Goal: Task Accomplishment & Management: Complete application form

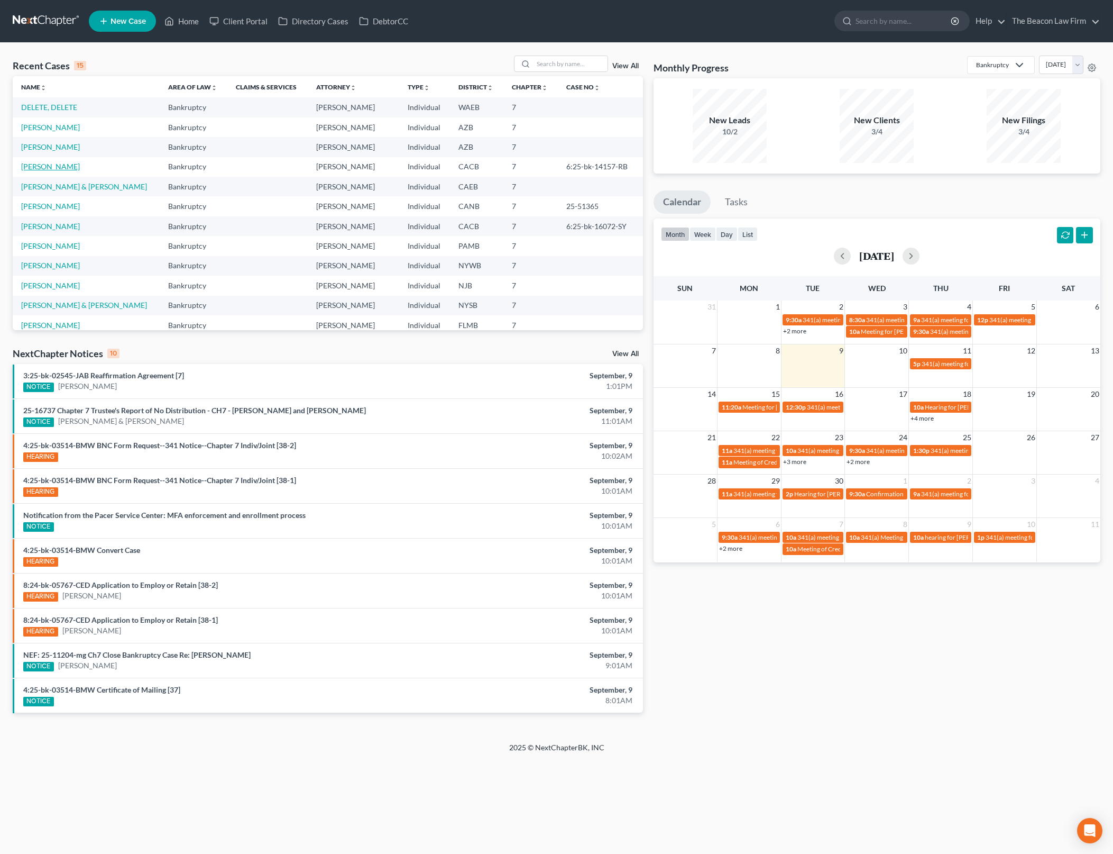
drag, startPoint x: 0, startPoint y: 0, endPoint x: 103, endPoint y: 169, distance: 197.9
click at [63, 163] on link "[PERSON_NAME]" at bounding box center [50, 166] width 59 height 9
select select "2"
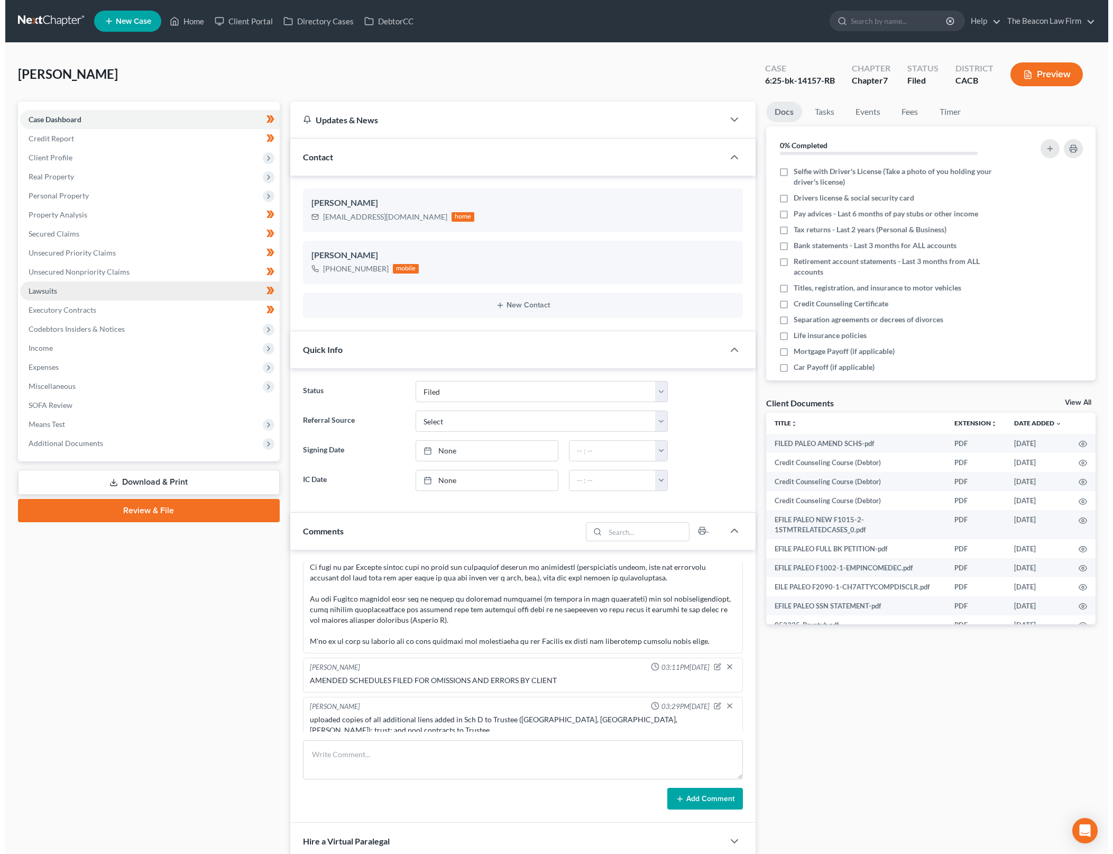
scroll to position [1350, 0]
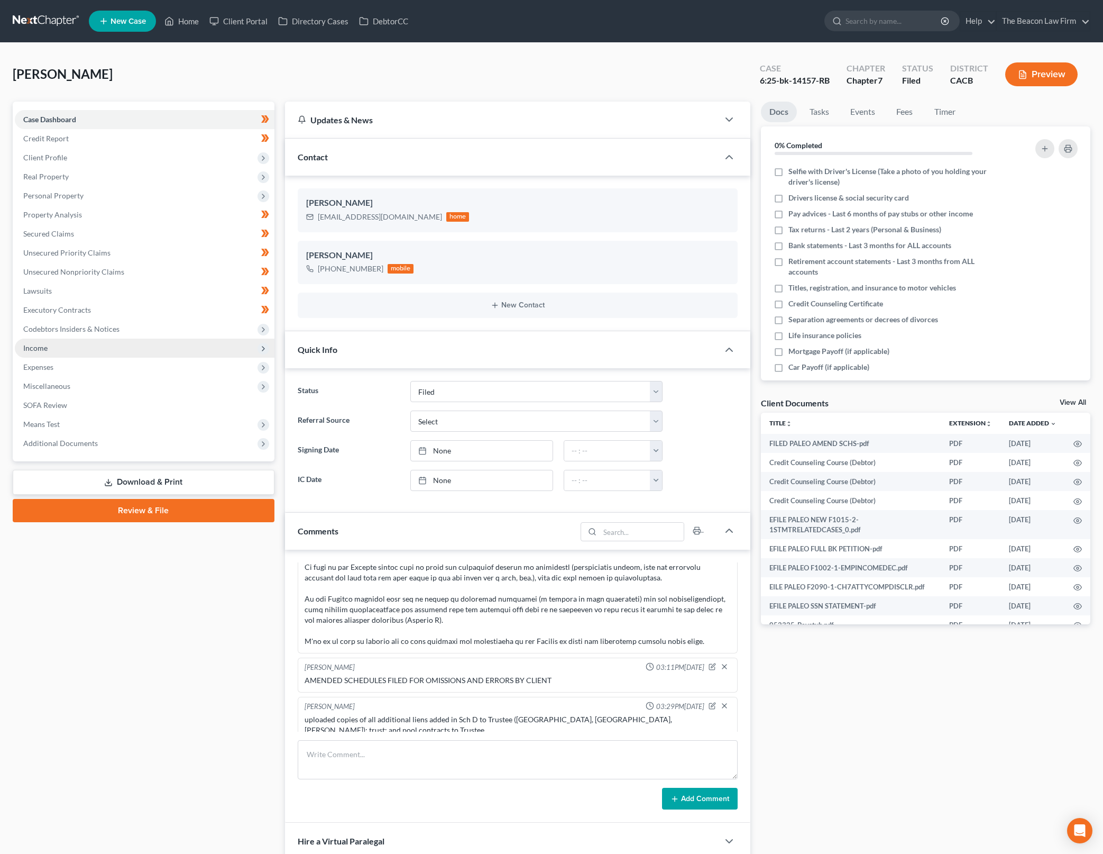
click at [130, 345] on span "Income" at bounding box center [145, 347] width 260 height 19
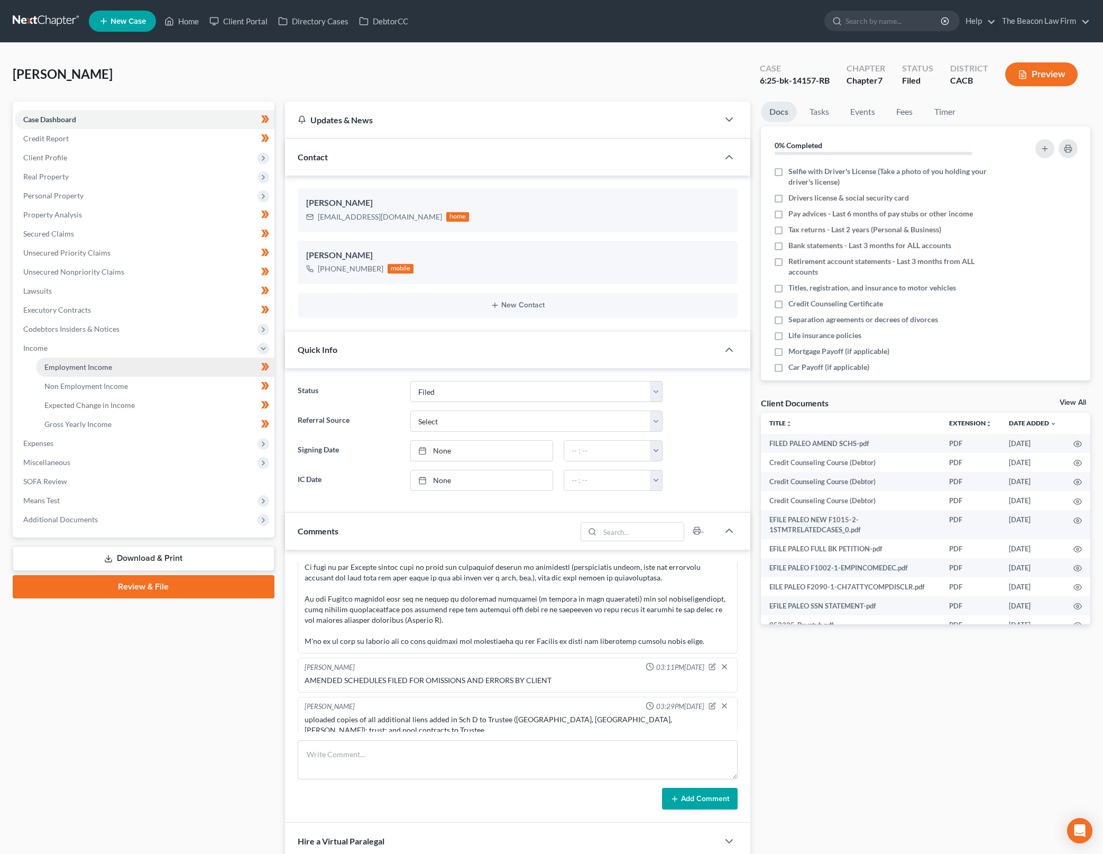
click at [142, 363] on link "Employment Income" at bounding box center [155, 367] width 239 height 19
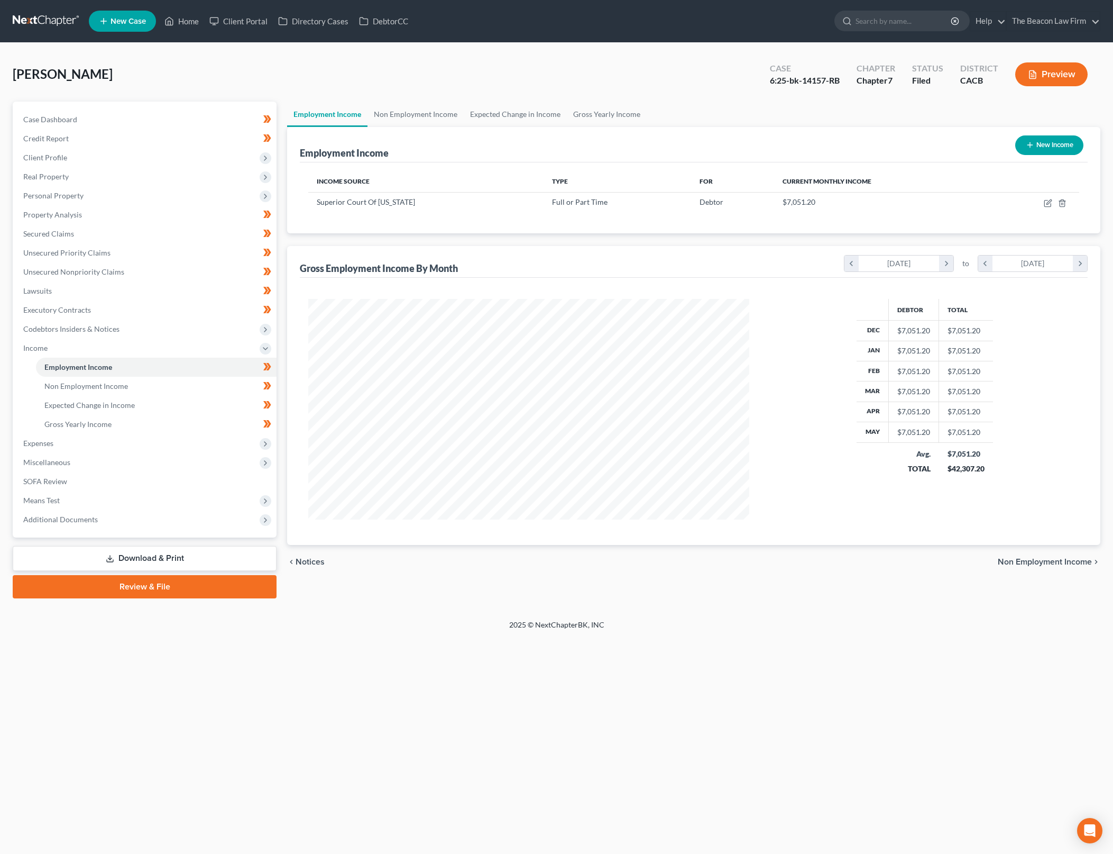
scroll to position [221, 462]
click at [1045, 203] on icon "button" at bounding box center [1048, 203] width 6 height 6
select select "0"
select select "4"
select select "2"
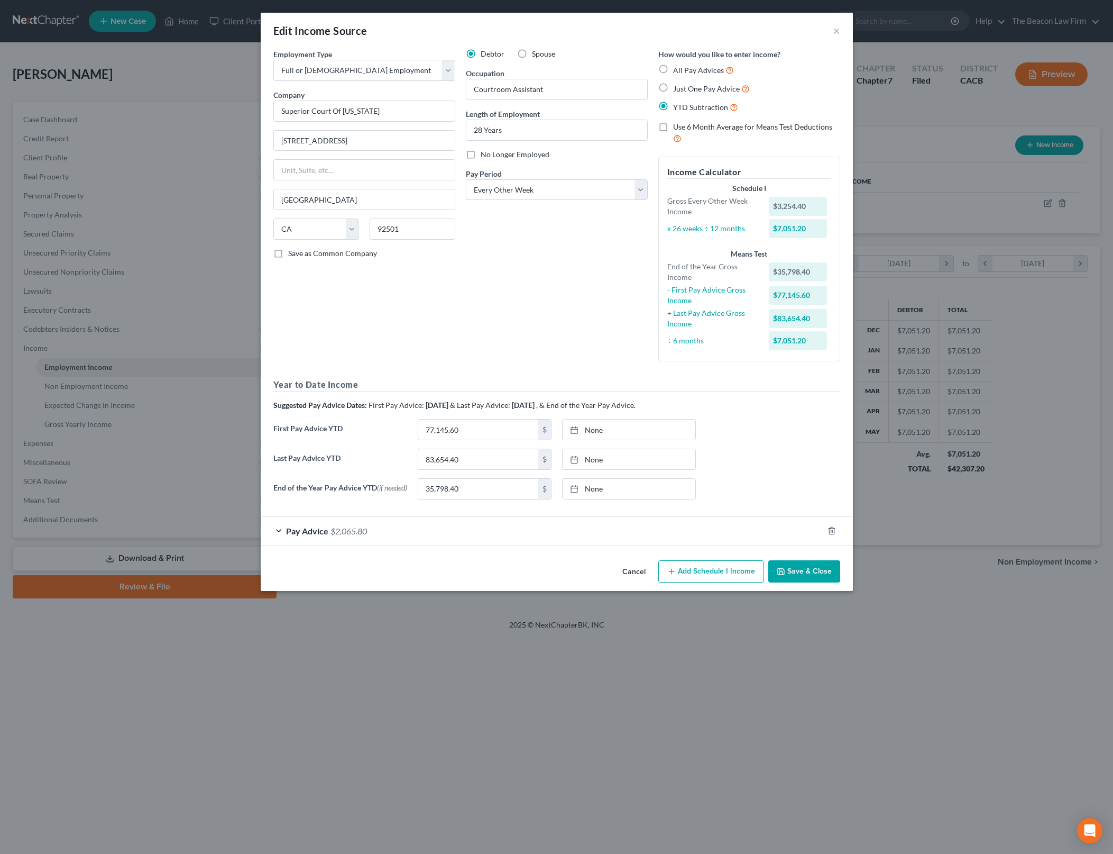
click at [631, 567] on button "Cancel" at bounding box center [634, 571] width 40 height 21
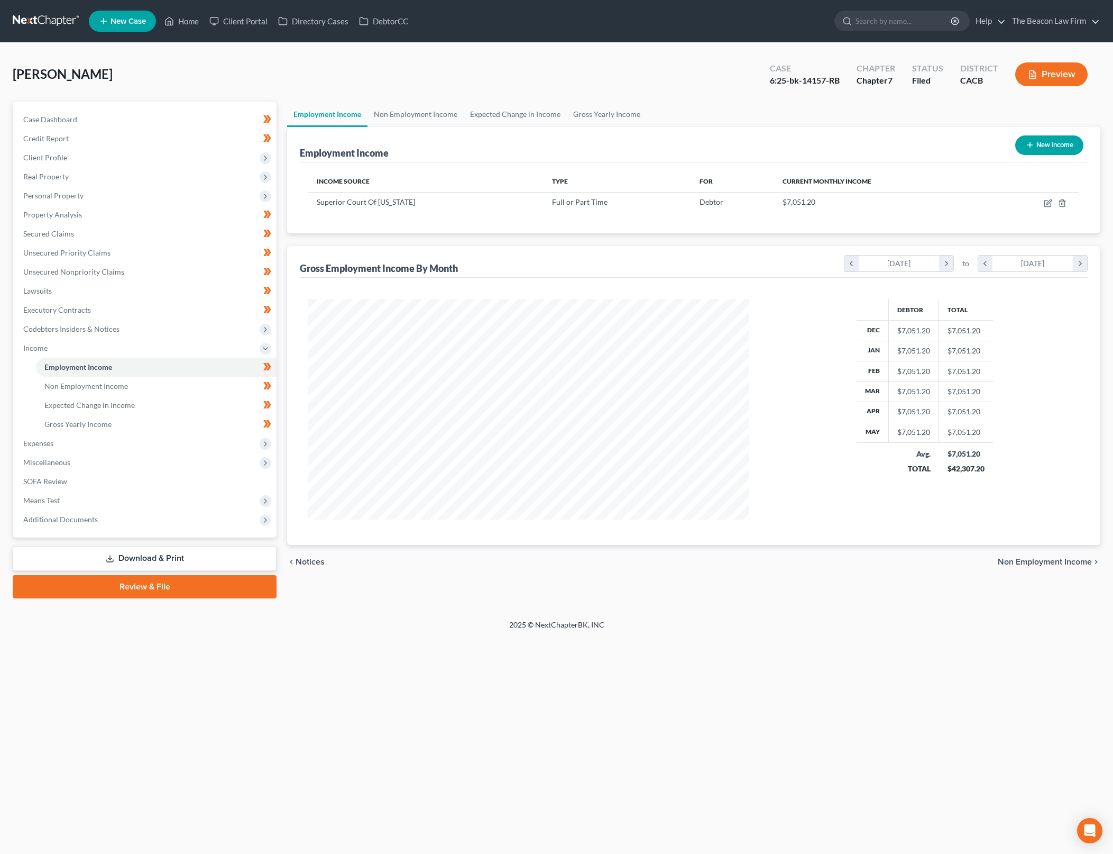
click at [1037, 146] on button "New Income" at bounding box center [1049, 145] width 68 height 20
select select "0"
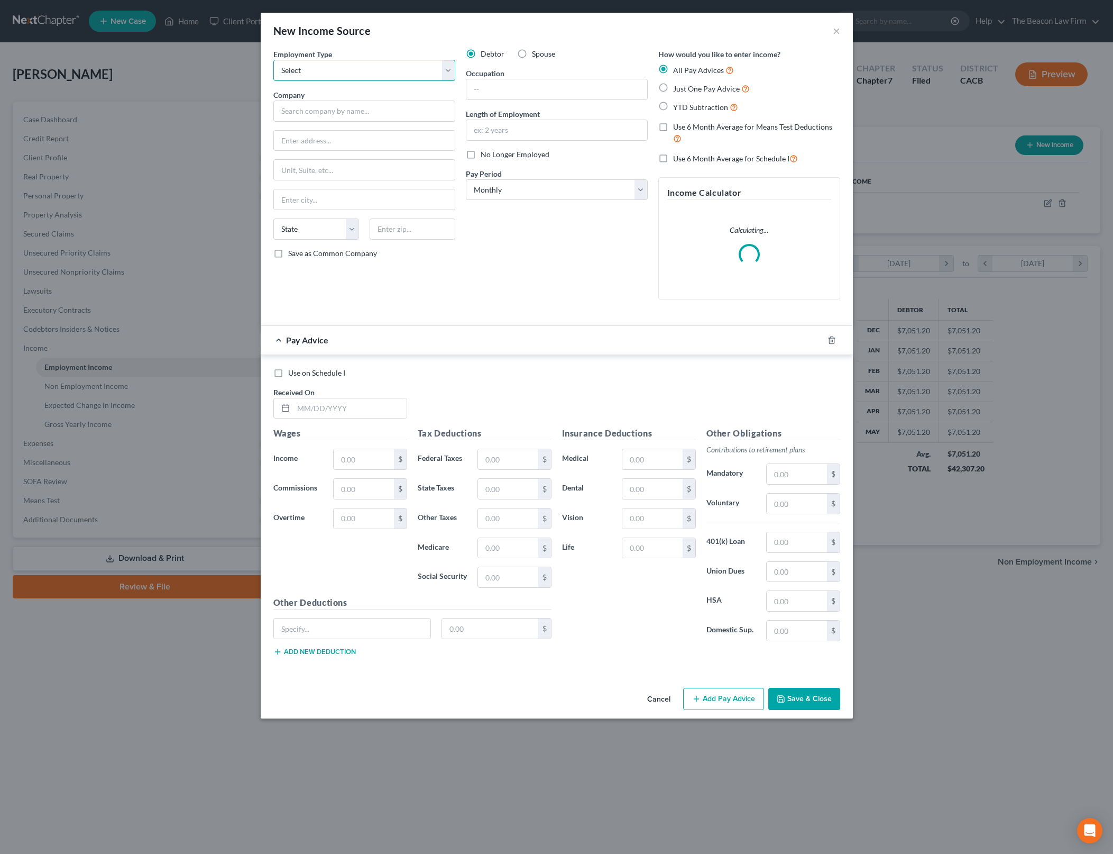
click at [435, 77] on select "Select Full or [DEMOGRAPHIC_DATA] Employment Self Employment" at bounding box center [364, 70] width 182 height 21
select select "0"
click at [273, 60] on select "Select Full or [DEMOGRAPHIC_DATA] Employment Self Employment" at bounding box center [364, 70] width 182 height 21
click at [538, 56] on span "Spouse" at bounding box center [543, 53] width 23 height 9
click at [538, 56] on input "Spouse" at bounding box center [539, 52] width 7 height 7
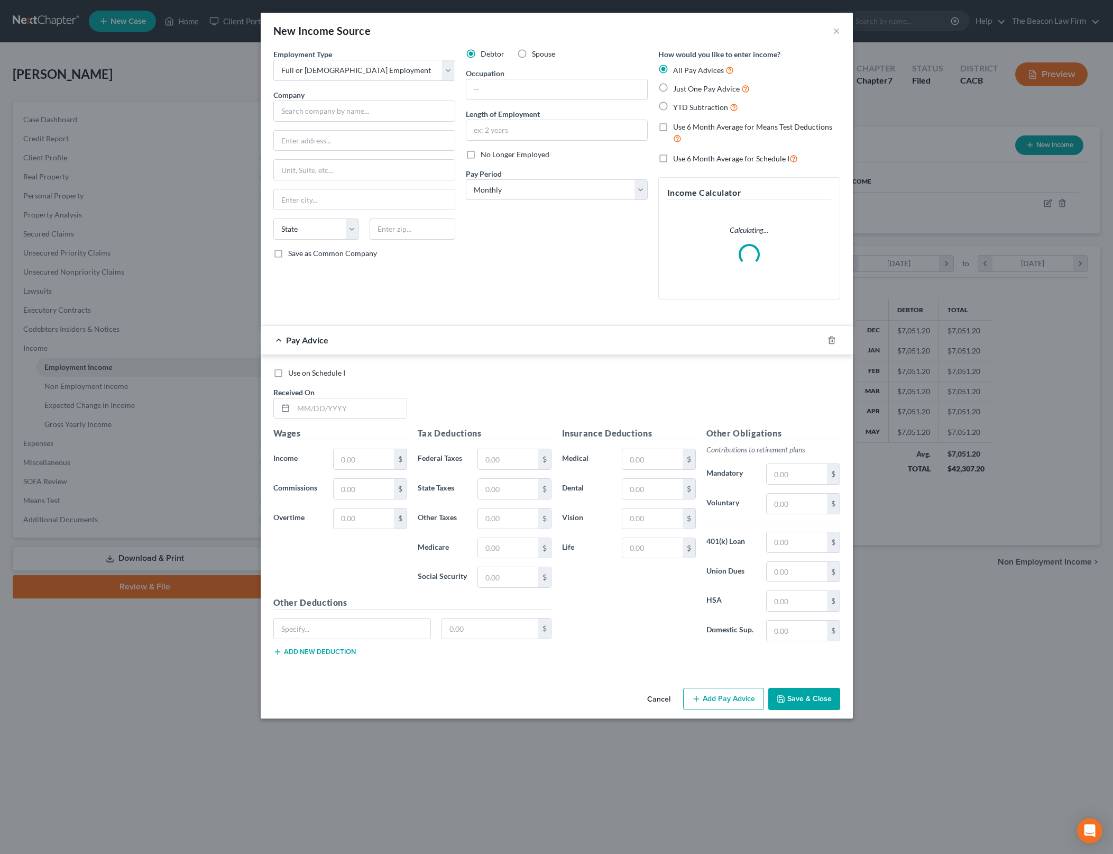
radio input "true"
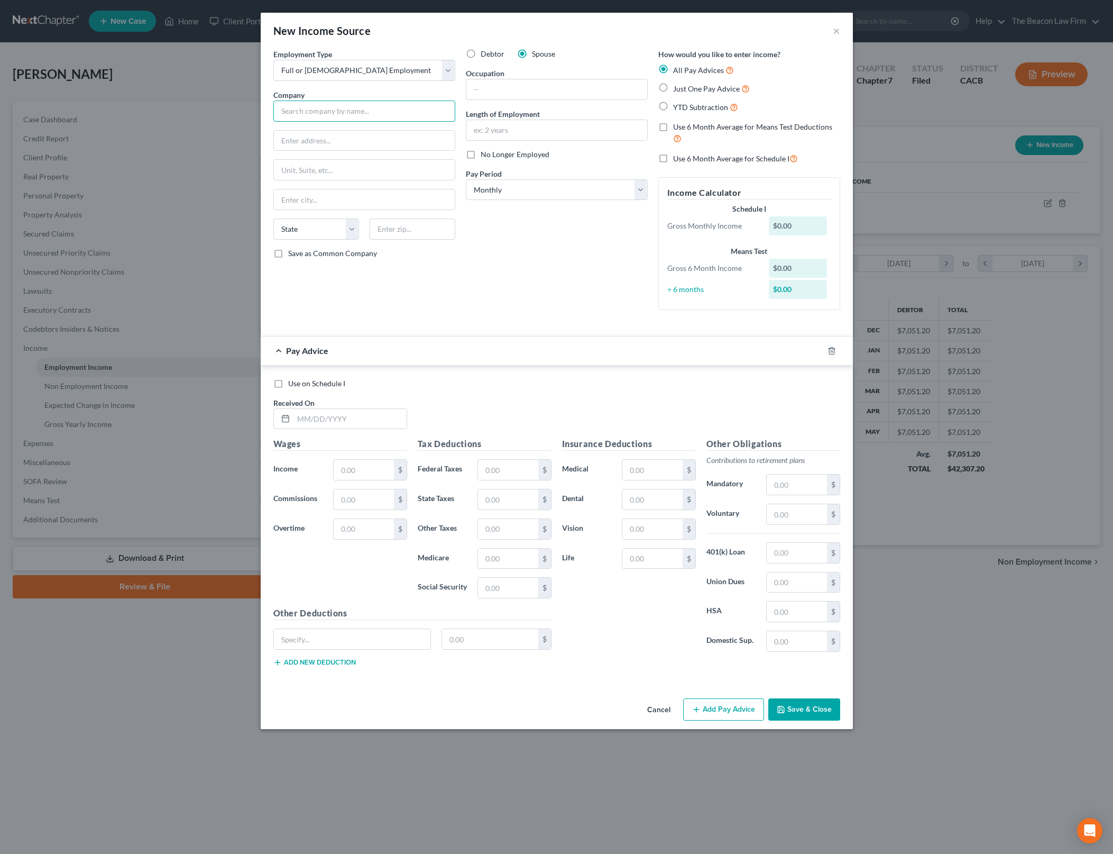
click at [354, 105] on input "text" at bounding box center [364, 110] width 182 height 21
type input "ㅇ"
type input "Desselb Investments, Inc"
click at [512, 89] on input "text" at bounding box center [556, 89] width 181 height 20
type input "Broker"
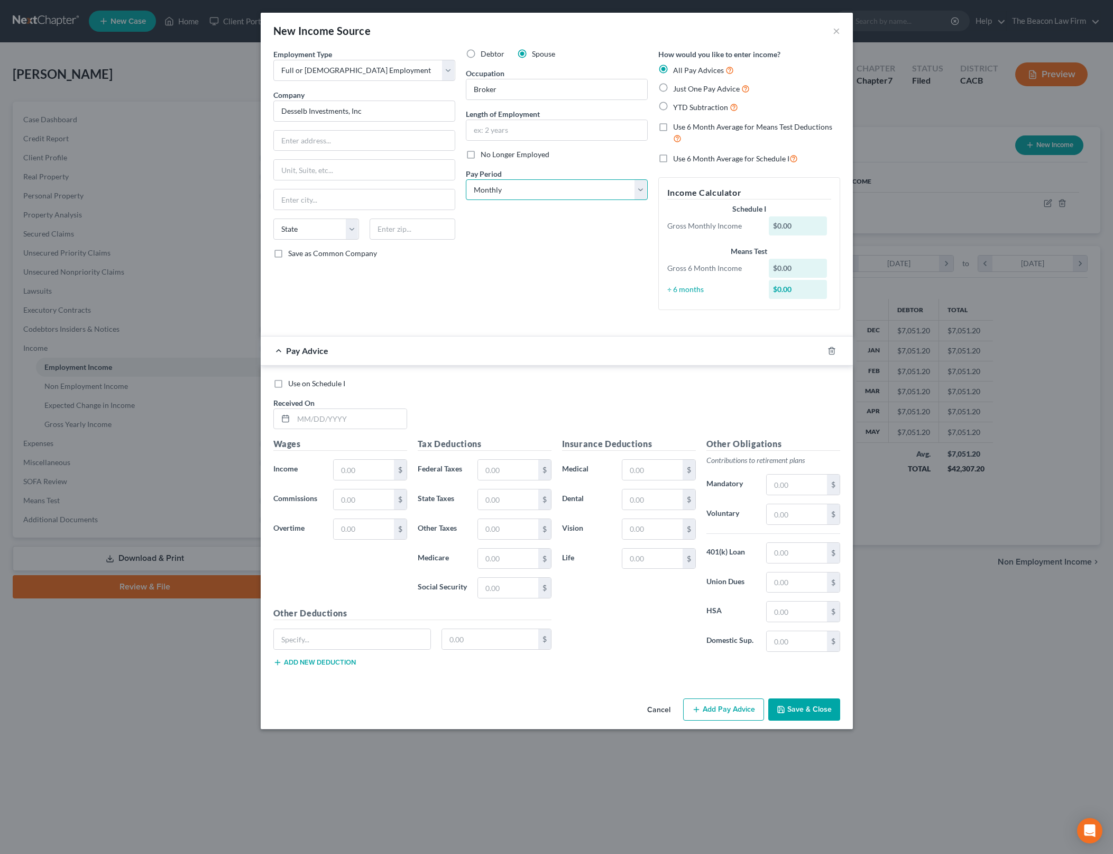
click at [638, 190] on select "Select Monthly Twice Monthly Every Other Week Weekly" at bounding box center [557, 189] width 182 height 21
select select "2"
click at [466, 179] on select "Select Monthly Twice Monthly Every Other Week Weekly" at bounding box center [557, 189] width 182 height 21
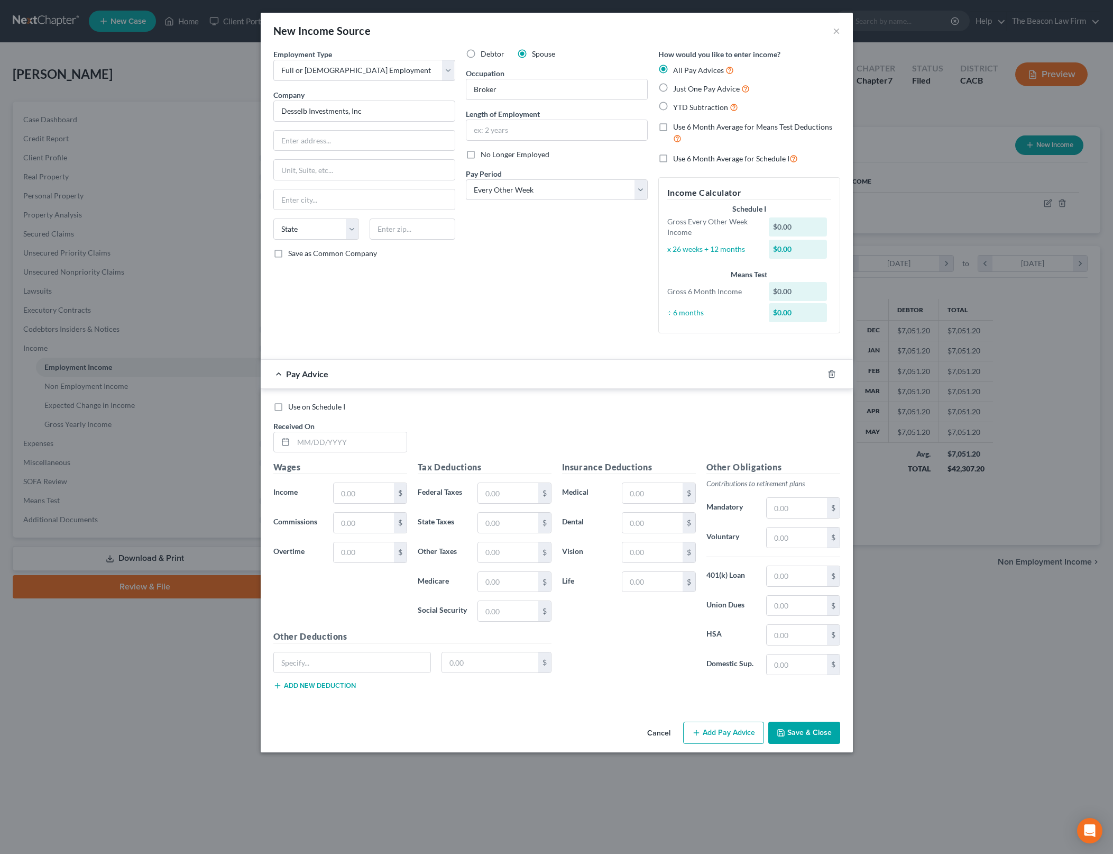
click at [673, 103] on label "YTD Subtraction" at bounding box center [705, 107] width 65 height 12
click at [677, 103] on input "YTD Subtraction" at bounding box center [680, 104] width 7 height 7
radio input "true"
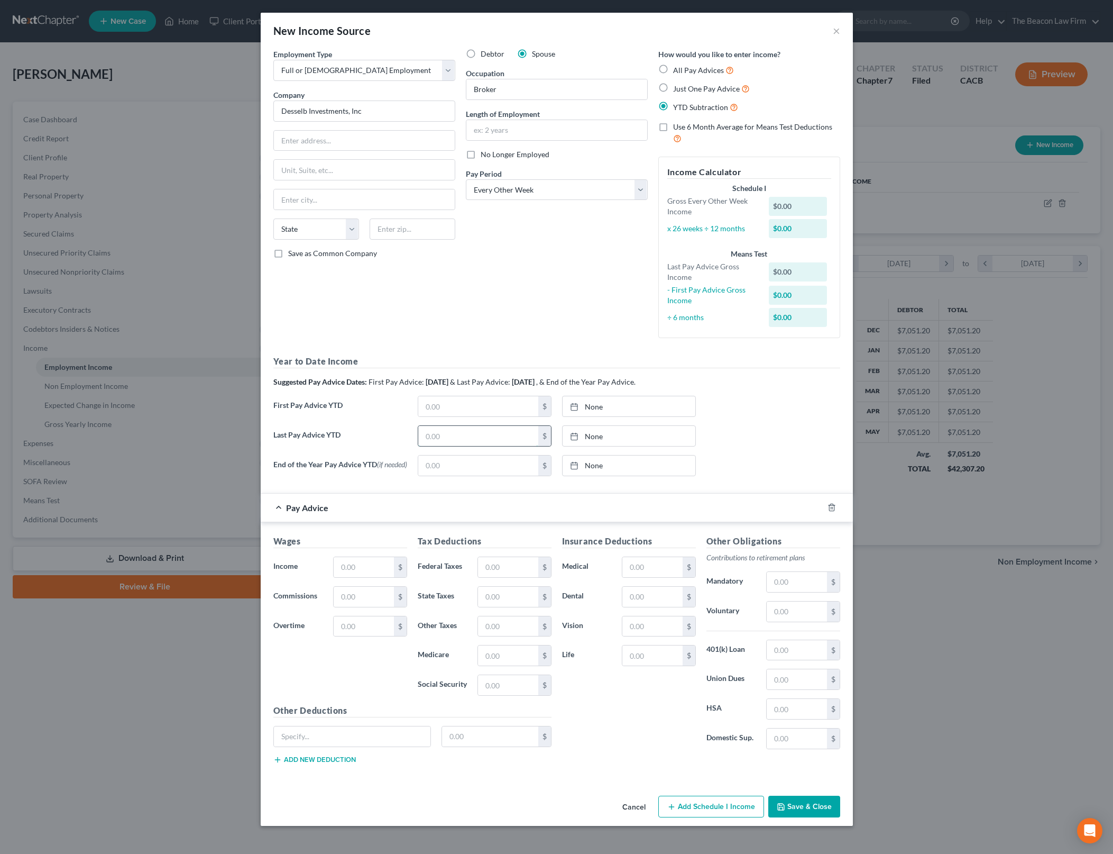
click at [503, 439] on input "text" at bounding box center [478, 436] width 120 height 20
type input "95,435.33"
click at [592, 442] on link "None" at bounding box center [629, 436] width 133 height 20
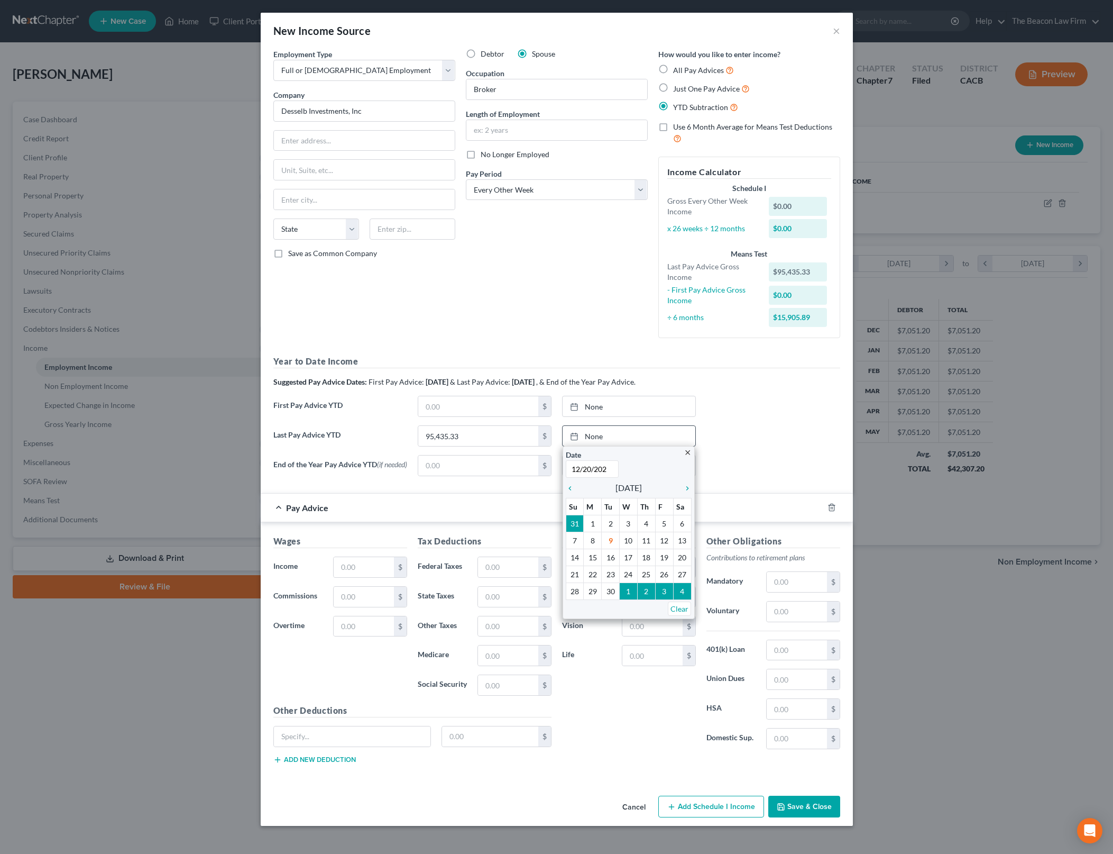
type input "[DATE]"
click at [751, 421] on div "First Pay Advice YTD $ None close Date Time chevron_left [DATE] chevron_right S…" at bounding box center [557, 411] width 578 height 30
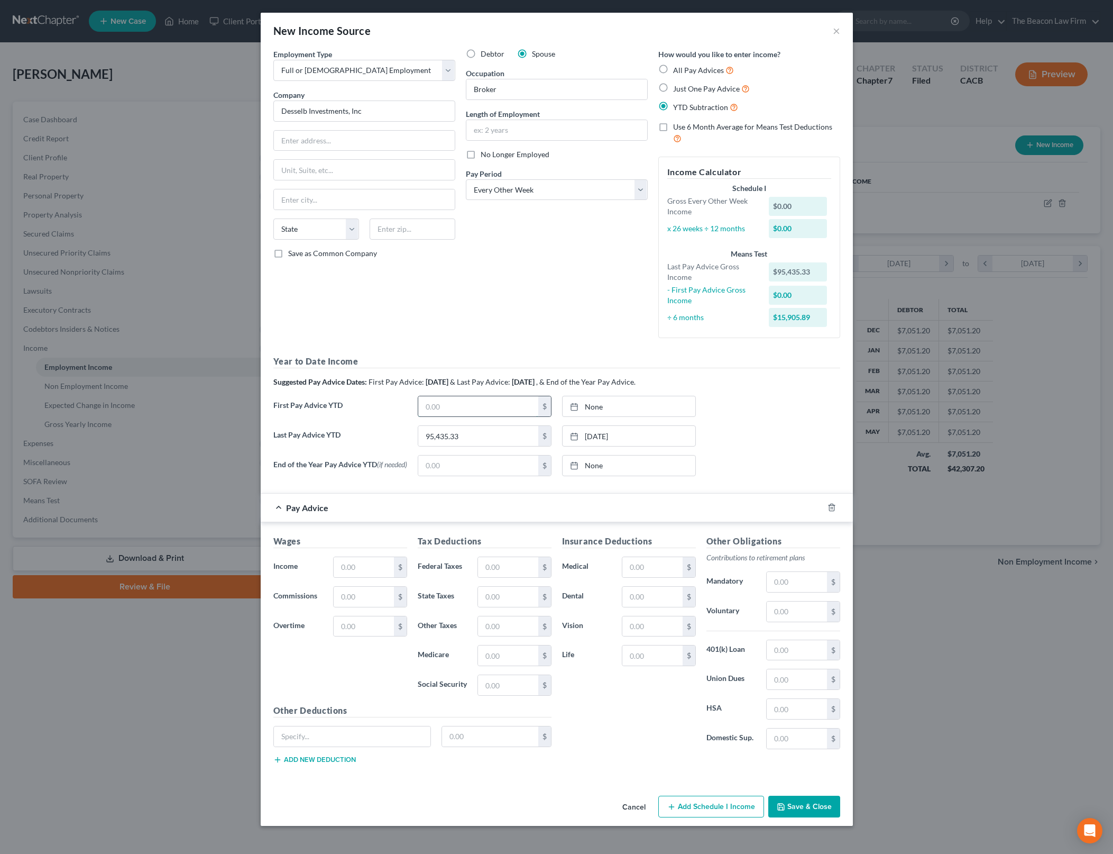
click at [482, 402] on input "text" at bounding box center [478, 406] width 120 height 20
type input "38,265"
click at [613, 407] on link "None" at bounding box center [629, 406] width 133 height 20
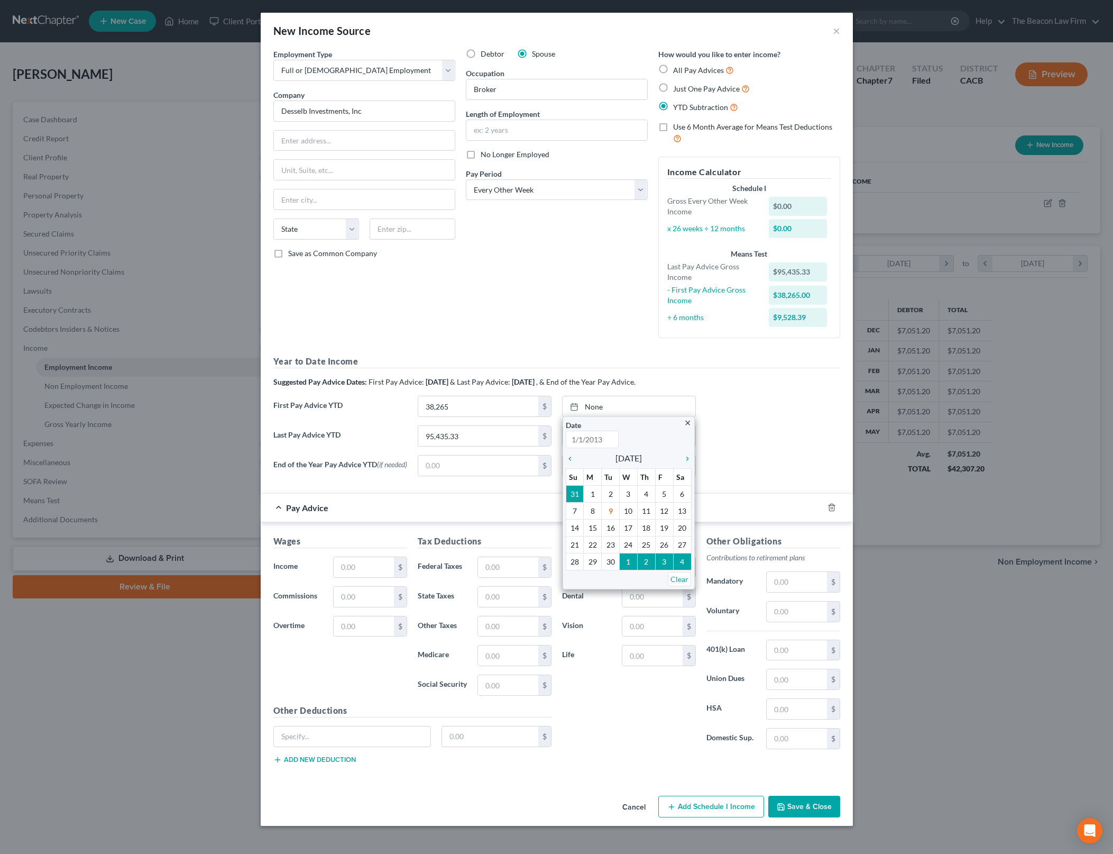
type input "[DATE]"
click at [487, 404] on input "38,265" at bounding box center [478, 406] width 120 height 20
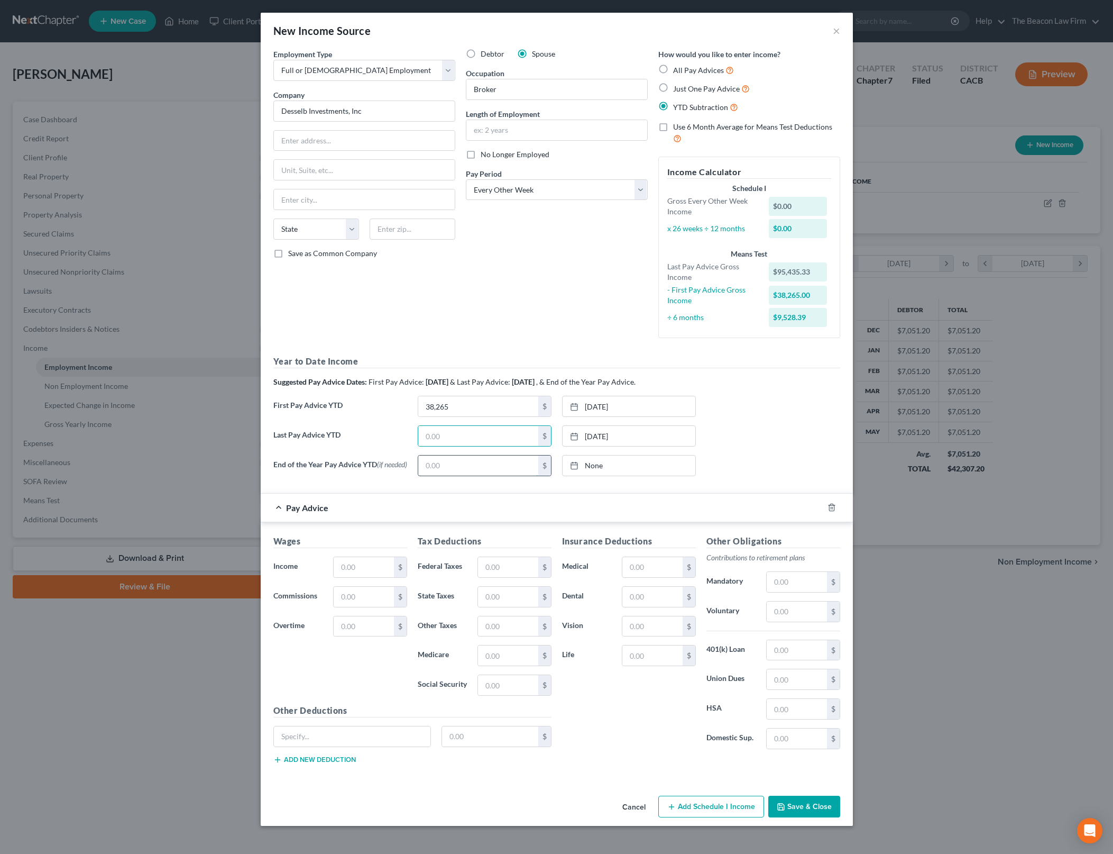
click at [479, 464] on input "text" at bounding box center [478, 465] width 120 height 20
paste input "95,435.33"
type input "95,435.33"
click at [614, 458] on link "None" at bounding box center [629, 465] width 133 height 20
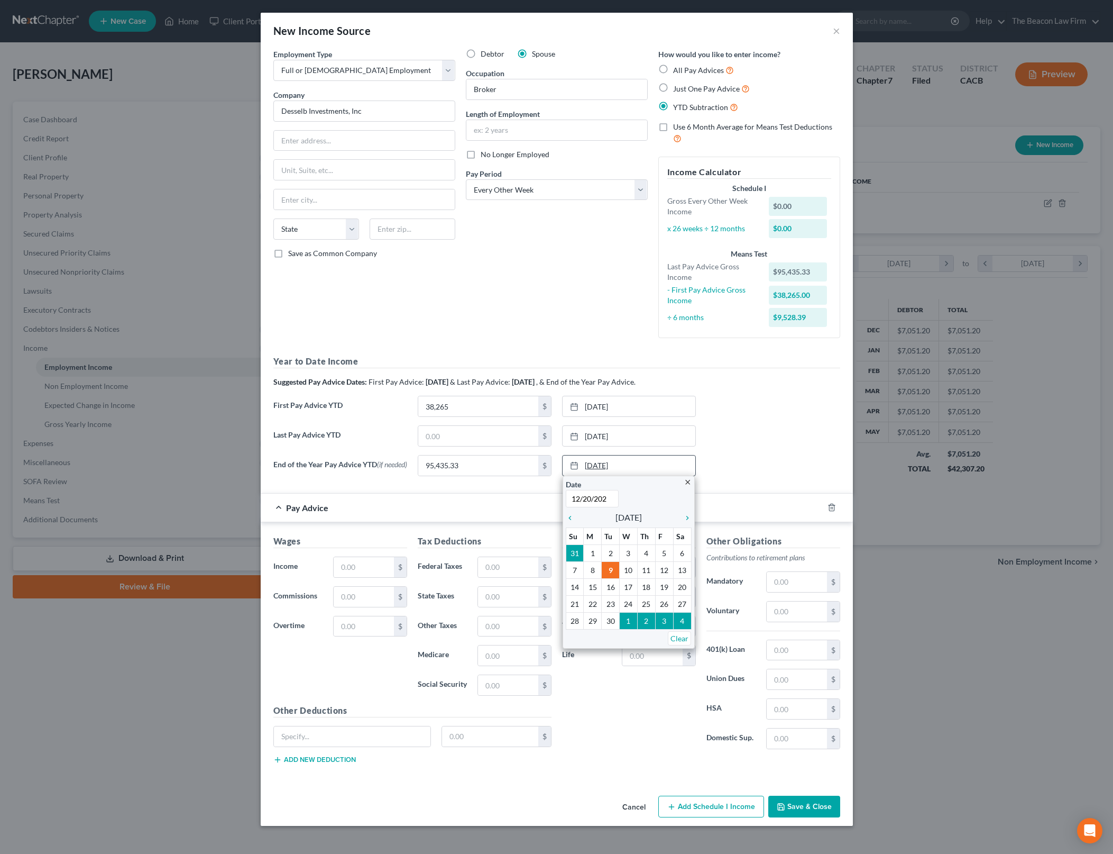
type input "[DATE]"
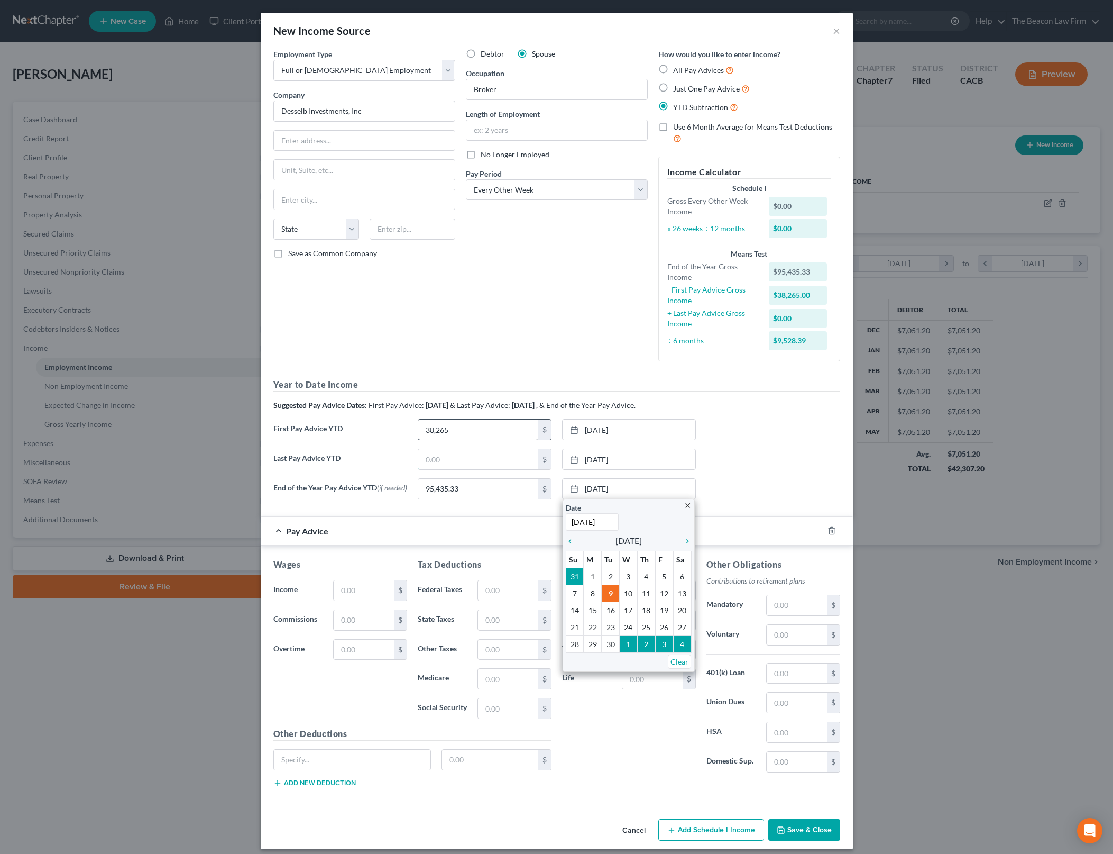
click at [483, 456] on input "text" at bounding box center [478, 459] width 120 height 20
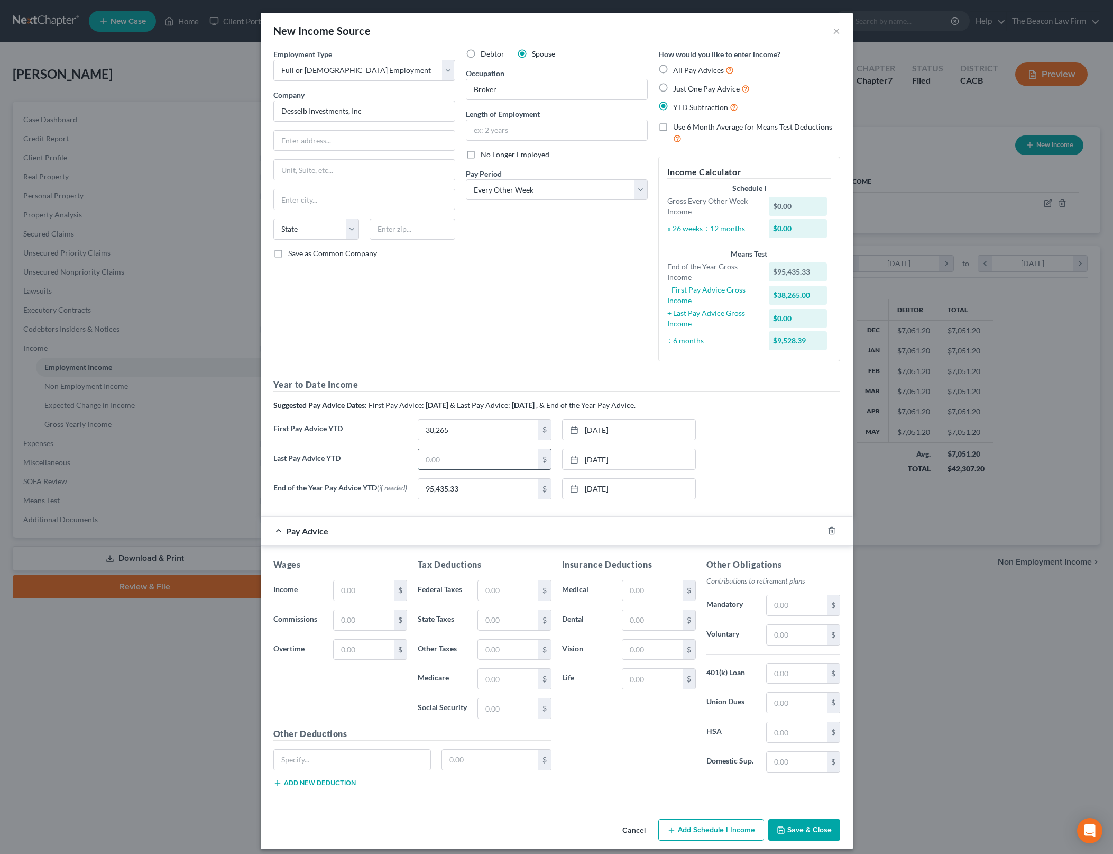
click at [440, 463] on input "text" at bounding box center [478, 459] width 120 height 20
type input "38,265"
click at [620, 460] on link "[DATE]" at bounding box center [629, 459] width 133 height 20
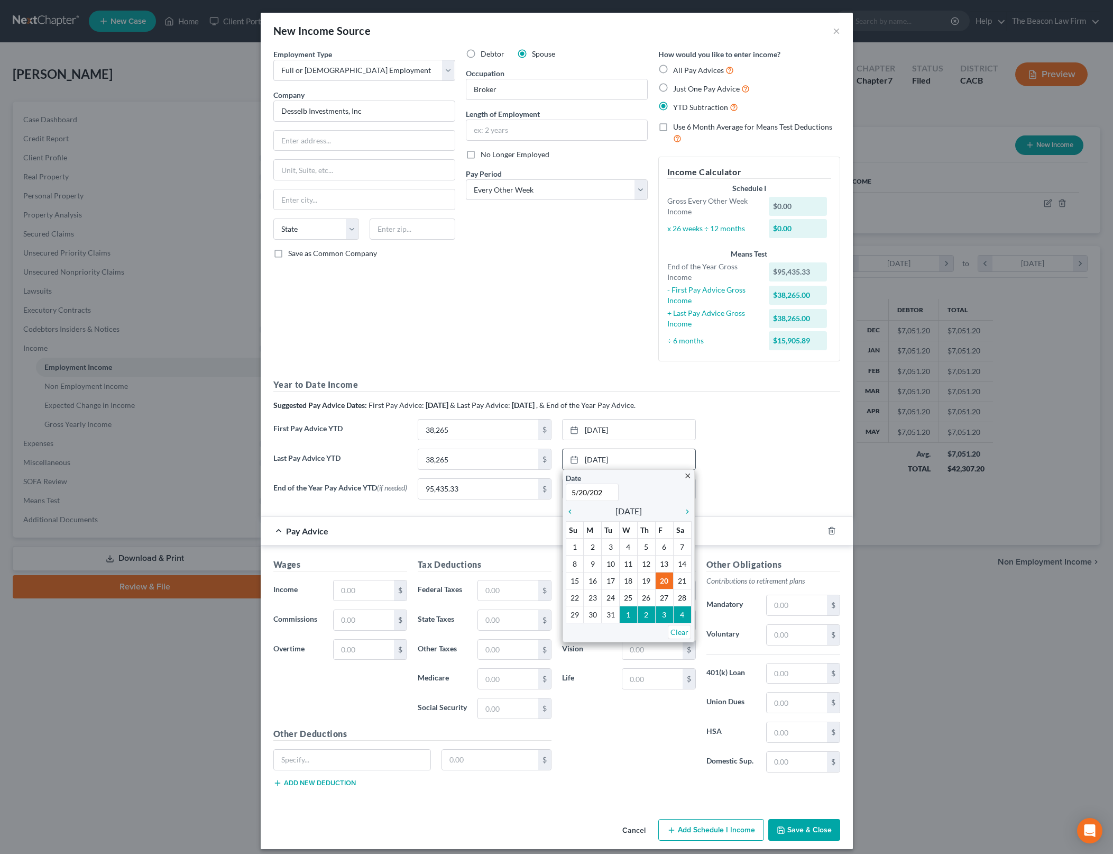
type input "[DATE]"
click at [823, 438] on div "First Pay Advice YTD 38,265 $ [DATE] close Date [DATE] Time 12:00 AM chevron_le…" at bounding box center [557, 434] width 578 height 30
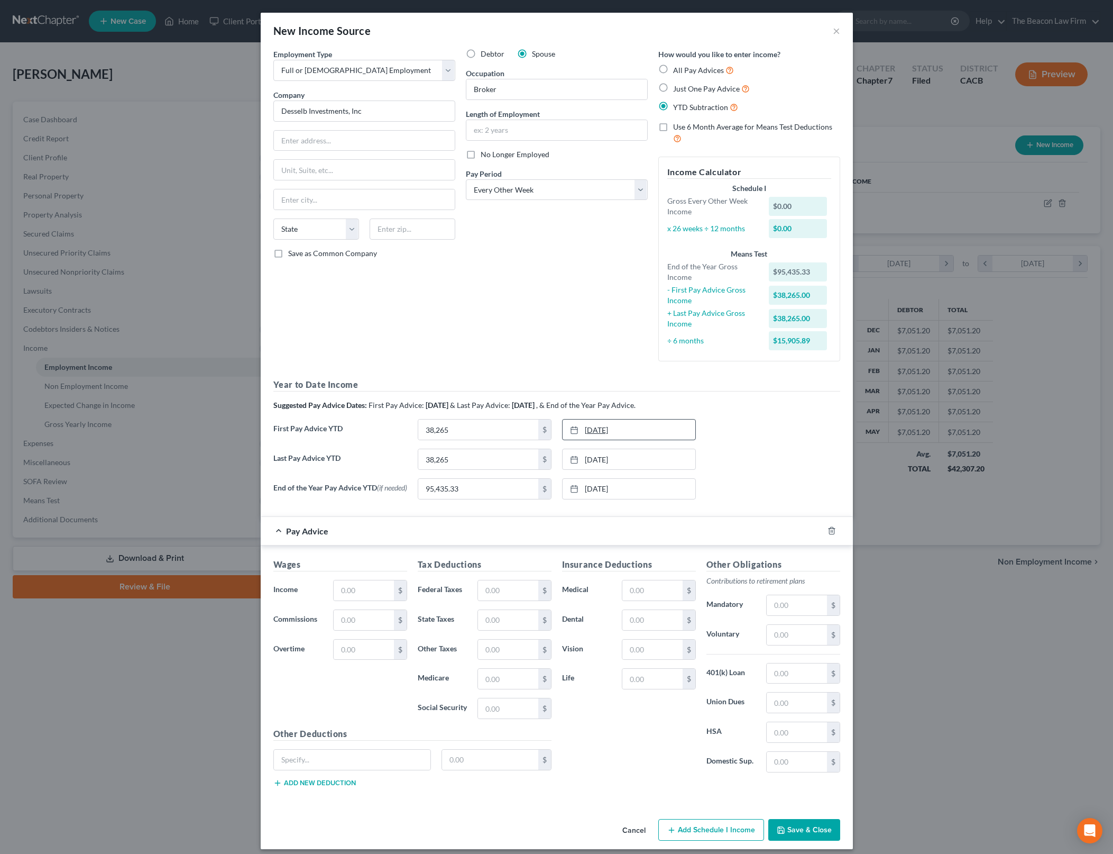
click at [588, 426] on link "[DATE]" at bounding box center [629, 429] width 133 height 20
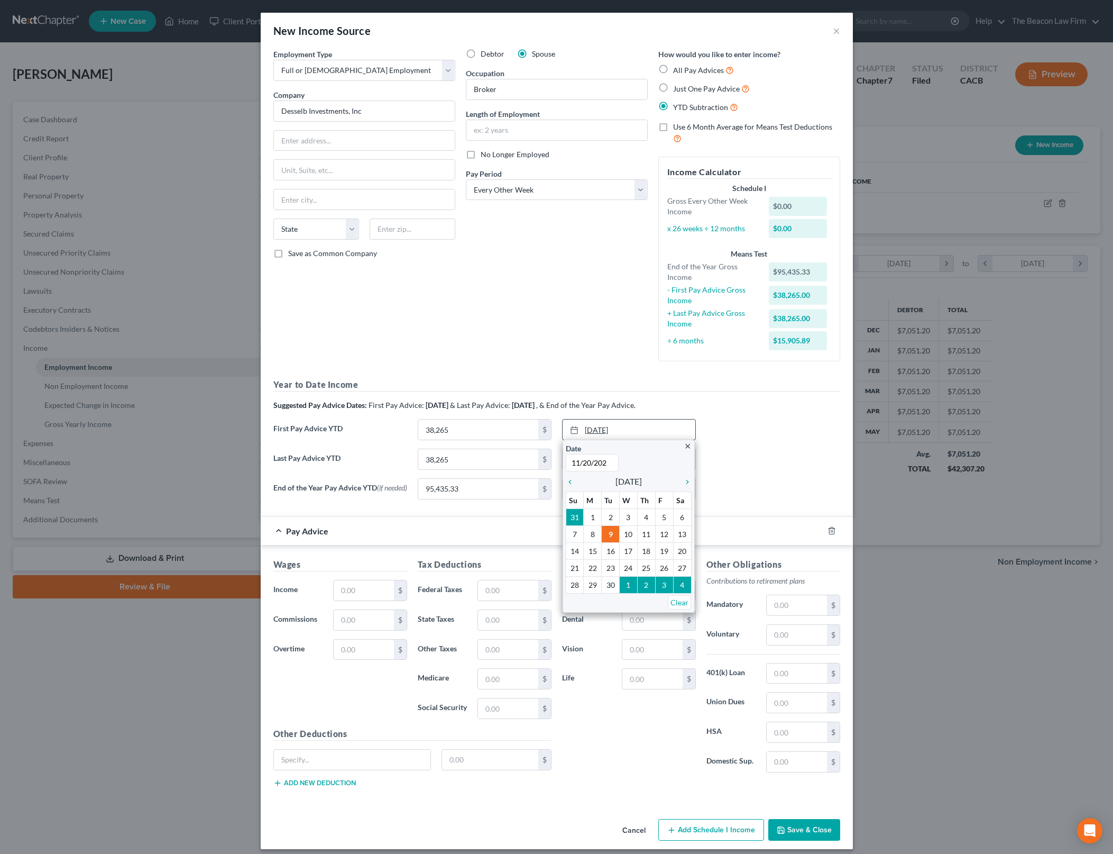
type input "[DATE]"
click at [748, 430] on div "First Pay Advice YTD 38,265 $ [DATE] close Date [DATE] Time 12:00 AM chevron_le…" at bounding box center [557, 434] width 578 height 30
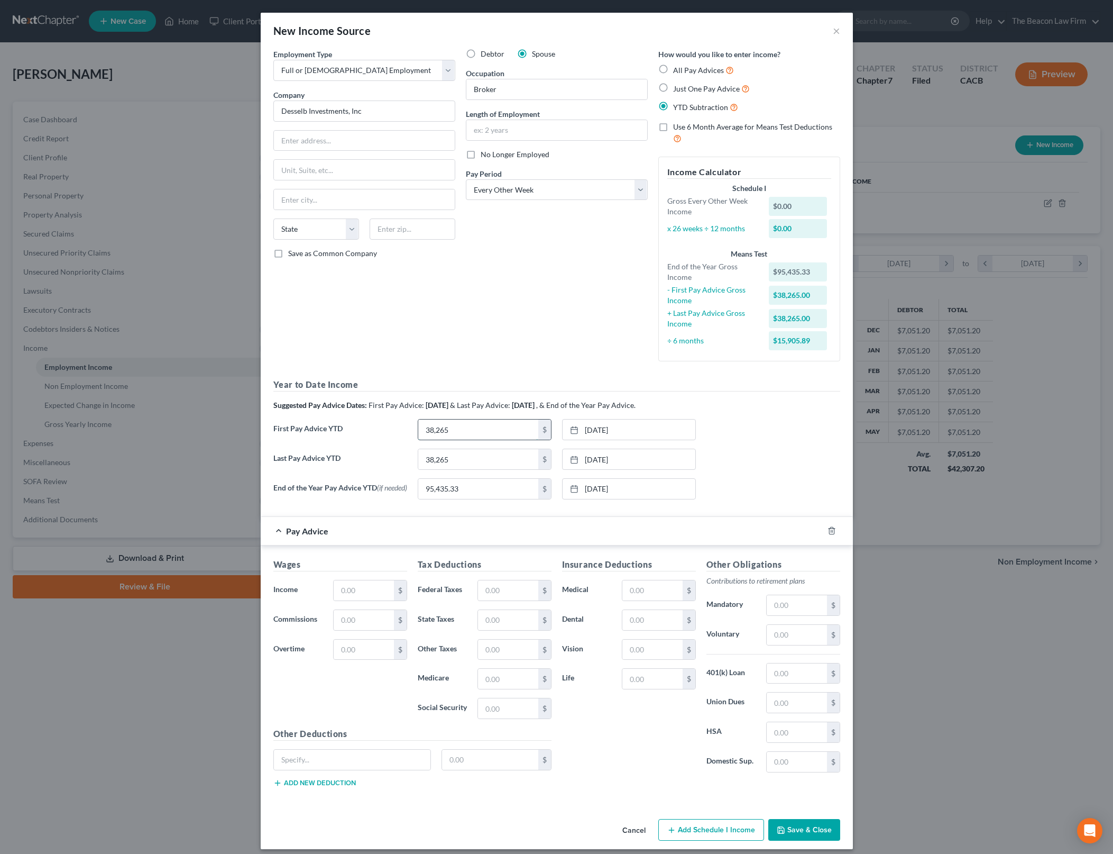
click at [520, 429] on input "38,265" at bounding box center [478, 429] width 120 height 20
type input "86,497.83"
click at [803, 413] on div "Year to Date Income Suggested Pay Advice Dates: First Pay Advice: [DATE] & Last…" at bounding box center [556, 442] width 567 height 129
click at [547, 270] on div "Debtor Spouse Occupation Broker Length of Employment No Longer Employed Pay Per…" at bounding box center [557, 209] width 193 height 321
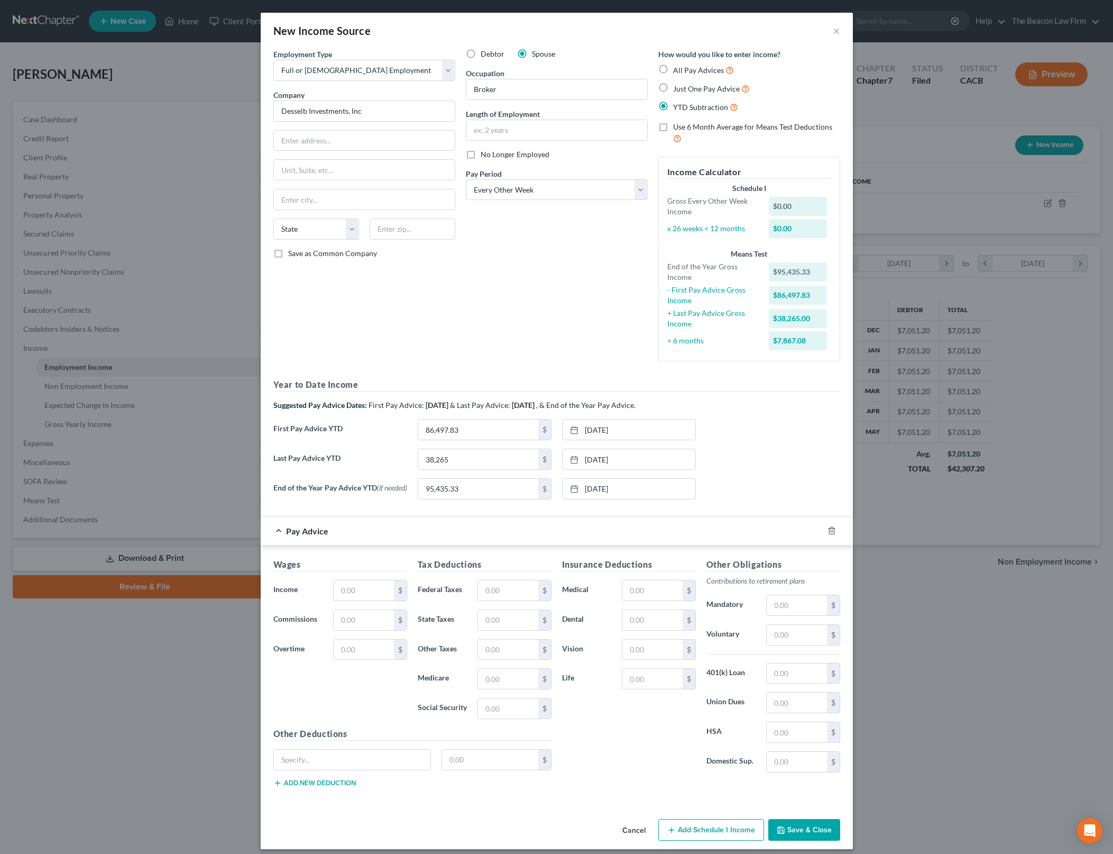
click at [740, 433] on div "First Pay Advice YTD 86,497.83 $ [DATE] close Date [DATE] Time 12:00 AM chevron…" at bounding box center [557, 434] width 578 height 30
drag, startPoint x: 364, startPoint y: 583, endPoint x: 374, endPoint y: 577, distance: 11.4
click at [364, 583] on input "text" at bounding box center [364, 590] width 60 height 20
click at [375, 585] on input "text" at bounding box center [364, 590] width 60 height 20
type input "3,630.96"
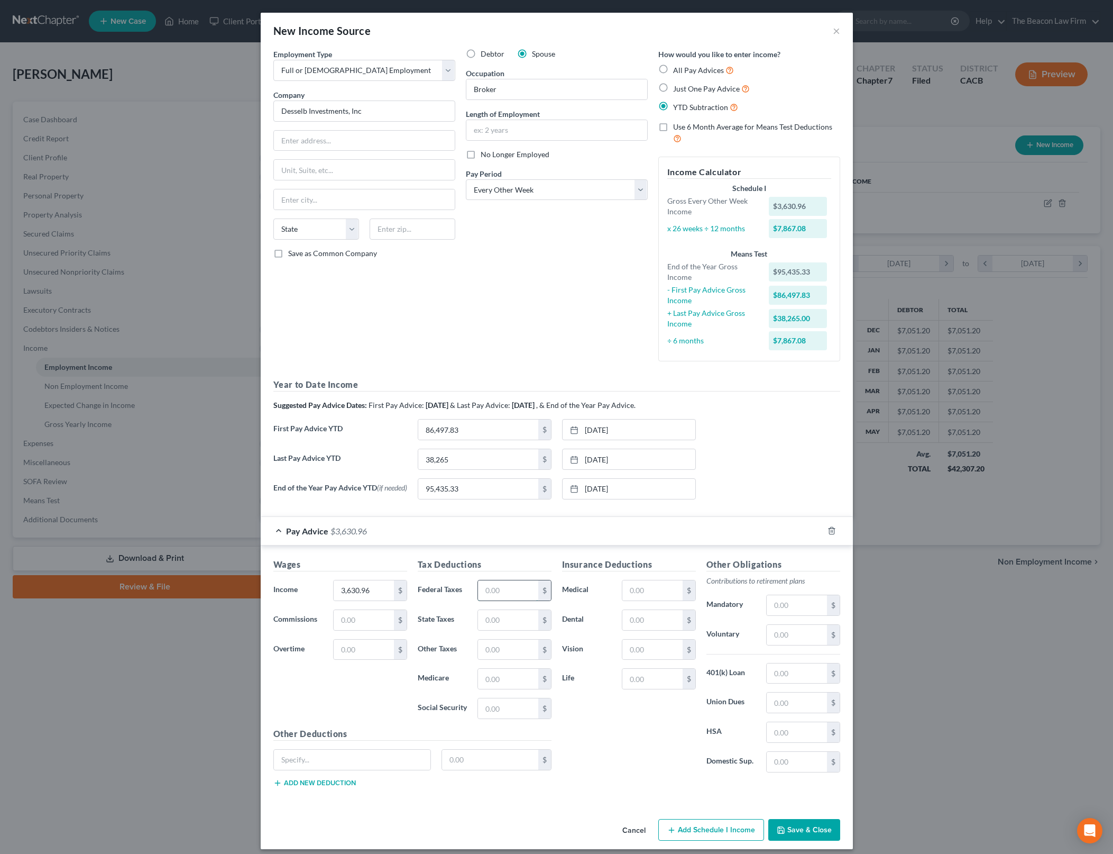
click at [505, 594] on input "text" at bounding box center [508, 590] width 60 height 20
type input "5"
click at [832, 454] on div "Last Pay Advice YTD 38,265 $ [DATE] close Date [DATE] Time 12:00 AM chevron_lef…" at bounding box center [557, 463] width 578 height 30
click at [813, 831] on button "Save & Close" at bounding box center [804, 830] width 72 height 22
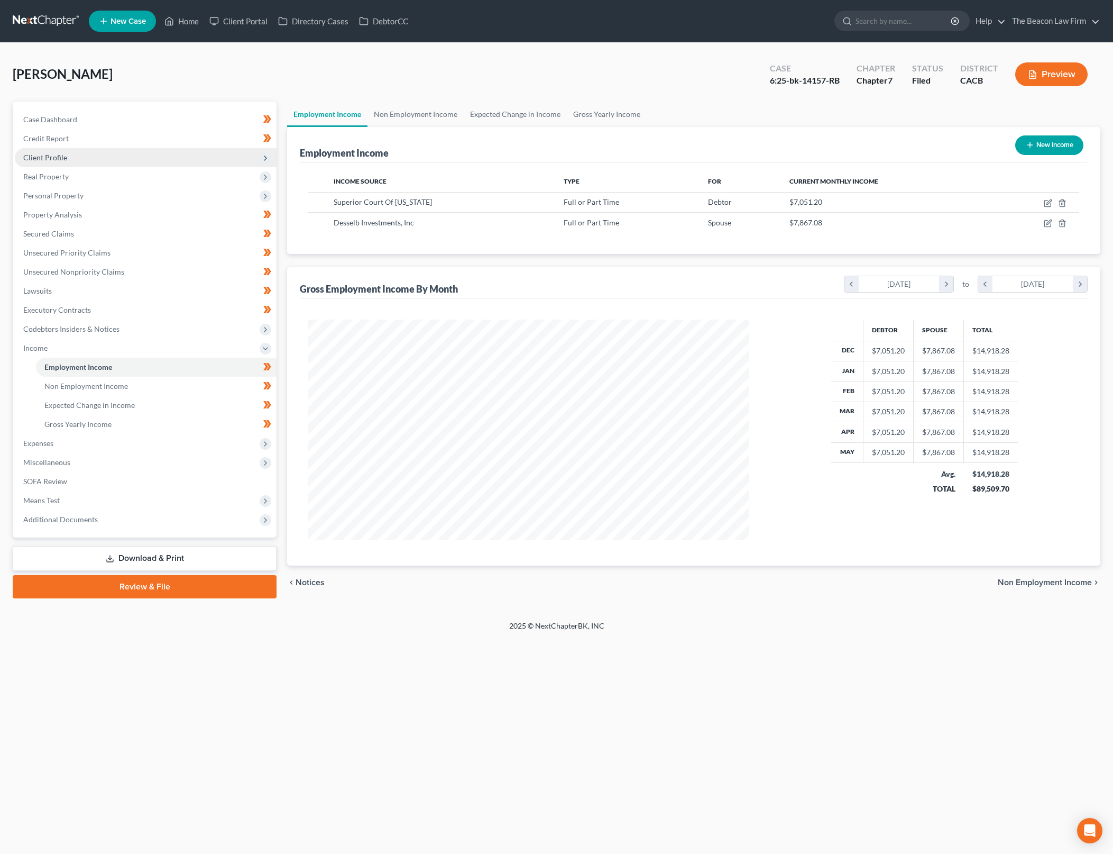
click at [112, 162] on span "Client Profile" at bounding box center [146, 157] width 262 height 19
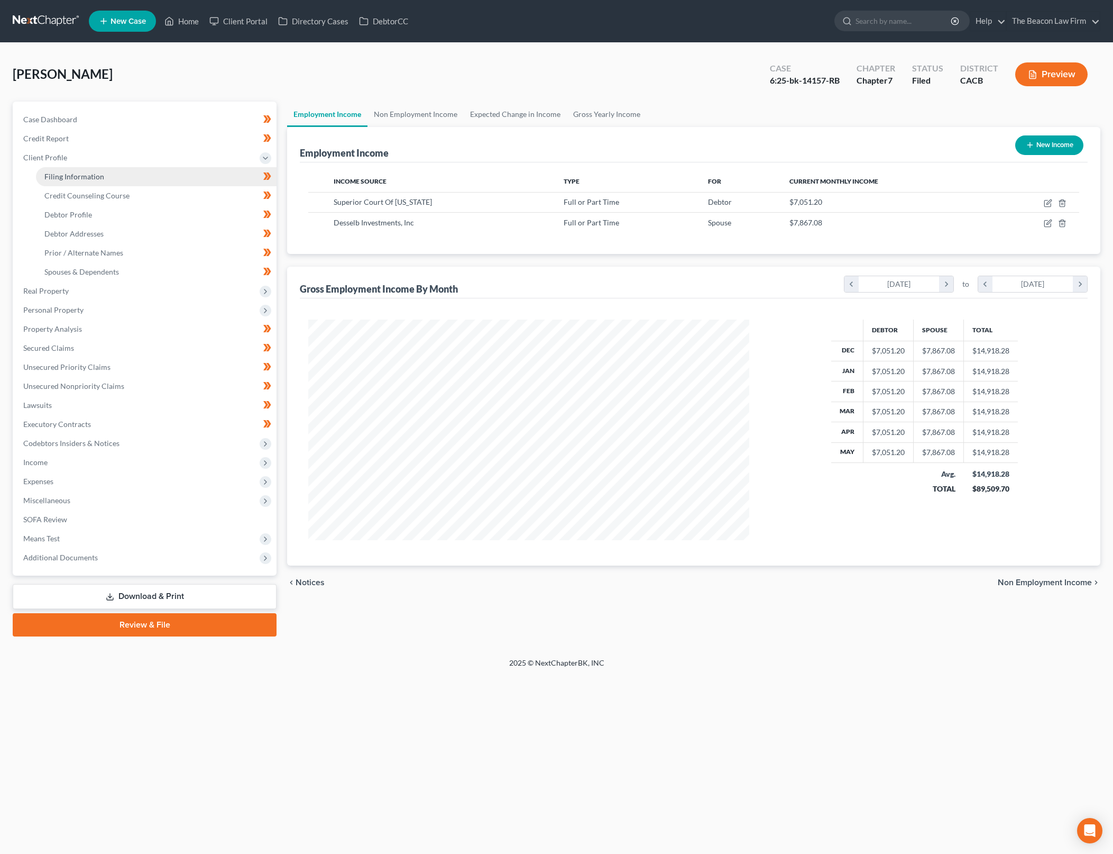
click at [164, 183] on link "Filing Information" at bounding box center [156, 176] width 241 height 19
select select "1"
select select "0"
select select "3"
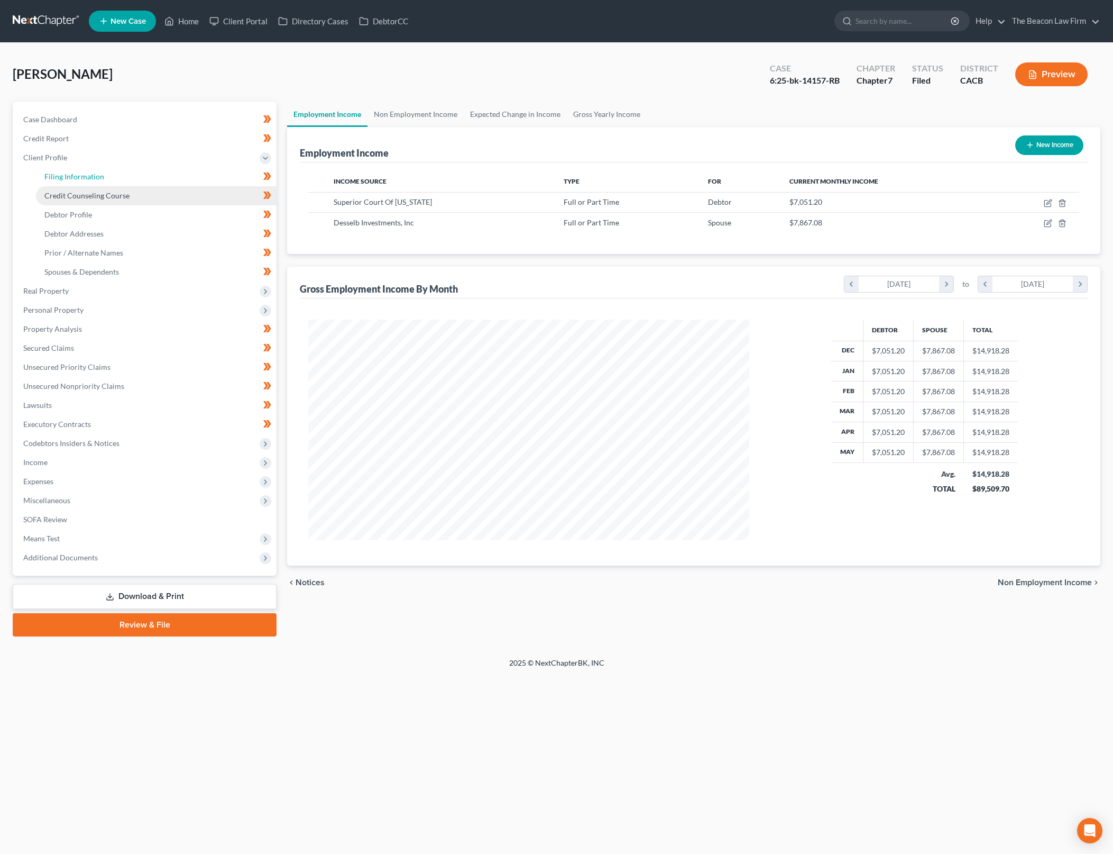
select select "4"
select select "1"
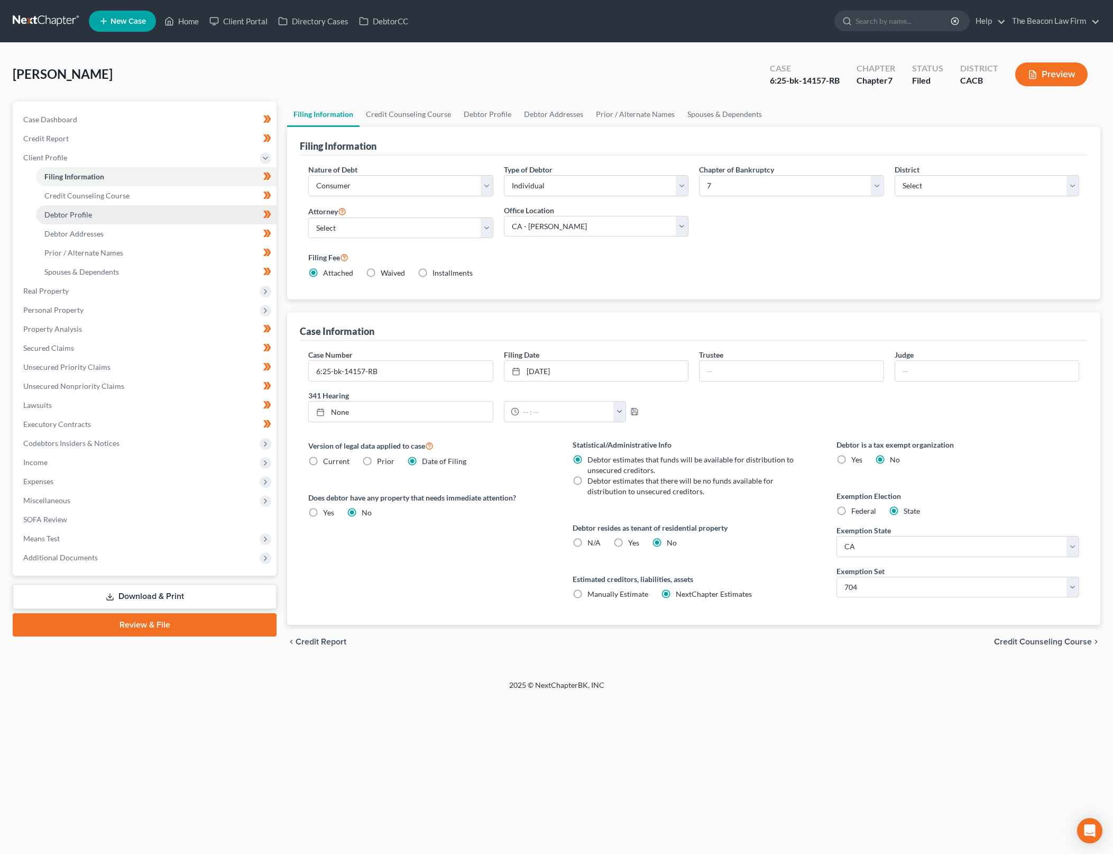
click at [158, 219] on link "Debtor Profile" at bounding box center [156, 214] width 241 height 19
select select "3"
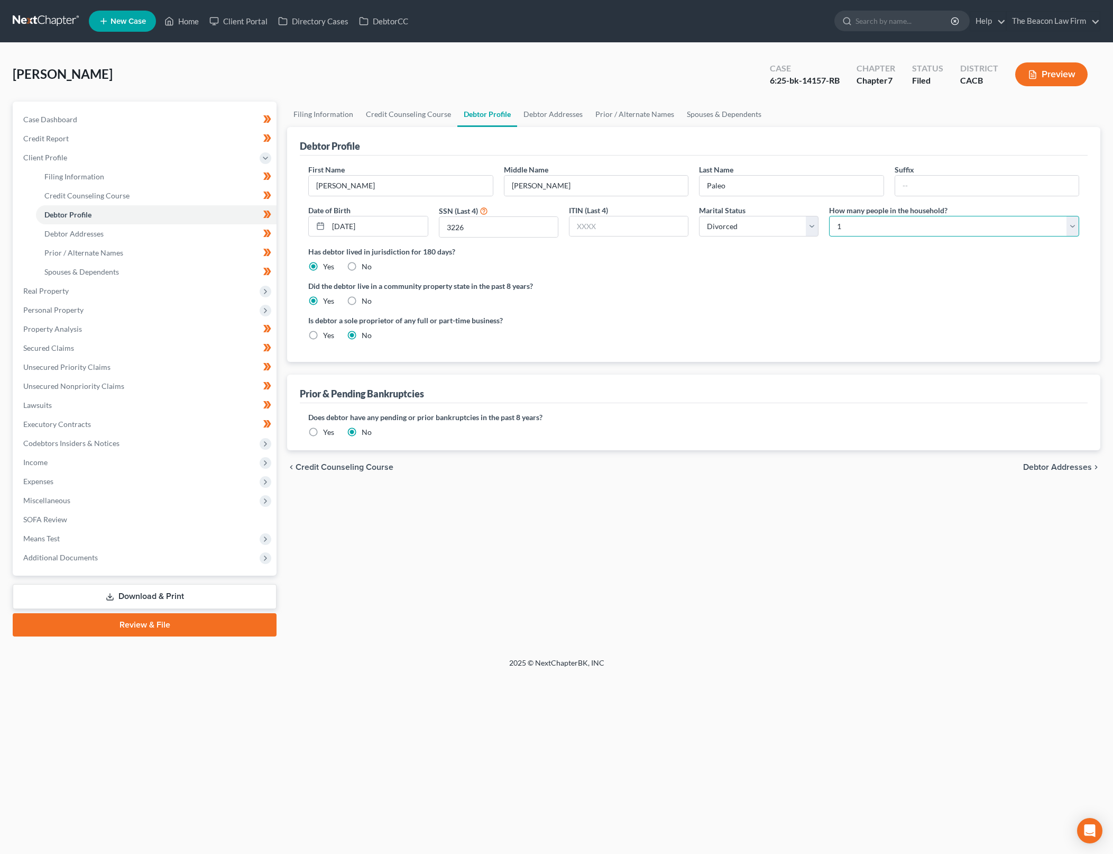
click at [965, 230] on select "Select 1 2 3 4 5 6 7 8 9 10 11 12 13 14 15 16 17 18 19 20" at bounding box center [954, 226] width 250 height 21
select select "1"
click at [829, 216] on select "Select 1 2 3 4 5 6 7 8 9 10 11 12 13 14 15 16 17 18 19 20" at bounding box center [954, 226] width 250 height 21
click at [809, 224] on select "Select Single Married Separated Divorced Widowed" at bounding box center [759, 226] width 120 height 21
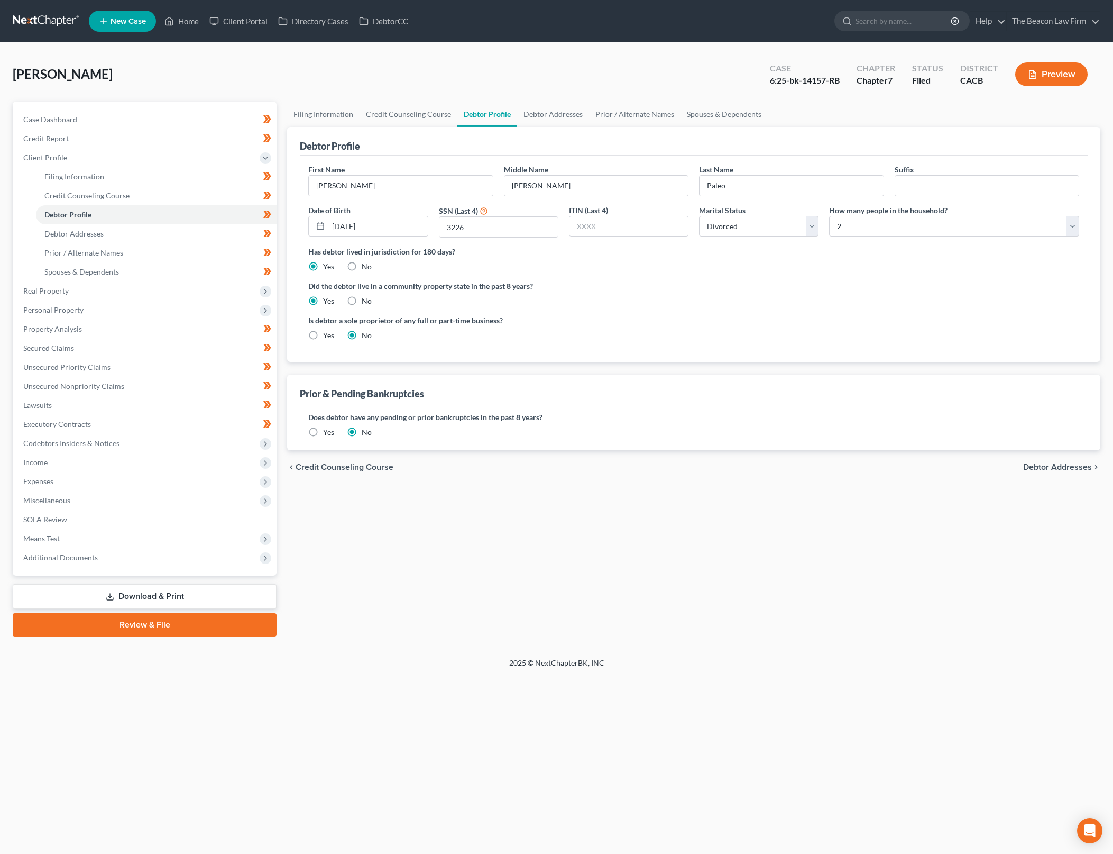
click at [882, 298] on div "Did the debtor live in a community property state in the past 8 years? Yes No" at bounding box center [693, 293] width 771 height 26
click at [165, 234] on link "Debtor Addresses" at bounding box center [156, 233] width 241 height 19
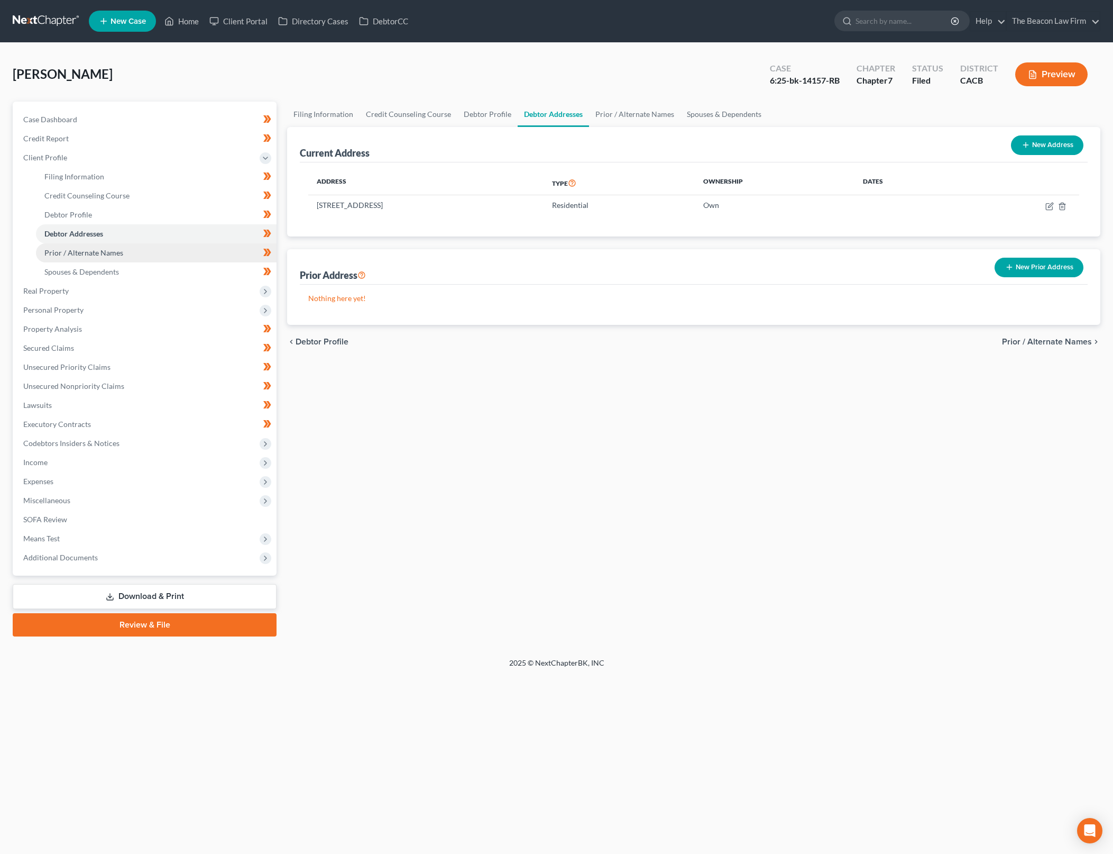
click at [173, 251] on link "Prior / Alternate Names" at bounding box center [156, 252] width 241 height 19
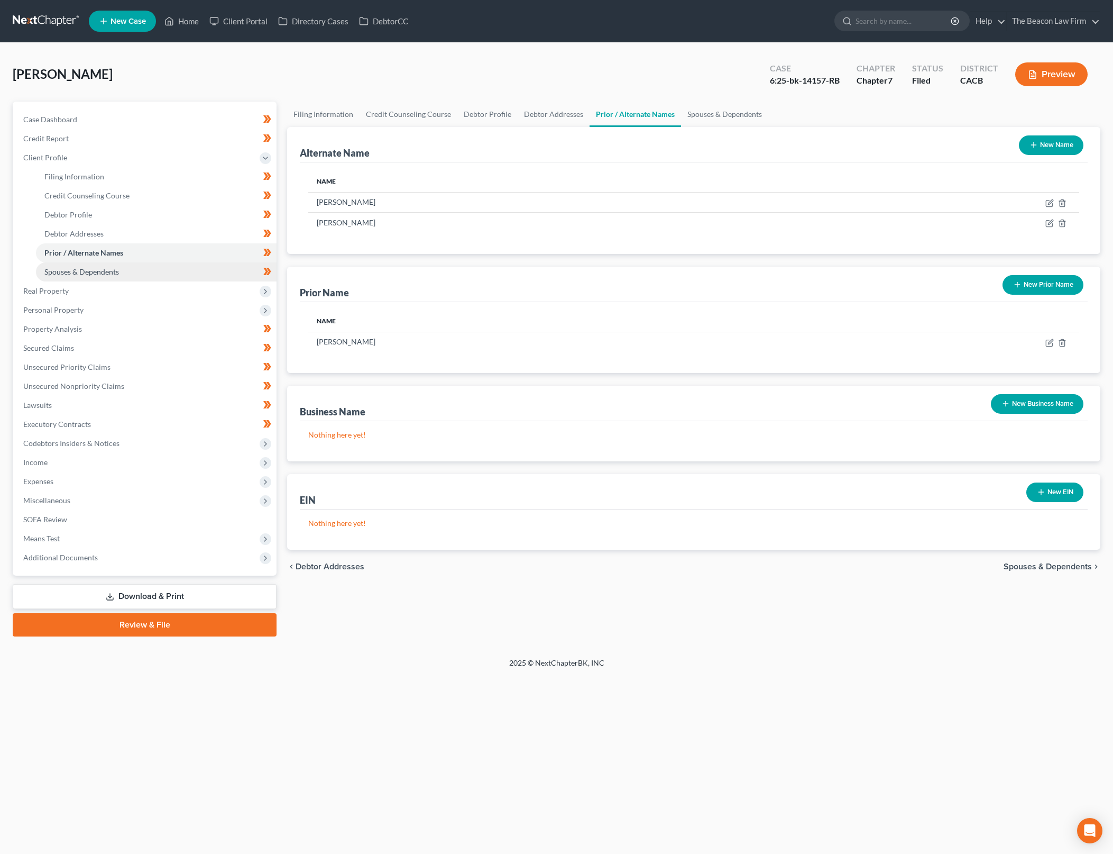
click at [180, 270] on link "Spouses & Dependents" at bounding box center [156, 271] width 241 height 19
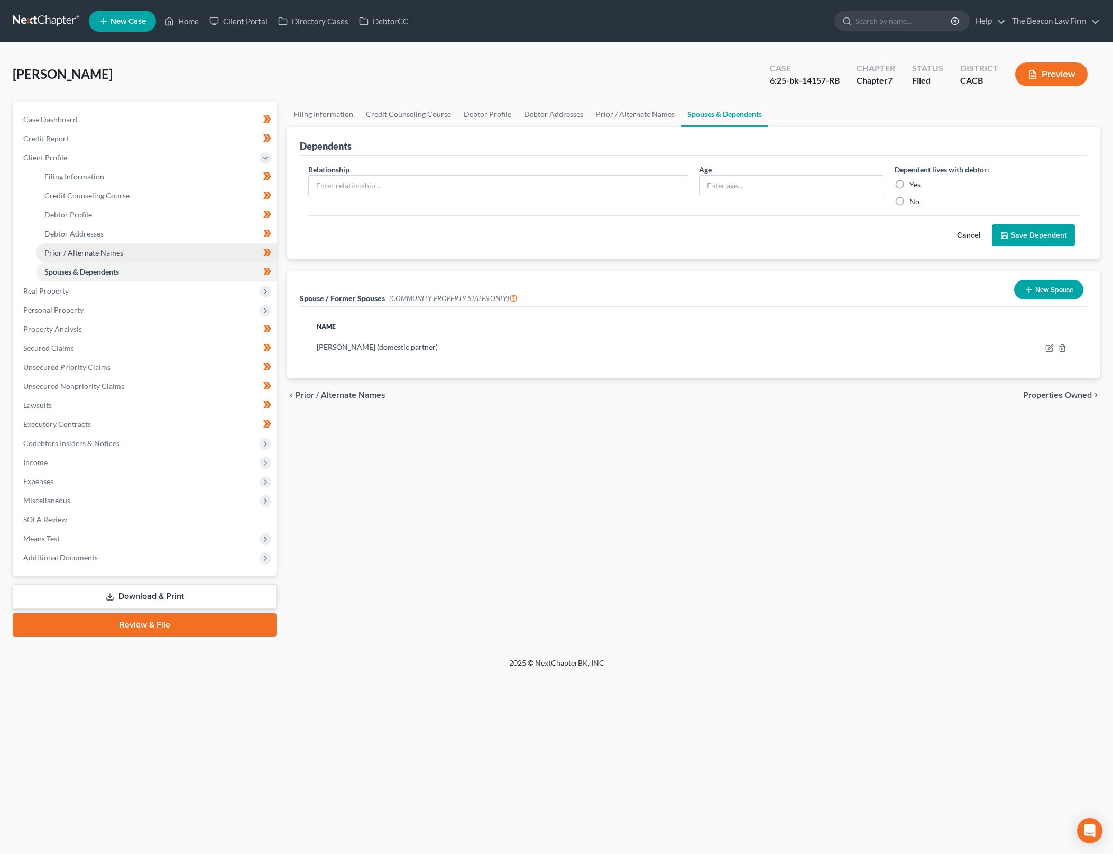
click at [184, 246] on link "Prior / Alternate Names" at bounding box center [156, 252] width 241 height 19
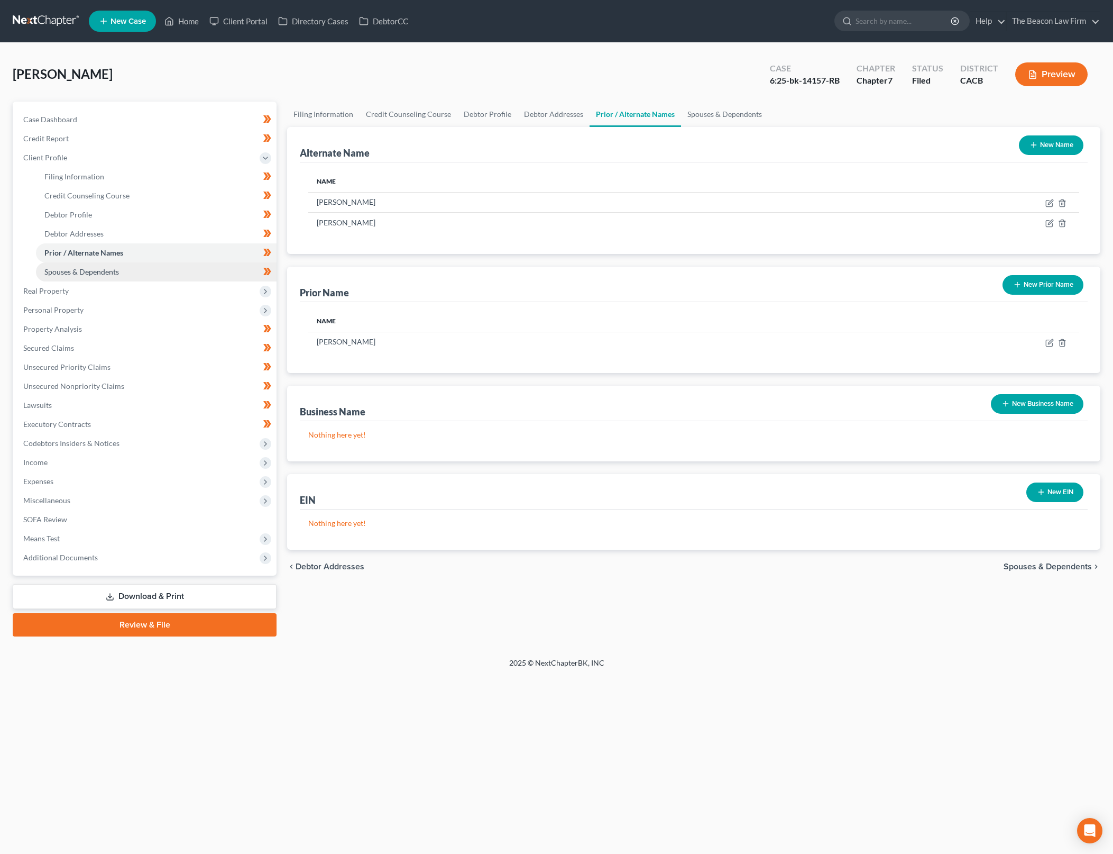
click at [179, 274] on link "Spouses & Dependents" at bounding box center [156, 271] width 241 height 19
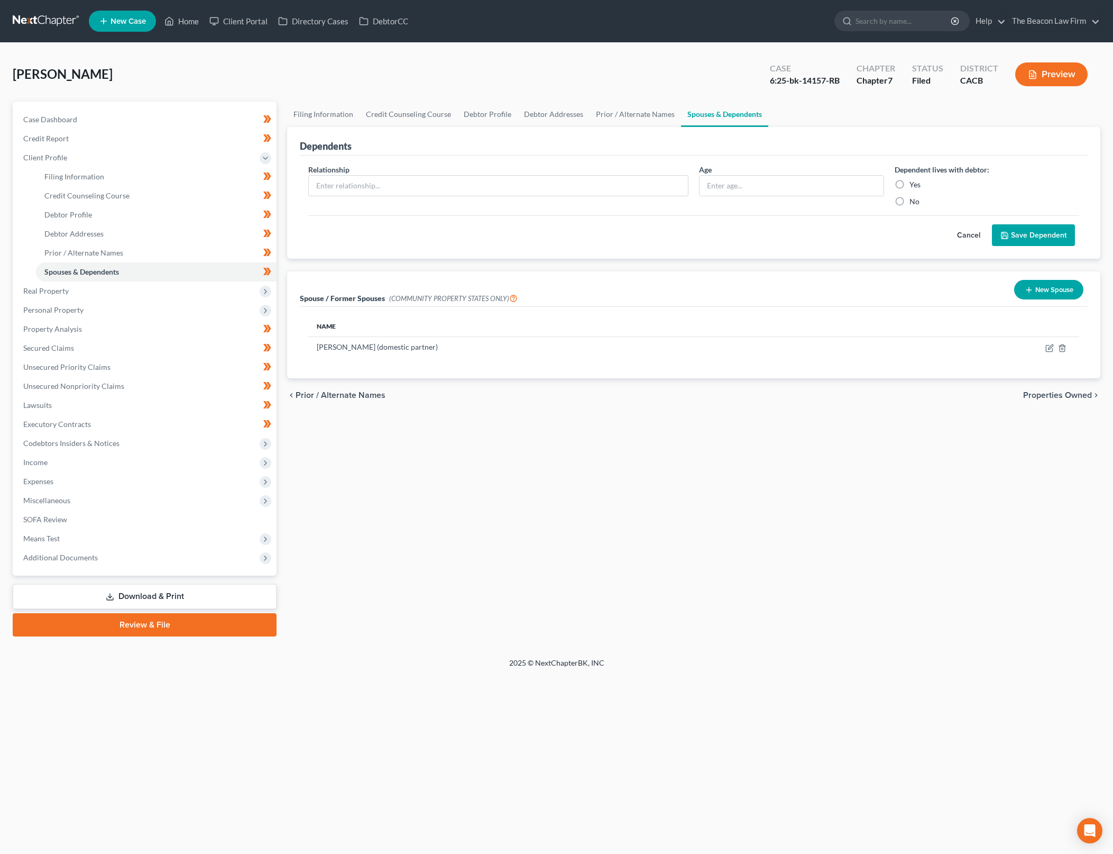
click at [756, 472] on div "Filing Information Credit Counseling Course Debtor Profile Debtor Addresses Pri…" at bounding box center [694, 369] width 824 height 535
click at [509, 300] on icon at bounding box center [513, 297] width 8 height 10
click at [558, 482] on div "Filing Information Credit Counseling Course Debtor Profile Debtor Addresses Pri…" at bounding box center [694, 369] width 824 height 535
click at [558, 457] on div "Filing Information Credit Counseling Course Debtor Profile Debtor Addresses Pri…" at bounding box center [694, 369] width 824 height 535
click at [151, 536] on span "Means Test" at bounding box center [146, 538] width 262 height 19
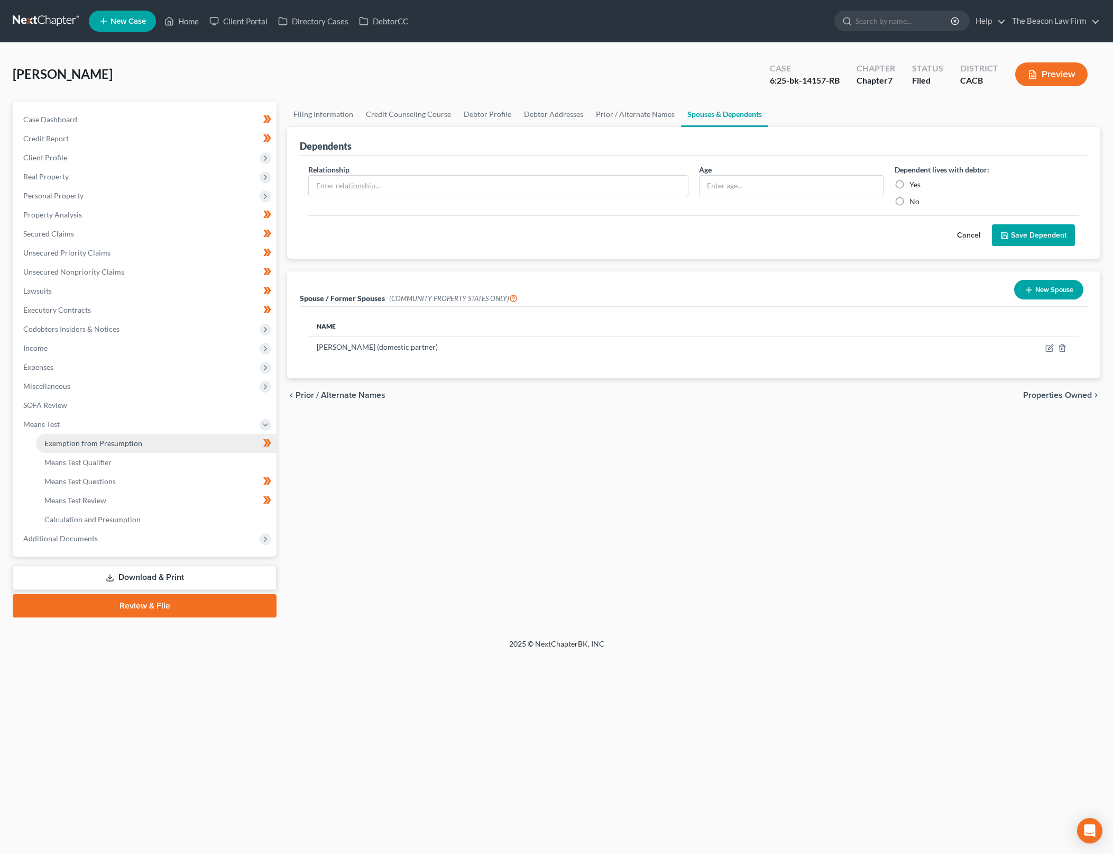
click at [190, 443] on link "Exemption from Presumption" at bounding box center [156, 443] width 241 height 19
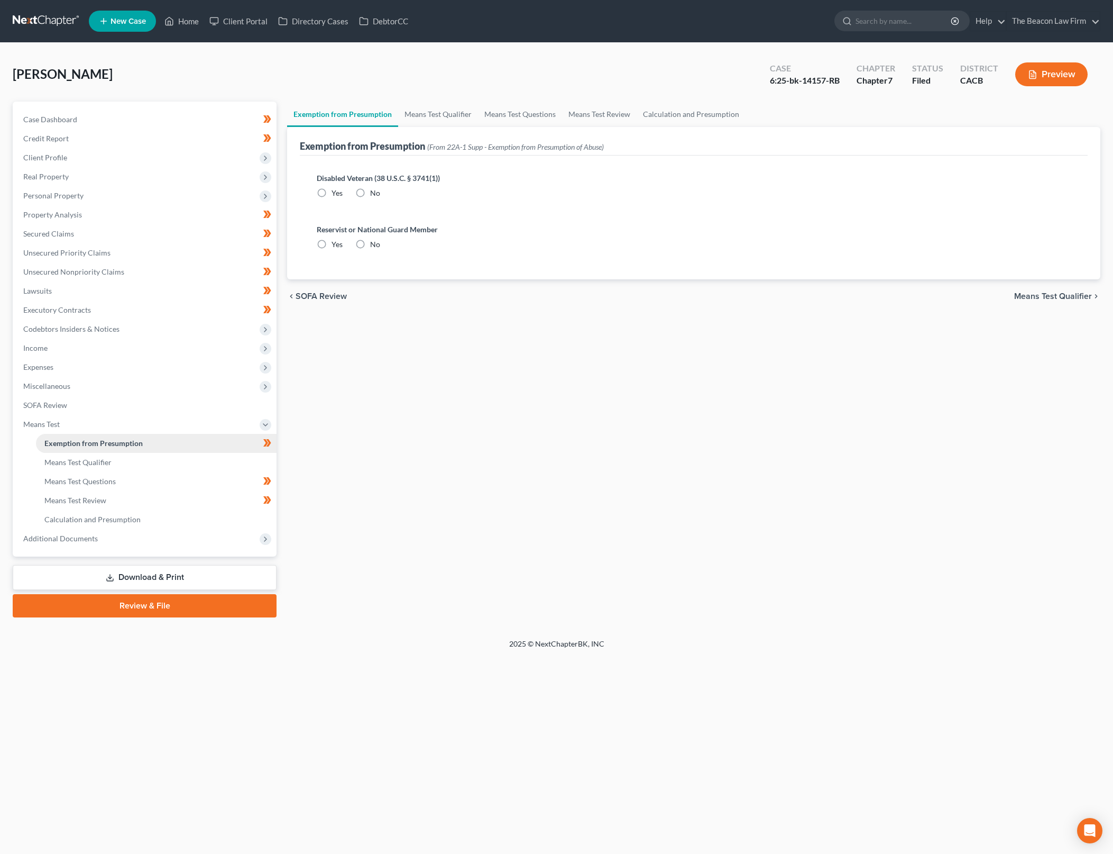
radio input "true"
click at [423, 112] on link "Means Test Qualifier" at bounding box center [438, 114] width 80 height 25
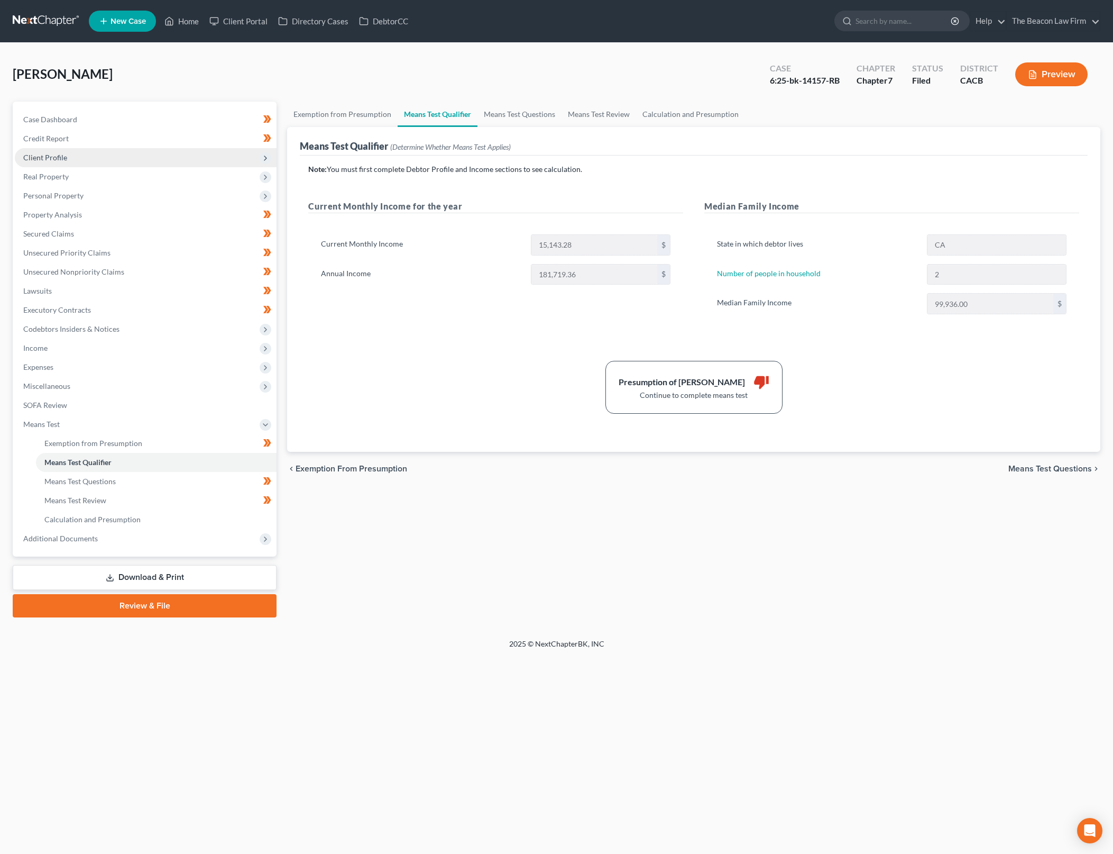
click at [114, 160] on span "Client Profile" at bounding box center [146, 157] width 262 height 19
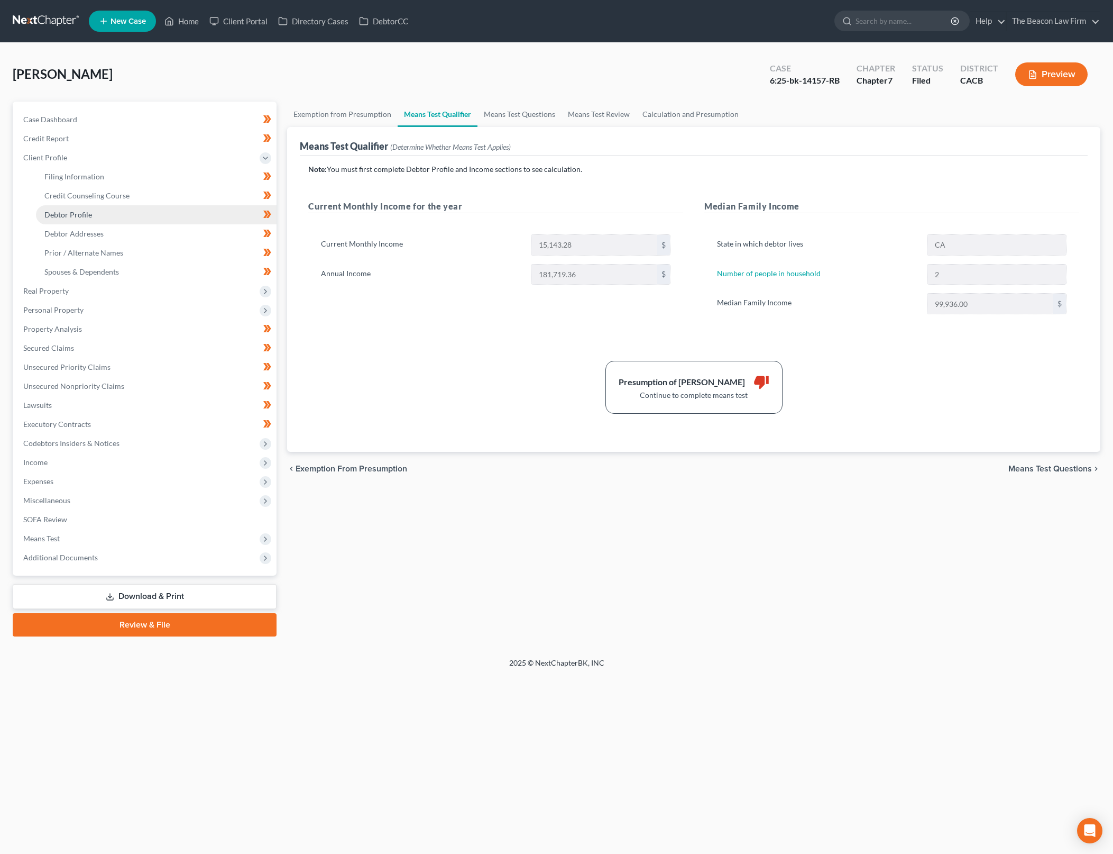
click at [146, 211] on link "Debtor Profile" at bounding box center [156, 214] width 241 height 19
select select "3"
select select "1"
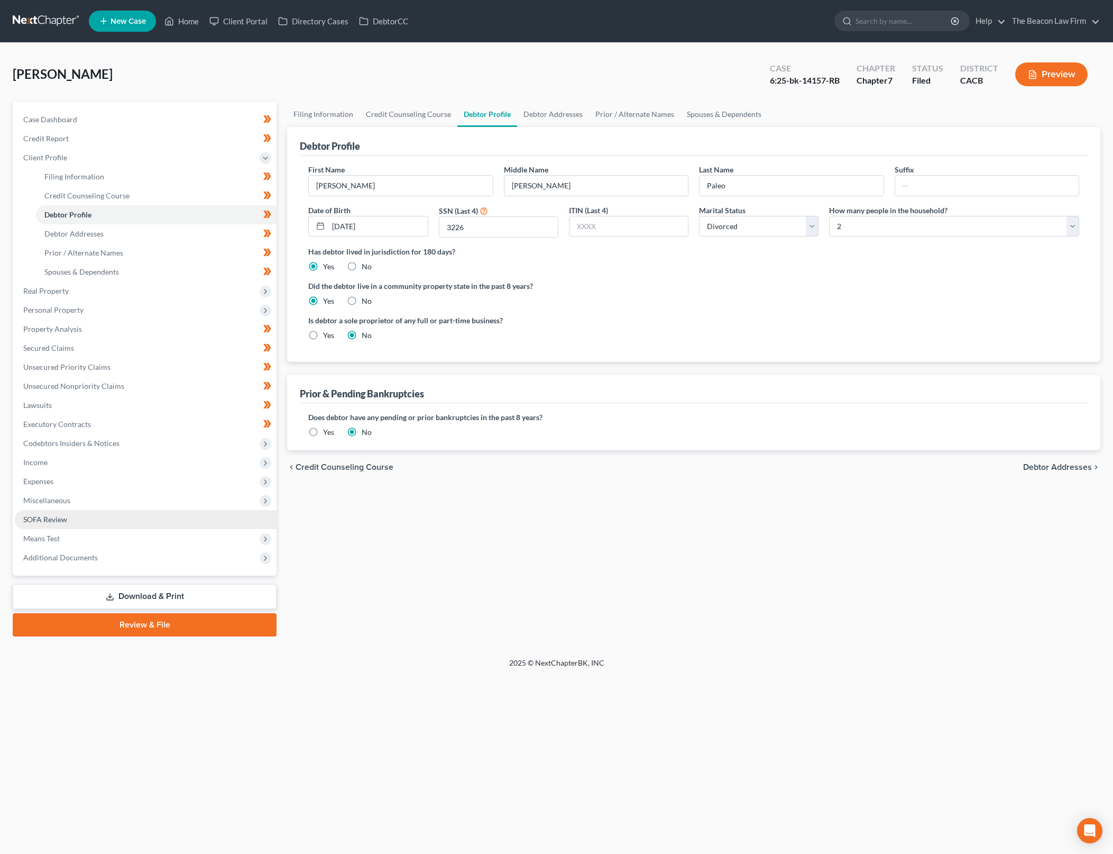
click at [158, 528] on link "SOFA Review" at bounding box center [146, 519] width 262 height 19
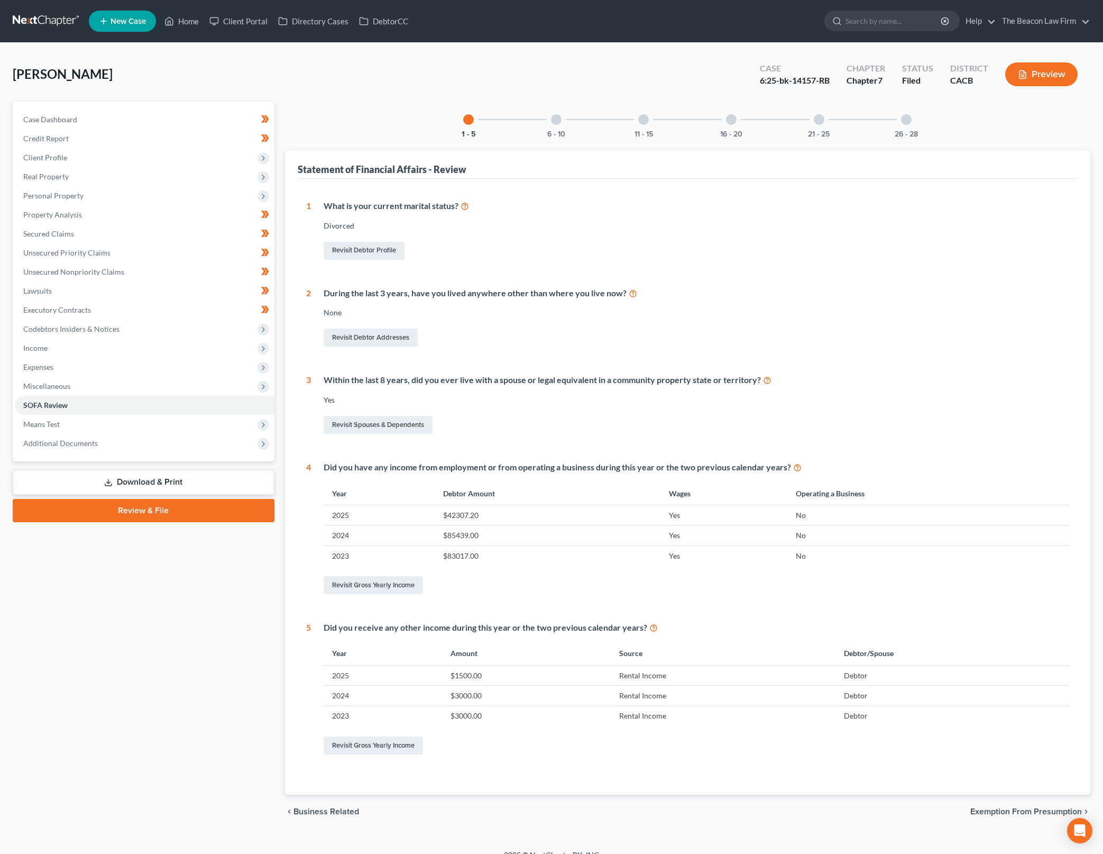
click at [146, 541] on div "Case Dashboard Payments Invoices Payments Payments Credit Report Client Profile" at bounding box center [143, 465] width 272 height 727
click at [163, 401] on link "SOFA Review" at bounding box center [145, 405] width 260 height 19
click at [158, 425] on span "Means Test" at bounding box center [145, 424] width 260 height 19
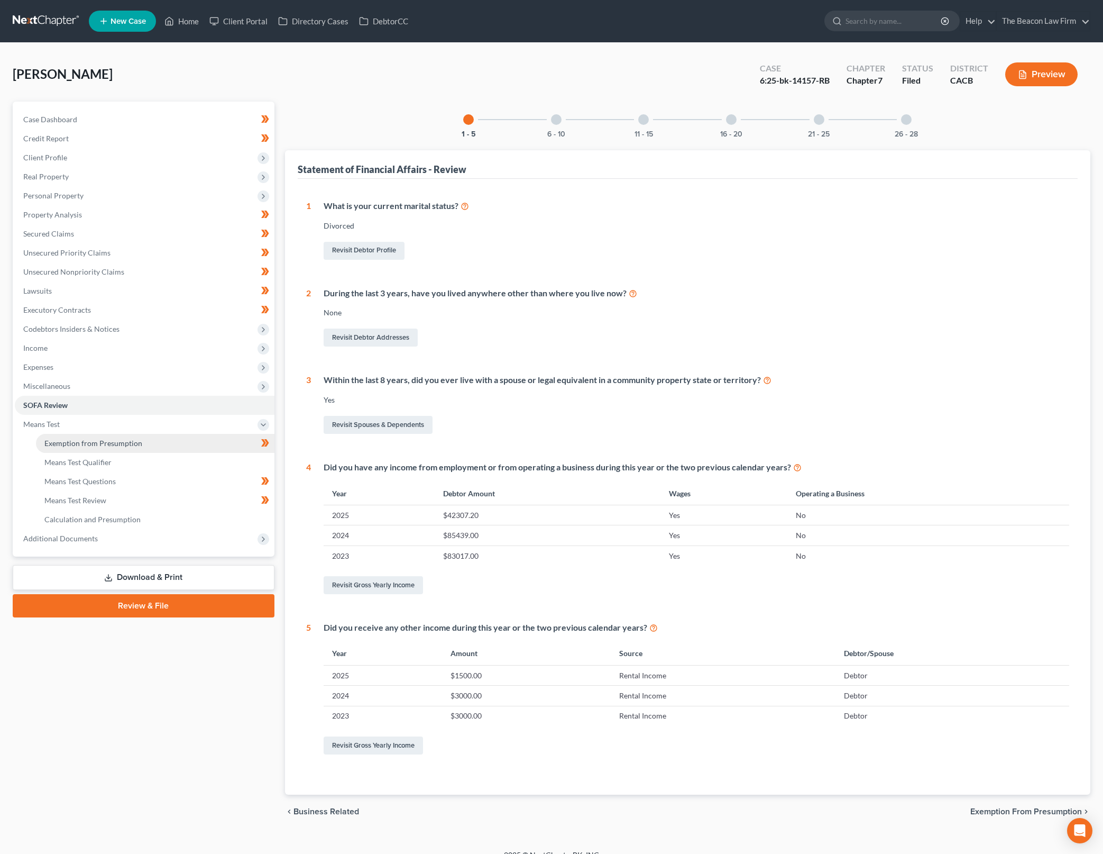
click at [161, 442] on link "Exemption from Presumption" at bounding box center [155, 443] width 239 height 19
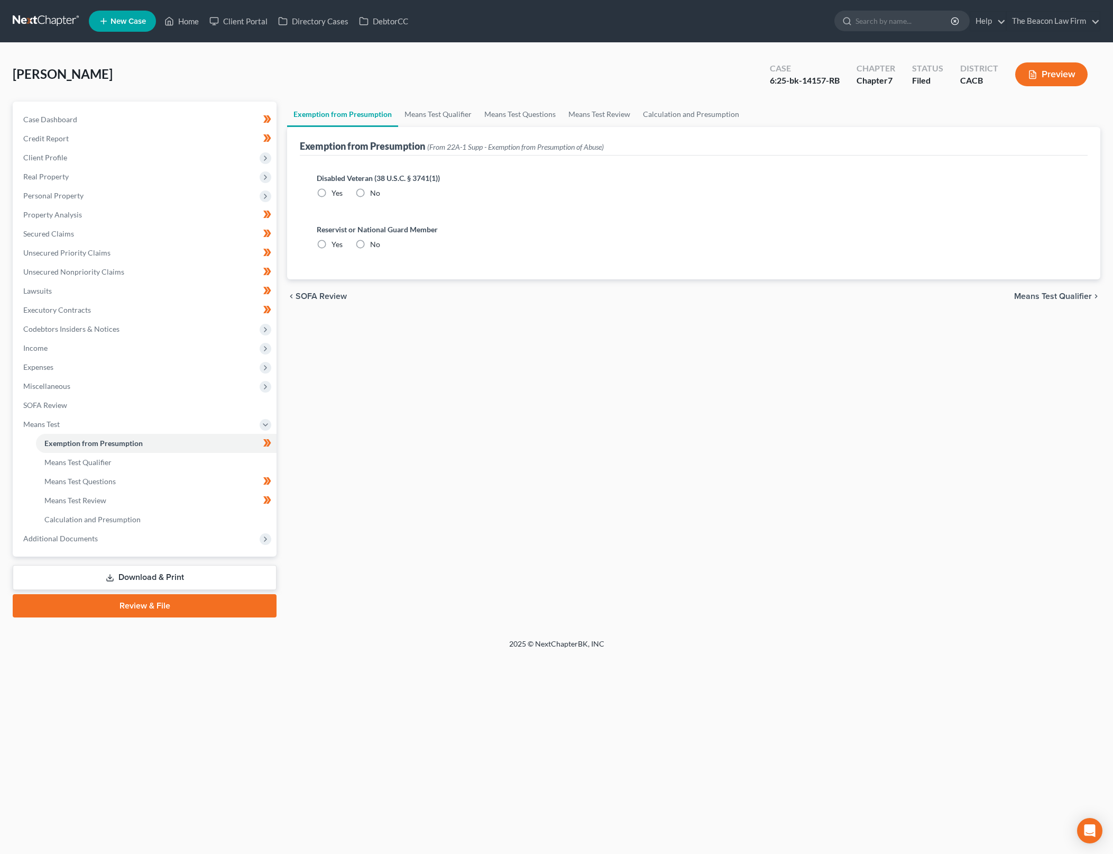
radio input "true"
click at [444, 116] on link "Means Test Qualifier" at bounding box center [438, 114] width 80 height 25
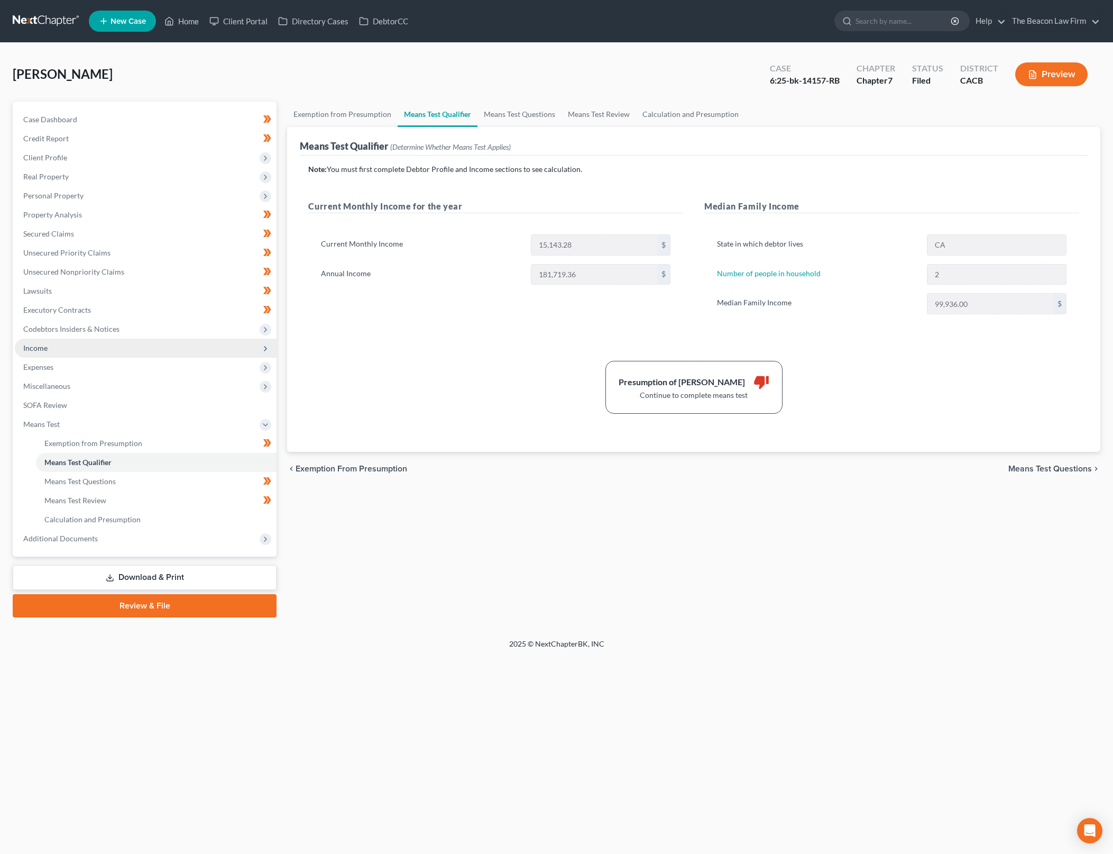
click at [126, 350] on span "Income" at bounding box center [146, 347] width 262 height 19
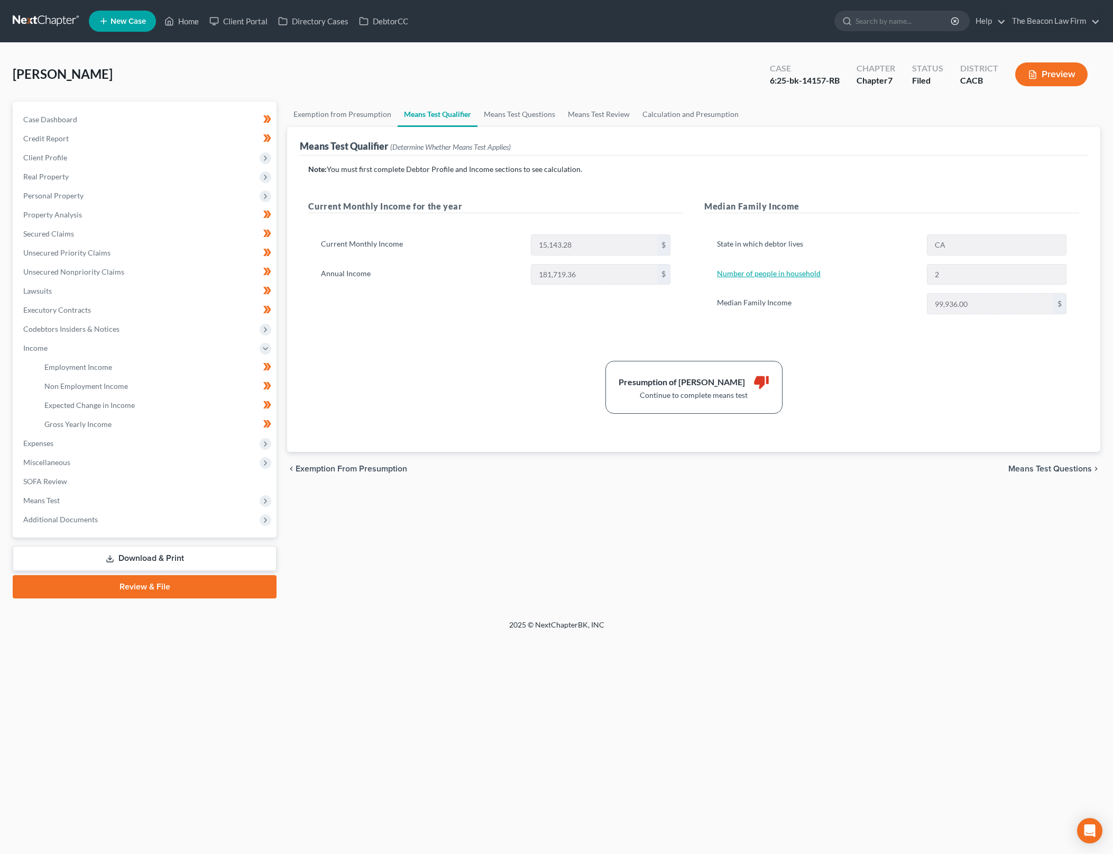
click at [793, 274] on link "Number of people in household" at bounding box center [769, 273] width 104 height 9
select select "3"
select select "1"
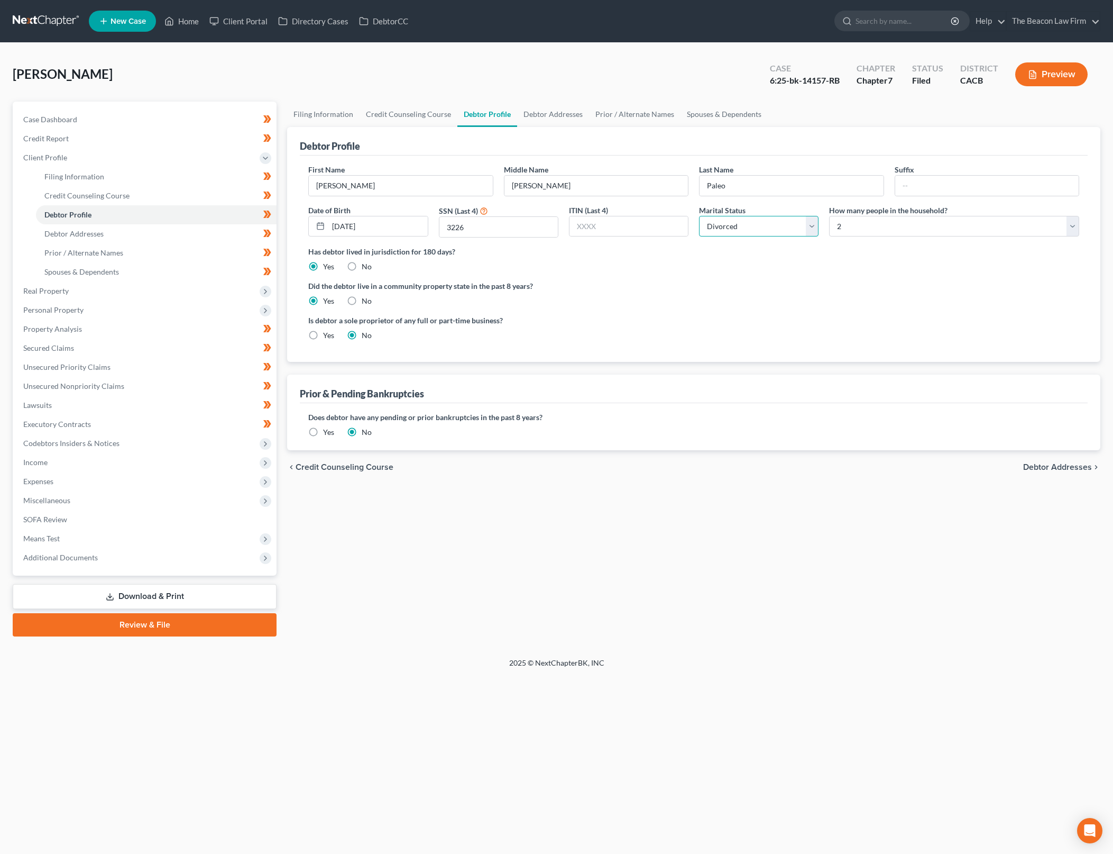
click at [786, 230] on select "Select Single Married Separated Divorced Widowed" at bounding box center [759, 226] width 120 height 21
select select "1"
click at [699, 216] on select "Select Single Married Separated Divorced Widowed" at bounding box center [759, 226] width 120 height 21
click at [782, 268] on div "Has debtor lived in jurisdiction for 180 days? Yes No Debtor must reside in jur…" at bounding box center [693, 259] width 771 height 26
click at [191, 247] on link "Prior / Alternate Names" at bounding box center [156, 252] width 241 height 19
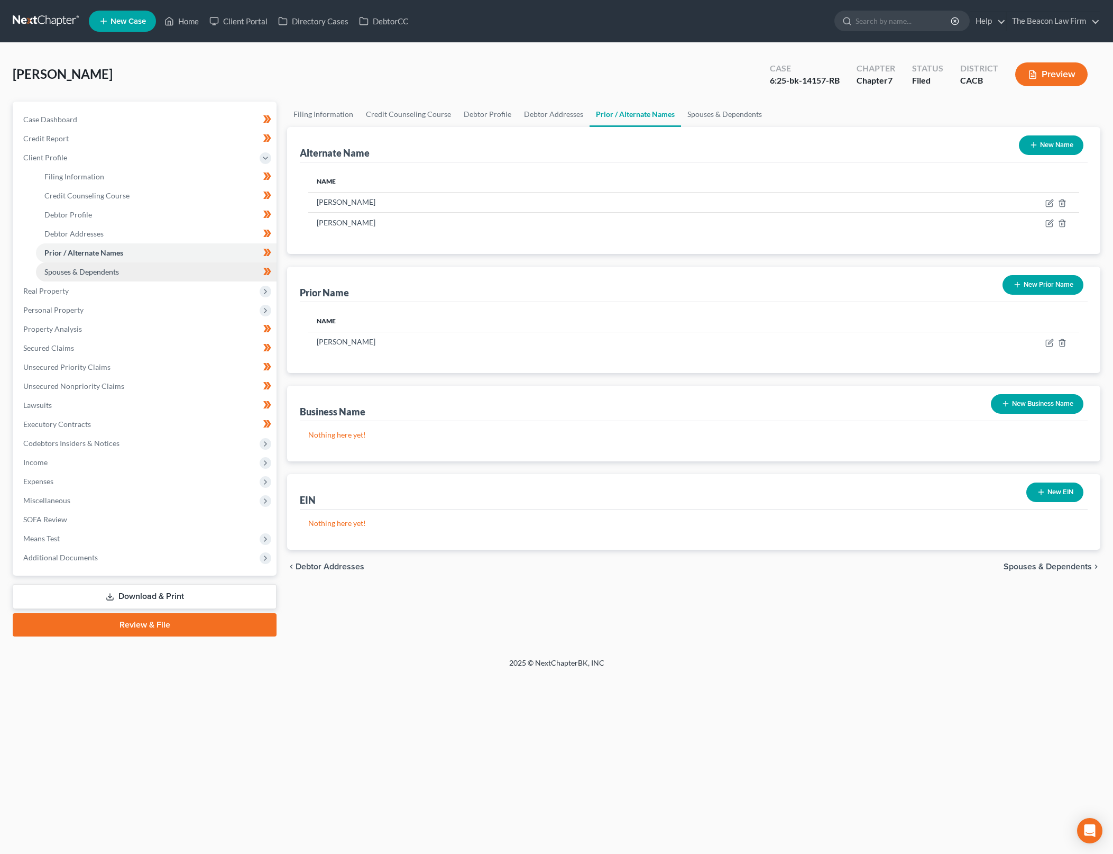
click at [214, 278] on link "Spouses & Dependents" at bounding box center [156, 271] width 241 height 19
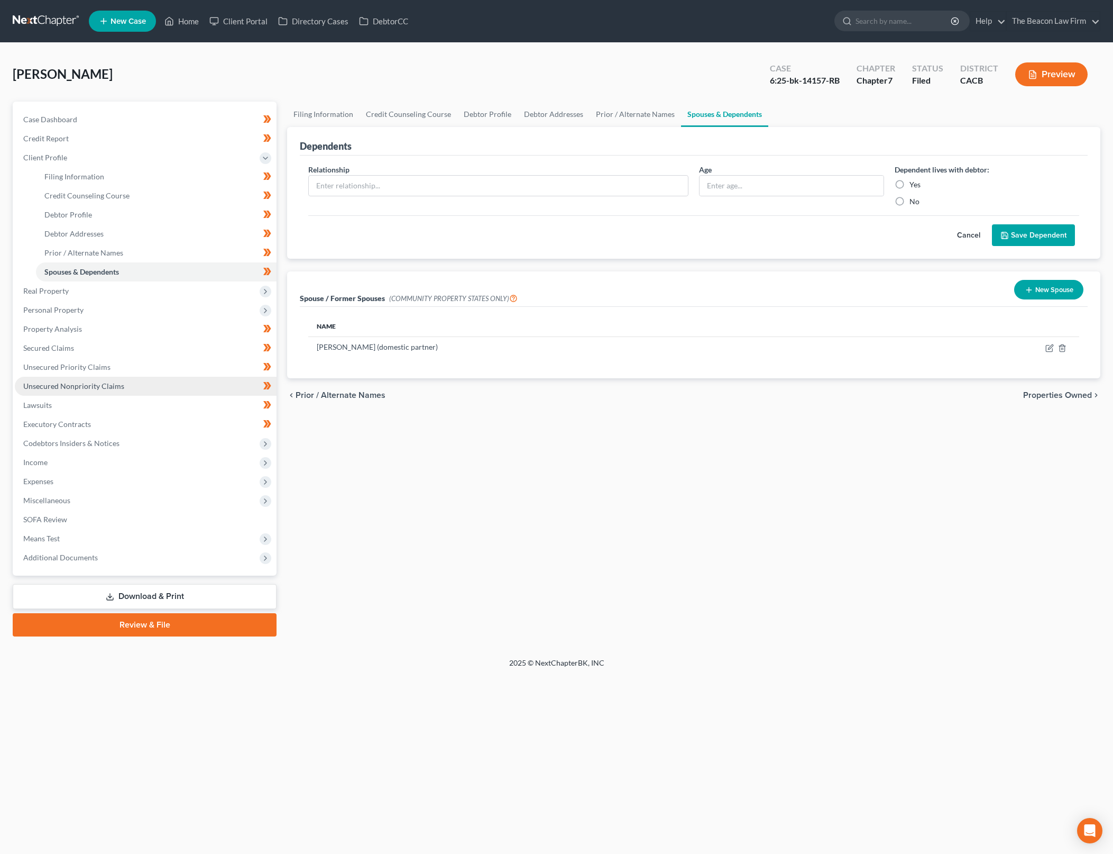
click at [209, 387] on link "Unsecured Nonpriority Claims" at bounding box center [146, 386] width 262 height 19
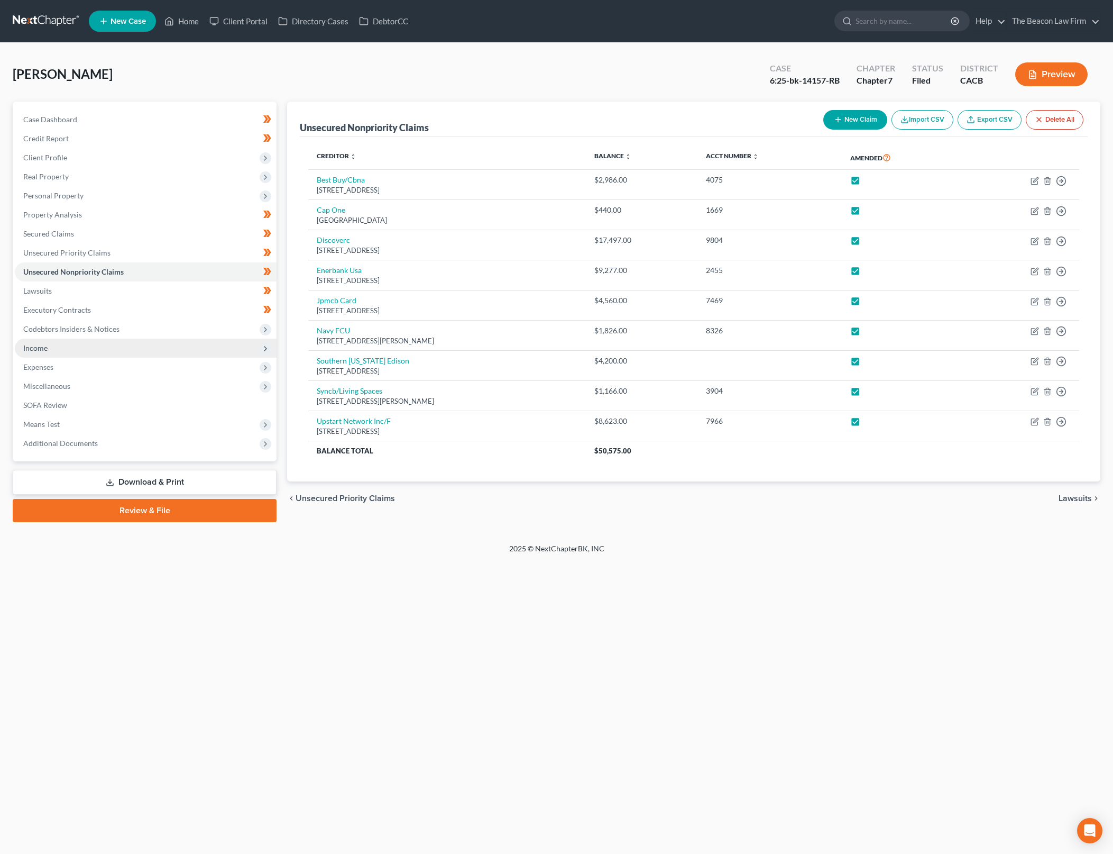
click at [159, 352] on span "Income" at bounding box center [146, 347] width 262 height 19
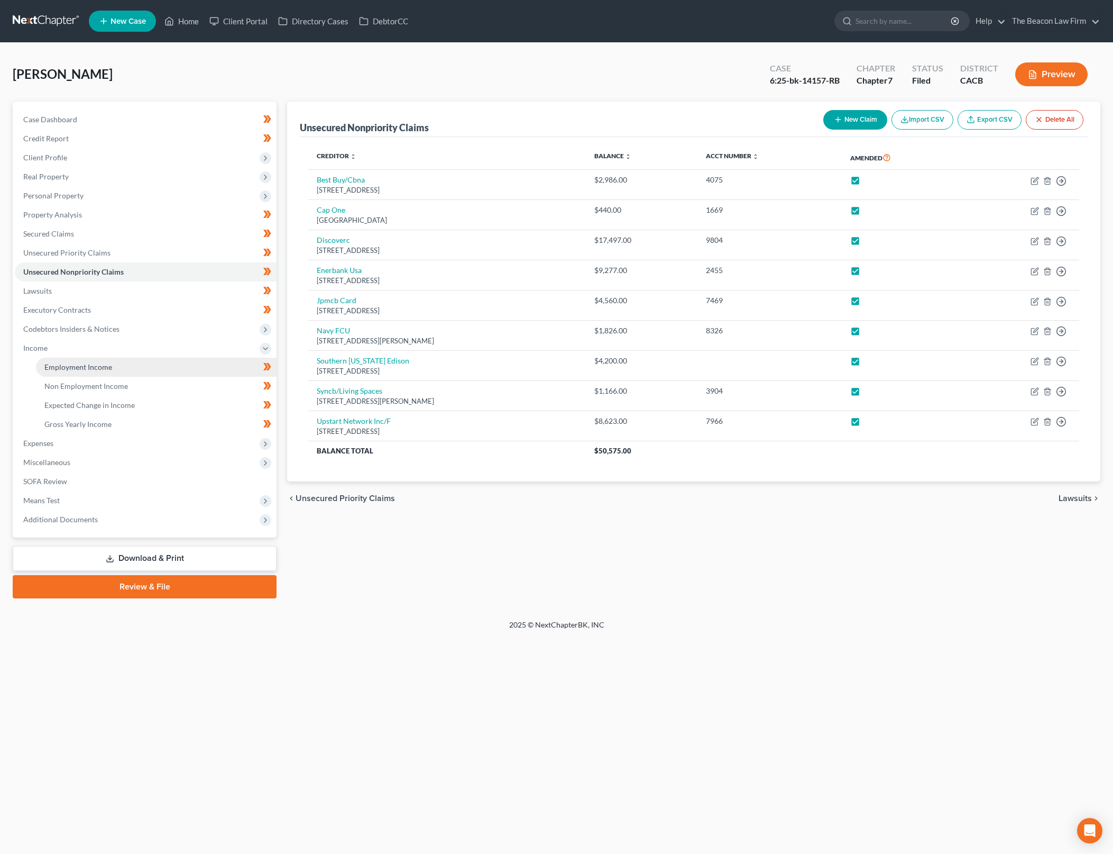
click at [176, 365] on link "Employment Income" at bounding box center [156, 367] width 241 height 19
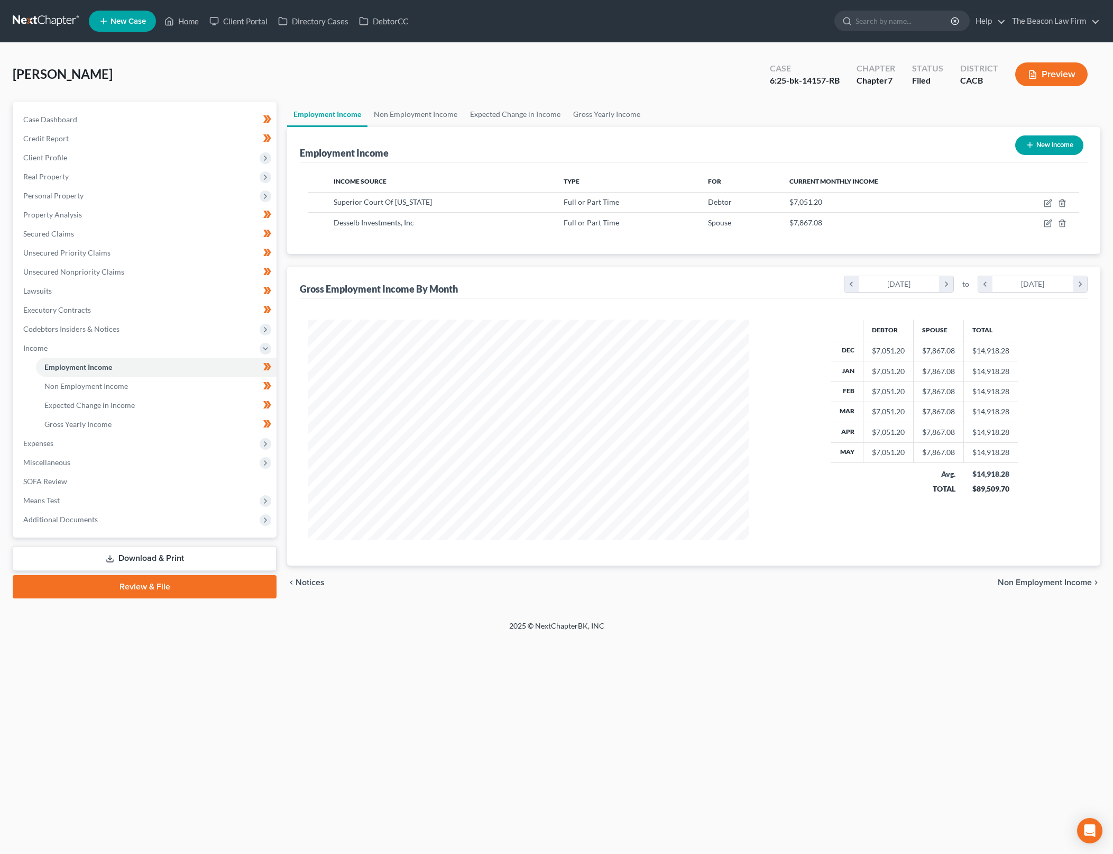
scroll to position [221, 462]
click at [1046, 221] on icon "button" at bounding box center [1048, 224] width 6 height 6
select select "0"
select select "2"
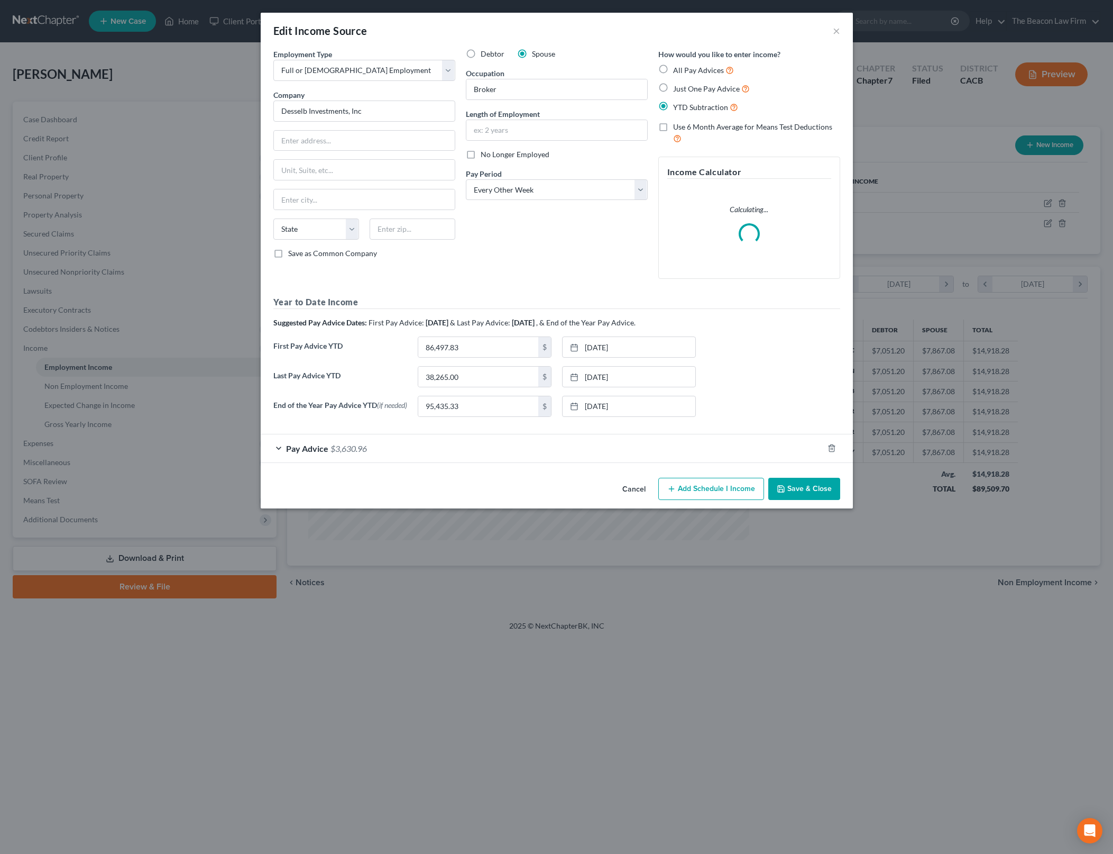
click at [324, 453] on span "Pay Advice" at bounding box center [307, 448] width 42 height 10
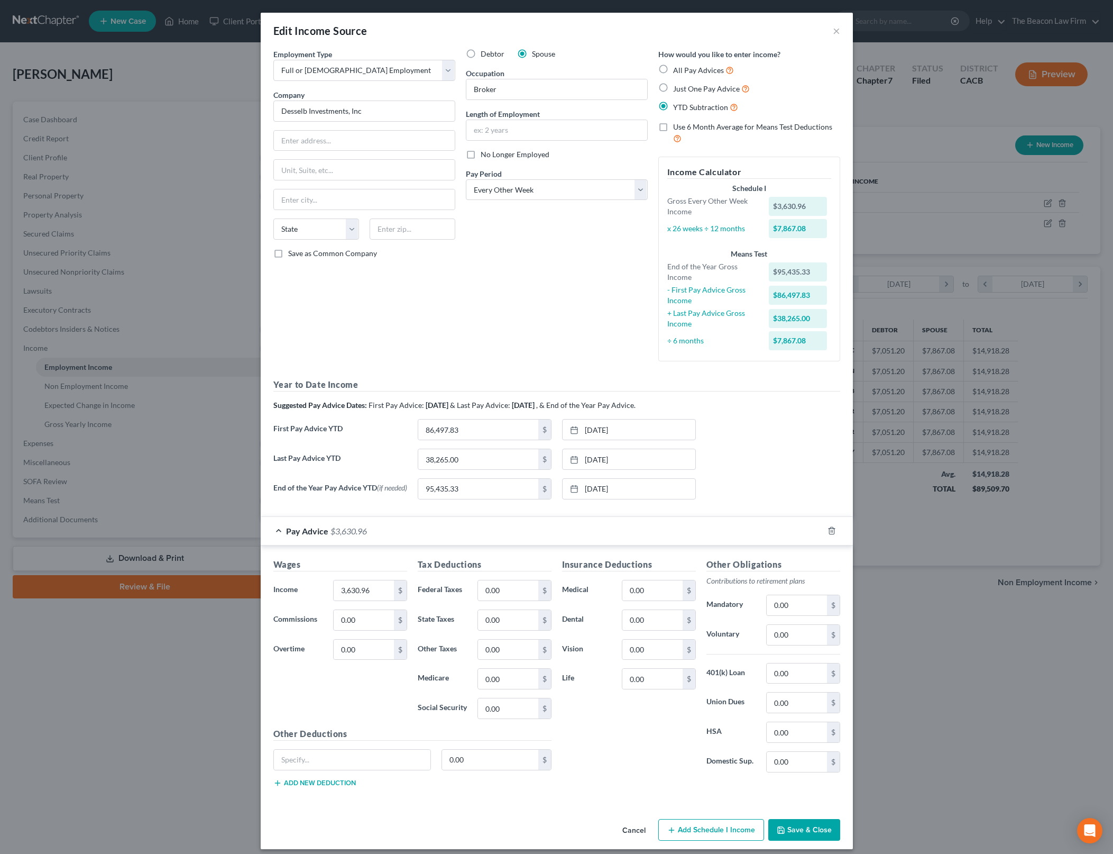
drag, startPoint x: 497, startPoint y: 26, endPoint x: 645, endPoint y: 91, distance: 162.2
click at [497, 26] on div "Edit Income Source ×" at bounding box center [557, 31] width 592 height 36
drag, startPoint x: 475, startPoint y: 312, endPoint x: 1109, endPoint y: 407, distance: 641.3
click at [475, 312] on div "Debtor Spouse Occupation Broker Length of Employment No Longer Employed Pay Per…" at bounding box center [557, 209] width 193 height 321
click at [521, 315] on div "Debtor Spouse Occupation Broker Length of Employment No Longer Employed Pay Per…" at bounding box center [557, 209] width 193 height 321
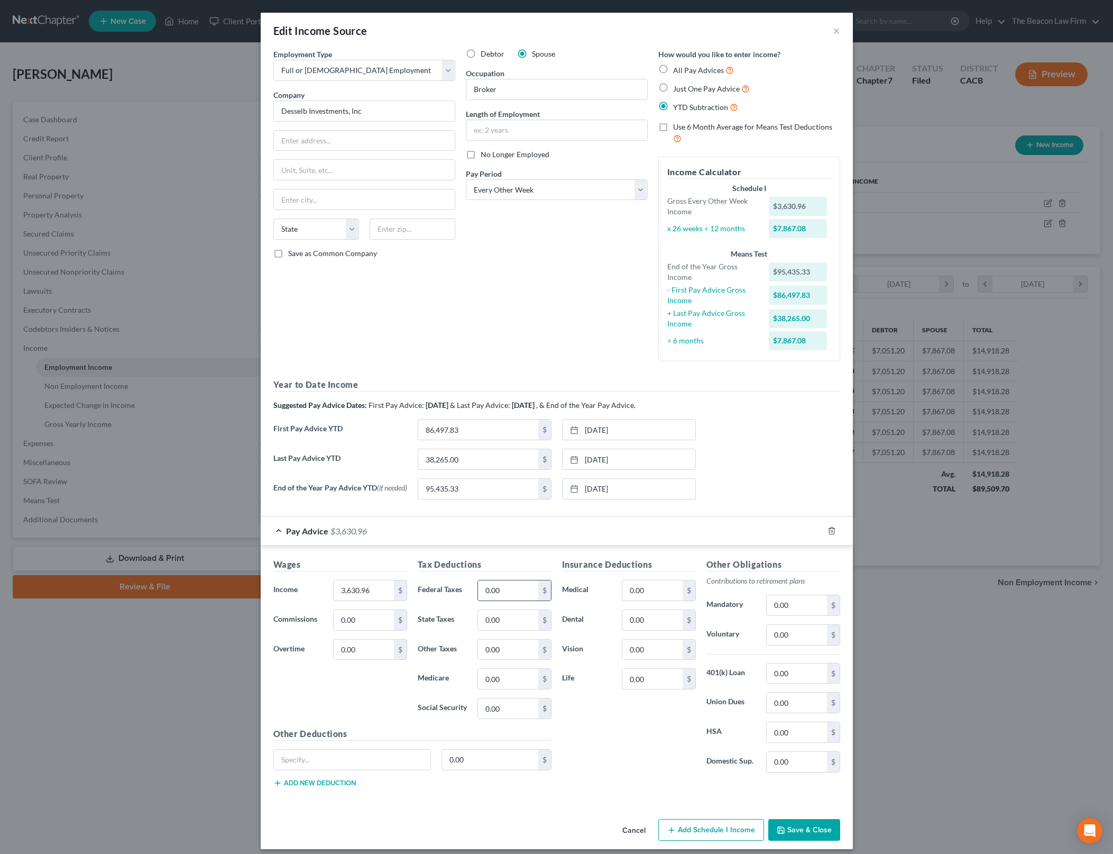
click at [515, 598] on input "0.00" at bounding box center [508, 590] width 60 height 20
type input "485"
click at [525, 621] on input "0.00" at bounding box center [508, 620] width 60 height 20
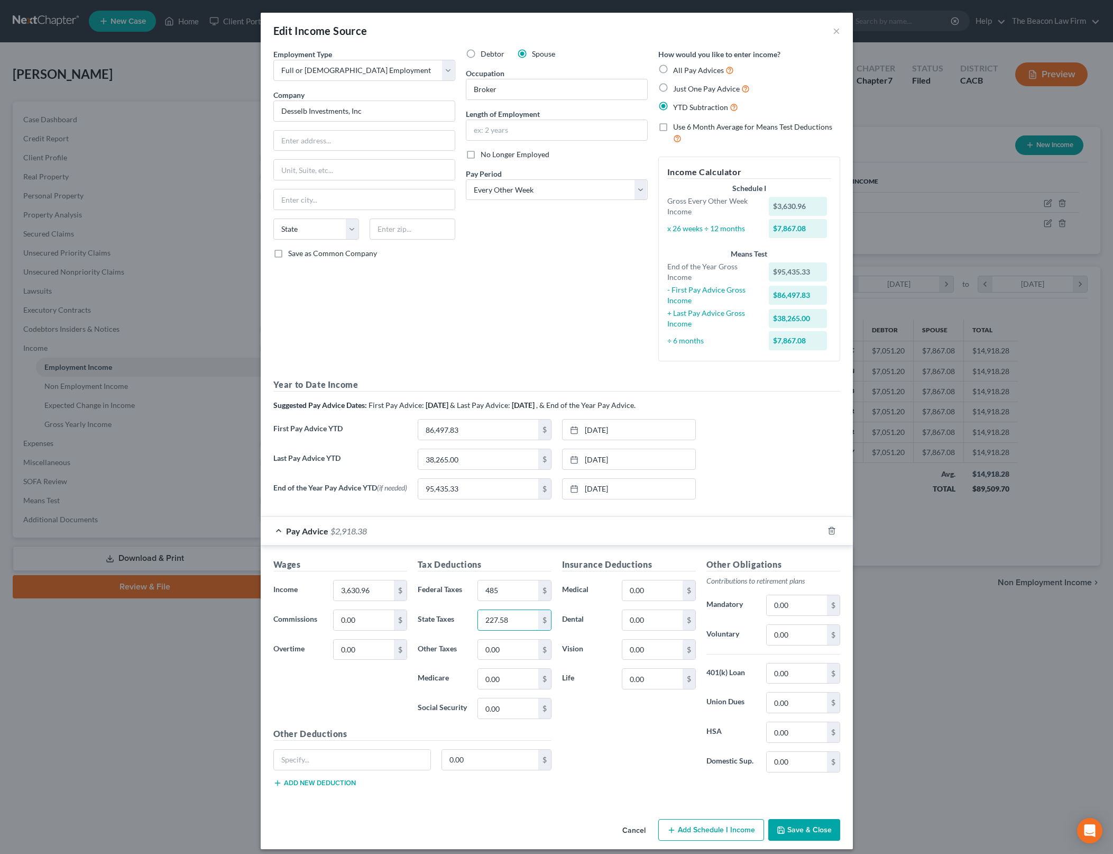
type input "227.58"
click at [523, 711] on input "0.00" at bounding box center [508, 708] width 60 height 20
paste input "227.58"
type input "227.58"
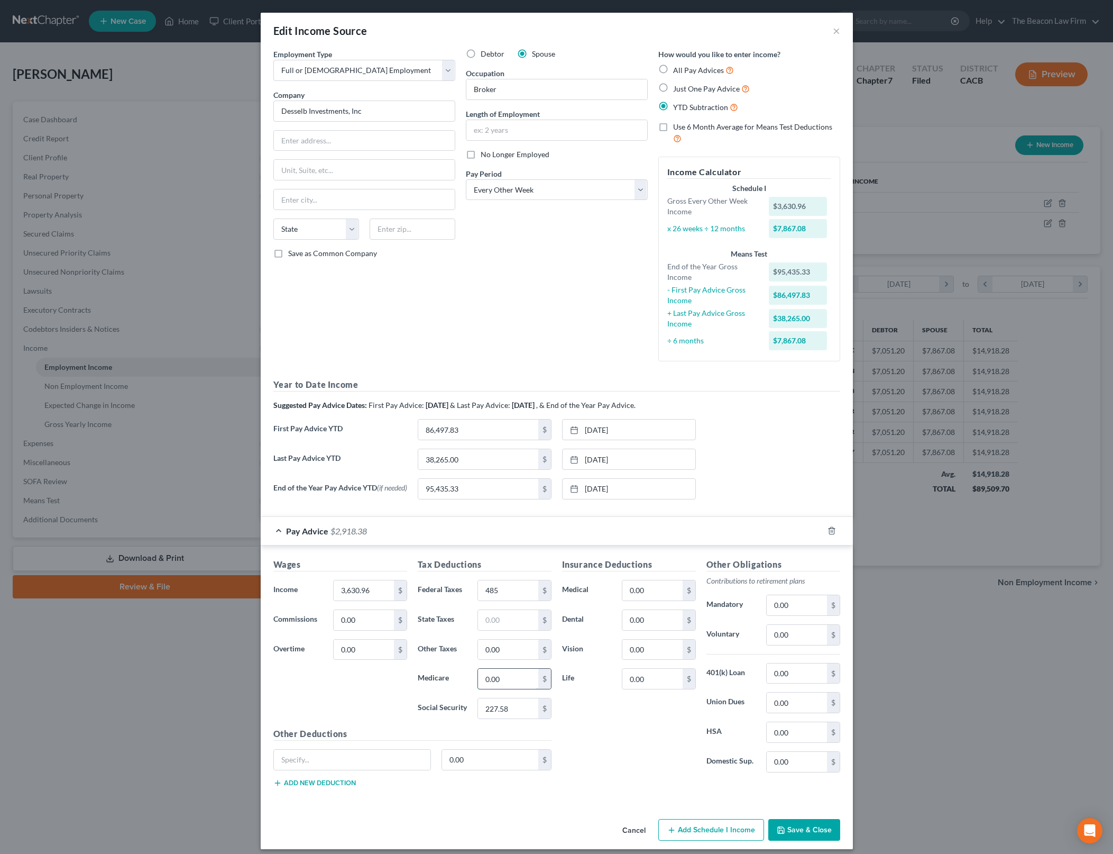
click at [513, 676] on input "0.00" at bounding box center [508, 679] width 60 height 20
click at [513, 675] on input "0.00" at bounding box center [508, 679] width 60 height 20
type input "53.22"
drag, startPoint x: 506, startPoint y: 633, endPoint x: 507, endPoint y: 620, distance: 13.3
click at [505, 633] on div "Tax Deductions Federal Taxes 485 $ State Taxes $ Other Taxes 0.00 $ Medicare 53…" at bounding box center [485, 642] width 144 height 169
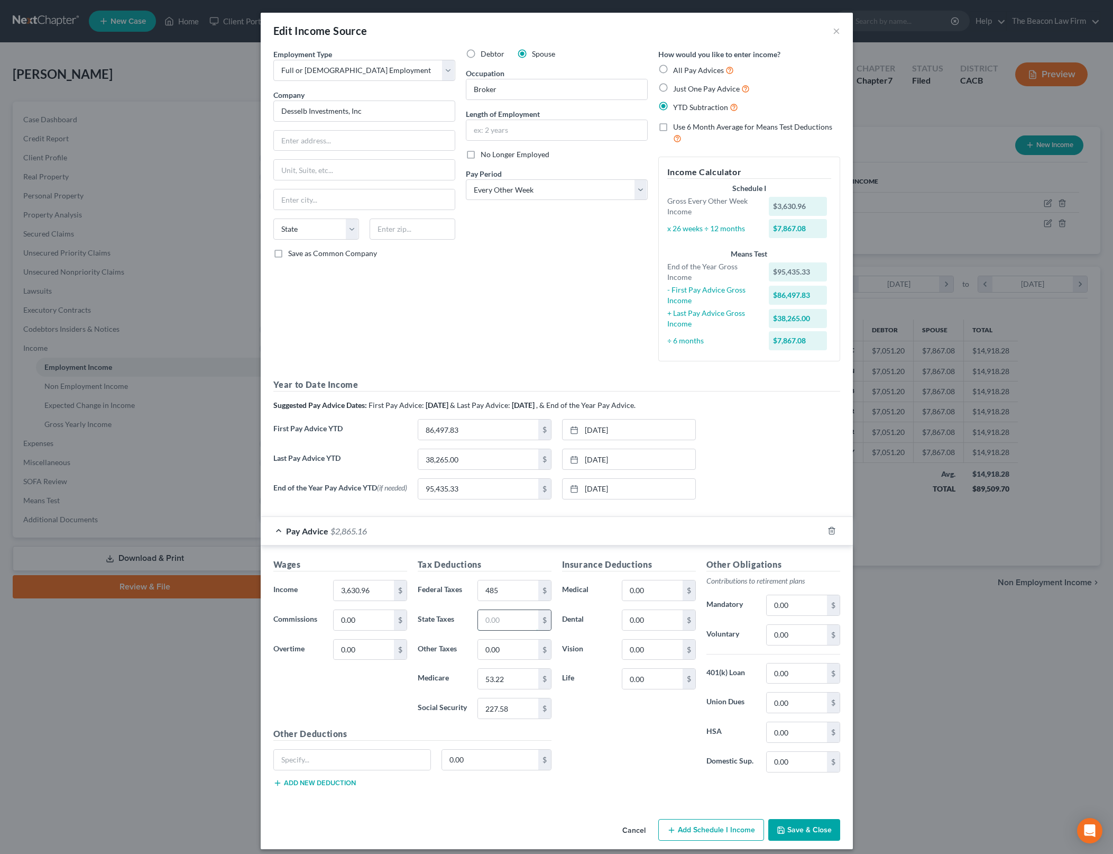
click at [506, 626] on input "text" at bounding box center [508, 620] width 60 height 20
click at [507, 620] on input "text" at bounding box center [508, 620] width 60 height 20
type input "207.42"
click at [519, 647] on input "0.00" at bounding box center [508, 649] width 60 height 20
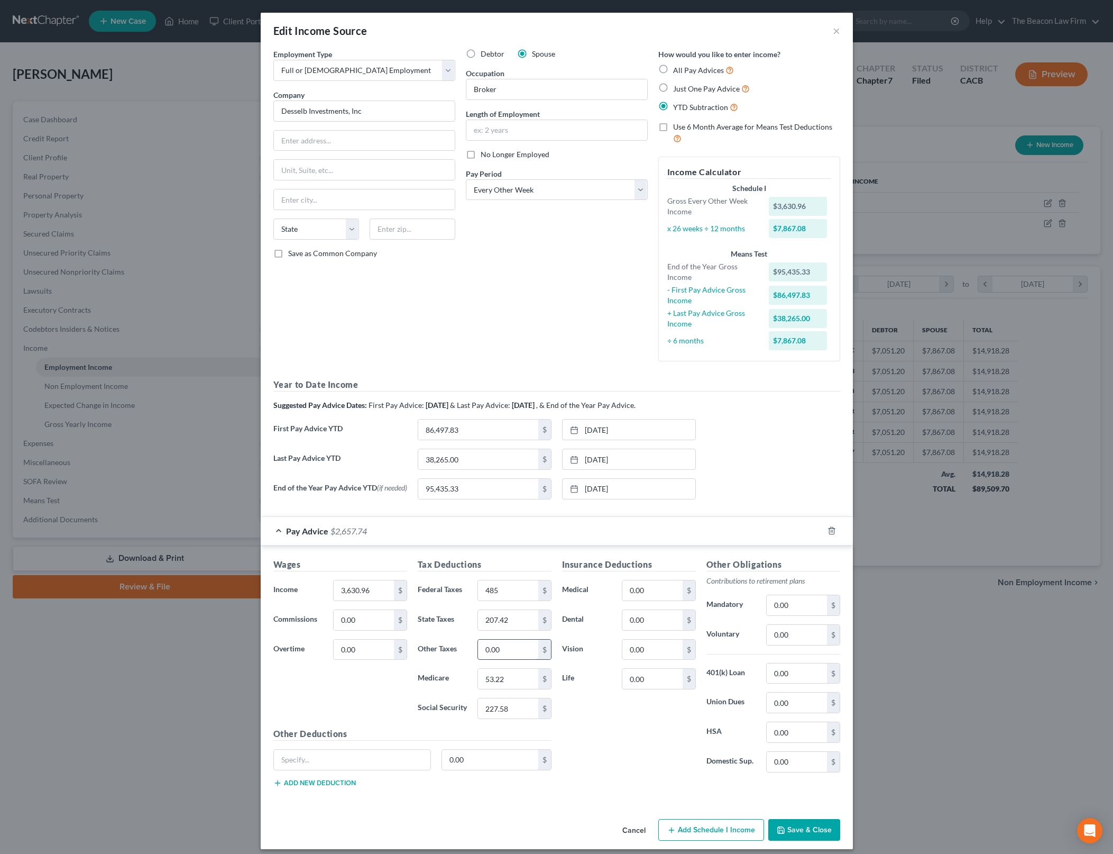
drag, startPoint x: 506, startPoint y: 648, endPoint x: 512, endPoint y: 651, distance: 6.4
click at [506, 648] on input "0.00" at bounding box center [508, 649] width 60 height 20
click at [512, 651] on input "44.05" at bounding box center [508, 649] width 60 height 20
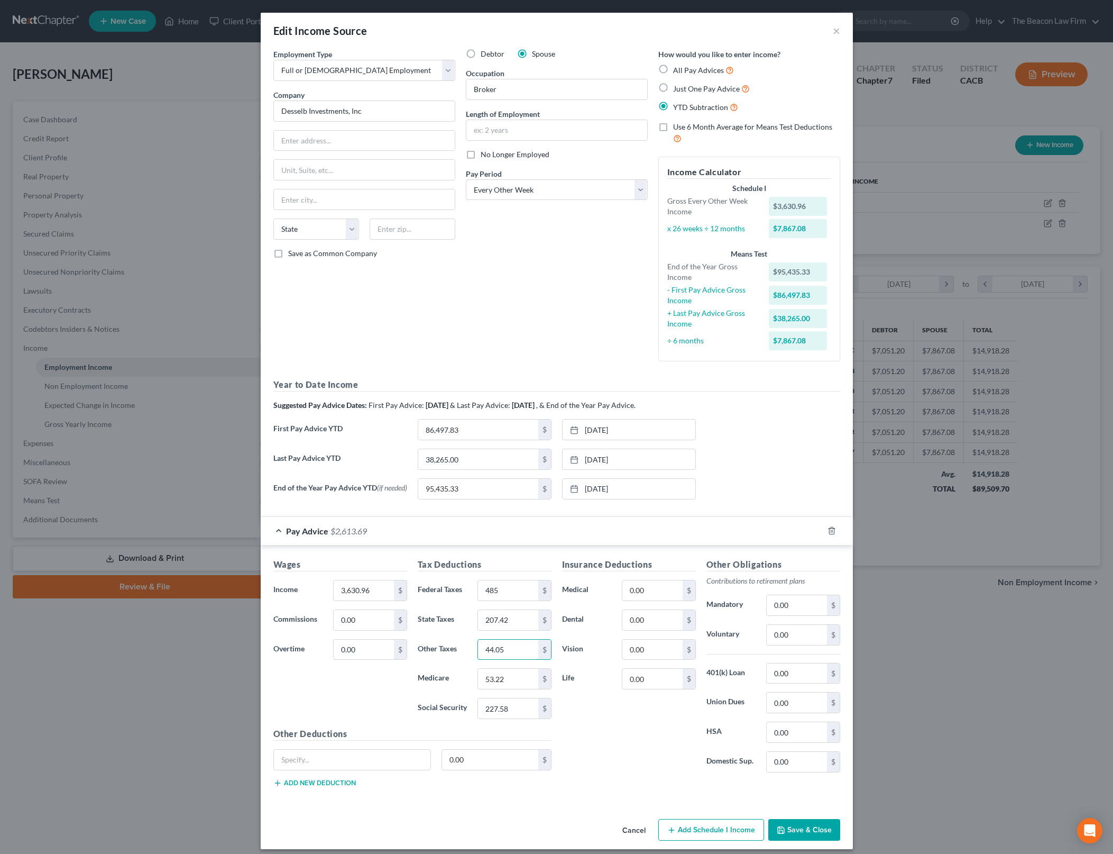
type input "44.05"
click at [602, 318] on div "Debtor Spouse Occupation Broker Length of Employment No Longer Employed Pay Per…" at bounding box center [557, 209] width 193 height 321
click at [579, 313] on div "Debtor Spouse Occupation Broker Length of Employment No Longer Employed Pay Per…" at bounding box center [557, 209] width 193 height 321
drag, startPoint x: 485, startPoint y: 302, endPoint x: 442, endPoint y: 321, distance: 47.2
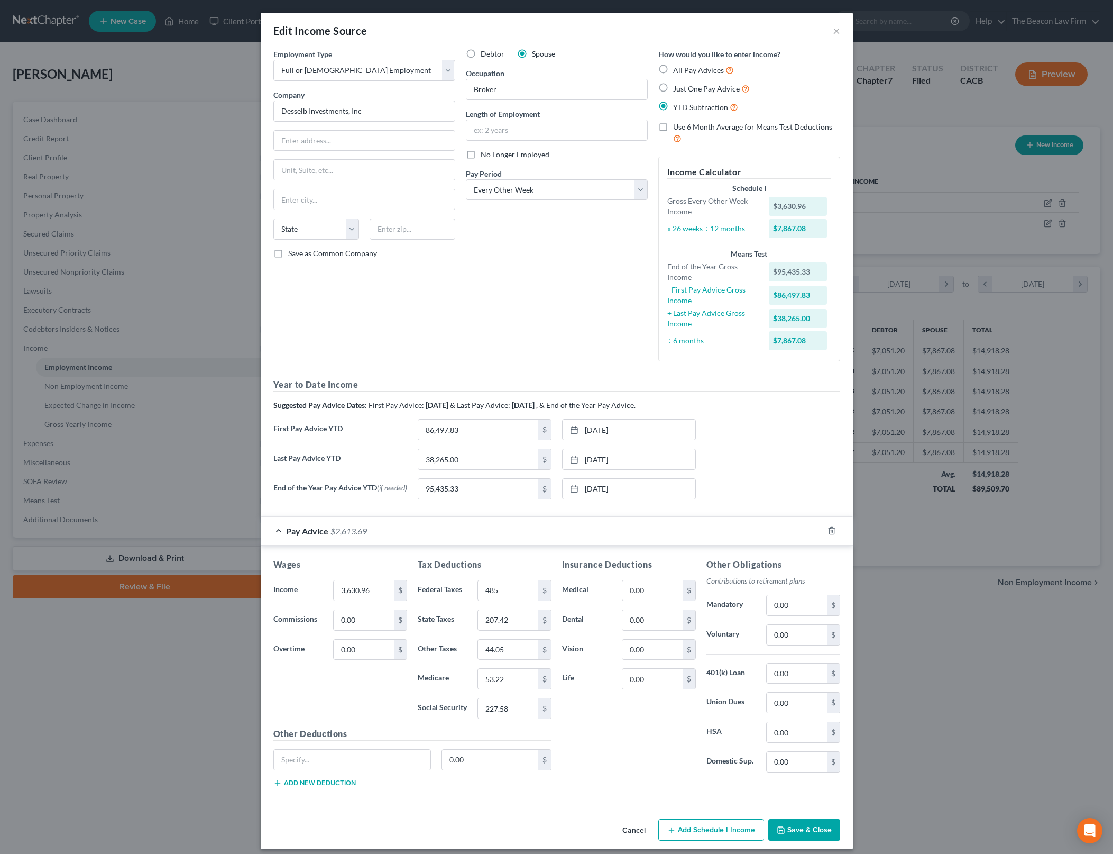
click at [446, 323] on div "Employment Type * Select Full or [DEMOGRAPHIC_DATA] Employment Self Employment …" at bounding box center [557, 278] width 578 height 459
click at [407, 324] on div "Employment Type * Select Full or [DEMOGRAPHIC_DATA] Employment Self Employment …" at bounding box center [364, 209] width 193 height 321
click at [611, 335] on div "Debtor Spouse Occupation Broker Length of Employment No Longer Employed Pay Per…" at bounding box center [557, 209] width 193 height 321
drag, startPoint x: 629, startPoint y: 25, endPoint x: 803, endPoint y: 455, distance: 463.7
click at [630, 25] on div "Edit Income Source ×" at bounding box center [557, 31] width 592 height 36
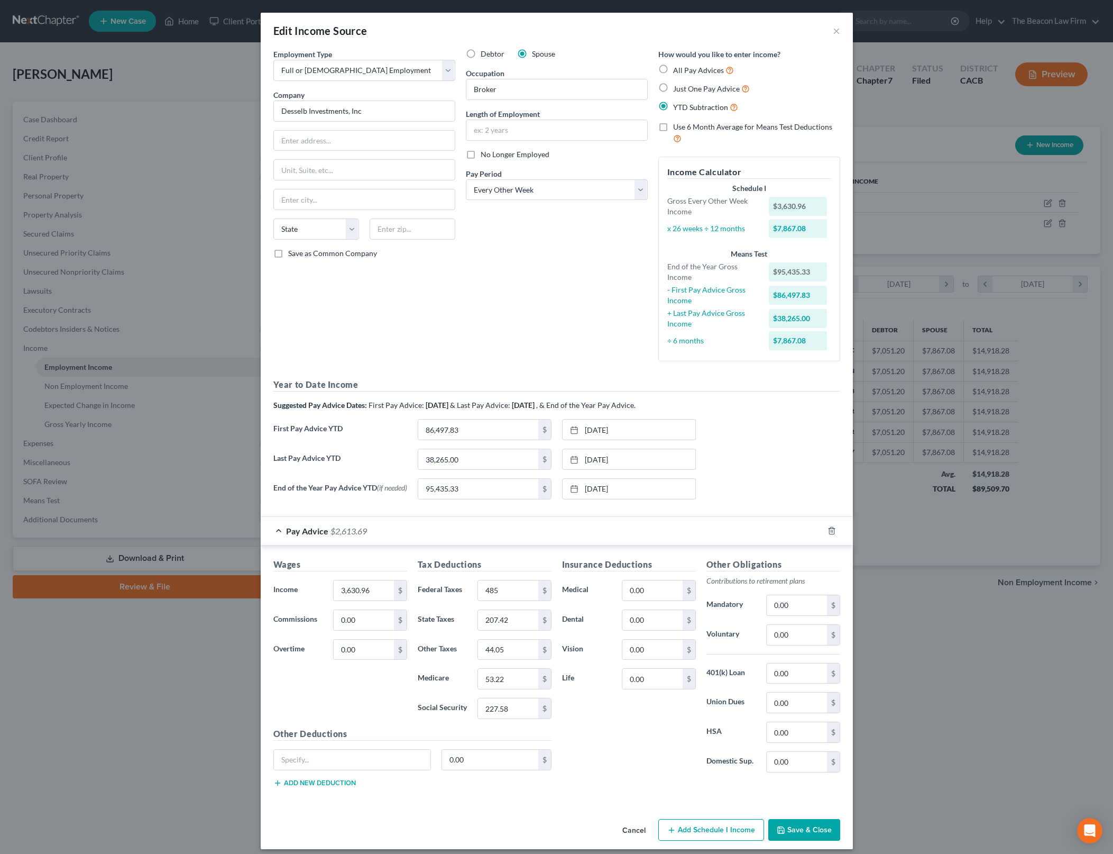
click at [539, 343] on div "Debtor Spouse Occupation Broker Length of Employment No Longer Employed Pay Per…" at bounding box center [557, 209] width 193 height 321
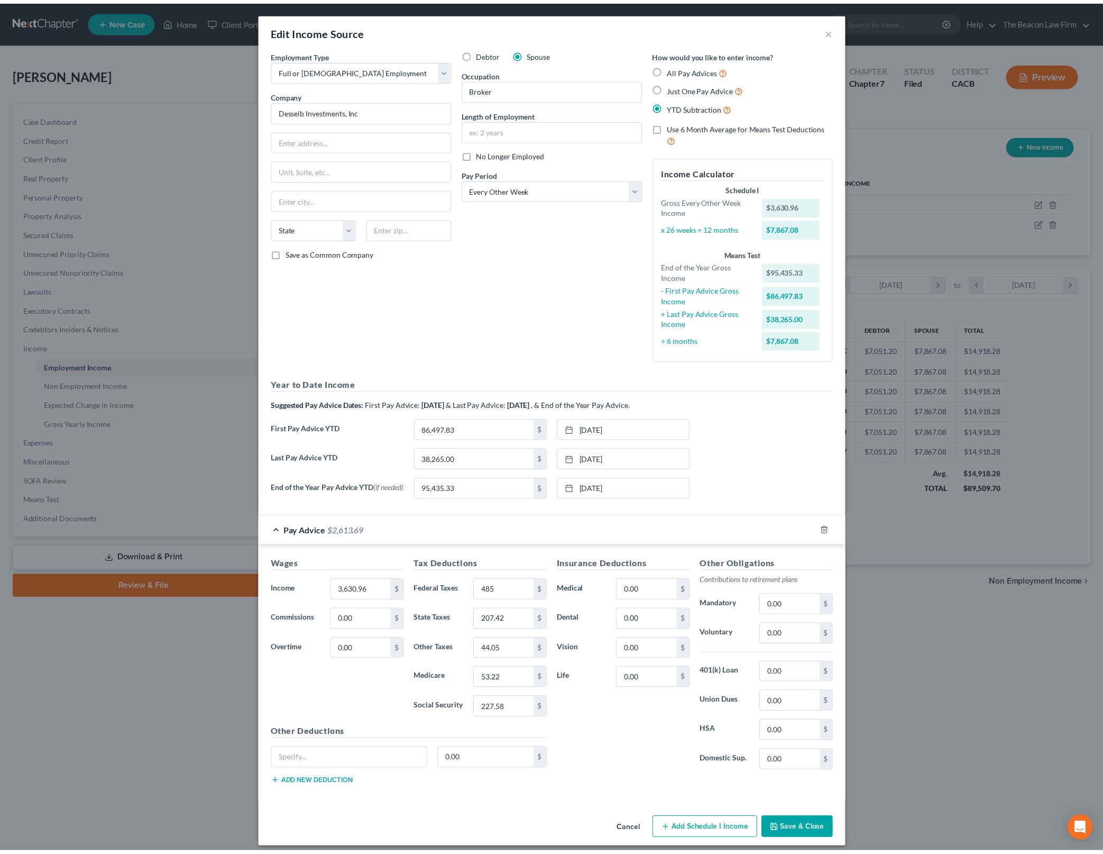
scroll to position [11, 0]
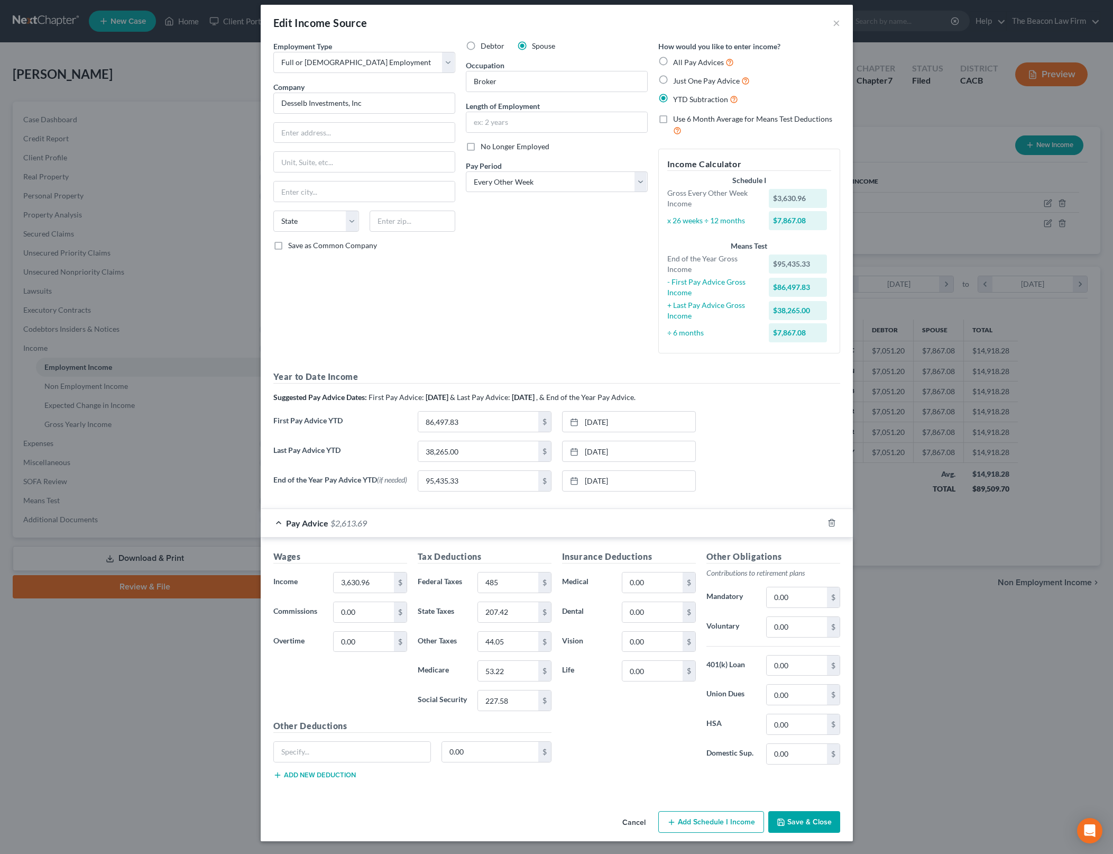
click at [825, 823] on button "Save & Close" at bounding box center [804, 822] width 72 height 22
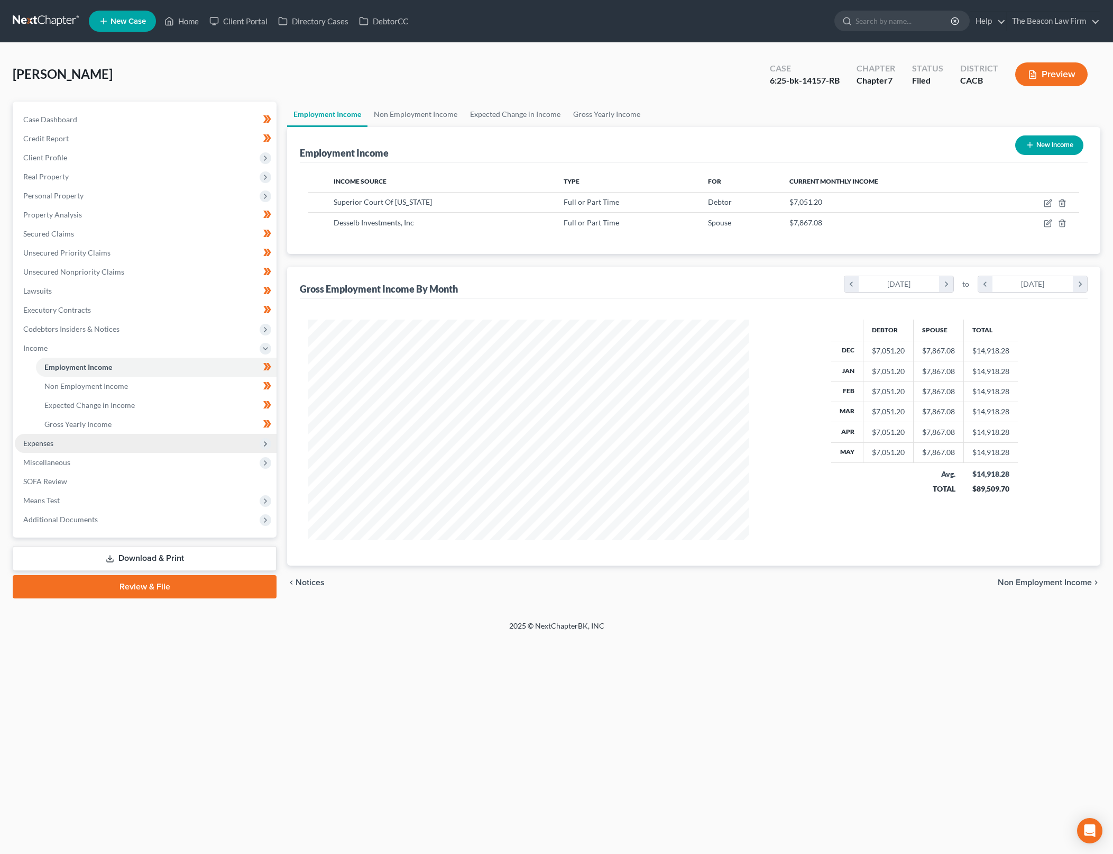
click at [177, 443] on span "Expenses" at bounding box center [146, 443] width 262 height 19
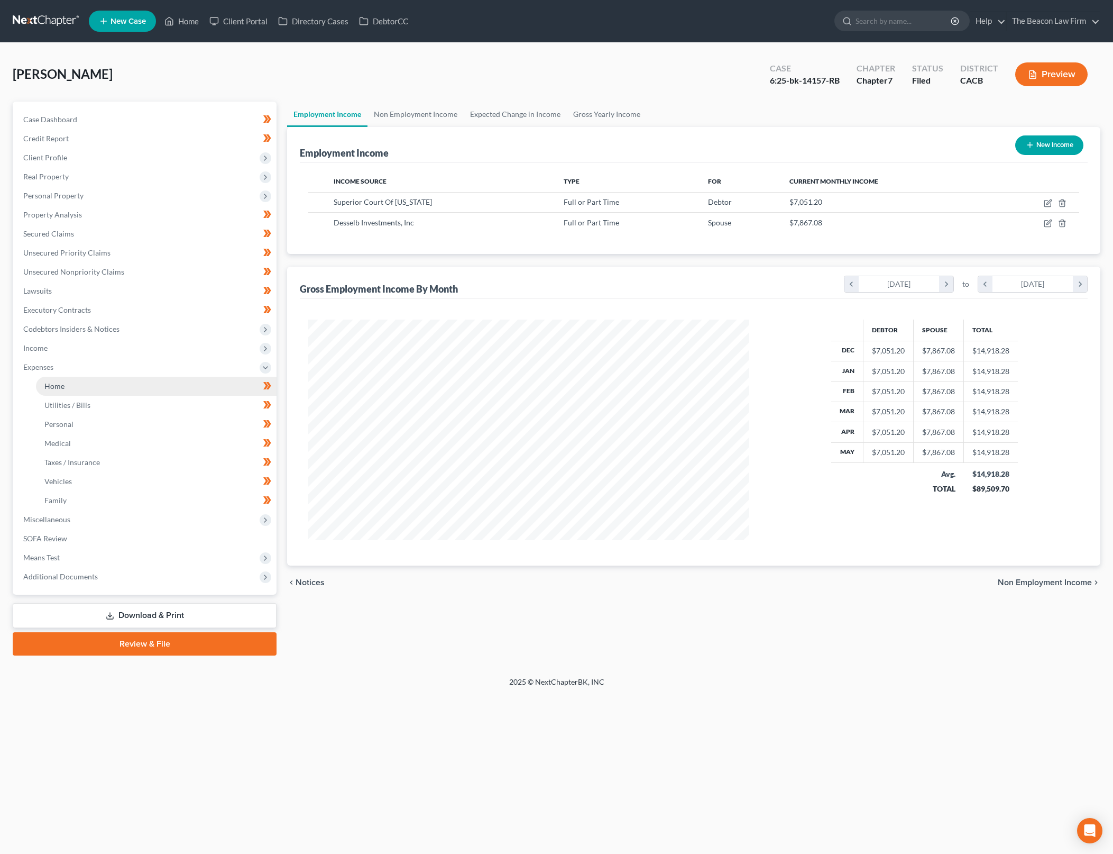
drag, startPoint x: 186, startPoint y: 383, endPoint x: 197, endPoint y: 394, distance: 15.3
click at [186, 383] on link "Home" at bounding box center [156, 386] width 241 height 19
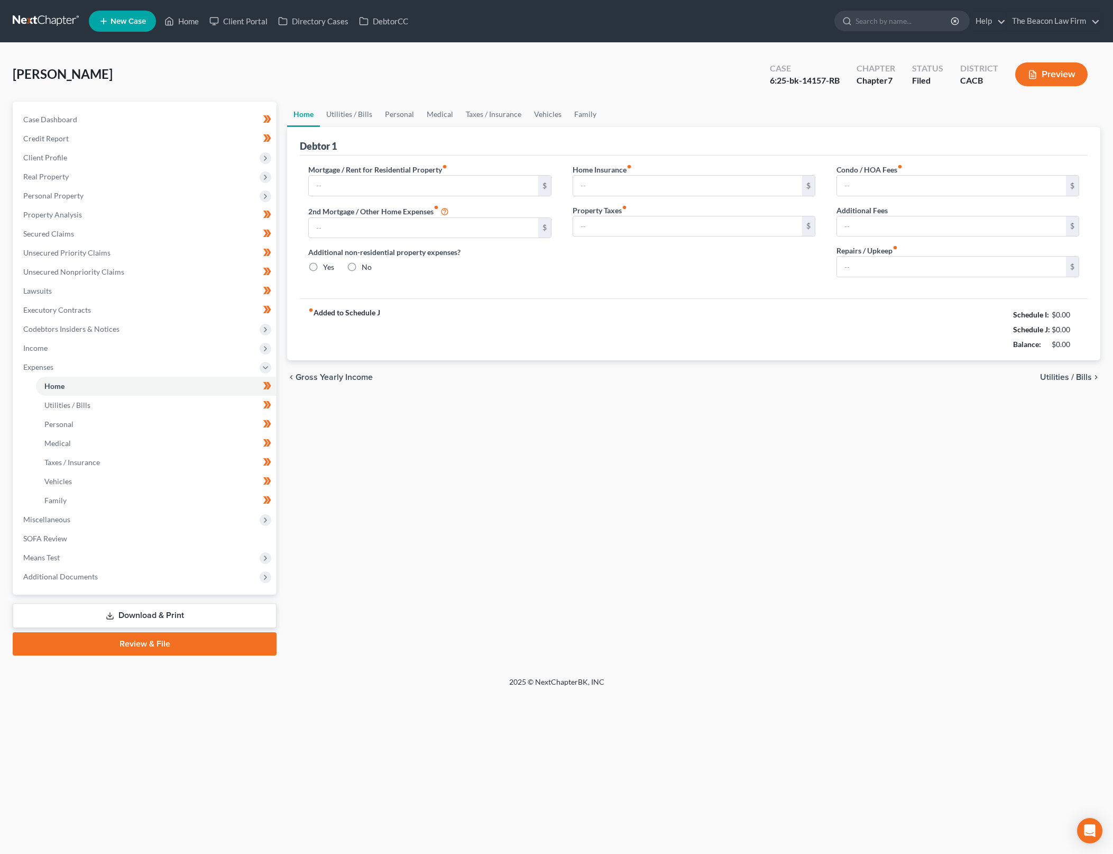
type input "850.00"
type input "1,100.00"
radio input "true"
type input "0.00"
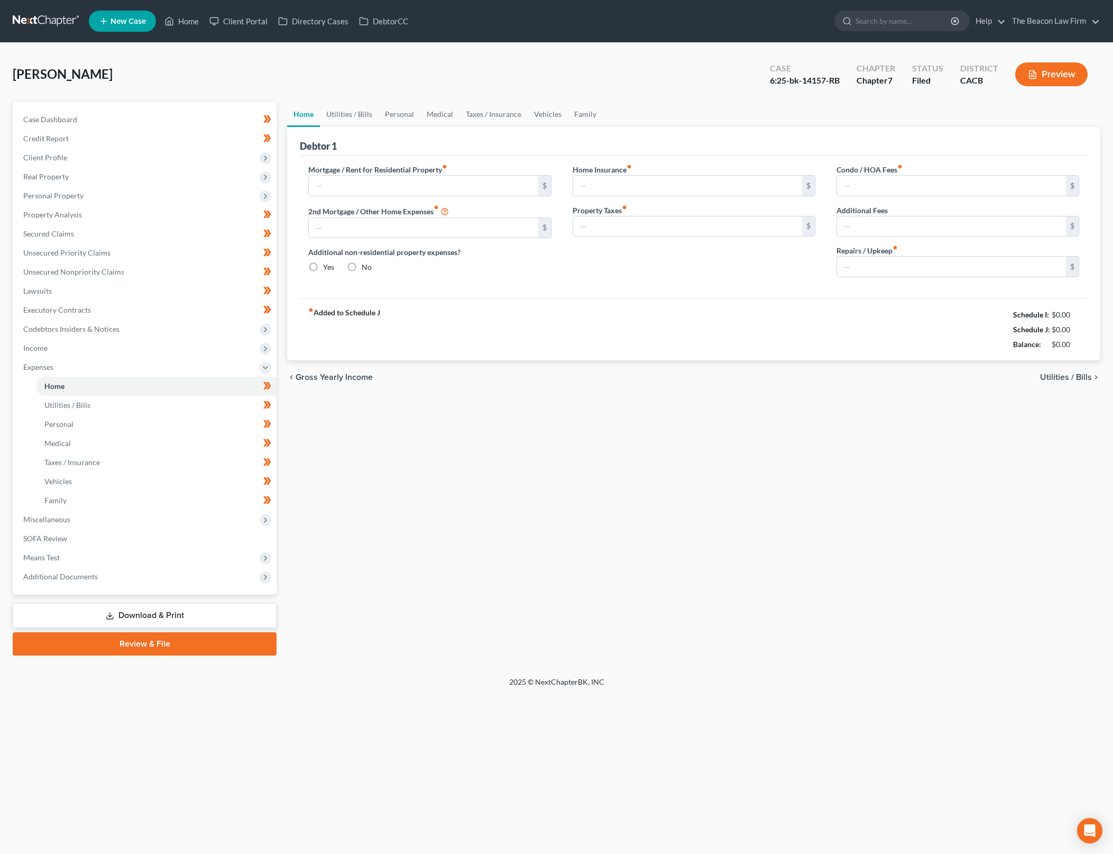
type input "0.00"
type input "130.00"
click at [433, 191] on input "850.00" at bounding box center [423, 186] width 229 height 20
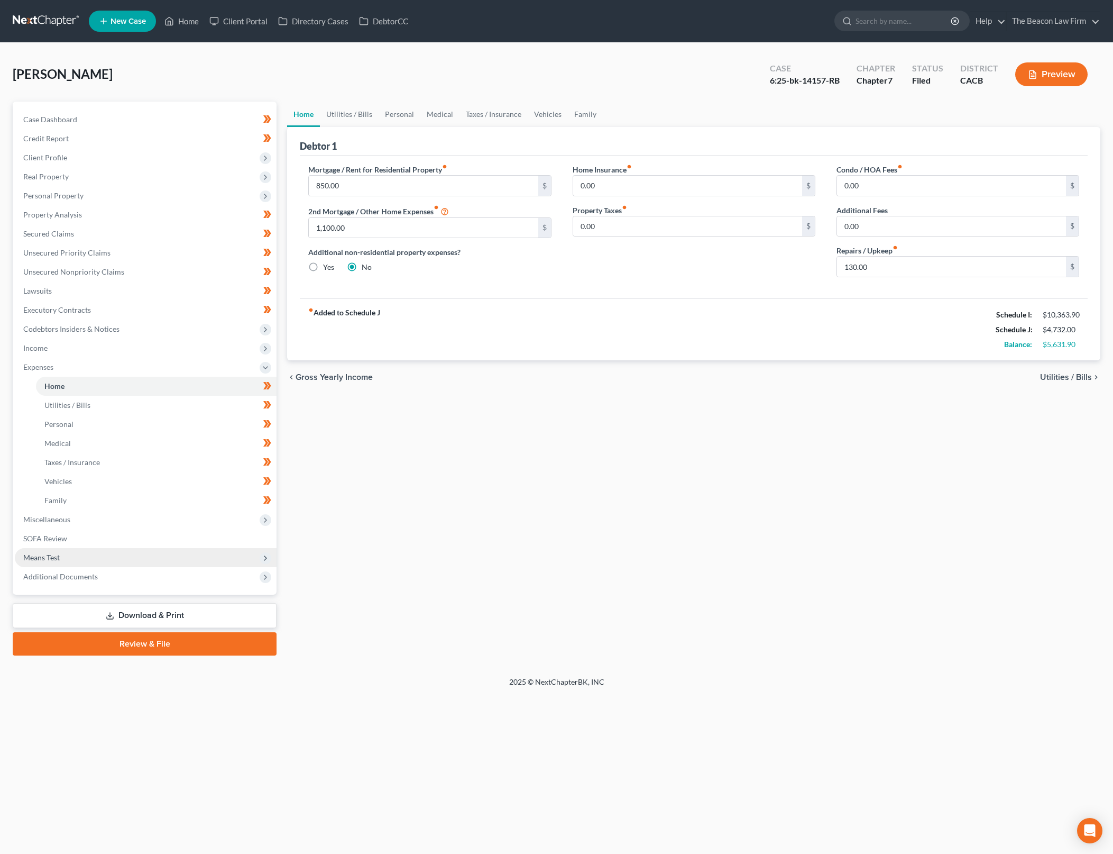
click at [80, 555] on span "Means Test" at bounding box center [146, 557] width 262 height 19
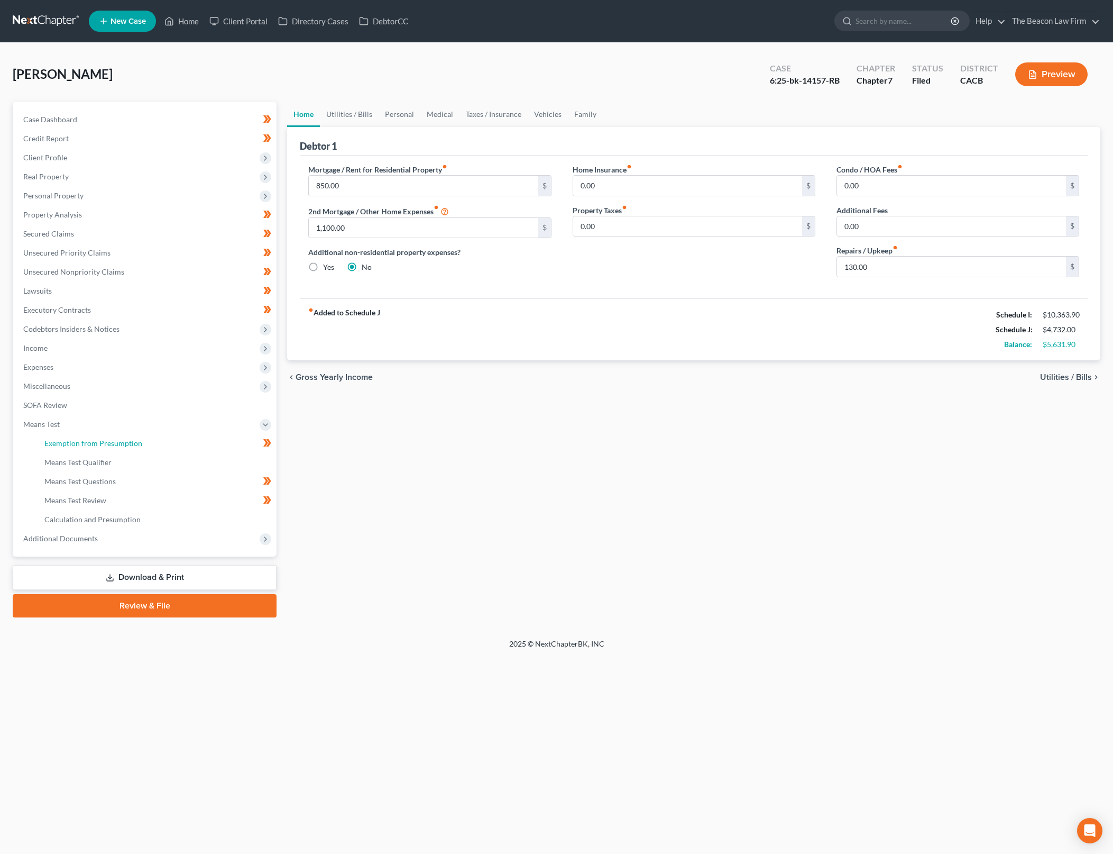
click at [186, 435] on link "Exemption from Presumption" at bounding box center [156, 443] width 241 height 19
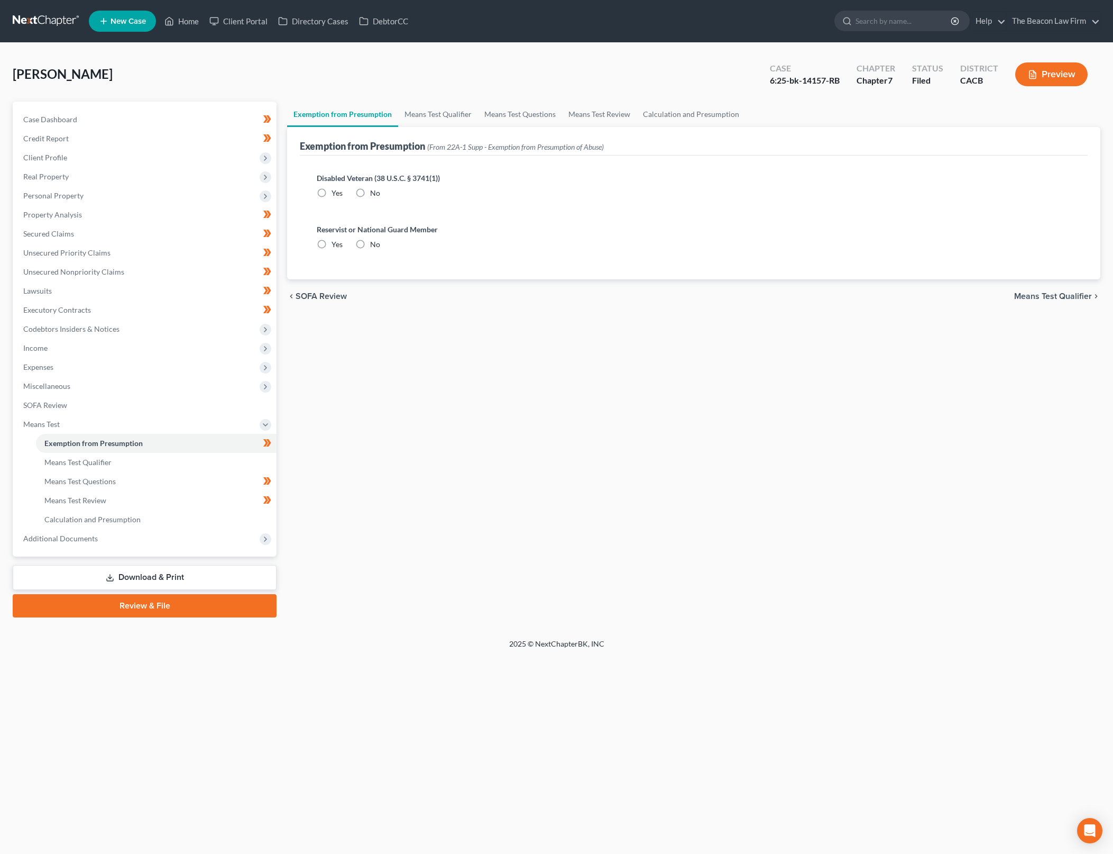
radio input "true"
click at [649, 110] on link "Calculation and Presumption" at bounding box center [691, 114] width 109 height 25
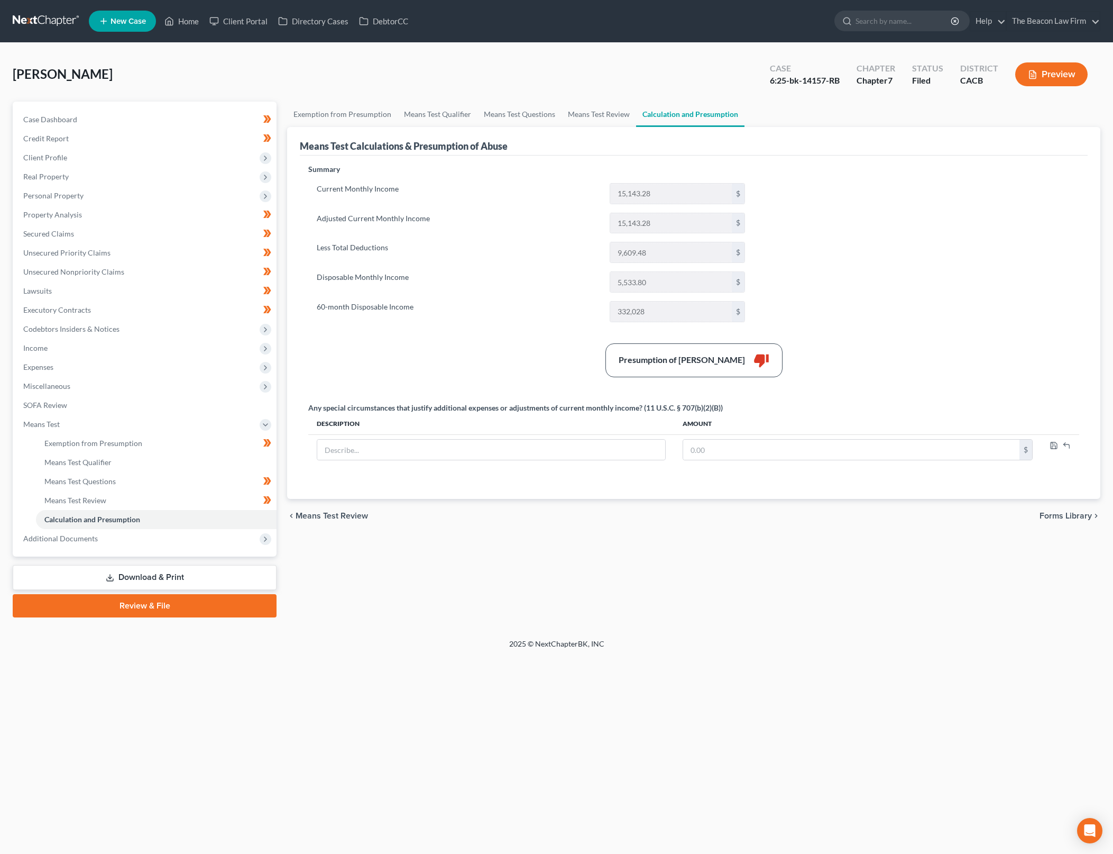
click at [549, 376] on div "Presumption of Abuse Arises thumb_down" at bounding box center [694, 360] width 782 height 34
click at [338, 116] on link "Exemption from Presumption" at bounding box center [342, 114] width 111 height 25
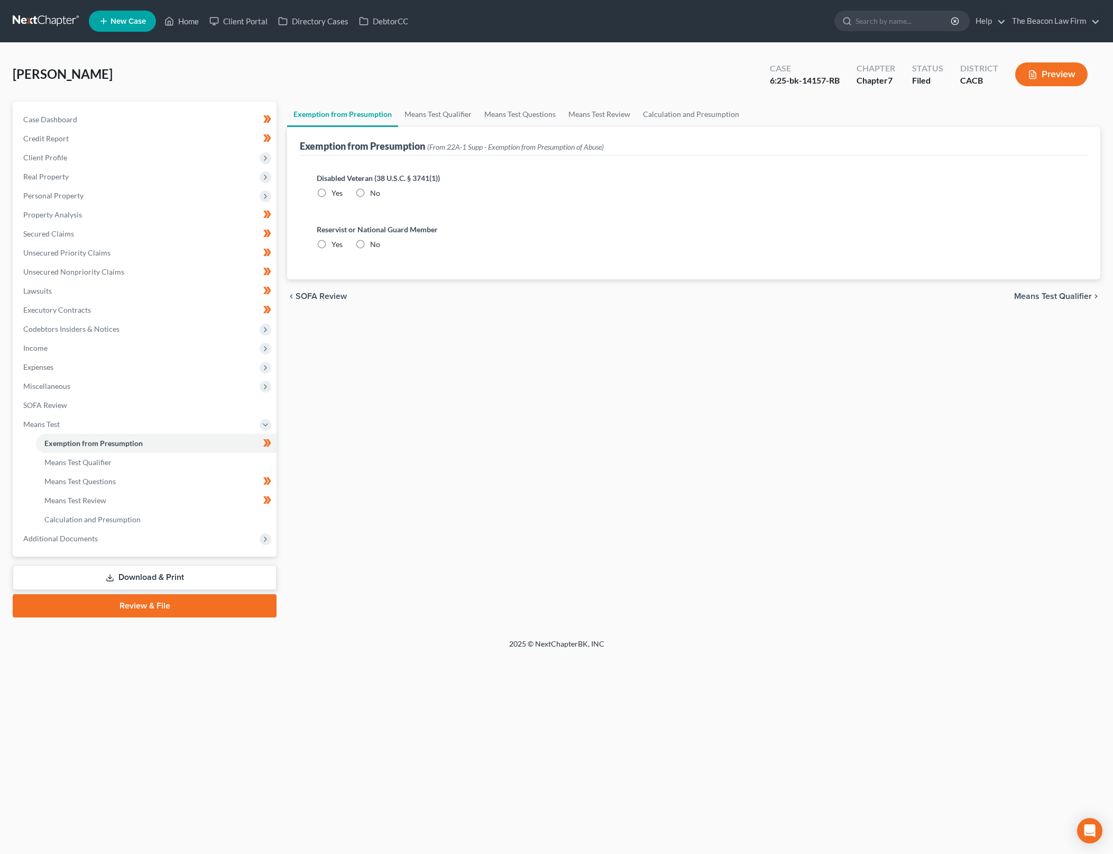
click at [370, 193] on label "No" at bounding box center [375, 193] width 10 height 11
click at [374, 193] on input "No" at bounding box center [377, 191] width 7 height 7
radio input "true"
click at [370, 244] on label "No" at bounding box center [375, 244] width 10 height 11
click at [374, 244] on input "No" at bounding box center [377, 242] width 7 height 7
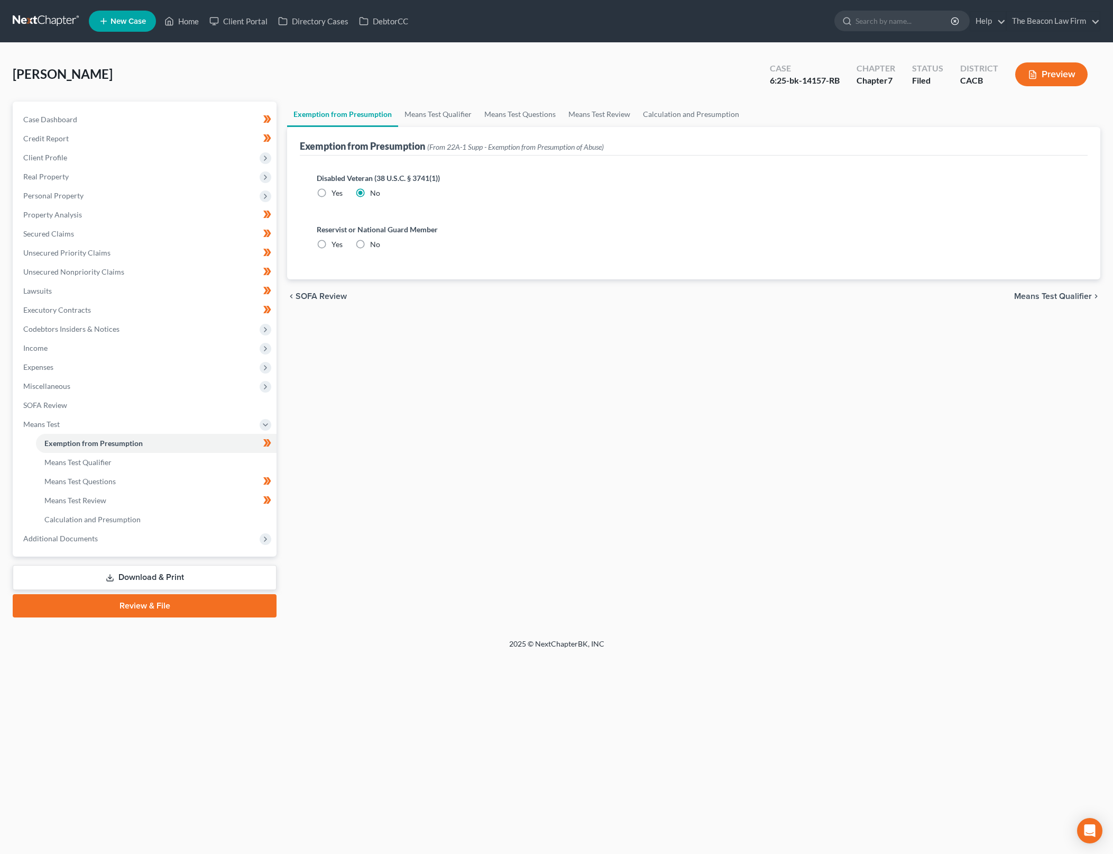
radio input "true"
click at [414, 121] on link "Means Test Qualifier" at bounding box center [438, 114] width 80 height 25
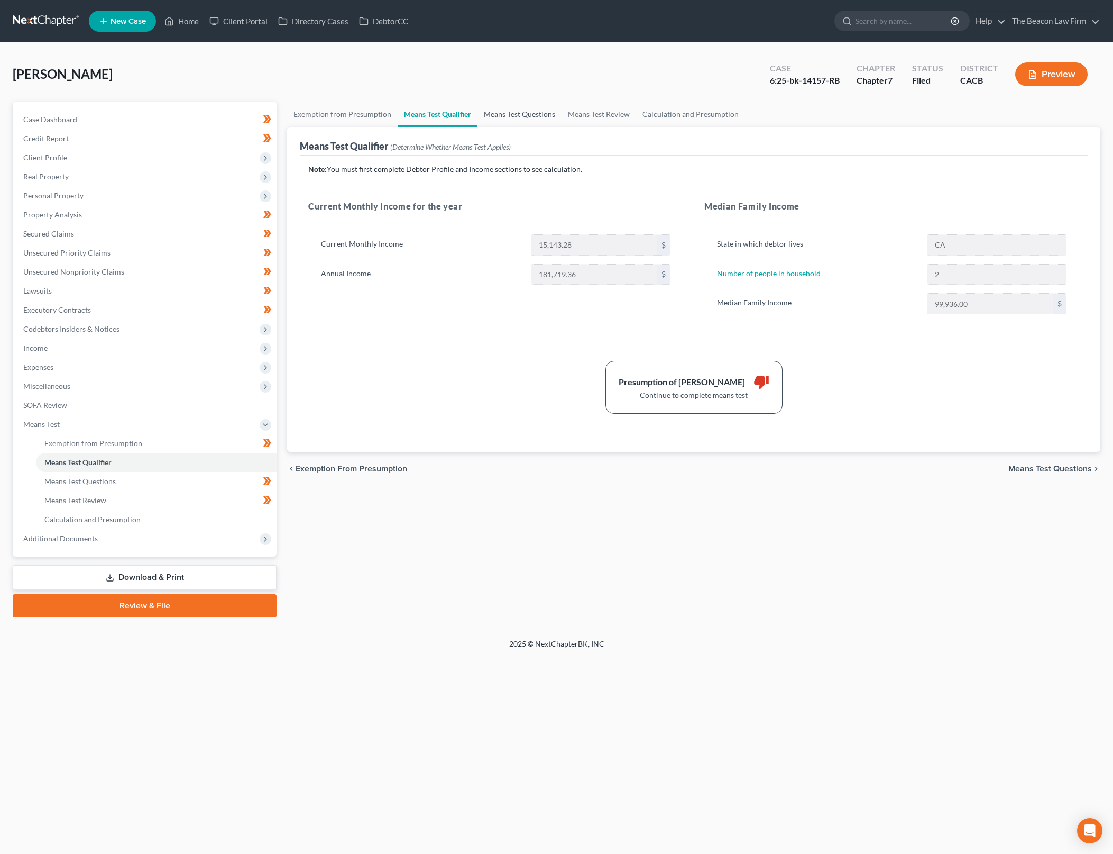
click at [518, 108] on link "Means Test Questions" at bounding box center [520, 114] width 84 height 25
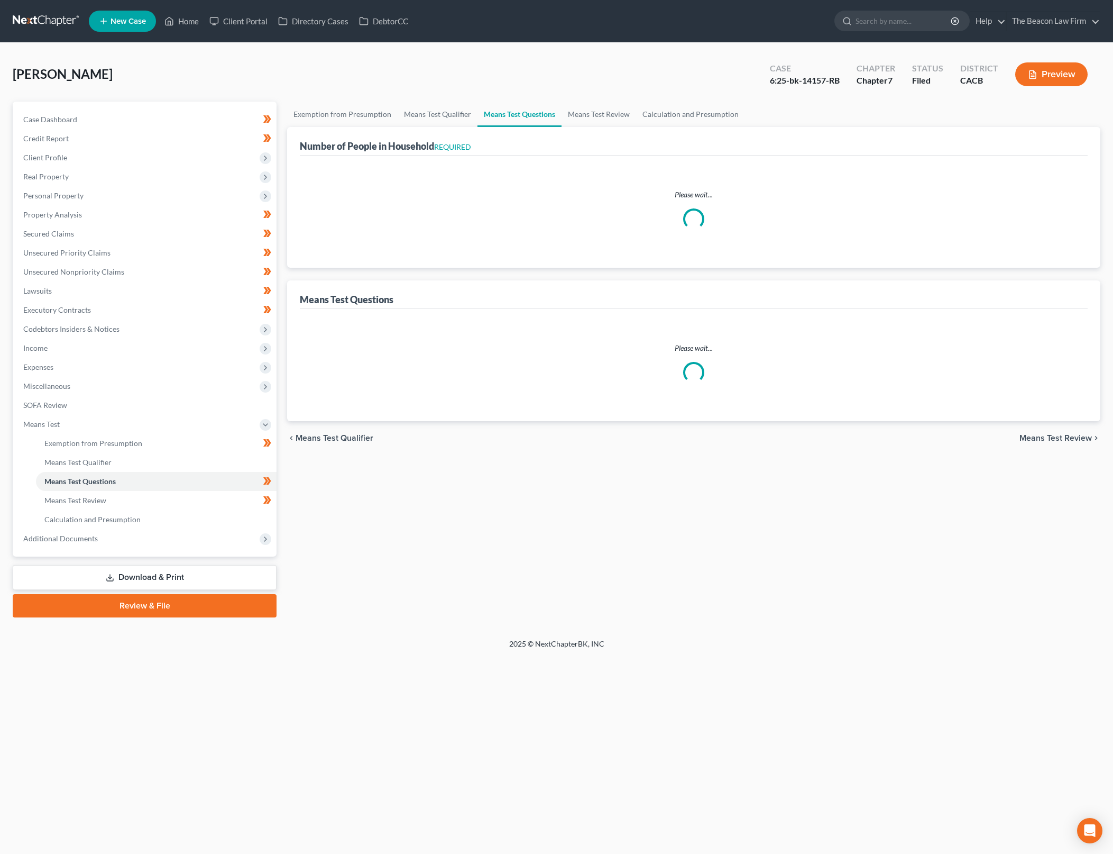
select select "0"
select select "60"
select select "0"
select select "60"
select select "1"
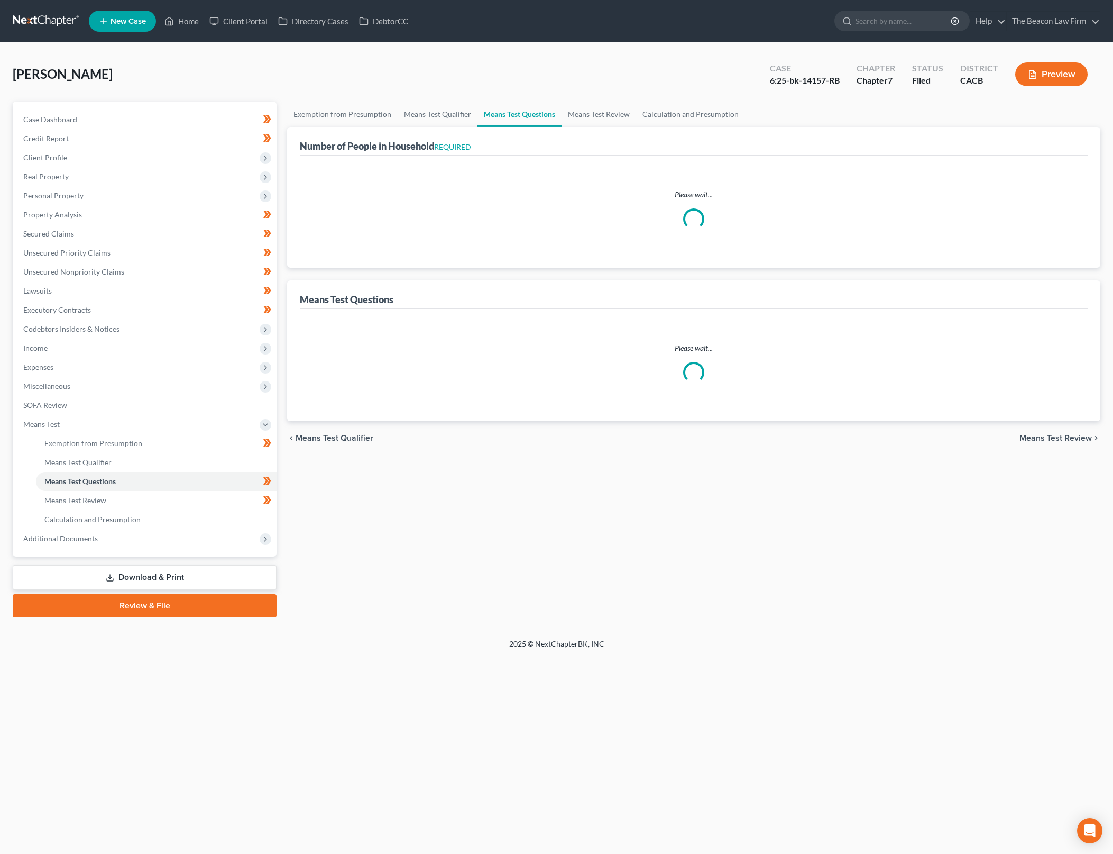
select select "60"
select select "1"
select select "27"
select select "60"
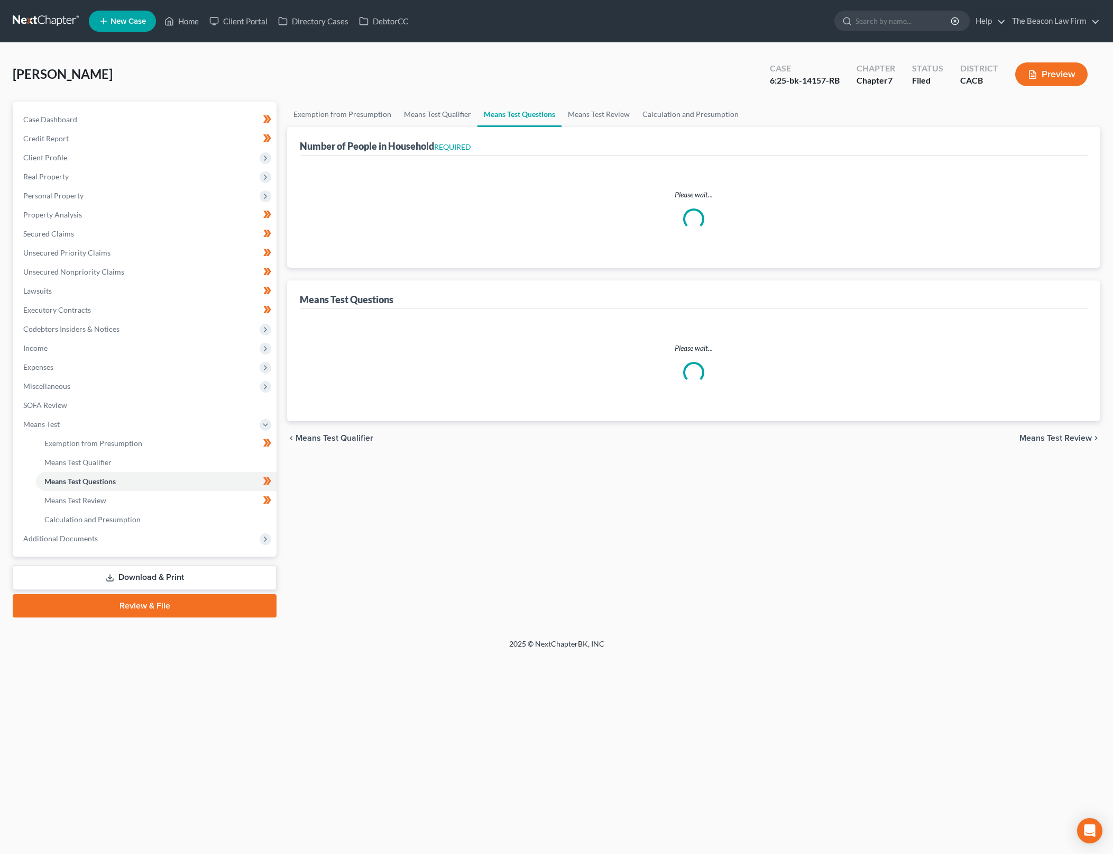
select select "60"
select select "0"
select select "60"
select select "0"
select select "60"
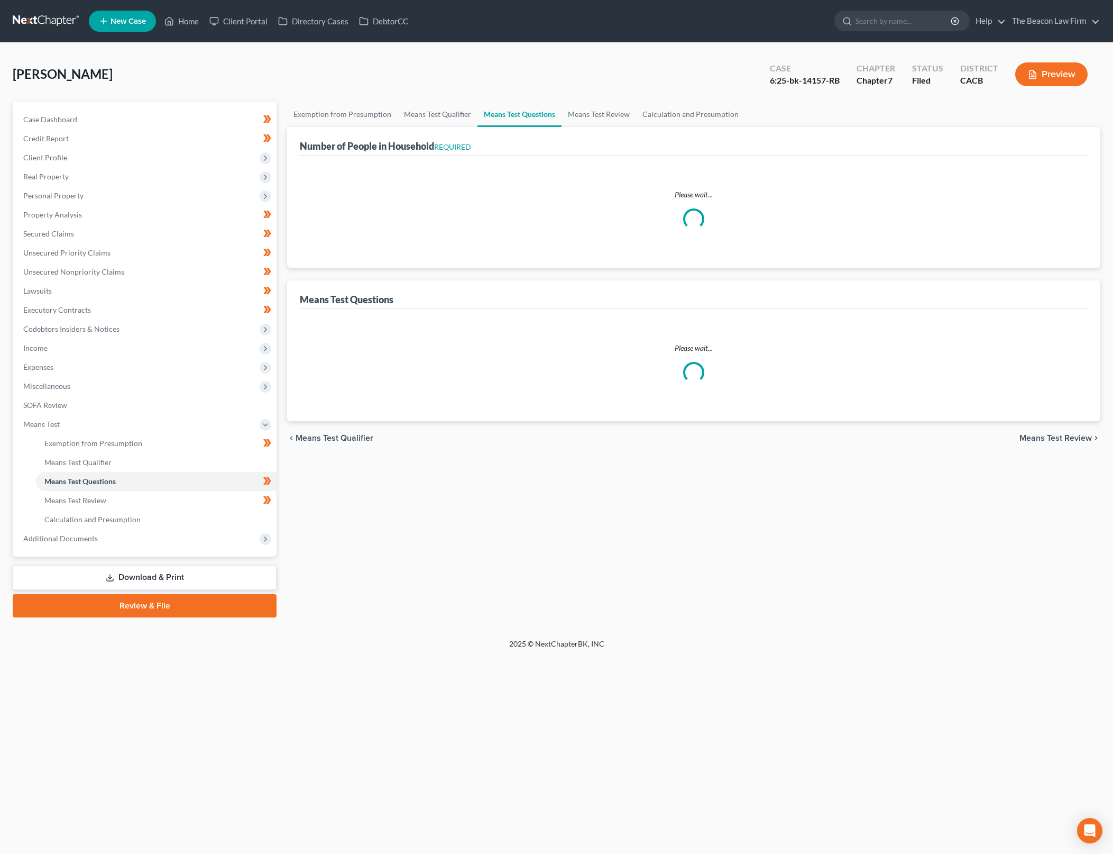
select select "1"
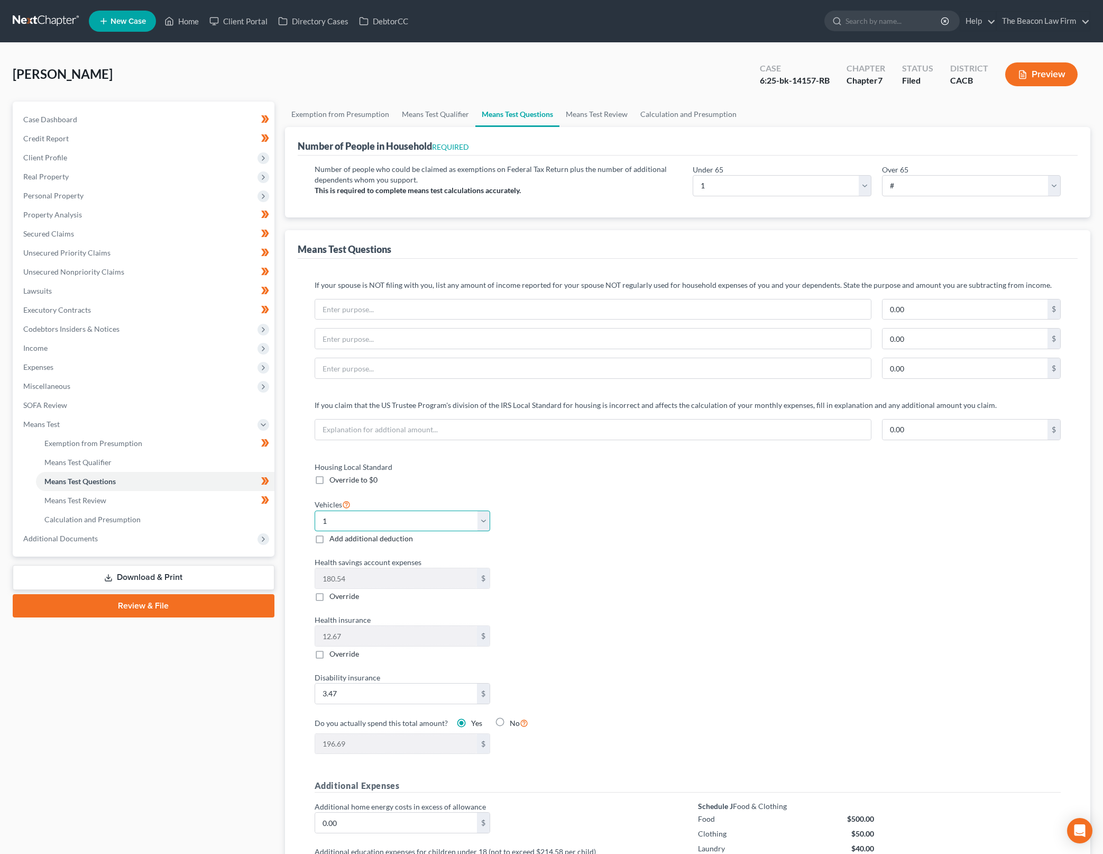
drag, startPoint x: 485, startPoint y: 525, endPoint x: 480, endPoint y: 529, distance: 7.1
click at [485, 525] on select "Select 0 1 2 3 4 5" at bounding box center [403, 520] width 176 height 21
select select "2"
click at [315, 510] on select "Select 0 1 2 3 4 5" at bounding box center [403, 520] width 176 height 21
click at [729, 580] on div "Housing Local Standard Override to $0 Vehicles Select 0 1 2 3 4 5 Add additiona…" at bounding box center [688, 614] width 768 height 306
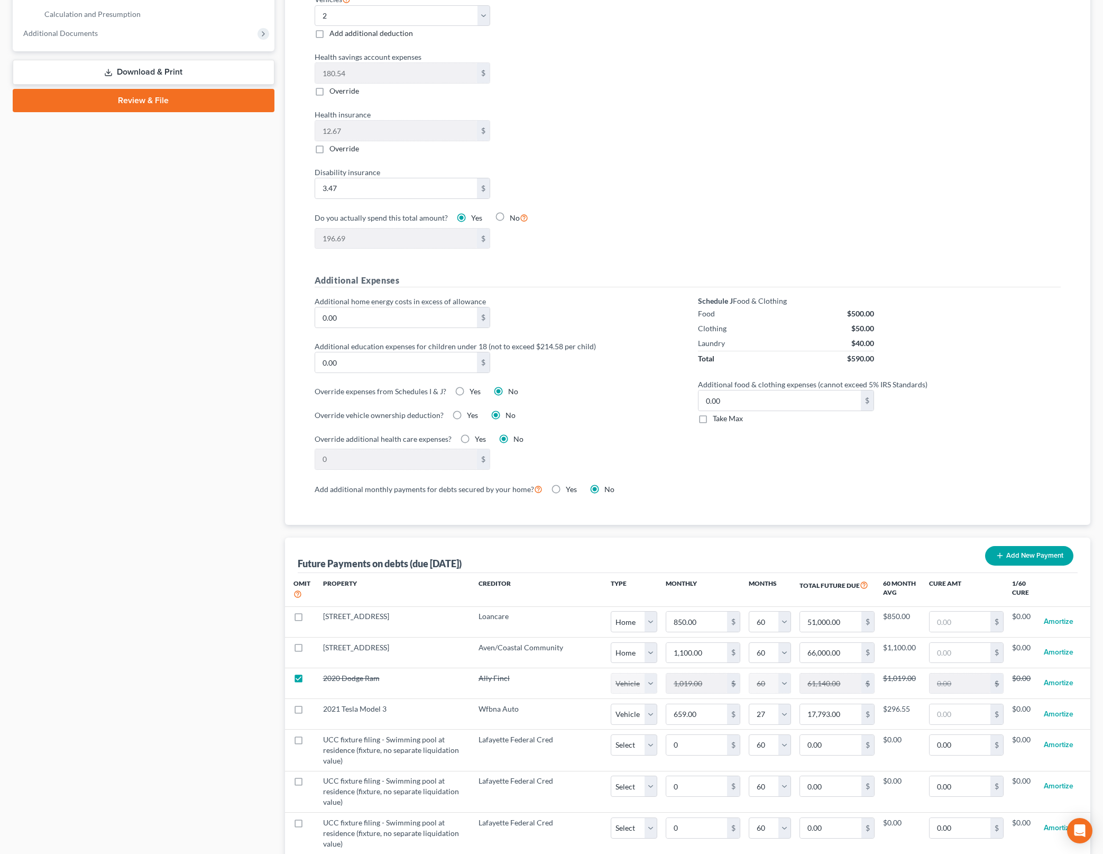
scroll to position [793, 0]
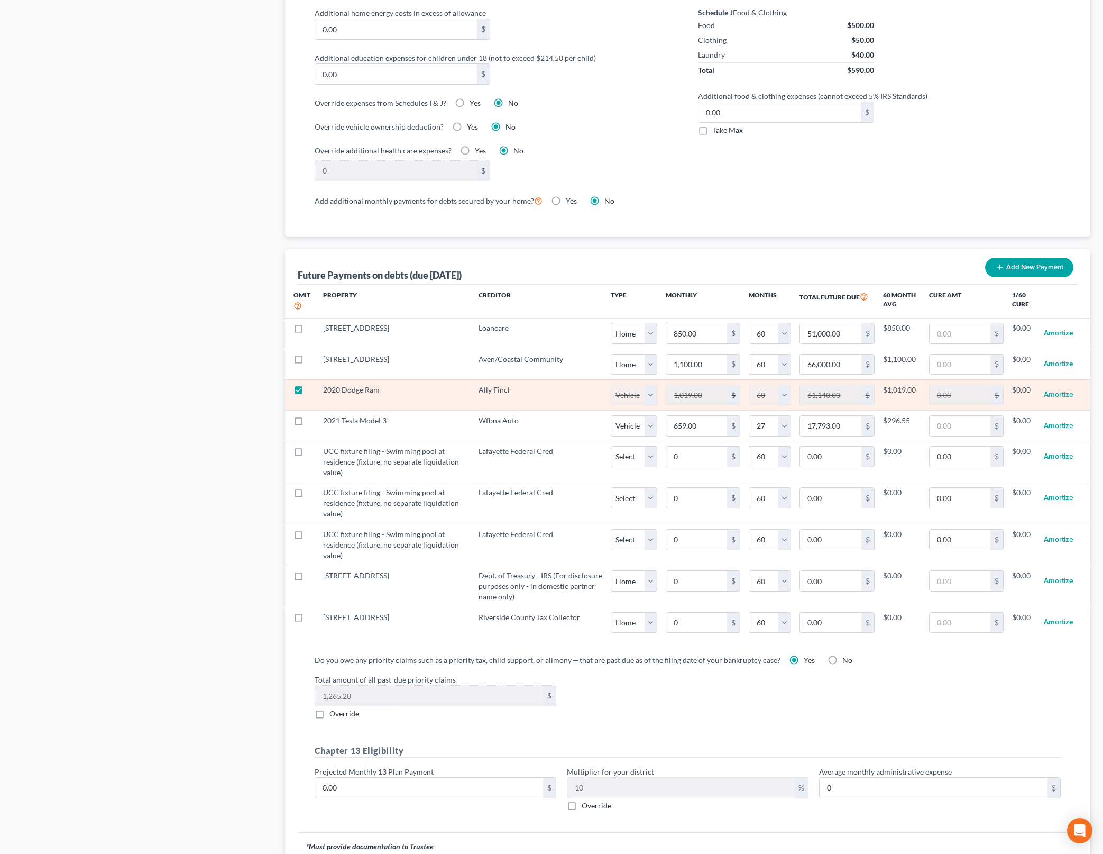
click at [308, 392] on label at bounding box center [308, 392] width 0 height 0
click at [313, 387] on input "checkbox" at bounding box center [316, 387] width 7 height 7
checkbox input "false"
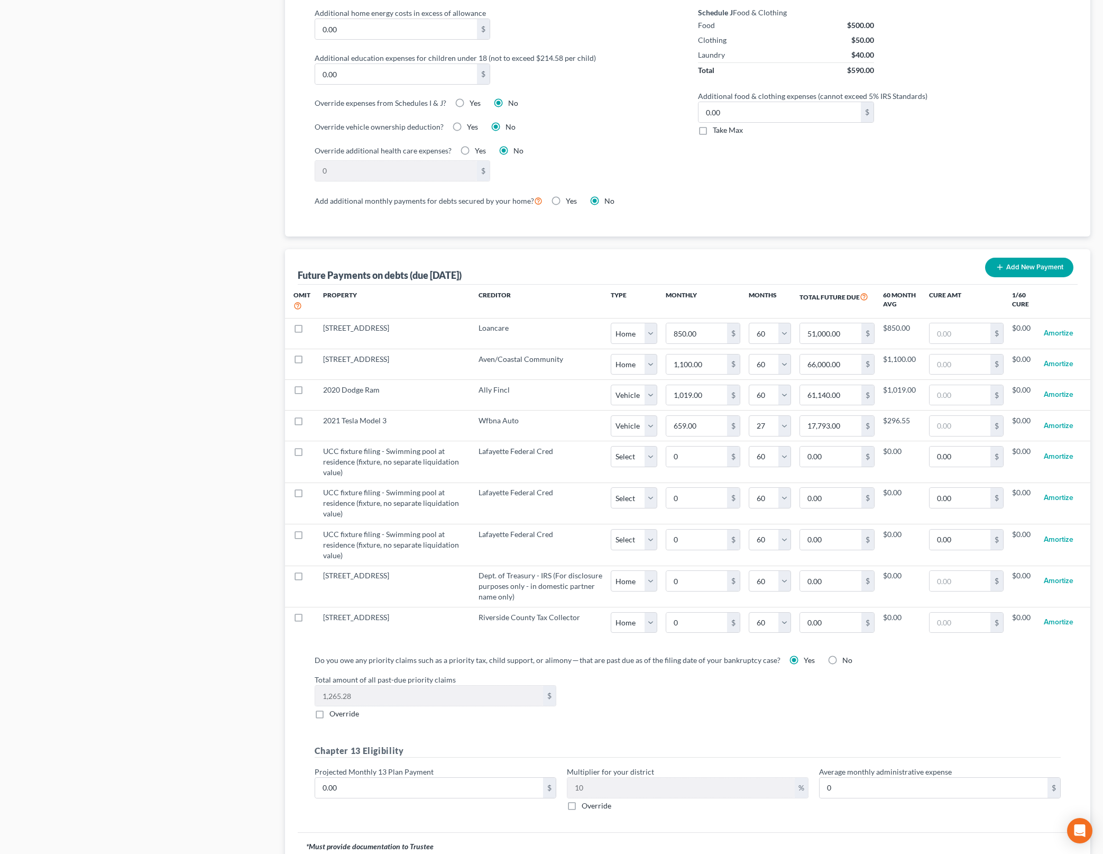
select select "1"
select select "60"
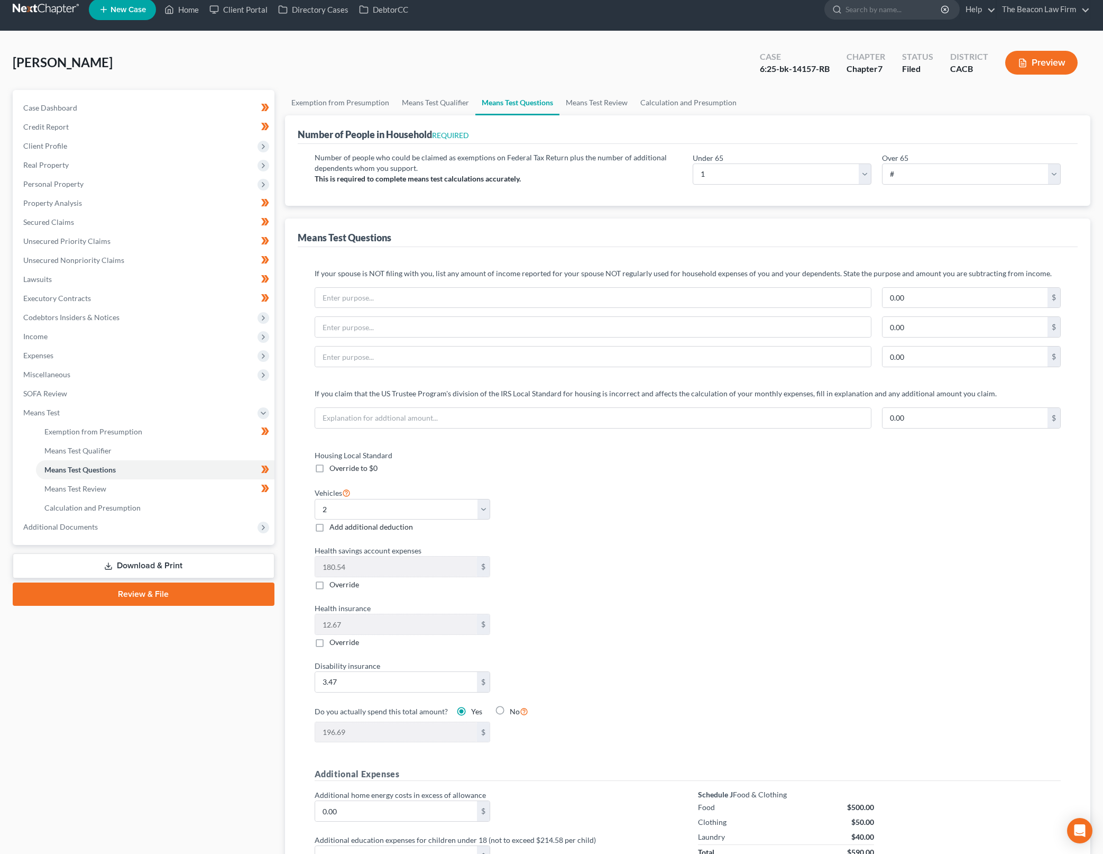
scroll to position [0, 0]
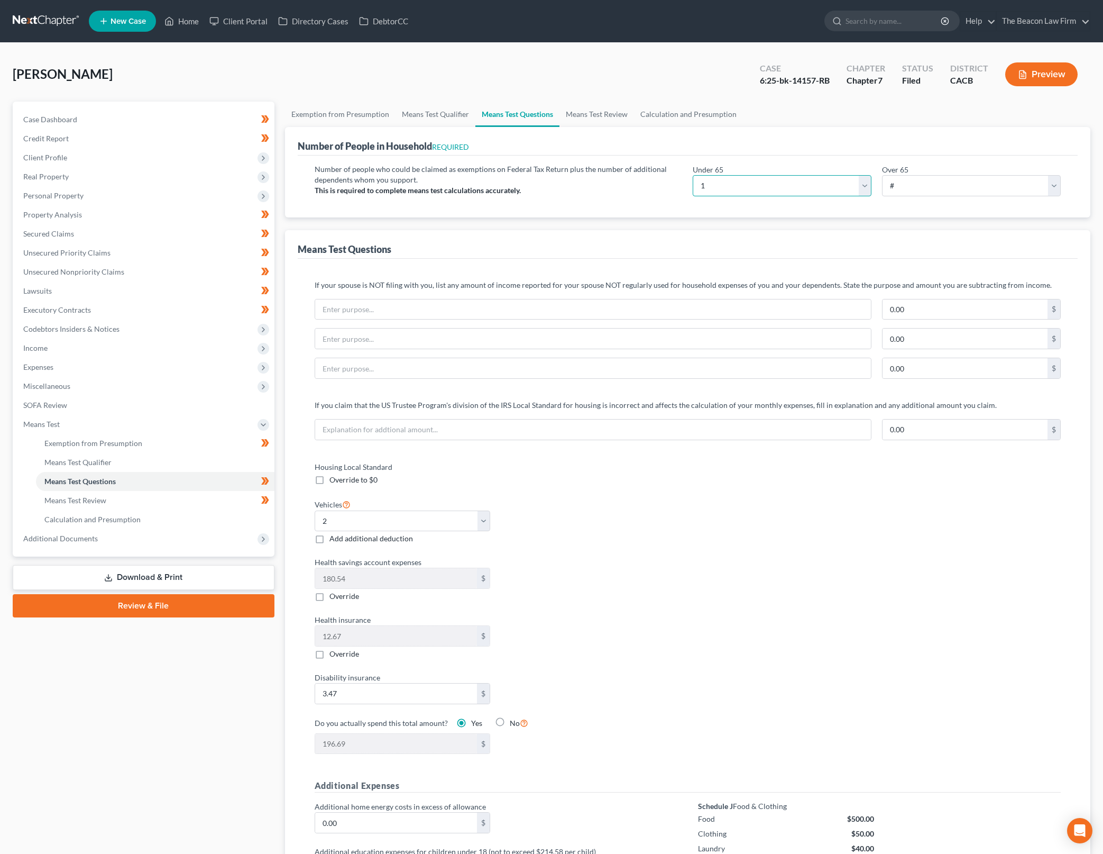
drag, startPoint x: 826, startPoint y: 181, endPoint x: 816, endPoint y: 194, distance: 16.2
click at [826, 181] on select "# 0 1 2 3 4 5 6 7 8 9 10" at bounding box center [782, 185] width 179 height 21
select select "2"
click at [693, 175] on select "# 0 1 2 3 4 5 6 7 8 9 10" at bounding box center [782, 185] width 179 height 21
click at [772, 491] on div "Housing Local Standard Override to $0 Vehicles Select 0 1 2 3 4 5 Add additiona…" at bounding box center [688, 614] width 768 height 306
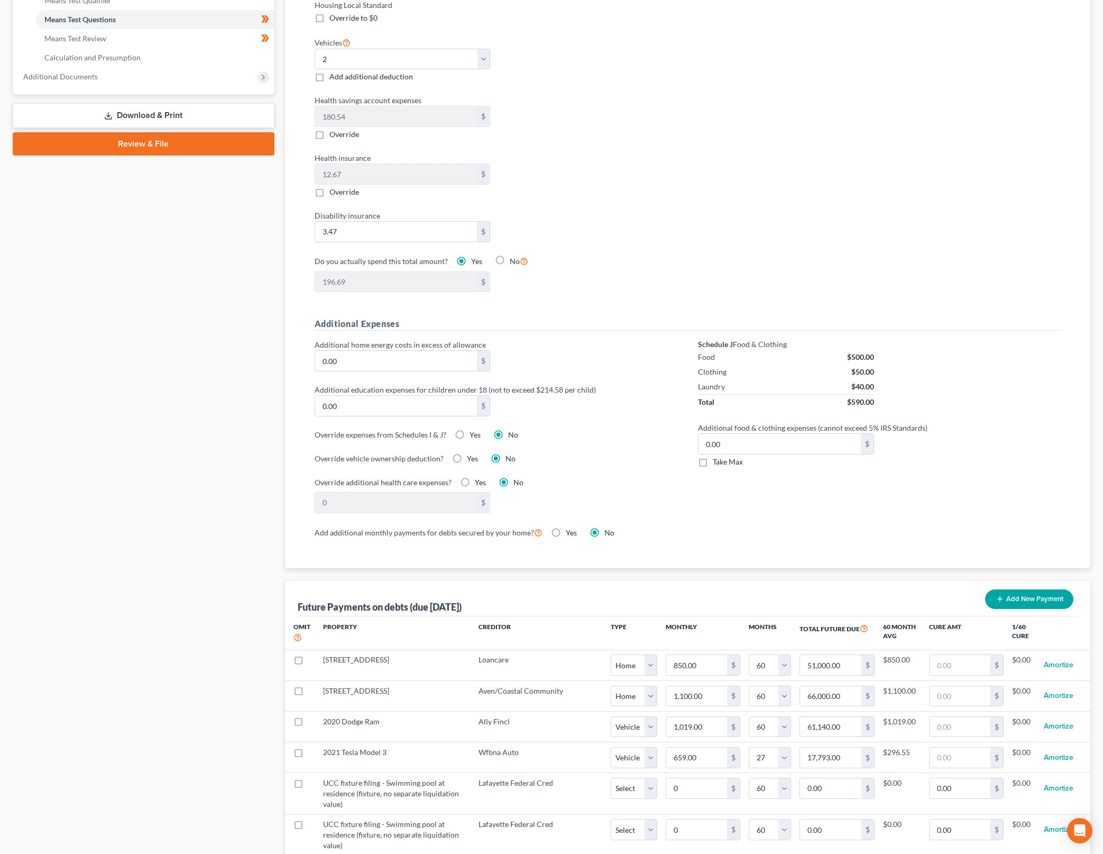
scroll to position [463, 0]
click at [121, 354] on div "Case Dashboard Payments Invoices Payments Payments Credit Report Client Profile" at bounding box center [143, 442] width 272 height 1607
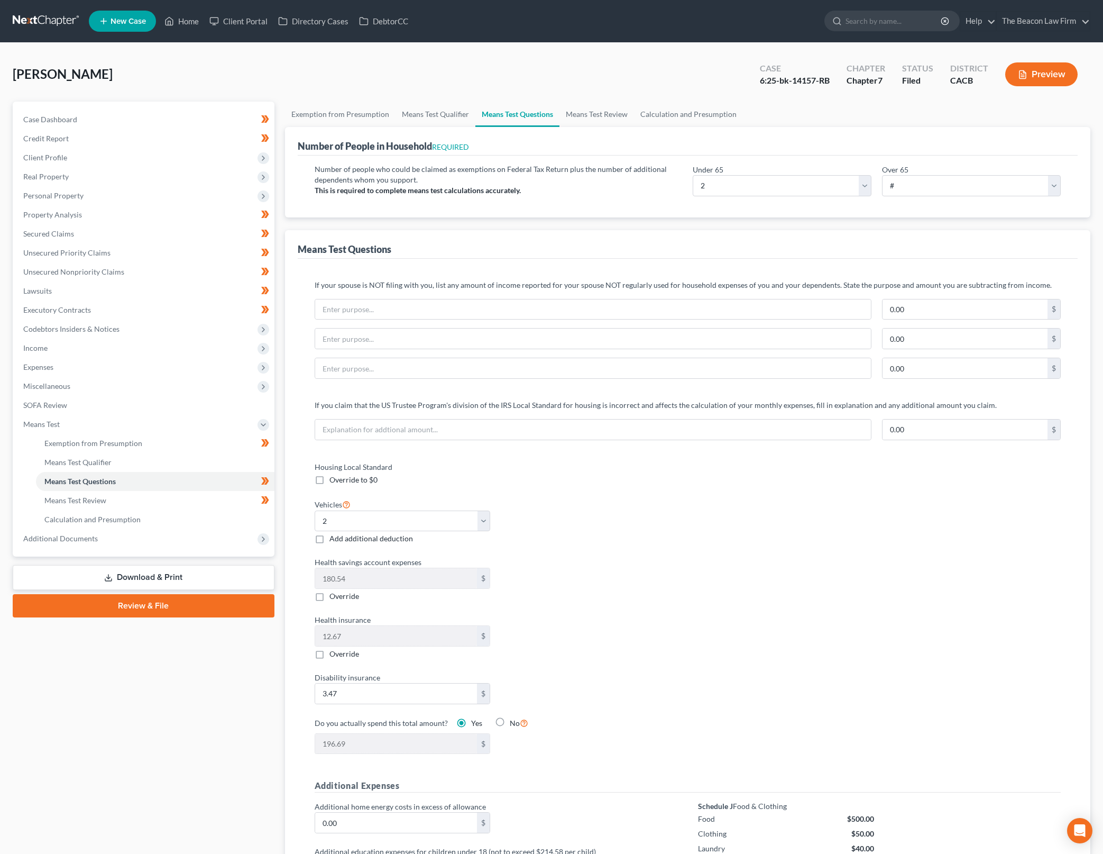
drag, startPoint x: 138, startPoint y: 177, endPoint x: 624, endPoint y: 217, distance: 488.3
click at [138, 176] on span "Real Property" at bounding box center [145, 176] width 260 height 19
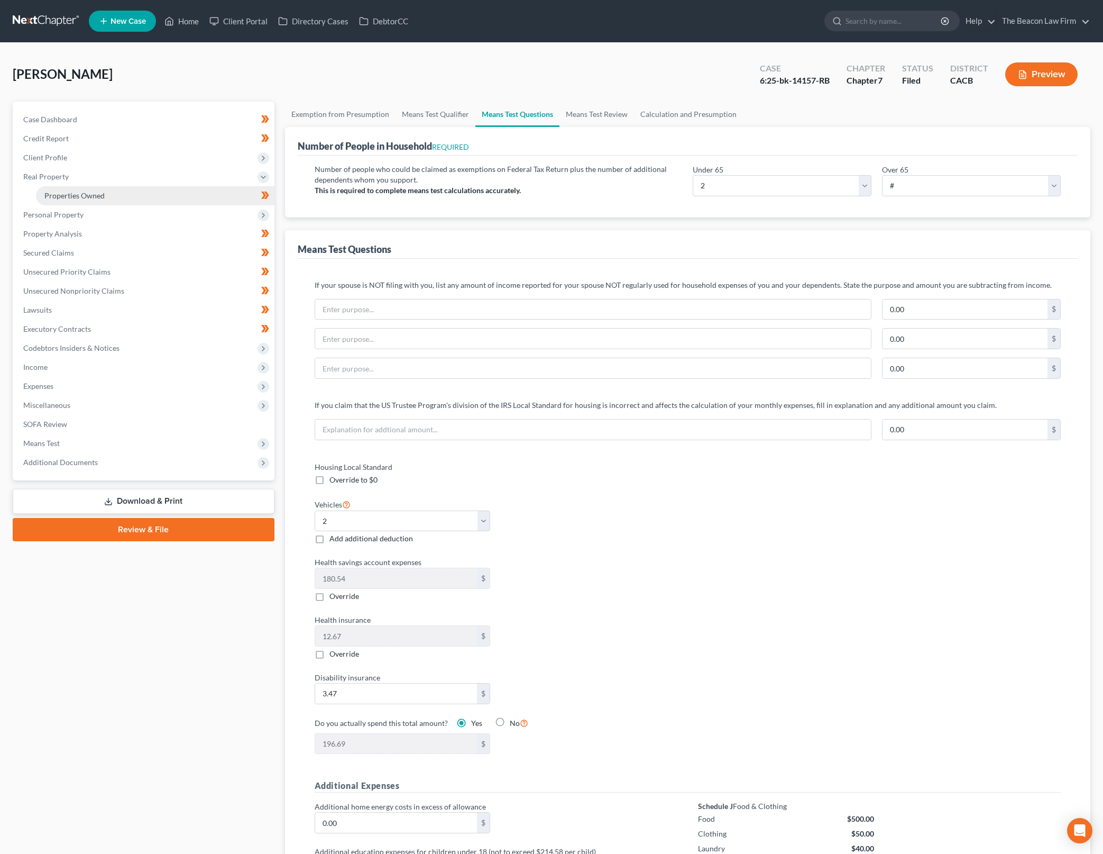
click at [211, 190] on link "Properties Owned" at bounding box center [155, 195] width 239 height 19
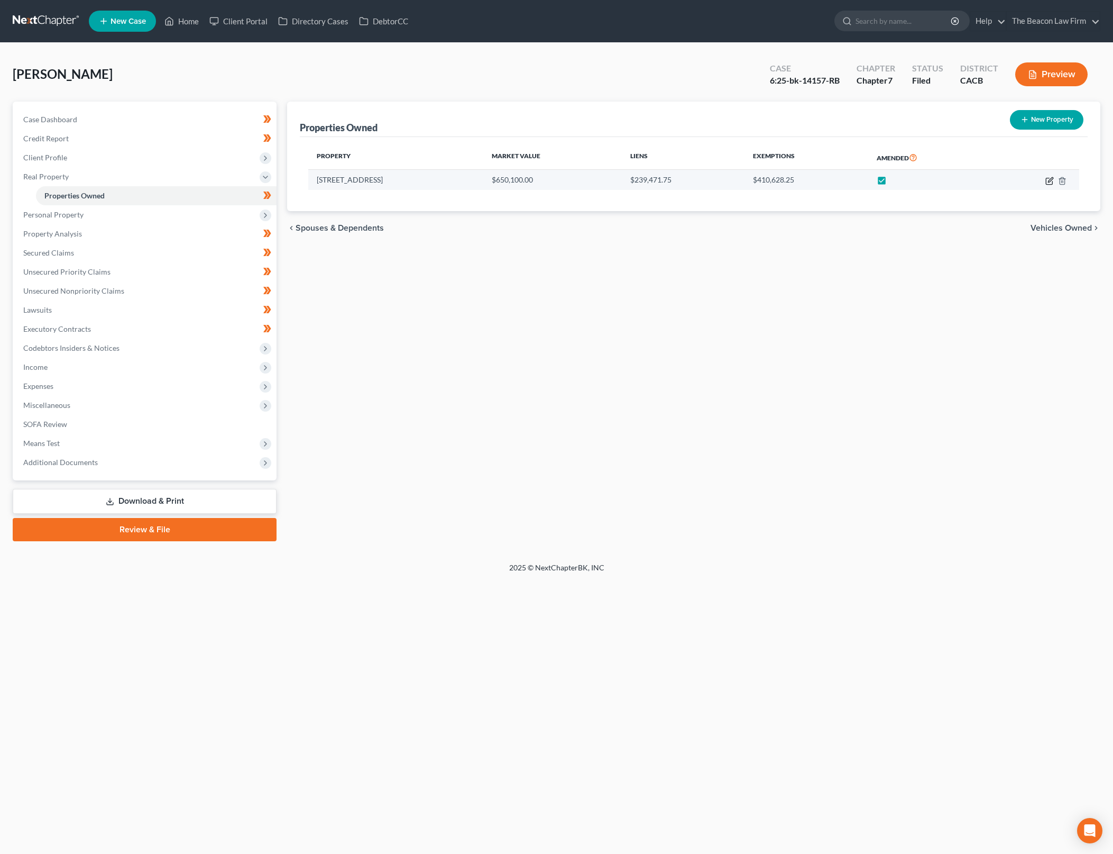
click at [1048, 180] on icon "button" at bounding box center [1050, 181] width 8 height 8
select select "4"
select select "3"
select select "0"
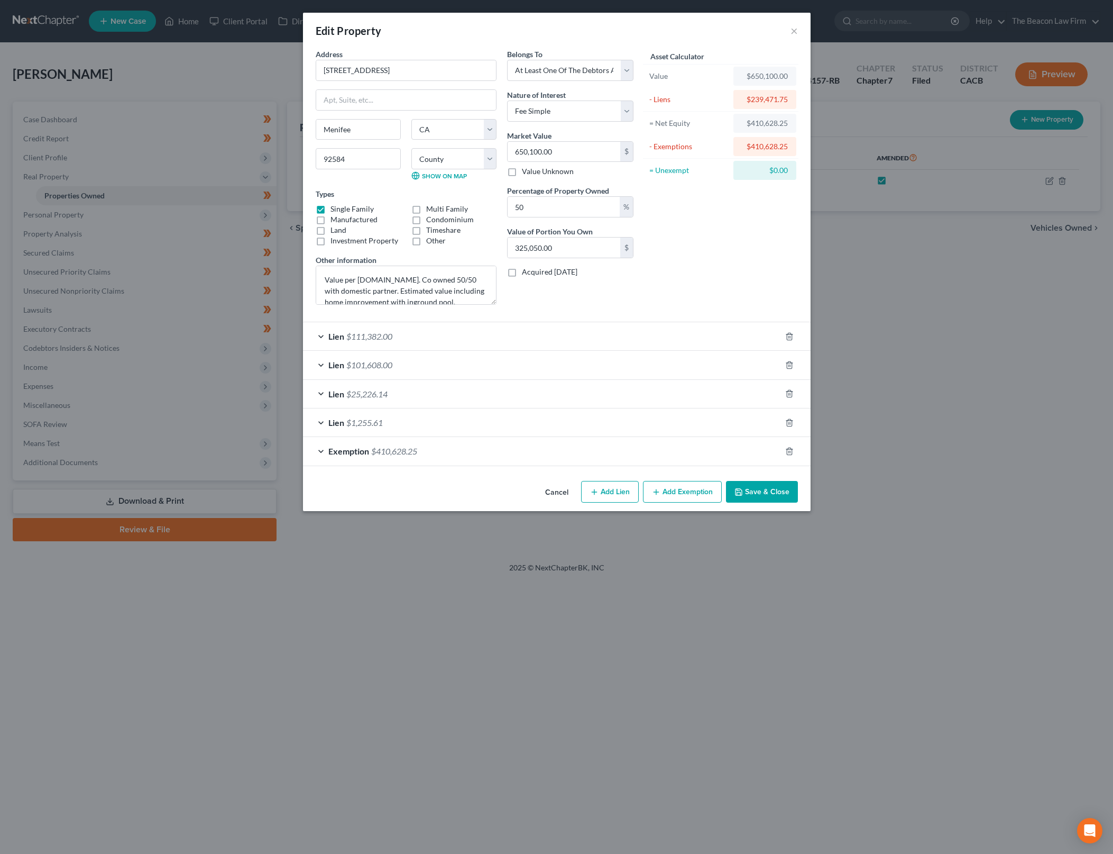
click at [698, 237] on div "Asset Calculator Value $650,100.00 - Liens $239,471.75 = Net Equity $410,628.25…" at bounding box center [721, 181] width 164 height 264
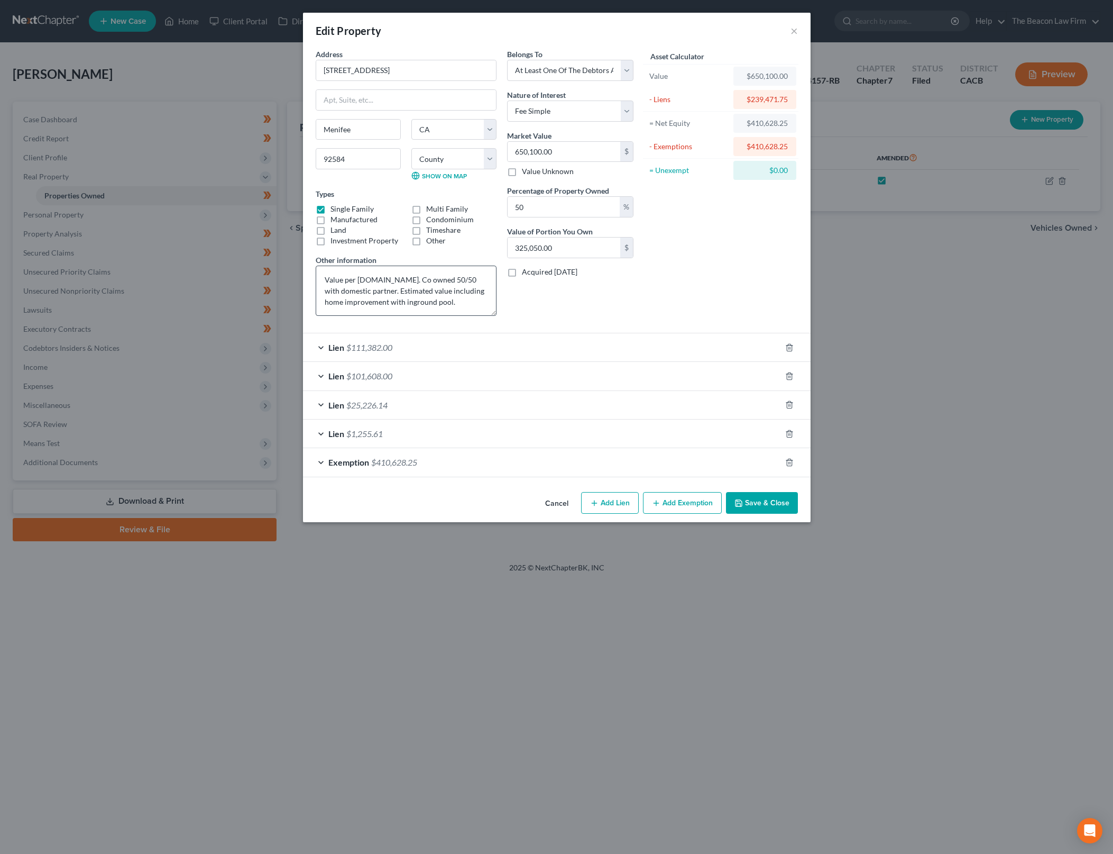
drag, startPoint x: 492, startPoint y: 301, endPoint x: 493, endPoint y: 313, distance: 11.1
click at [493, 313] on textarea "Value per [DOMAIN_NAME]. Co owned 50/50 with domestic partner. Estimated value …" at bounding box center [406, 290] width 181 height 50
click at [594, 344] on div "Lien $111,382.00" at bounding box center [542, 347] width 478 height 28
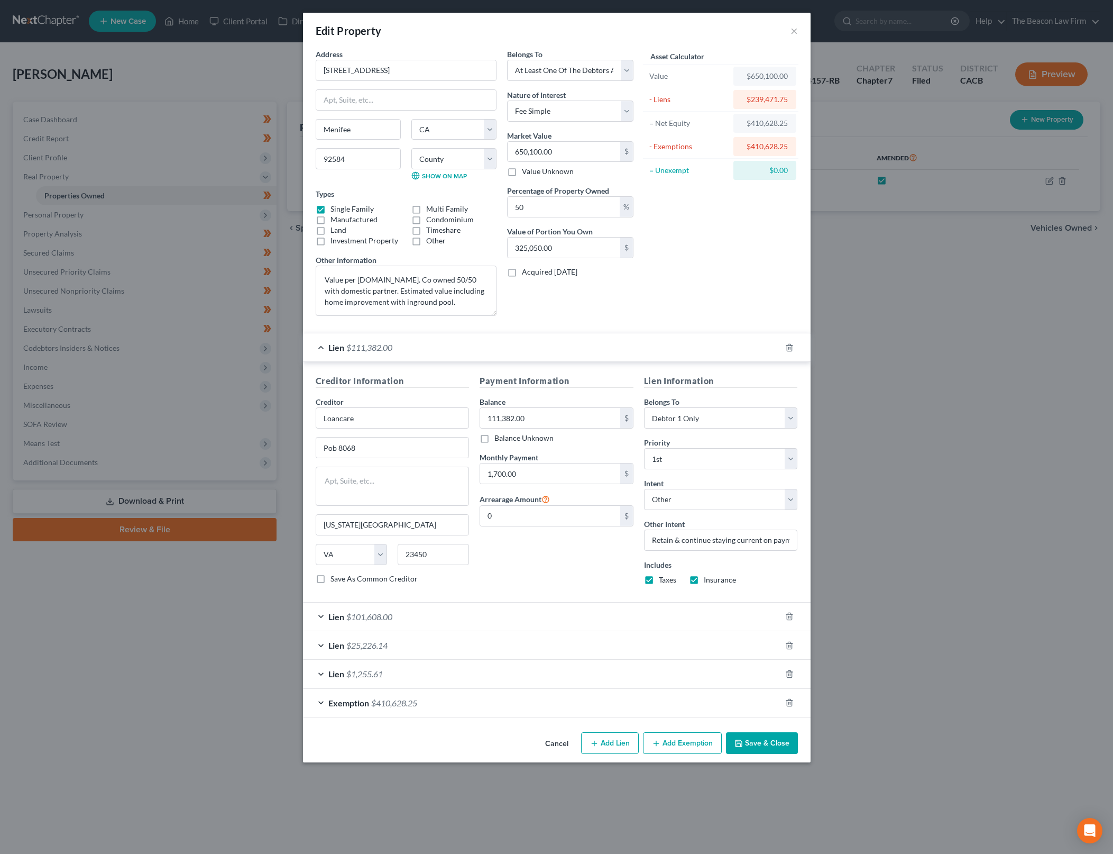
click at [318, 346] on div "Lien $111,382.00" at bounding box center [542, 347] width 478 height 28
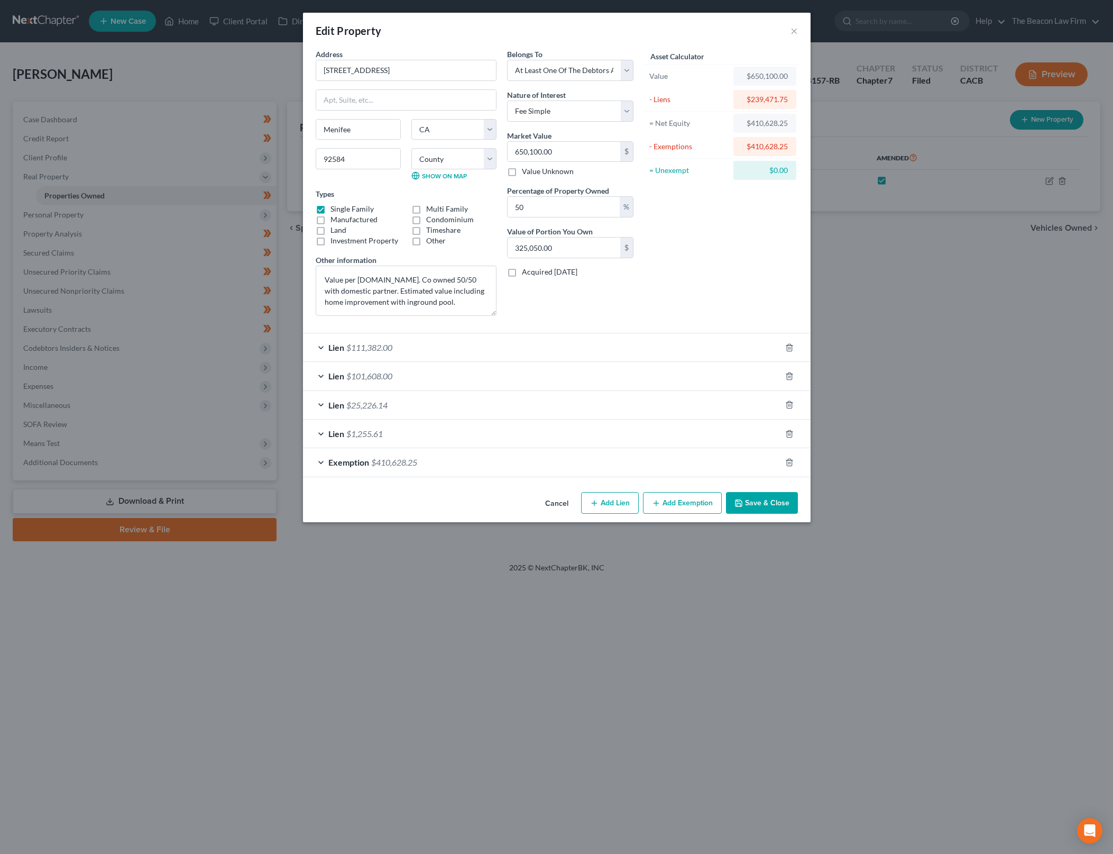
drag, startPoint x: 492, startPoint y: 372, endPoint x: 359, endPoint y: 374, distance: 133.3
click at [492, 372] on div "Lien $101,608.00" at bounding box center [542, 376] width 478 height 28
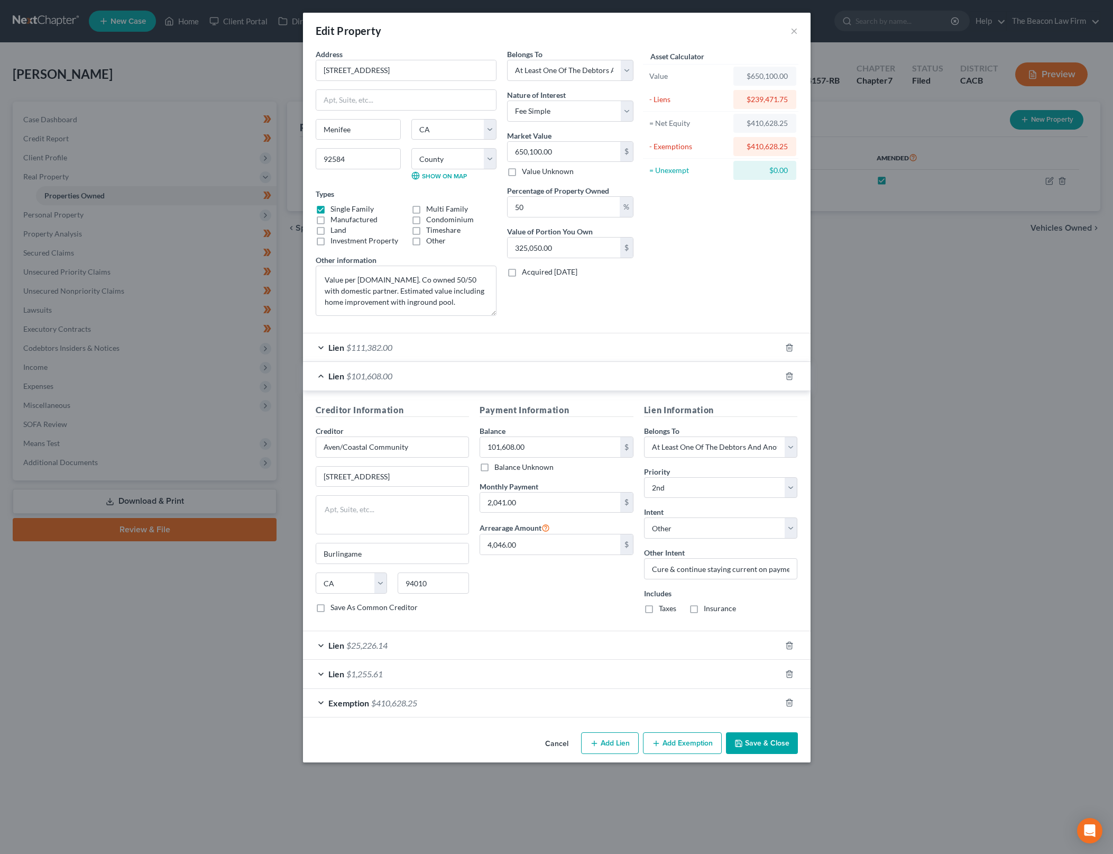
drag, startPoint x: 636, startPoint y: 644, endPoint x: 807, endPoint y: 725, distance: 188.8
click at [636, 644] on div "Lien $25,226.14" at bounding box center [542, 645] width 478 height 28
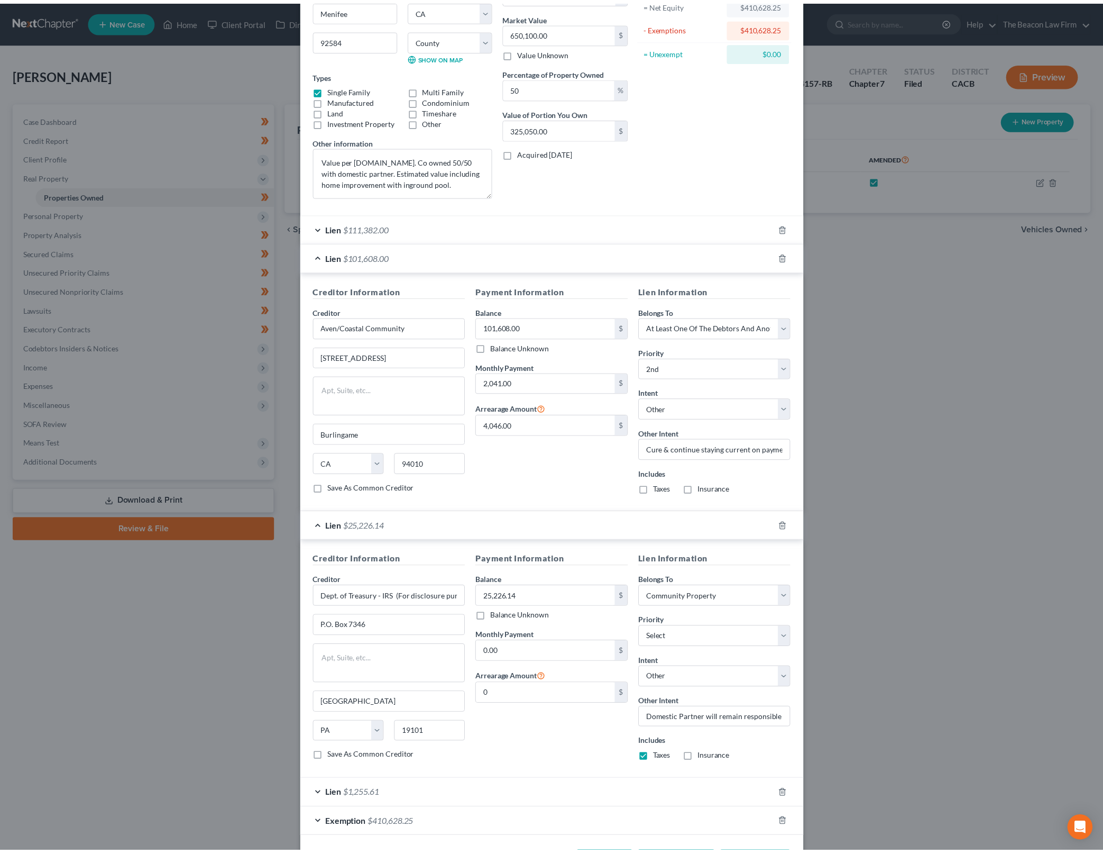
scroll to position [162, 0]
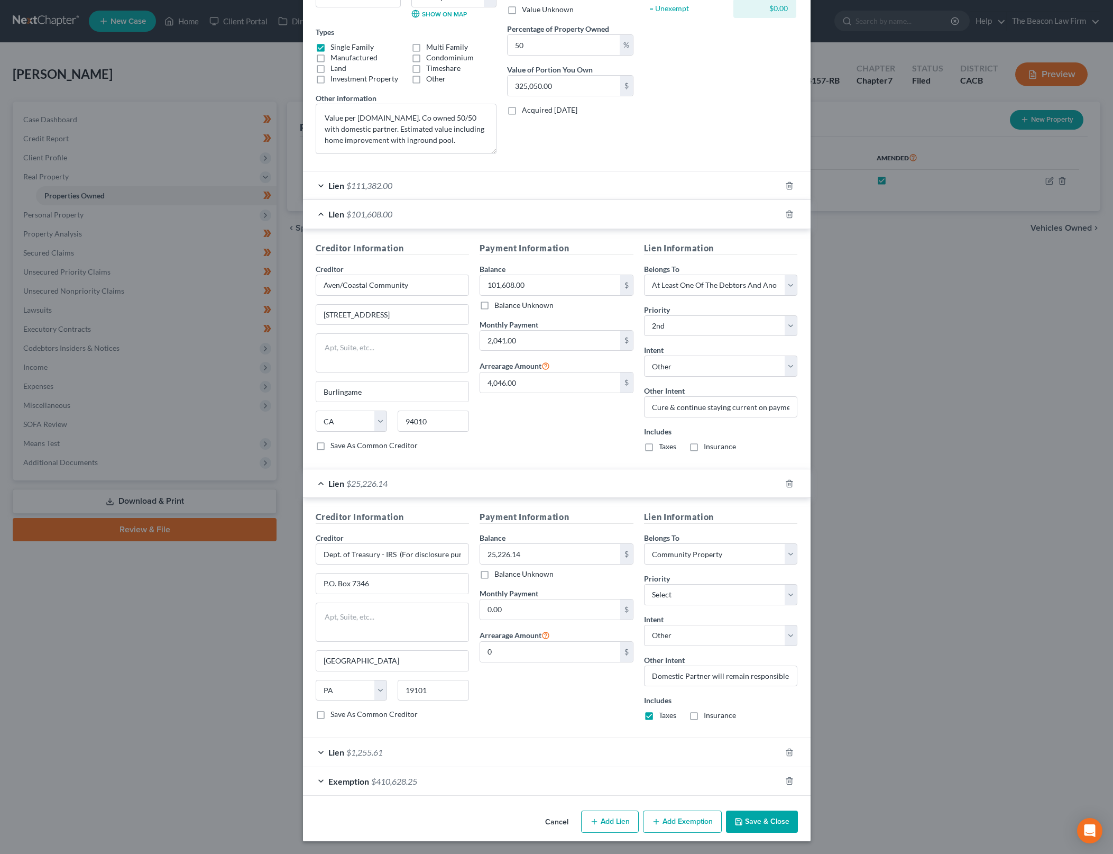
click at [781, 819] on button "Save & Close" at bounding box center [762, 821] width 72 height 22
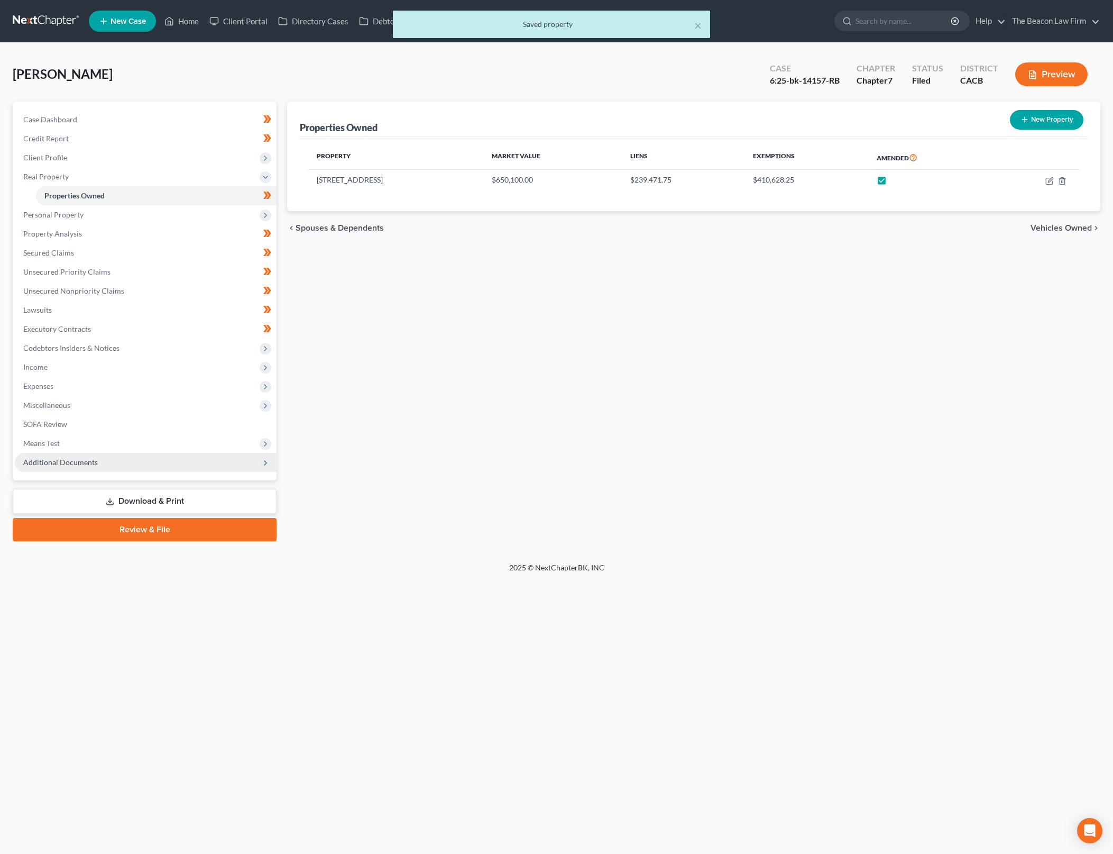
drag, startPoint x: 118, startPoint y: 441, endPoint x: 206, endPoint y: 463, distance: 90.2
click at [118, 441] on span "Means Test" at bounding box center [146, 443] width 262 height 19
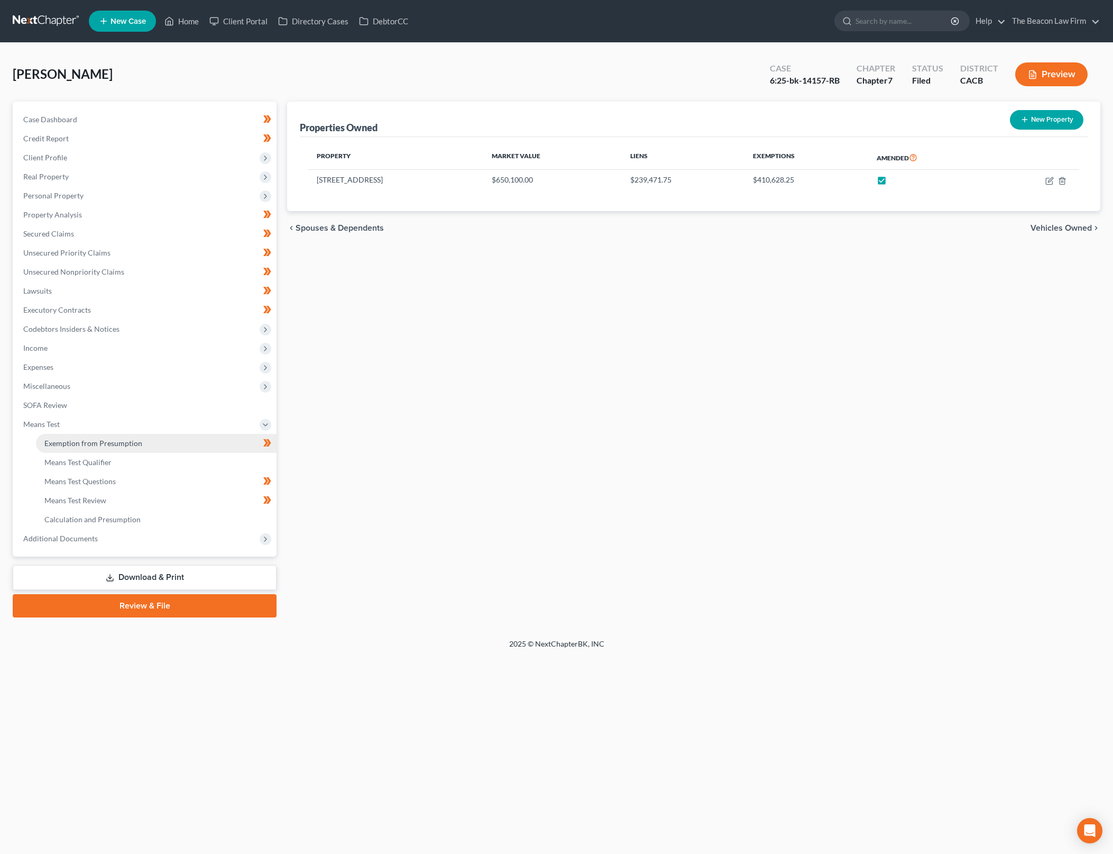
click at [198, 442] on link "Exemption from Presumption" at bounding box center [156, 443] width 241 height 19
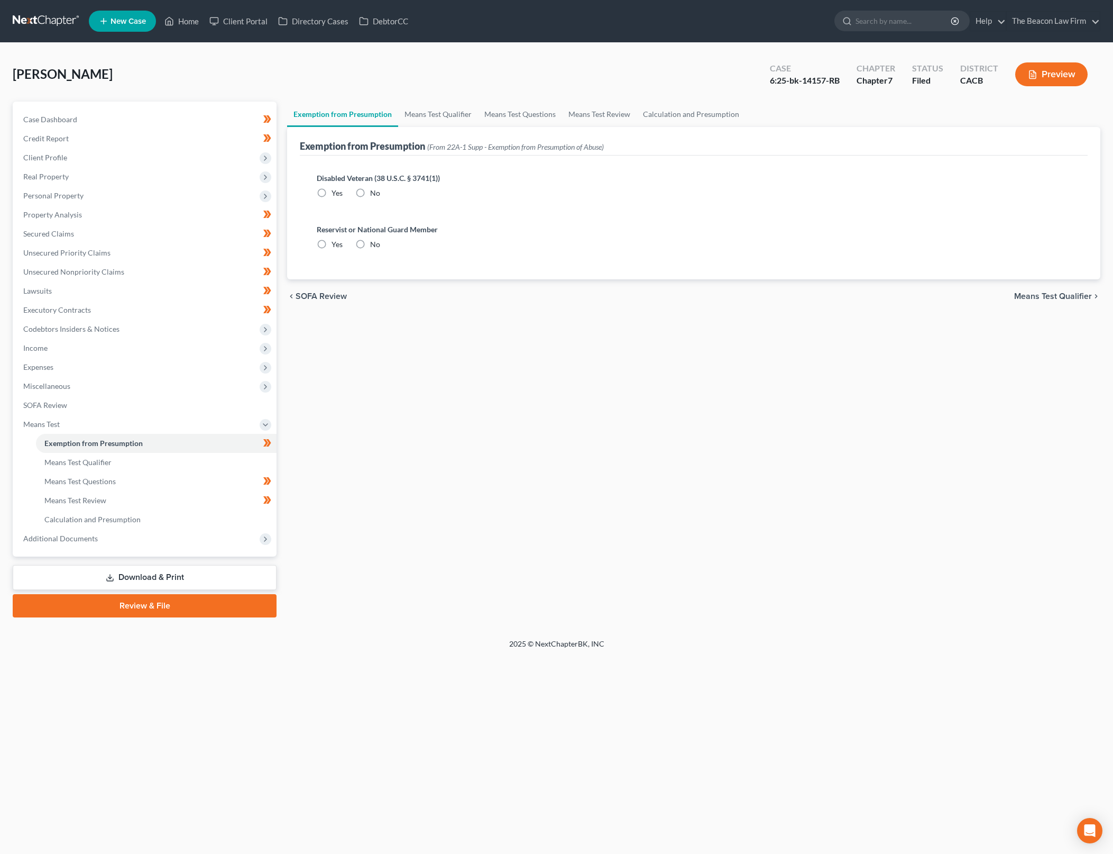
radio input "true"
drag, startPoint x: 676, startPoint y: 109, endPoint x: 734, endPoint y: 462, distance: 357.4
click at [676, 111] on link "Calculation and Presumption" at bounding box center [691, 114] width 109 height 25
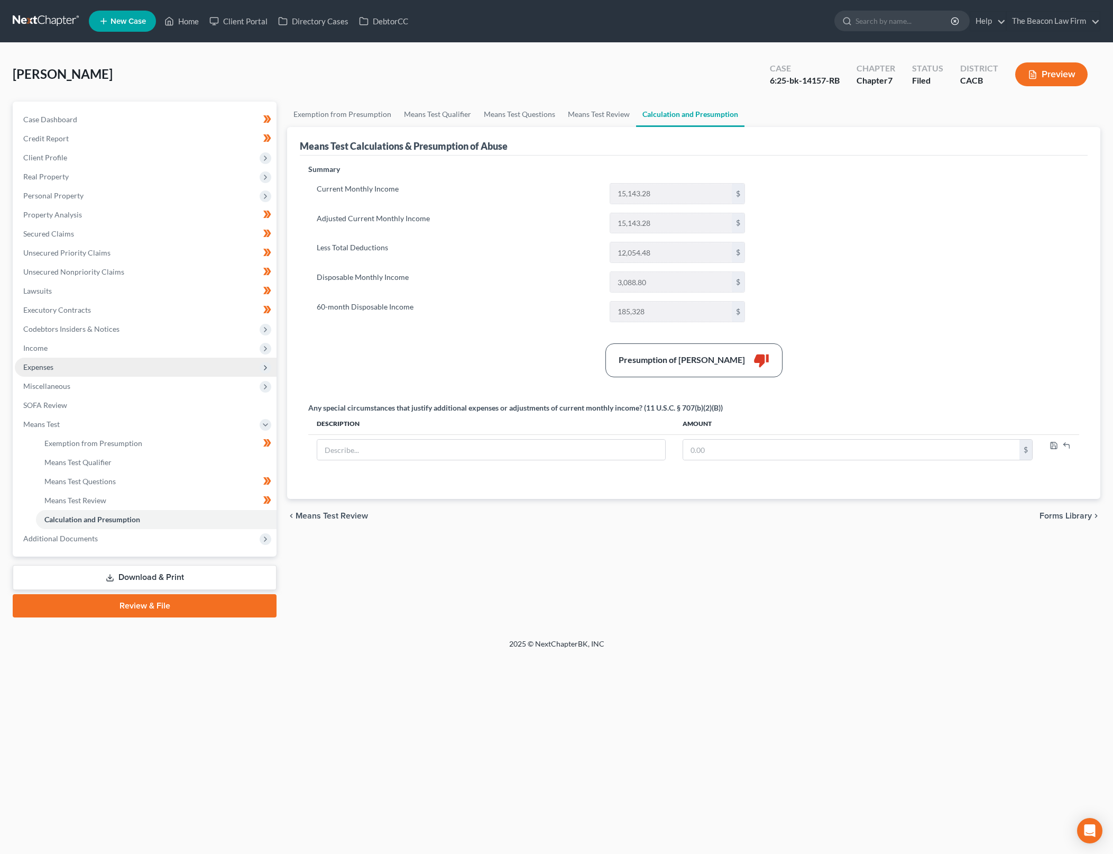
click at [152, 369] on span "Expenses" at bounding box center [146, 367] width 262 height 19
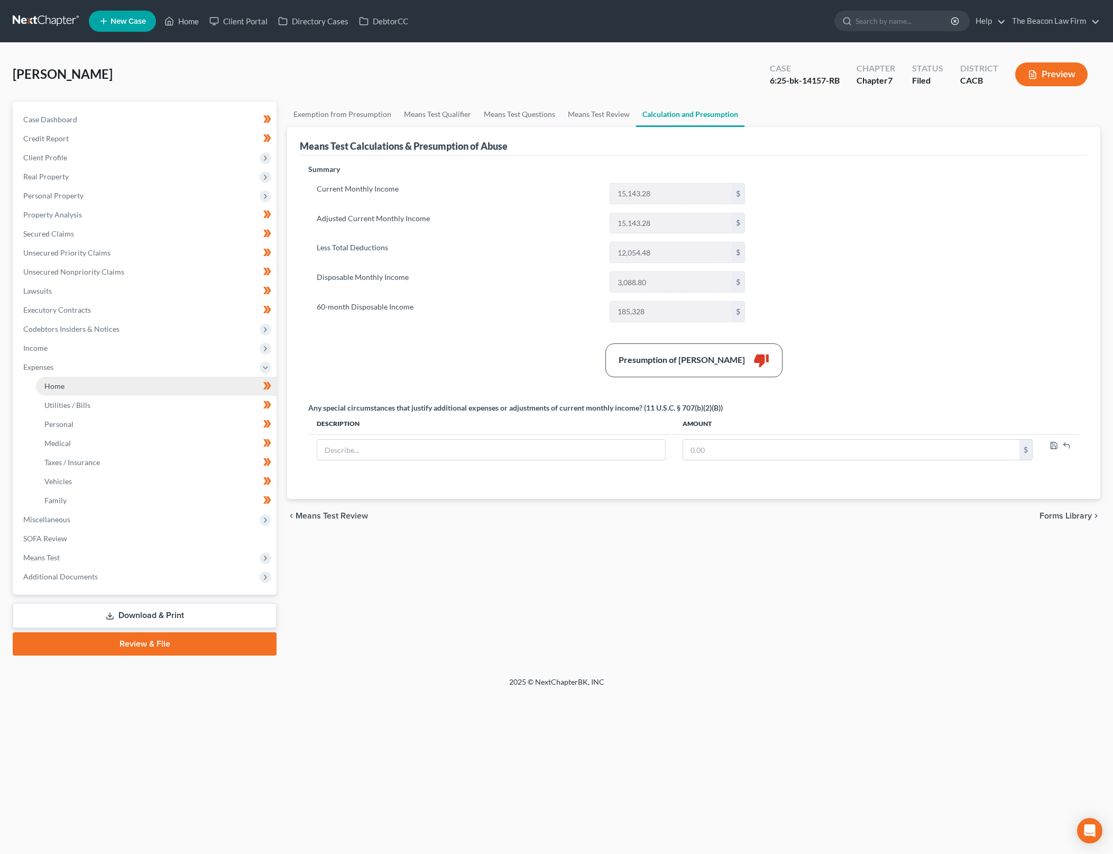
click at [150, 379] on link "Home" at bounding box center [156, 386] width 241 height 19
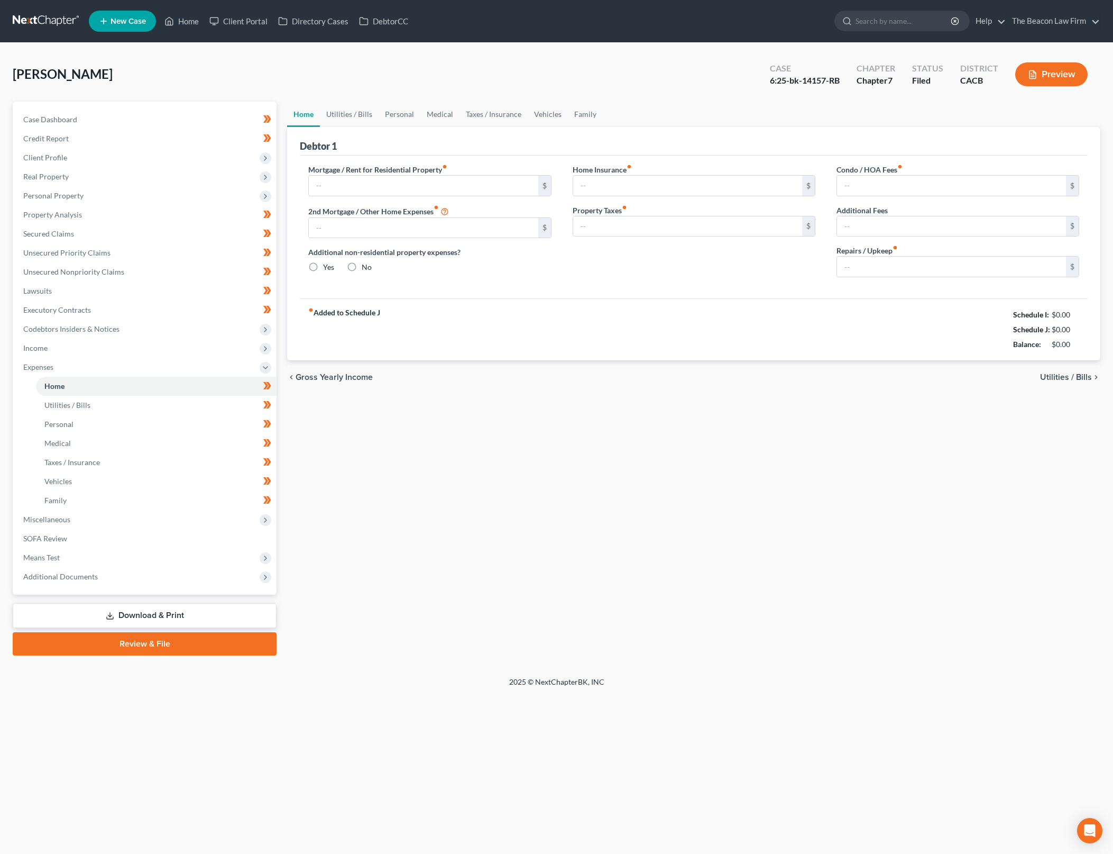
type input "850.00"
type input "1,100.00"
radio input "true"
type input "0.00"
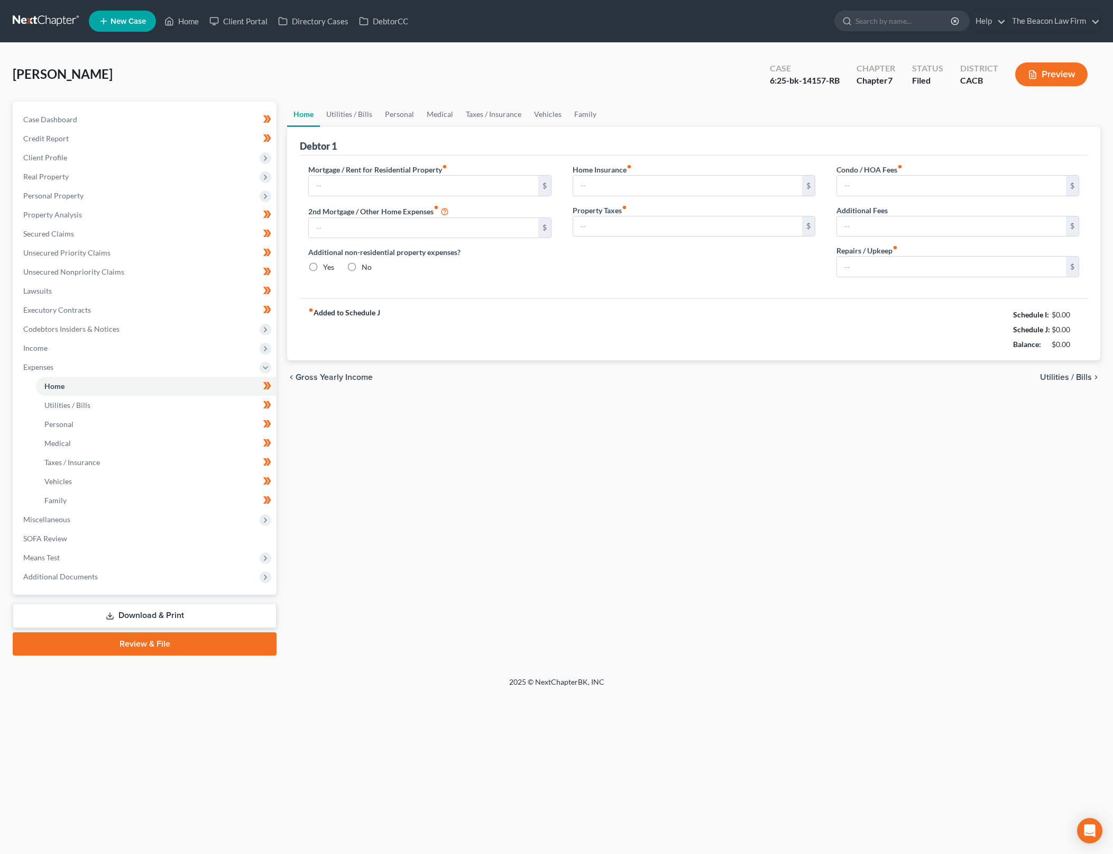
type input "0.00"
type input "130.00"
click at [420, 183] on input "850.00" at bounding box center [423, 186] width 229 height 20
drag, startPoint x: 420, startPoint y: 183, endPoint x: 308, endPoint y: 178, distance: 112.8
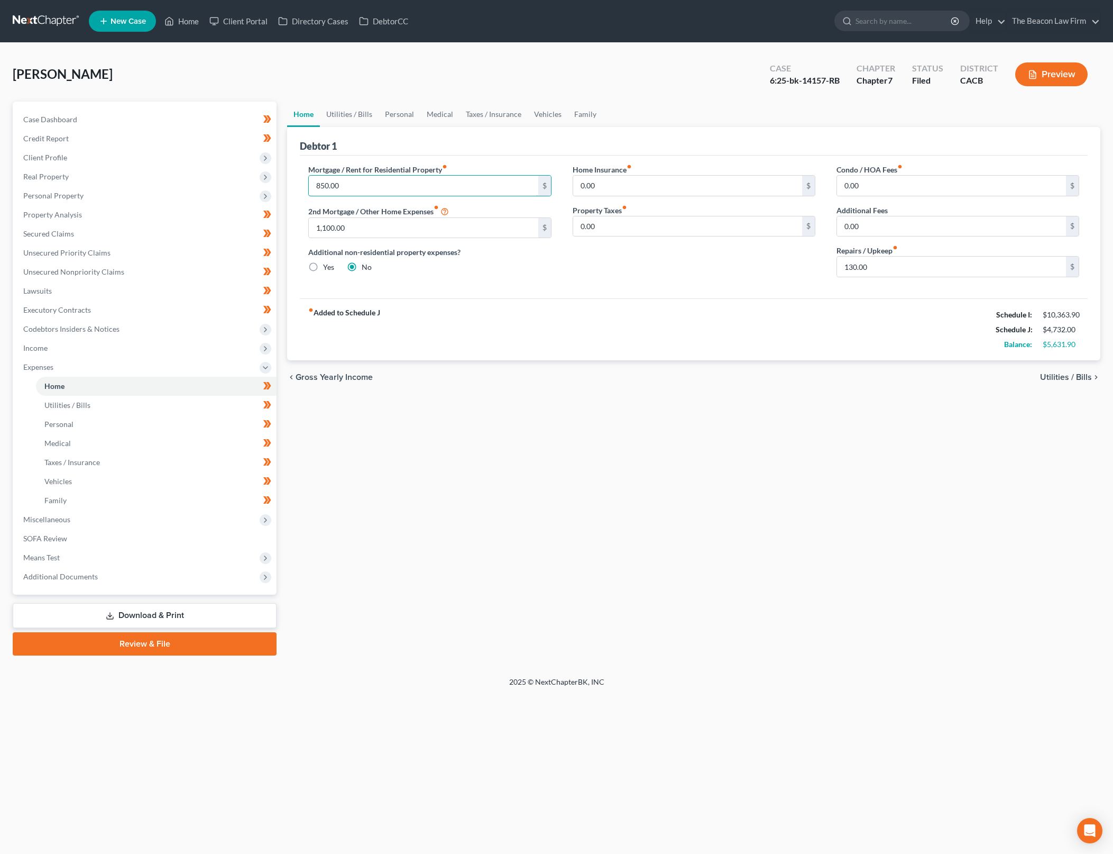
click at [308, 178] on div "Mortgage / Rent for Residential Property fiber_manual_record 850.00 $ 2nd Mortg…" at bounding box center [430, 225] width 264 height 122
type input "1,700"
type input "2,200"
click at [820, 516] on div "Home Utilities / Bills Personal Medical Taxes / Insurance Vehicles Family Debto…" at bounding box center [694, 379] width 824 height 554
click at [140, 551] on span "Means Test" at bounding box center [146, 557] width 262 height 19
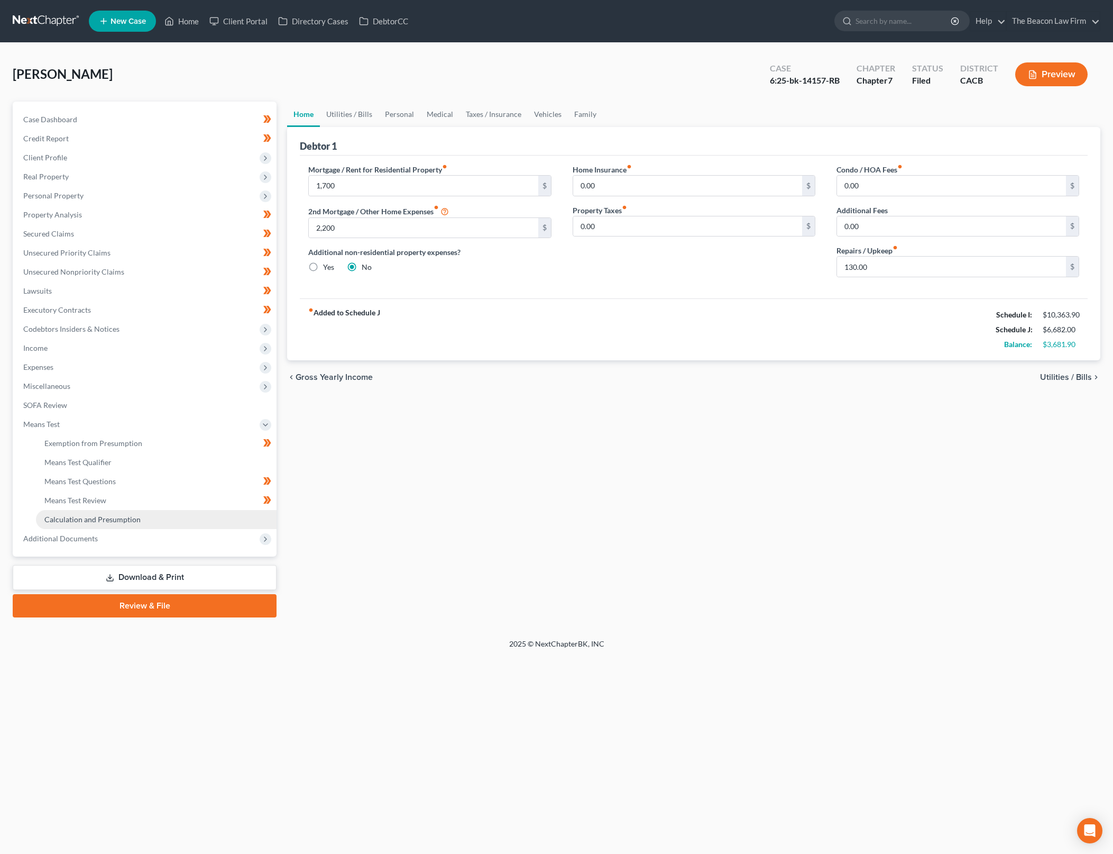
click at [203, 514] on link "Calculation and Presumption" at bounding box center [156, 519] width 241 height 19
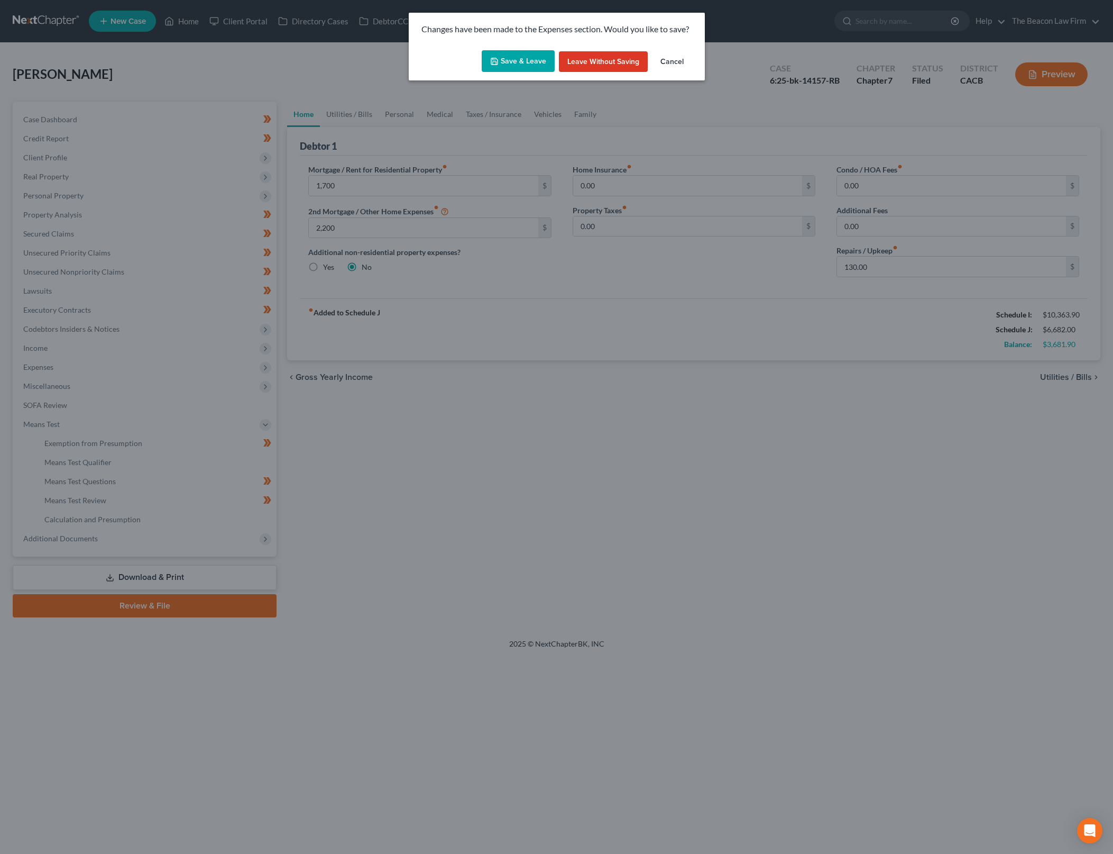
click at [527, 53] on button "Save & Leave" at bounding box center [518, 61] width 73 height 22
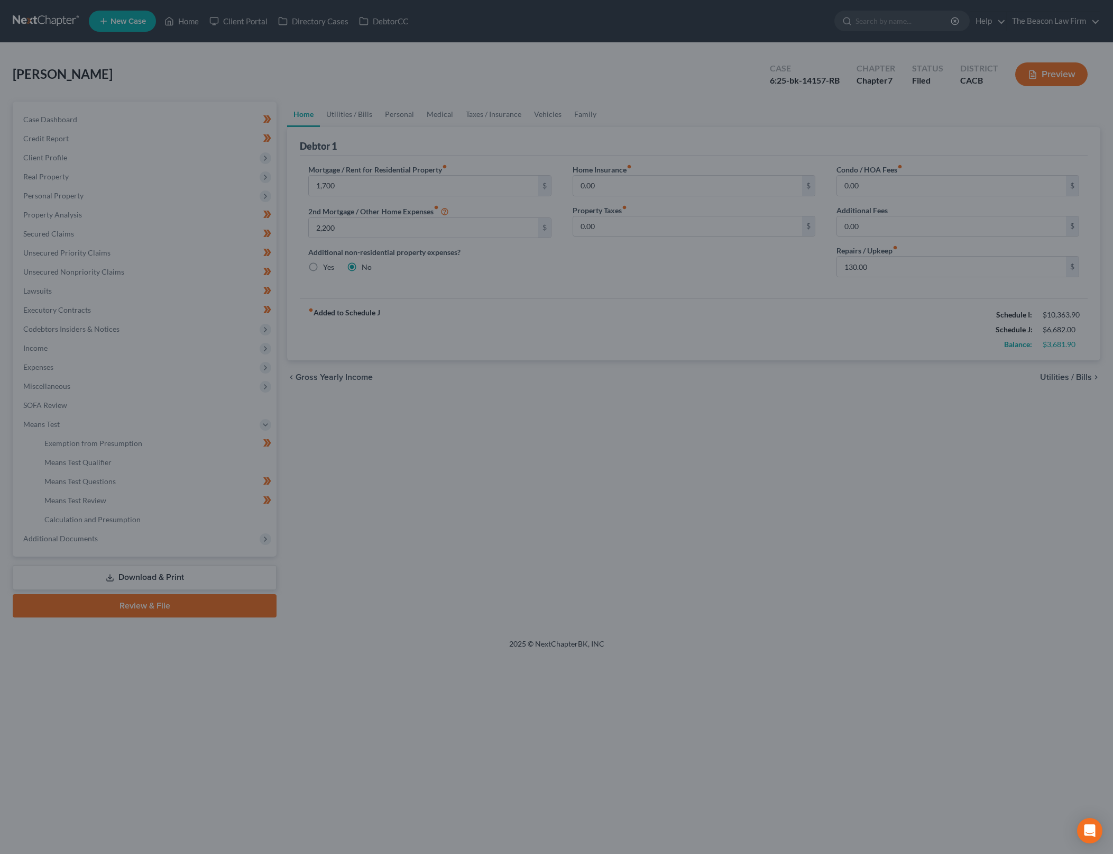
type input "1,700.00"
type input "2,200.00"
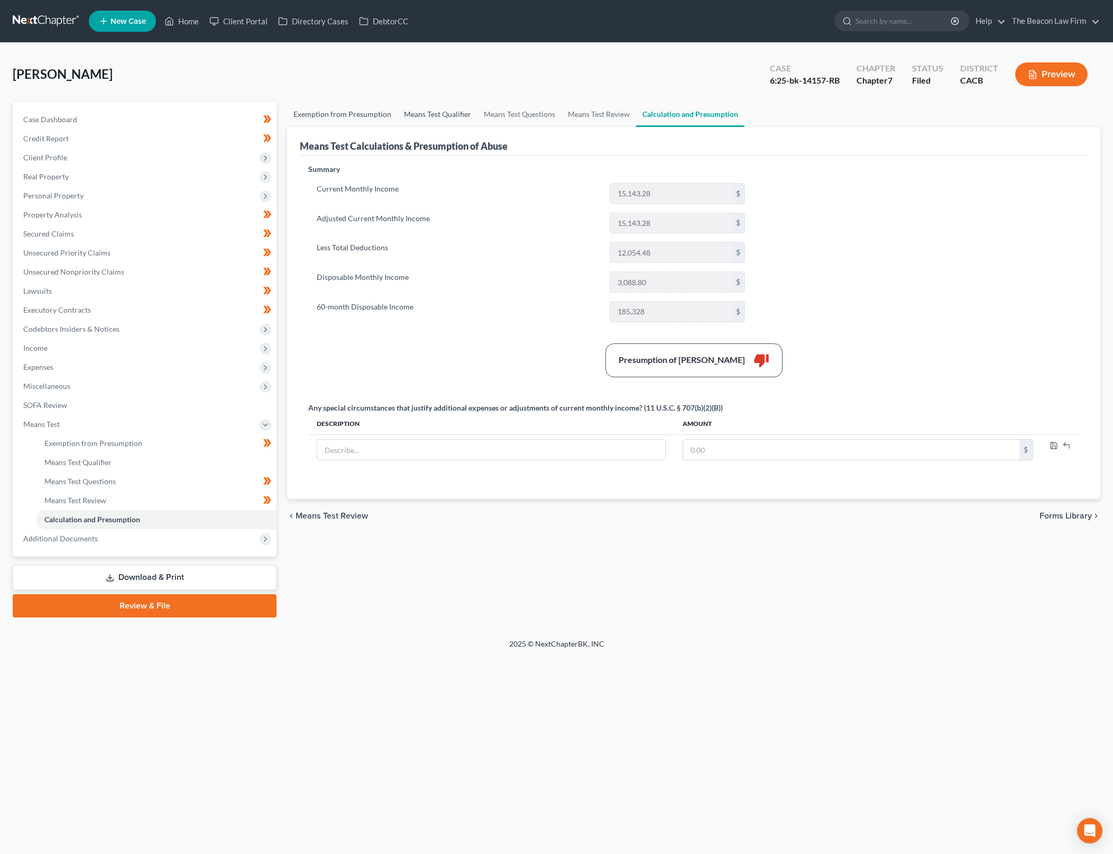
drag, startPoint x: 331, startPoint y: 112, endPoint x: 432, endPoint y: 117, distance: 101.2
click at [331, 112] on link "Exemption from Presumption" at bounding box center [342, 114] width 111 height 25
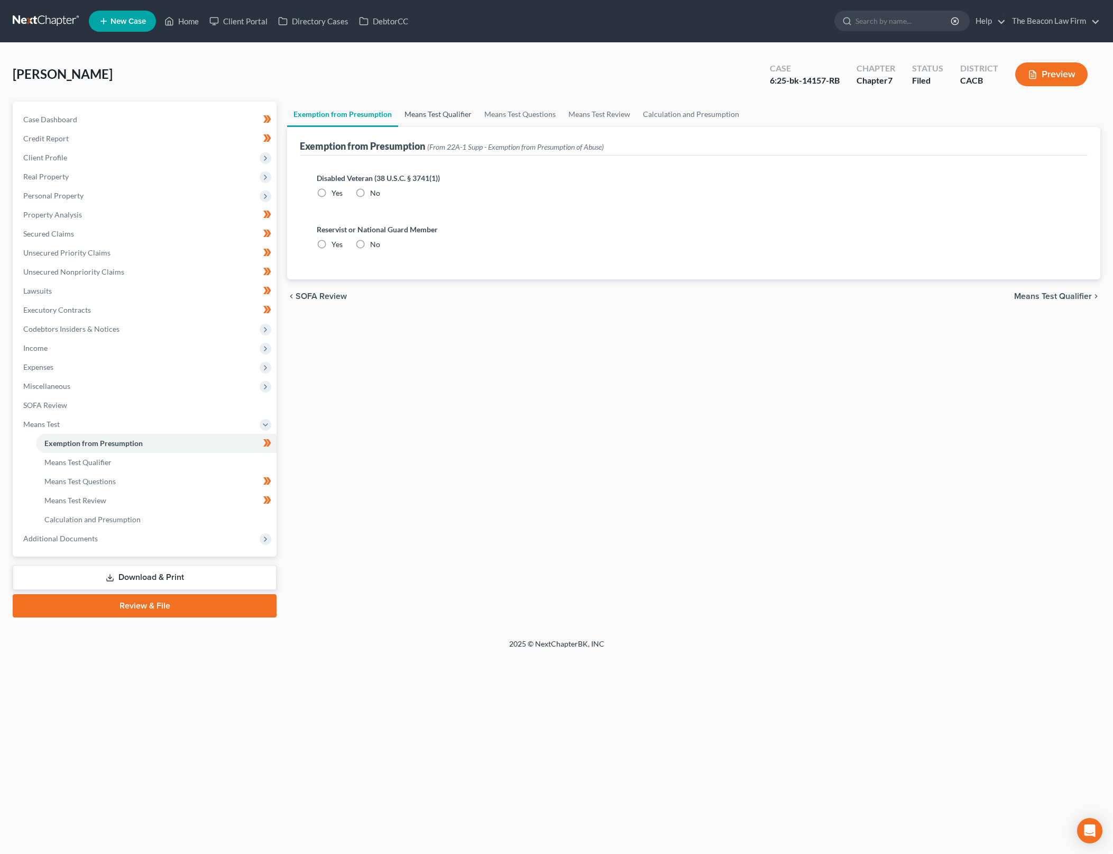
radio input "true"
click at [191, 371] on span "Expenses" at bounding box center [146, 367] width 262 height 19
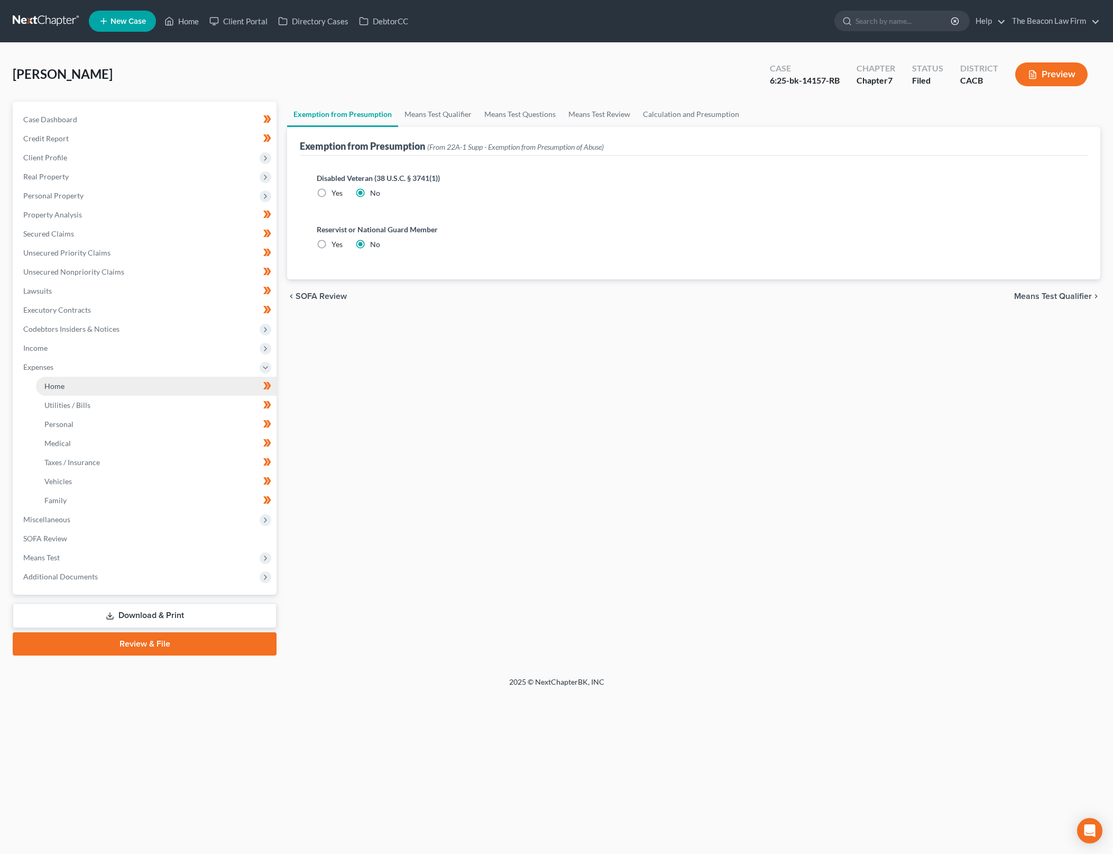
click at [200, 387] on link "Home" at bounding box center [156, 386] width 241 height 19
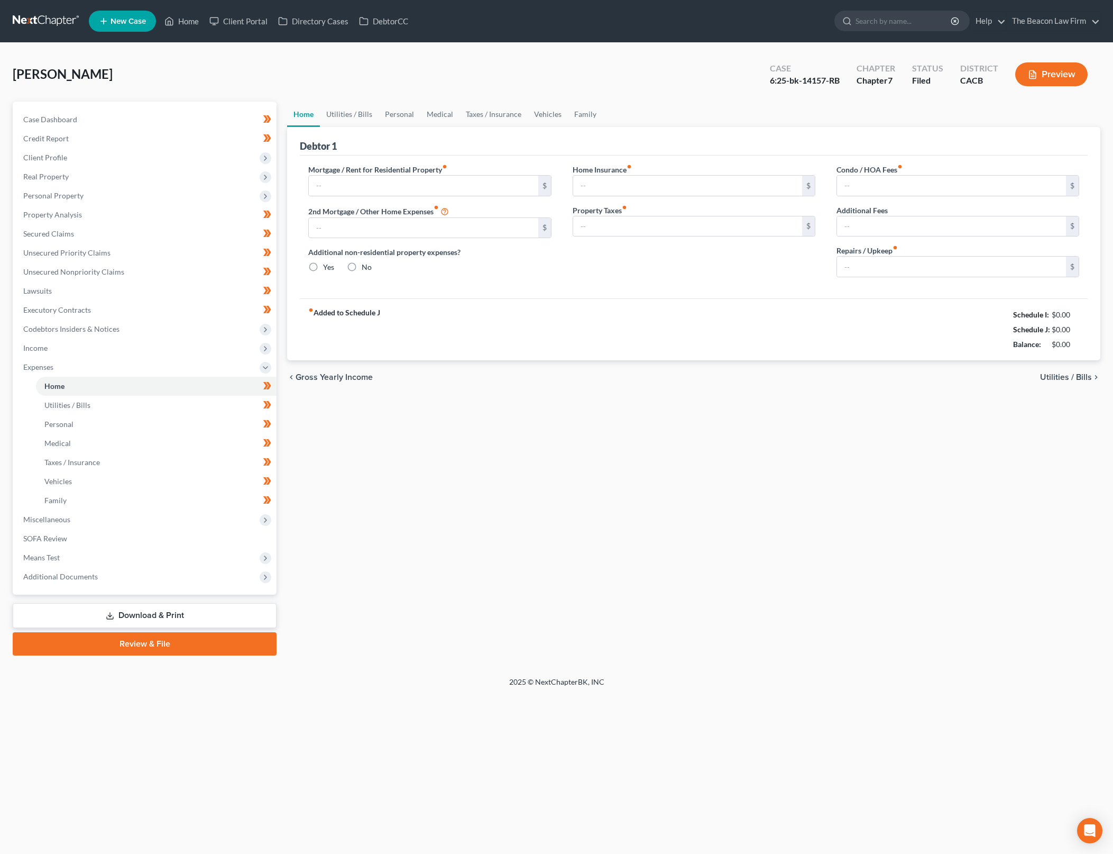
type input "1,700.00"
type input "2,200.00"
radio input "true"
type input "0.00"
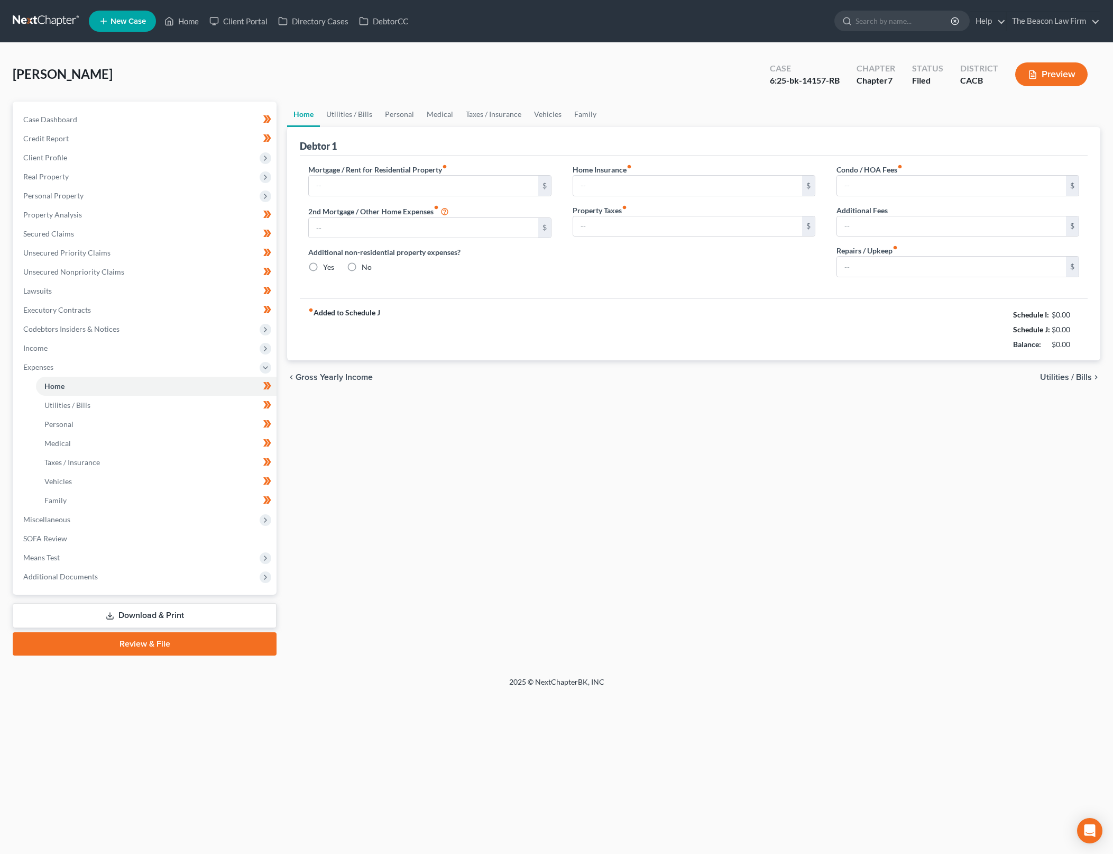
type input "0.00"
type input "130.00"
drag, startPoint x: 364, startPoint y: 111, endPoint x: 412, endPoint y: 162, distance: 70.3
click at [364, 112] on link "Utilities / Bills" at bounding box center [349, 114] width 59 height 25
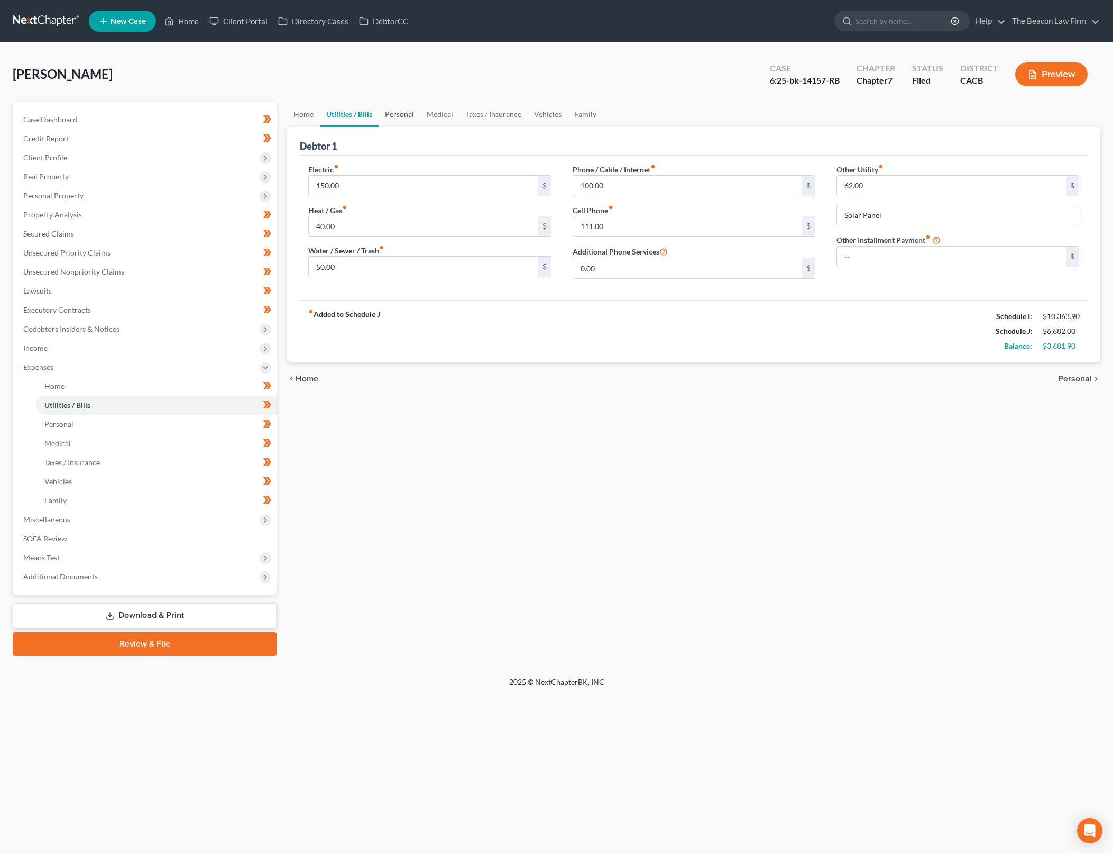
click at [403, 111] on link "Personal" at bounding box center [400, 114] width 42 height 25
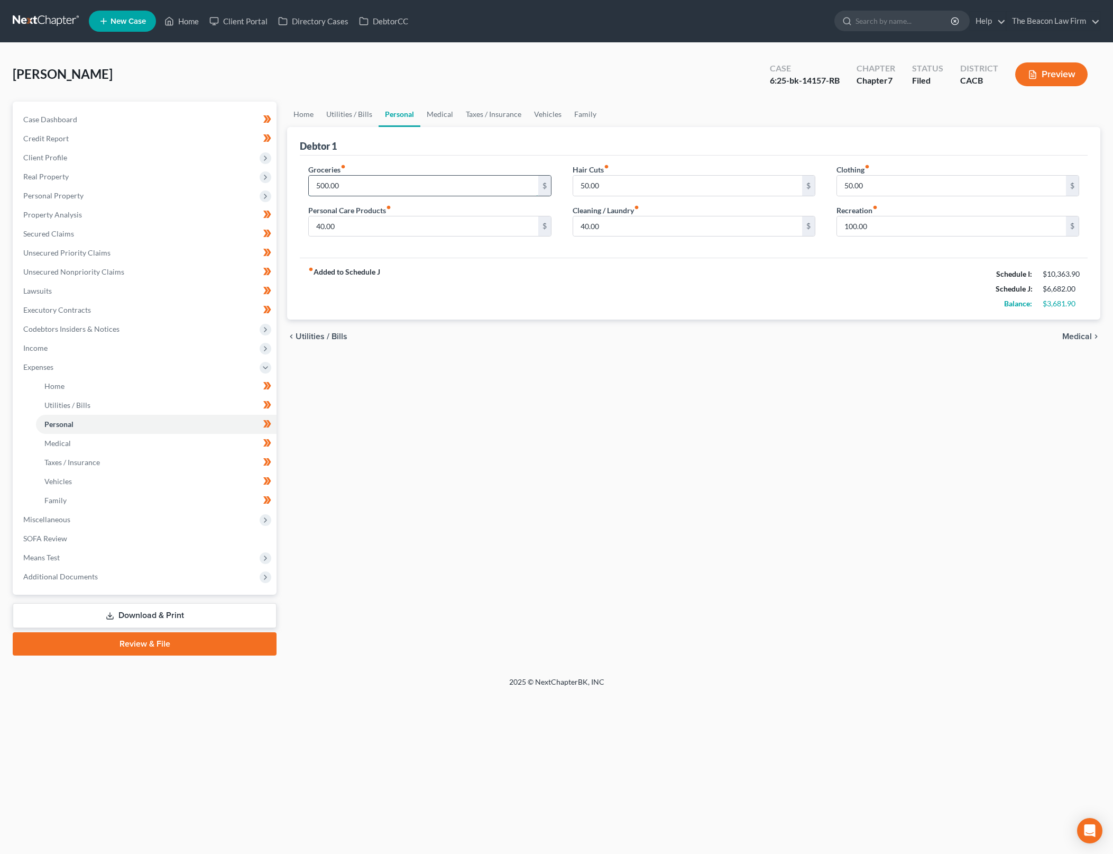
click at [415, 188] on input "500.00" at bounding box center [423, 186] width 229 height 20
type input "900"
click at [820, 304] on div "fiber_manual_record Added to Schedule J Schedule I: $10,363.90 Schedule J: $7,0…" at bounding box center [694, 289] width 788 height 62
click at [362, 114] on link "Utilities / Bills" at bounding box center [349, 114] width 59 height 25
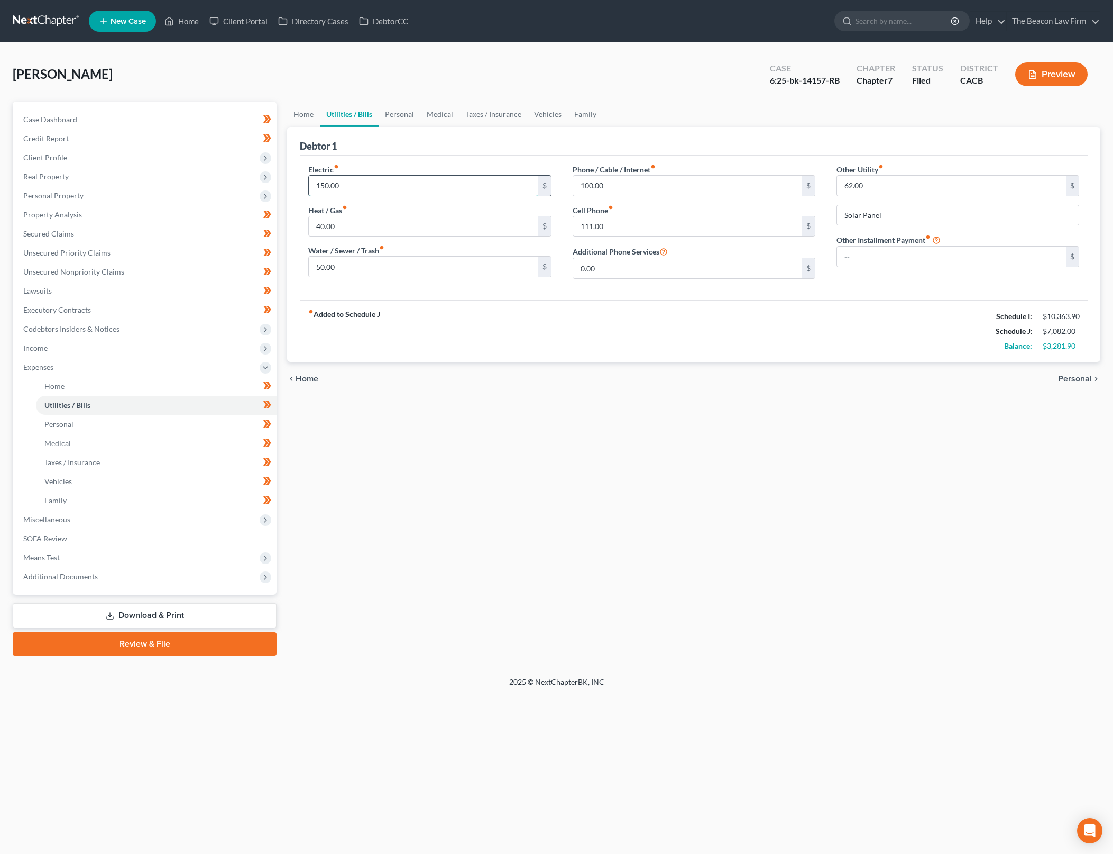
click at [495, 187] on input "150.00" at bounding box center [423, 186] width 229 height 20
type input "300"
click at [324, 228] on input "40.00" at bounding box center [423, 226] width 229 height 20
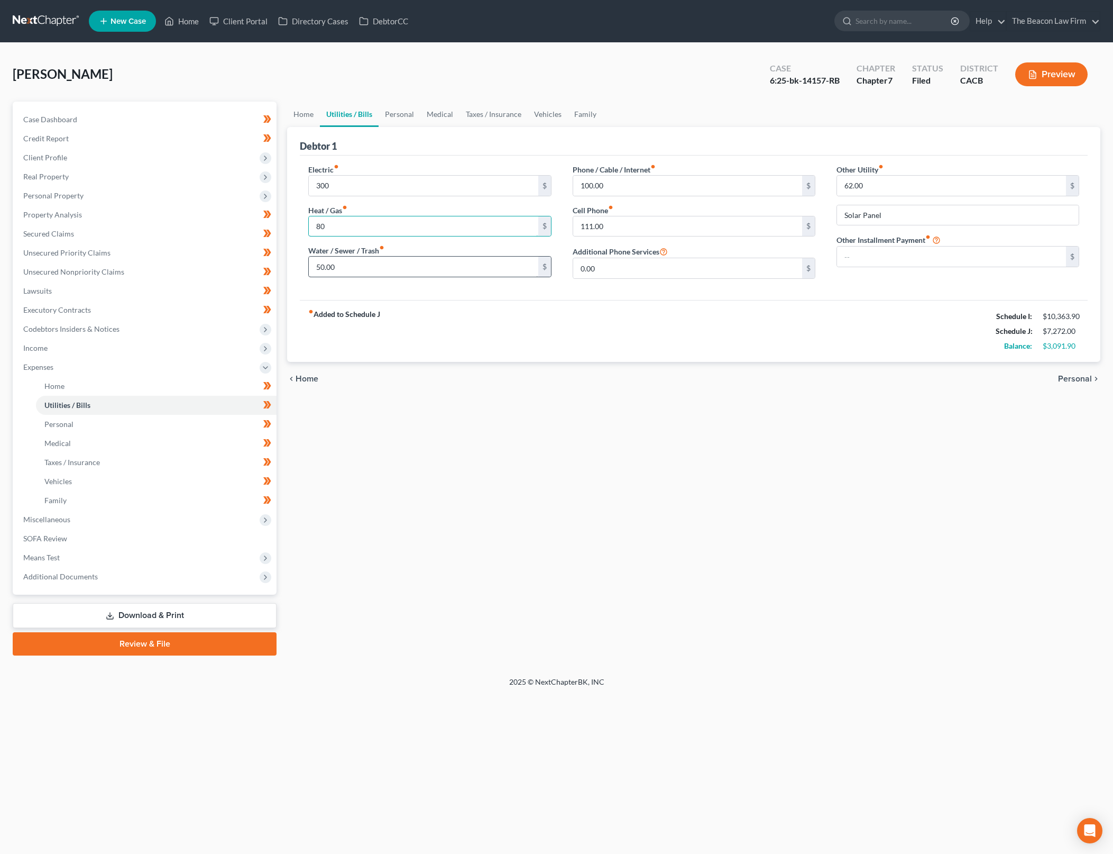
type input "80"
click at [333, 258] on input "50.00" at bounding box center [423, 267] width 229 height 20
type input "1,000"
click at [888, 183] on input "62.00" at bounding box center [951, 186] width 229 height 20
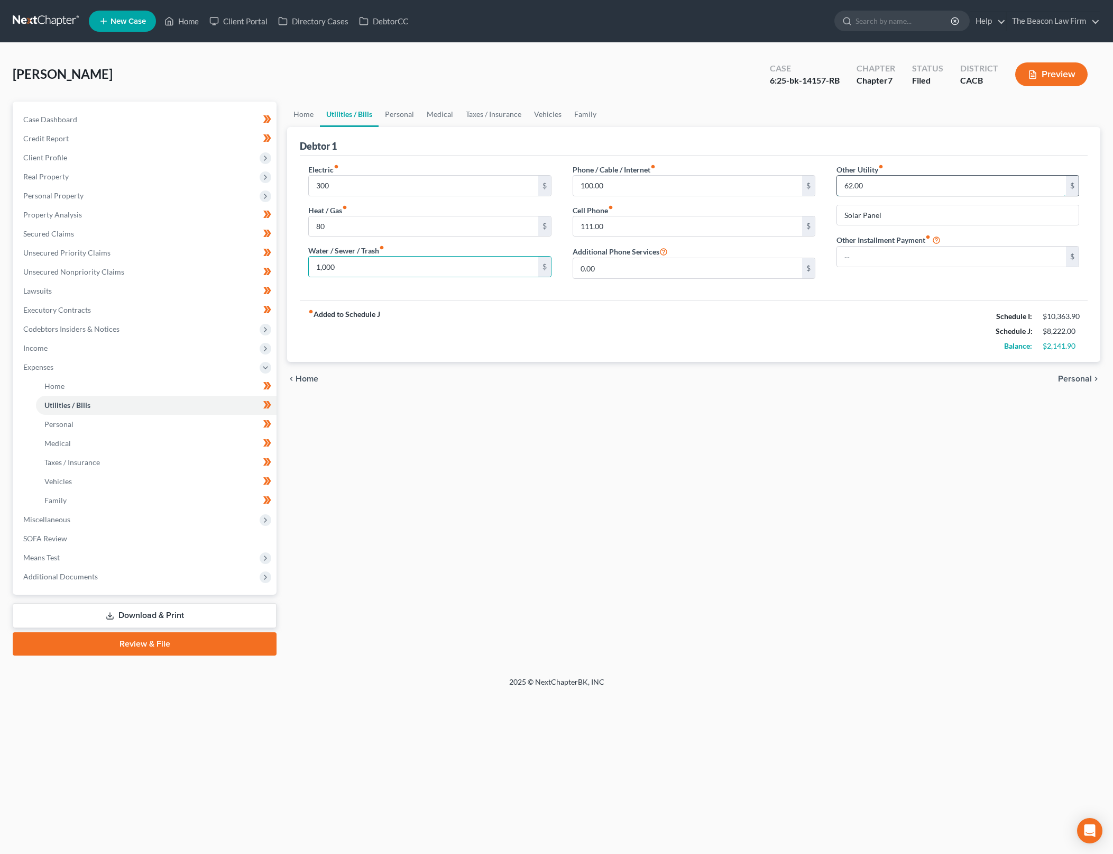
click at [888, 183] on input "62.00" at bounding box center [951, 186] width 229 height 20
type input "125"
click at [664, 181] on input "100.00" at bounding box center [687, 186] width 229 height 20
click at [660, 221] on input "111.00" at bounding box center [687, 226] width 229 height 20
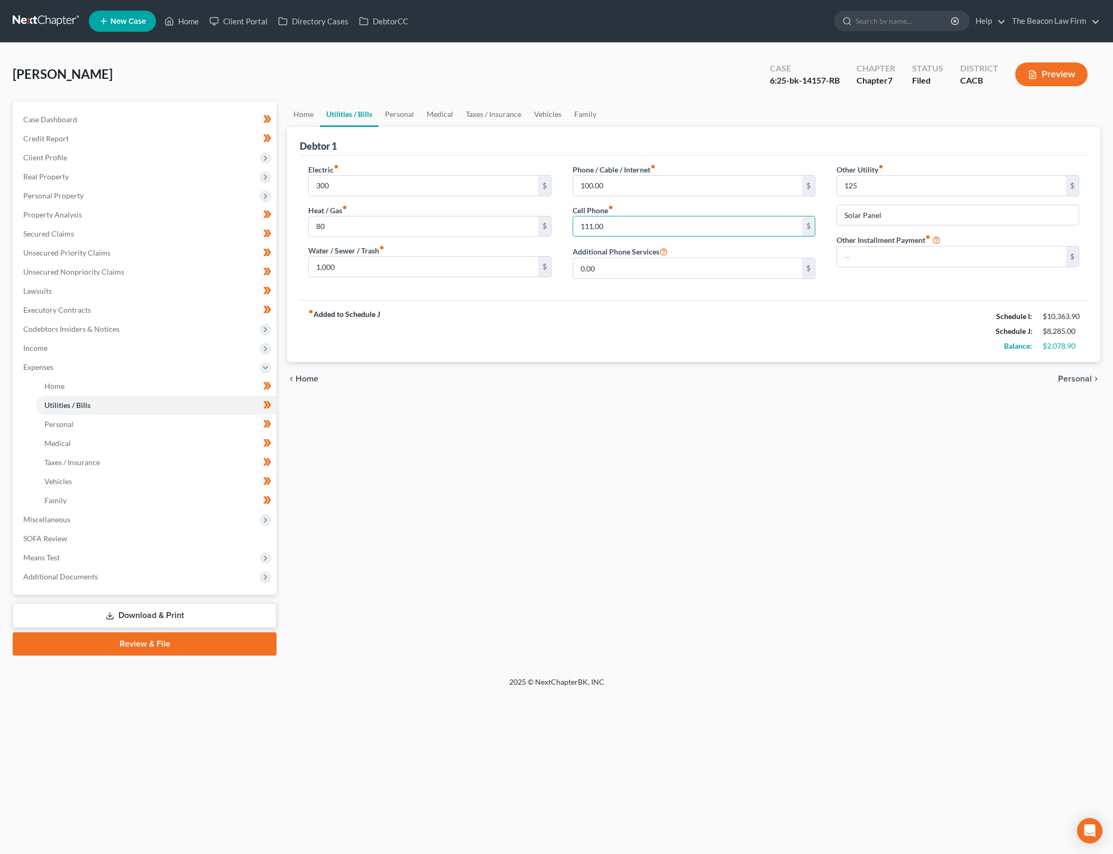
click at [645, 389] on div "chevron_left Home Personal chevron_right" at bounding box center [693, 379] width 813 height 34
click at [427, 127] on div "Debtor 1" at bounding box center [694, 141] width 788 height 29
click at [400, 115] on link "Personal" at bounding box center [400, 114] width 42 height 25
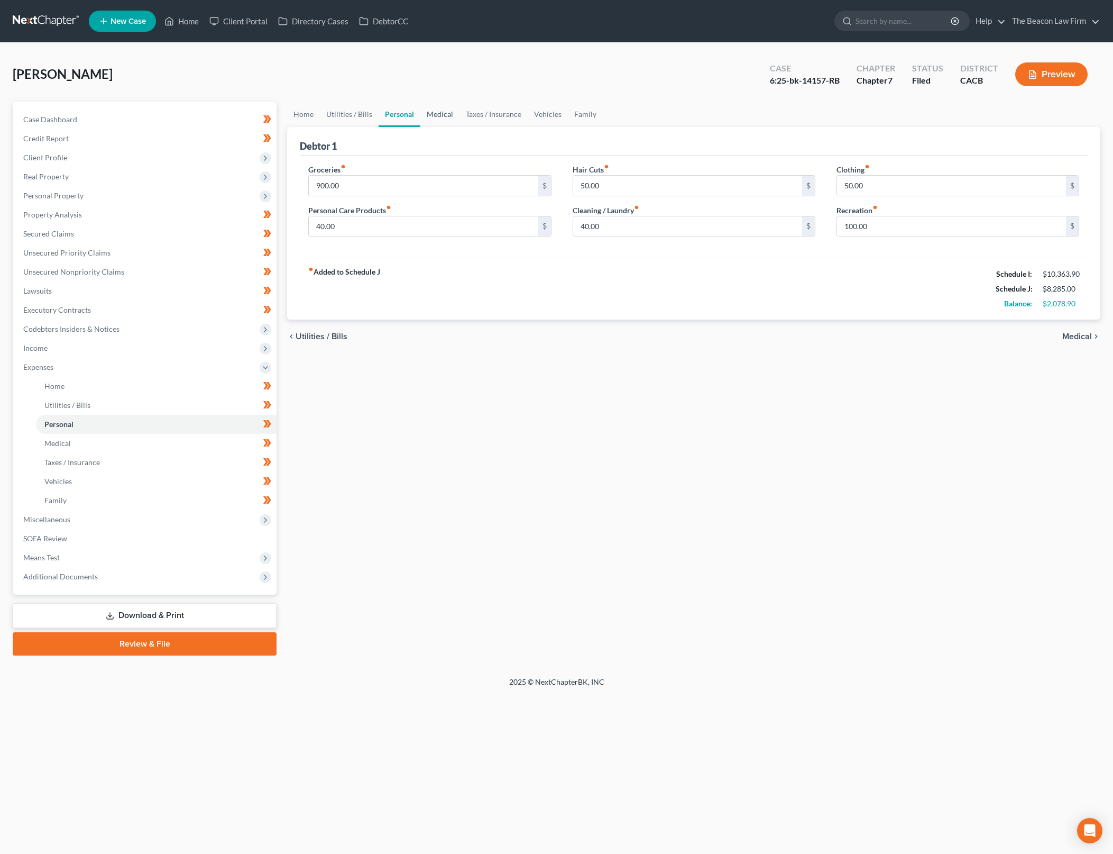
click at [438, 116] on link "Medical" at bounding box center [439, 114] width 39 height 25
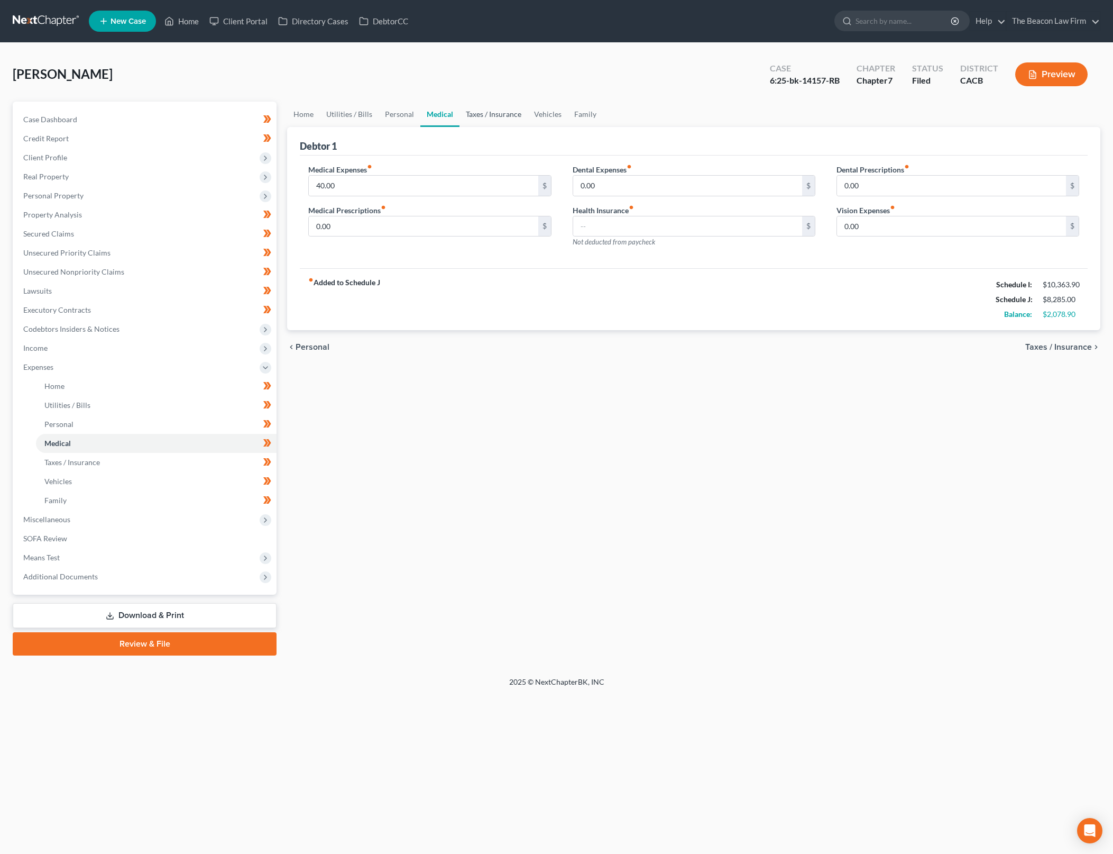
click at [476, 116] on link "Taxes / Insurance" at bounding box center [494, 114] width 68 height 25
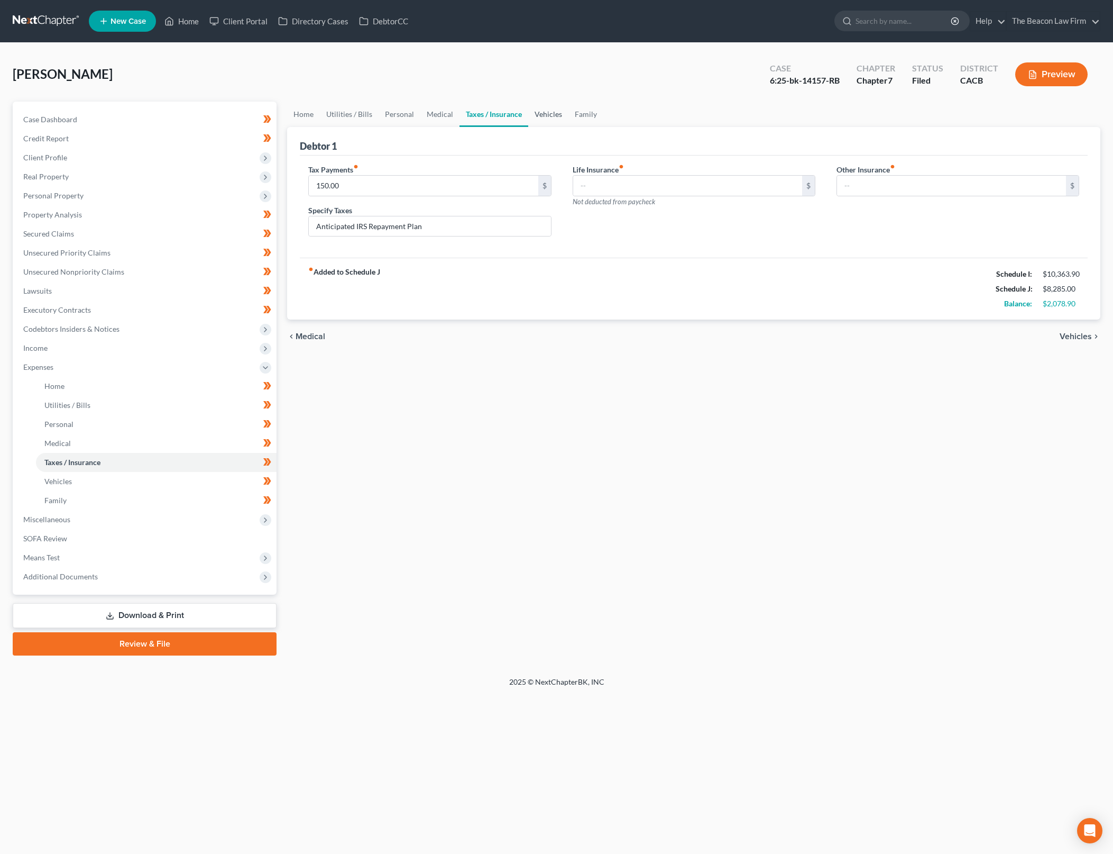
click at [536, 114] on link "Vehicles" at bounding box center [548, 114] width 40 height 25
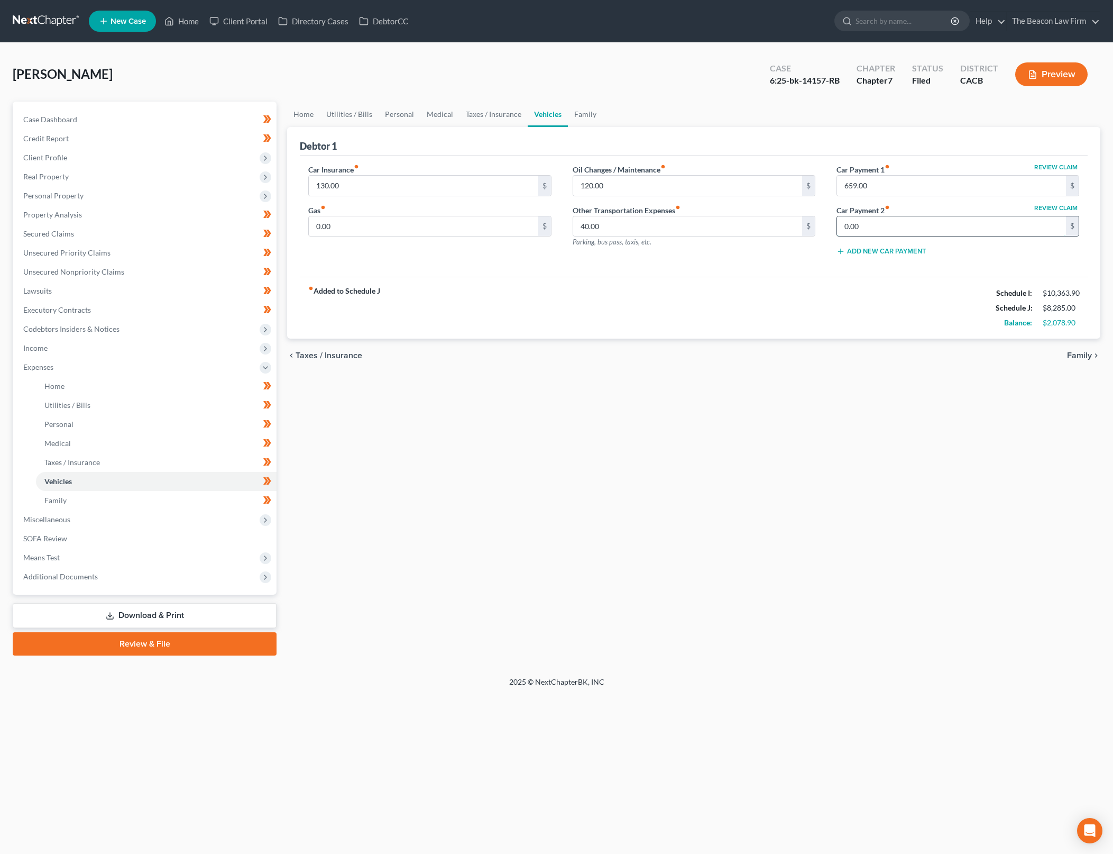
click at [918, 231] on input "0.00" at bounding box center [951, 226] width 229 height 20
click at [893, 227] on input "0.00" at bounding box center [951, 226] width 229 height 20
type input "1,019"
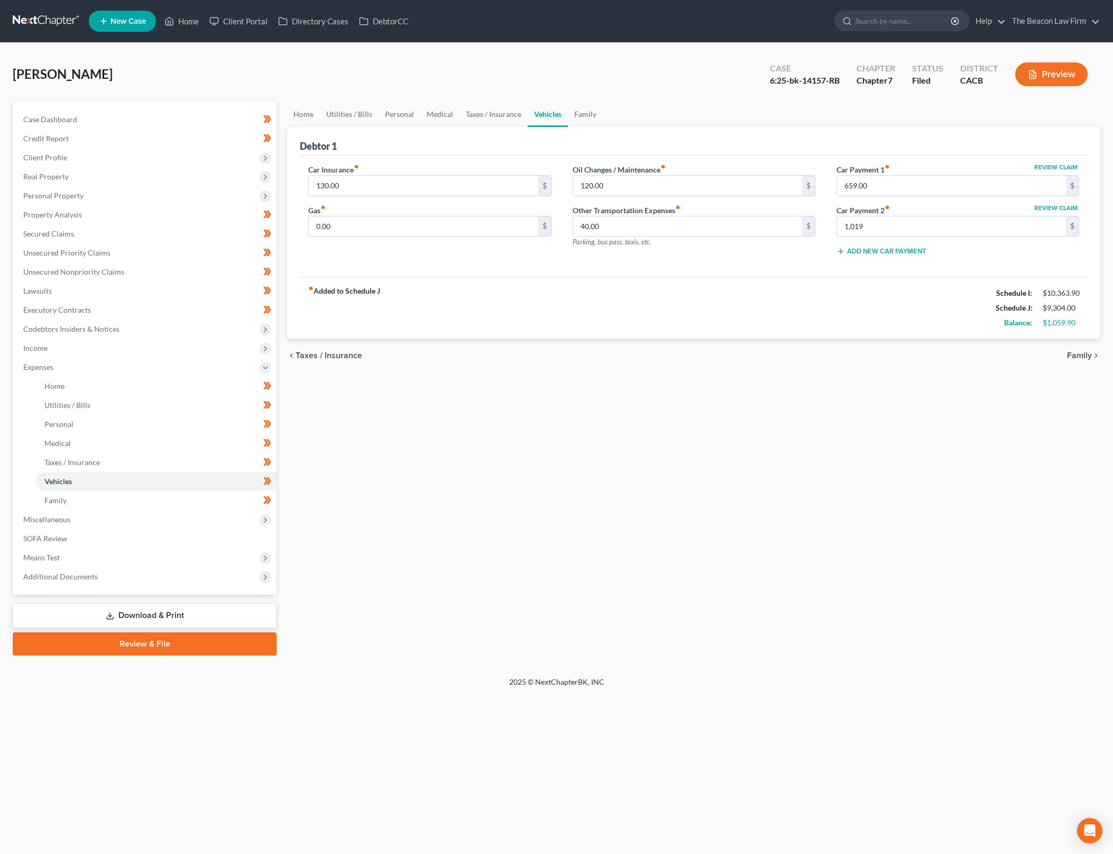
click at [855, 336] on div "fiber_manual_record Added to Schedule J Schedule I: $10,363.90 Schedule J: $9,3…" at bounding box center [694, 308] width 788 height 62
click at [987, 503] on div "Home Utilities / Bills Personal Medical Taxes / Insurance Vehicles Family Debto…" at bounding box center [694, 379] width 824 height 554
drag, startPoint x: 588, startPoint y: 112, endPoint x: 589, endPoint y: 134, distance: 21.7
click at [588, 112] on link "Family" at bounding box center [585, 114] width 35 height 25
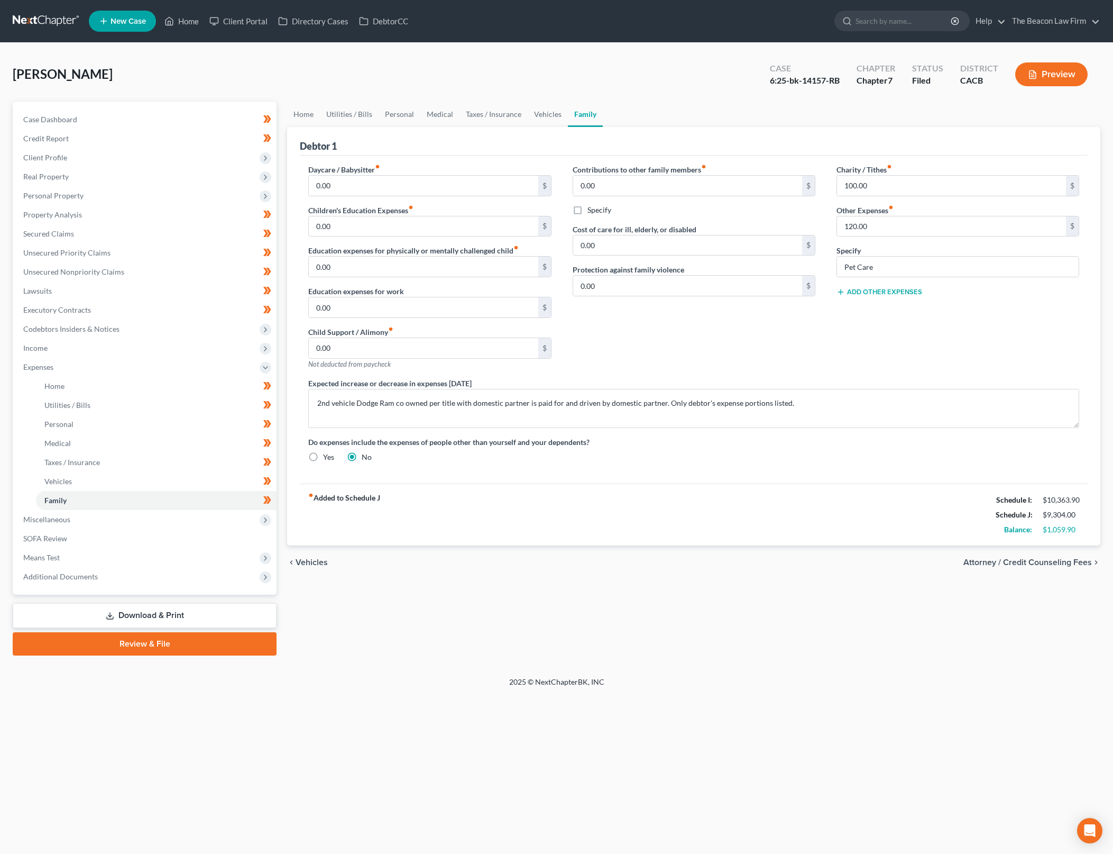
click at [993, 351] on div "Charity / Tithes fiber_manual_record 100.00 $ Other Expenses fiber_manual_recor…" at bounding box center [958, 271] width 264 height 214
click at [672, 342] on div "Contributions to other family members fiber_manual_record 0.00 $ Specify Cost o…" at bounding box center [694, 271] width 264 height 214
click at [562, 108] on link "Vehicles" at bounding box center [548, 114] width 40 height 25
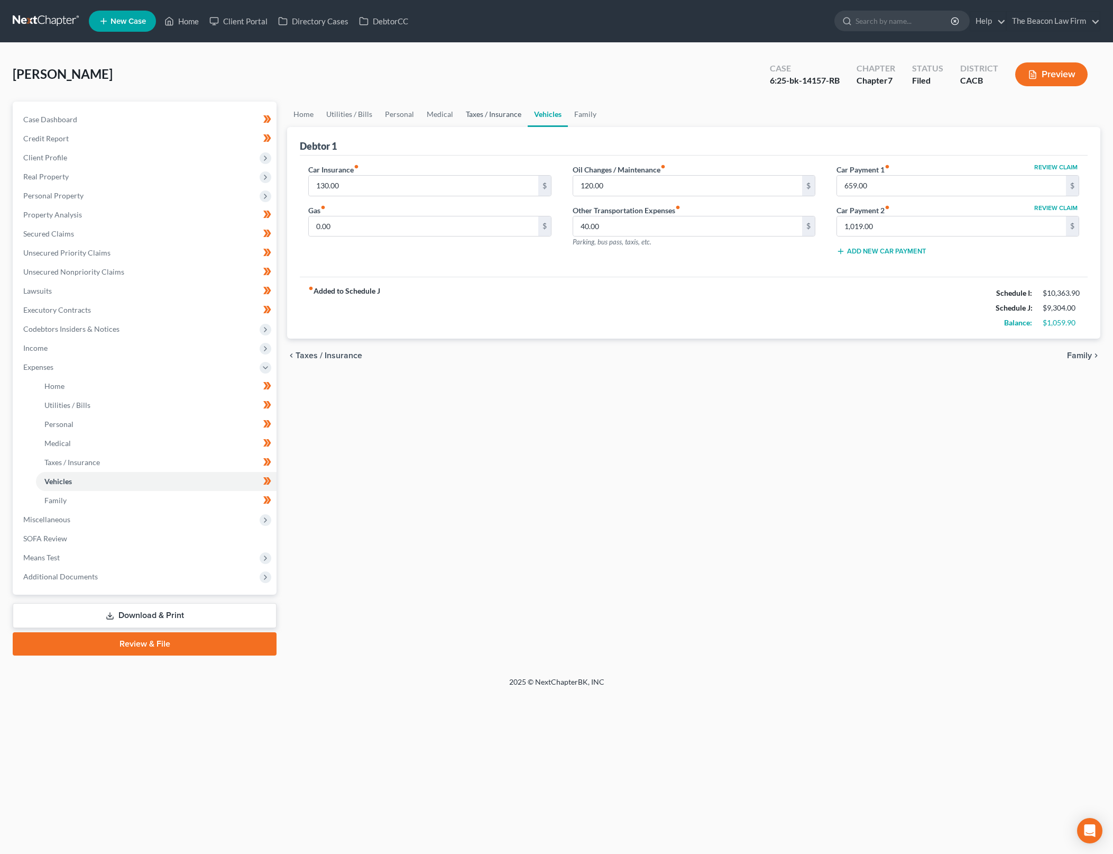
click at [477, 112] on link "Taxes / Insurance" at bounding box center [494, 114] width 68 height 25
drag, startPoint x: 407, startPoint y: 113, endPoint x: 436, endPoint y: 112, distance: 29.1
click at [407, 113] on link "Personal" at bounding box center [400, 114] width 42 height 25
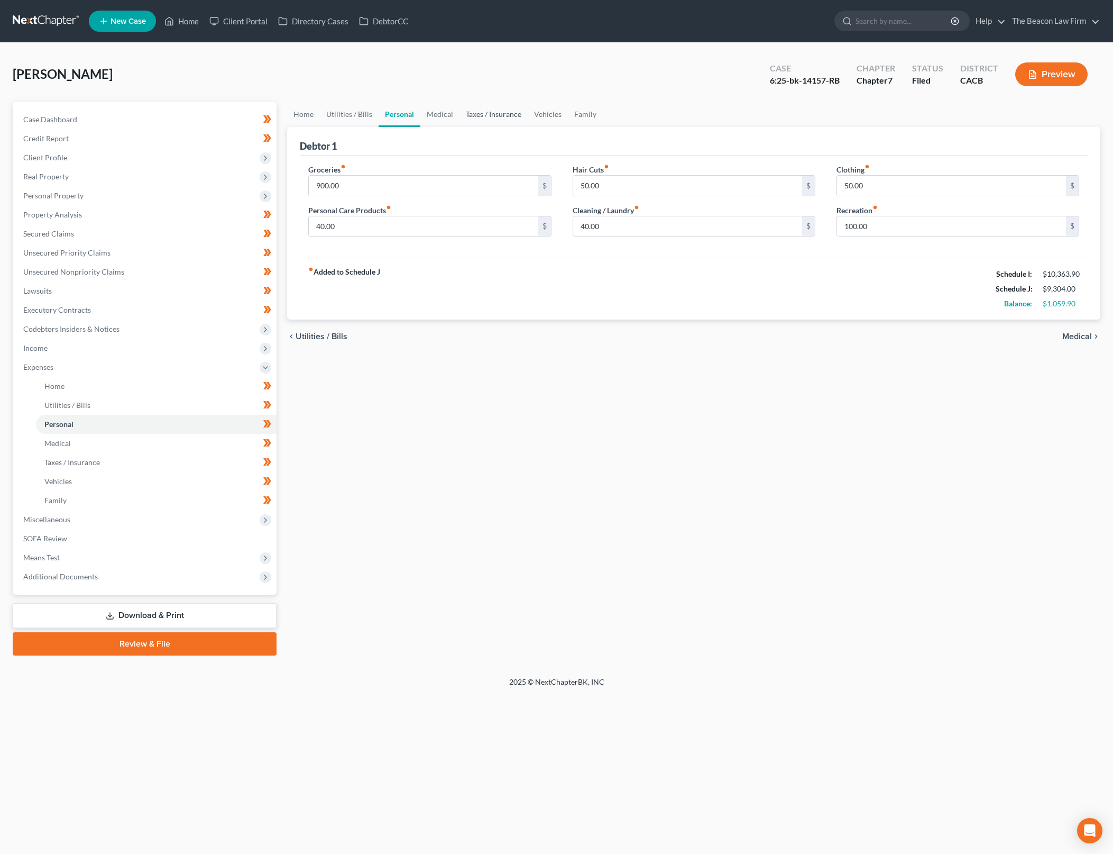
click at [475, 110] on link "Taxes / Insurance" at bounding box center [494, 114] width 68 height 25
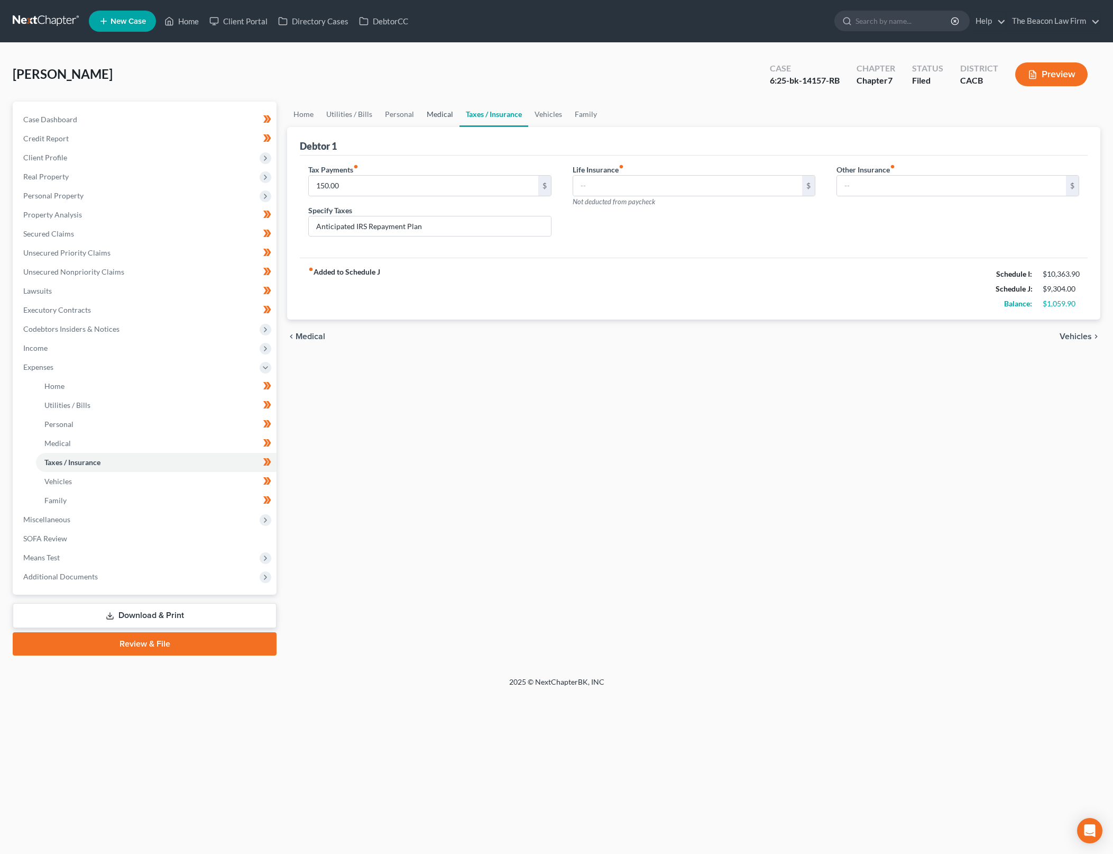
click at [443, 113] on link "Medical" at bounding box center [439, 114] width 39 height 25
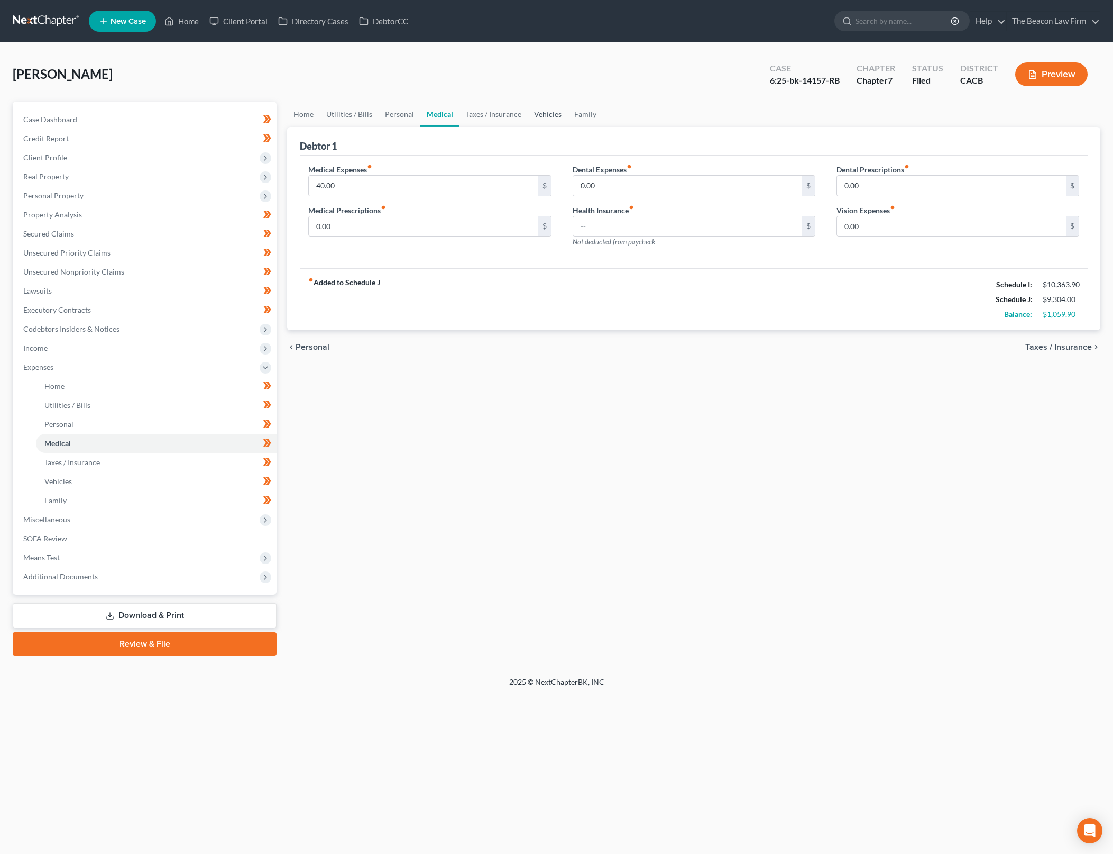
click at [528, 114] on link "Vehicles" at bounding box center [548, 114] width 40 height 25
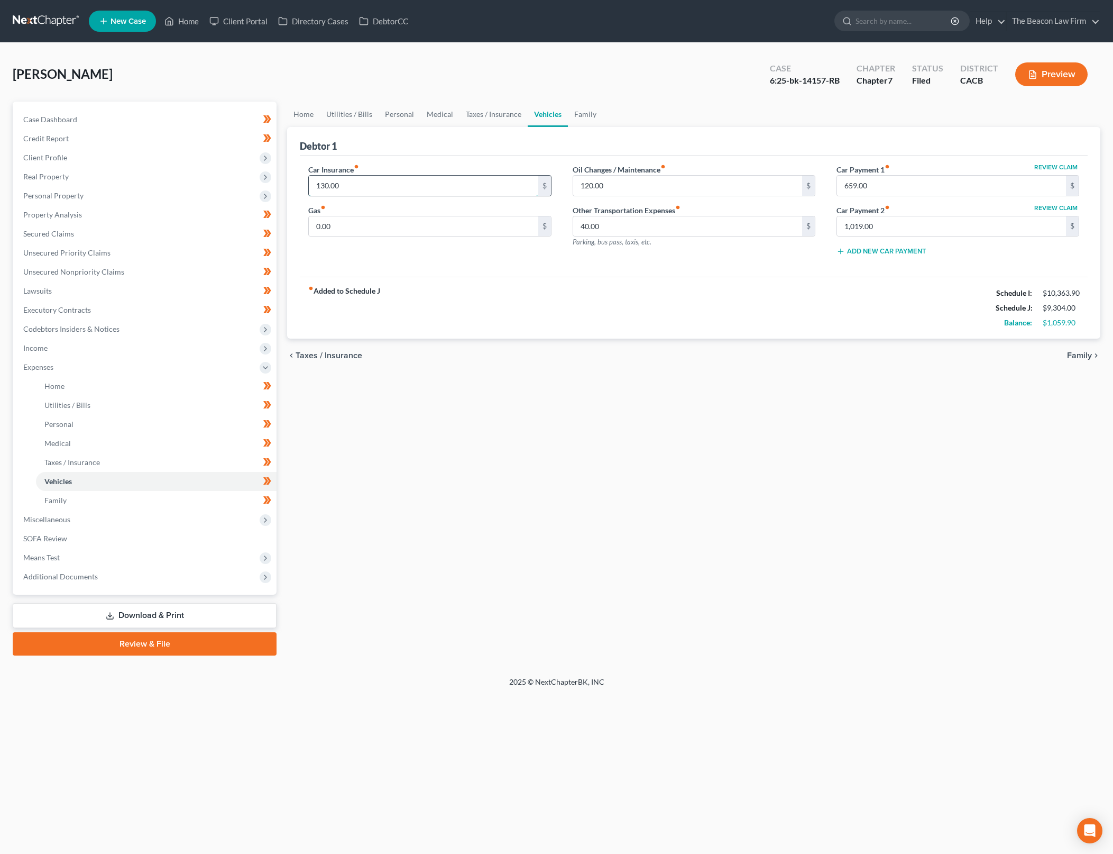
click at [406, 187] on input "130.00" at bounding box center [423, 186] width 229 height 20
type input "260"
click at [637, 426] on div "Home Utilities / Bills Personal Medical Taxes / Insurance Vehicles Family Debto…" at bounding box center [694, 379] width 824 height 554
click at [412, 117] on link "Personal" at bounding box center [400, 114] width 42 height 25
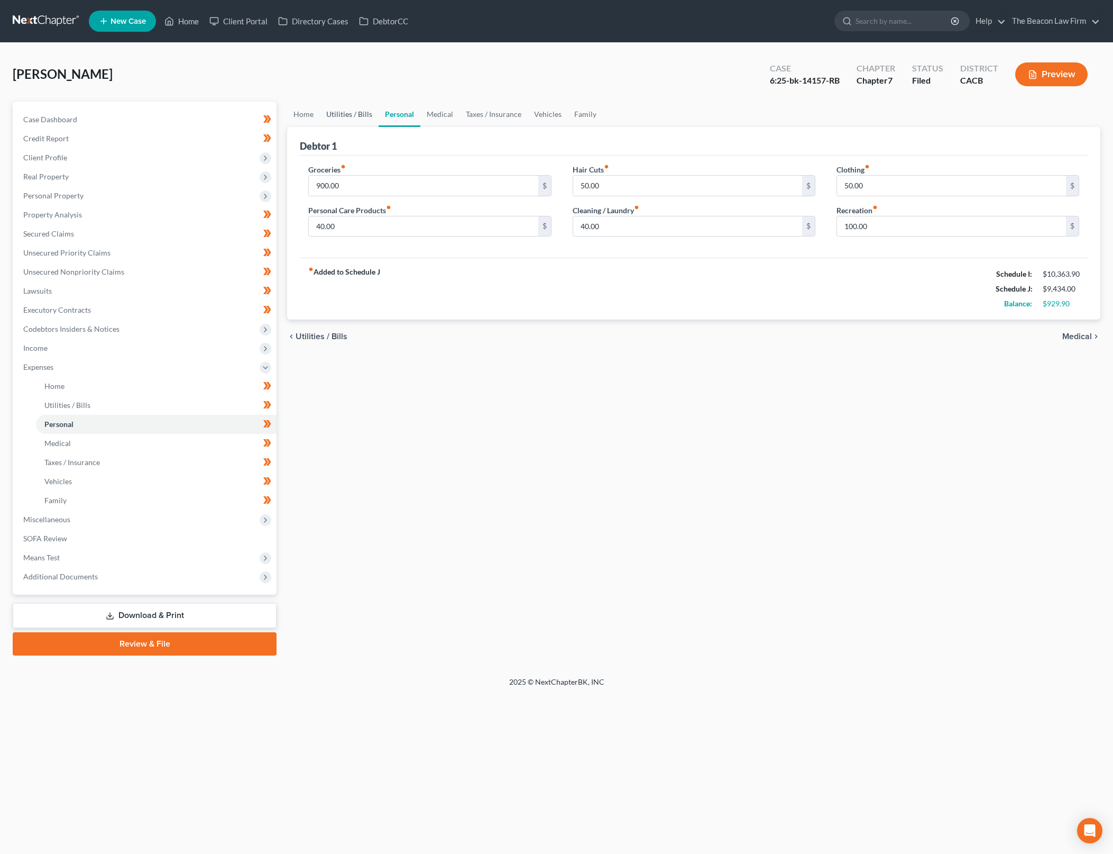
click at [329, 113] on link "Utilities / Bills" at bounding box center [349, 114] width 59 height 25
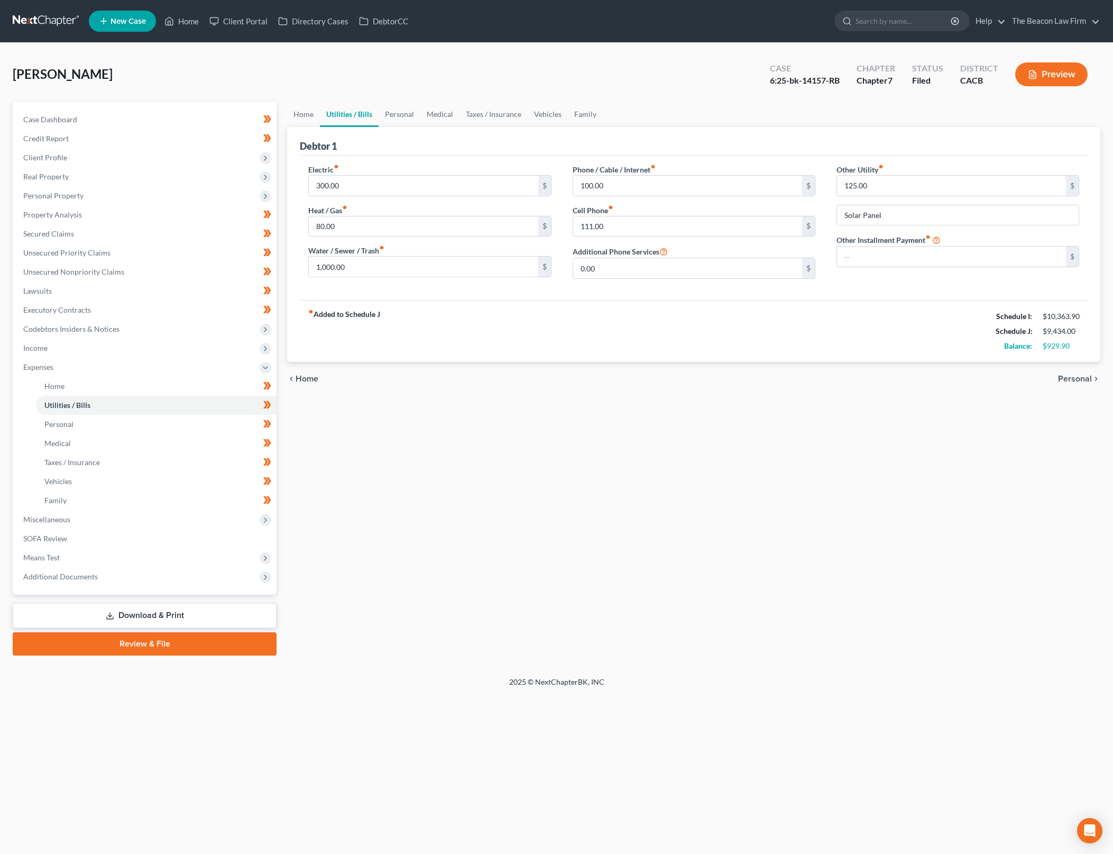
click at [628, 487] on div "Home Utilities / Bills Personal Medical Taxes / Insurance Vehicles Family Debto…" at bounding box center [694, 379] width 824 height 554
click at [457, 269] on input "1,000.00" at bounding box center [423, 267] width 229 height 20
type input "100"
click at [584, 382] on div "chevron_left Home Personal chevron_right" at bounding box center [693, 379] width 813 height 34
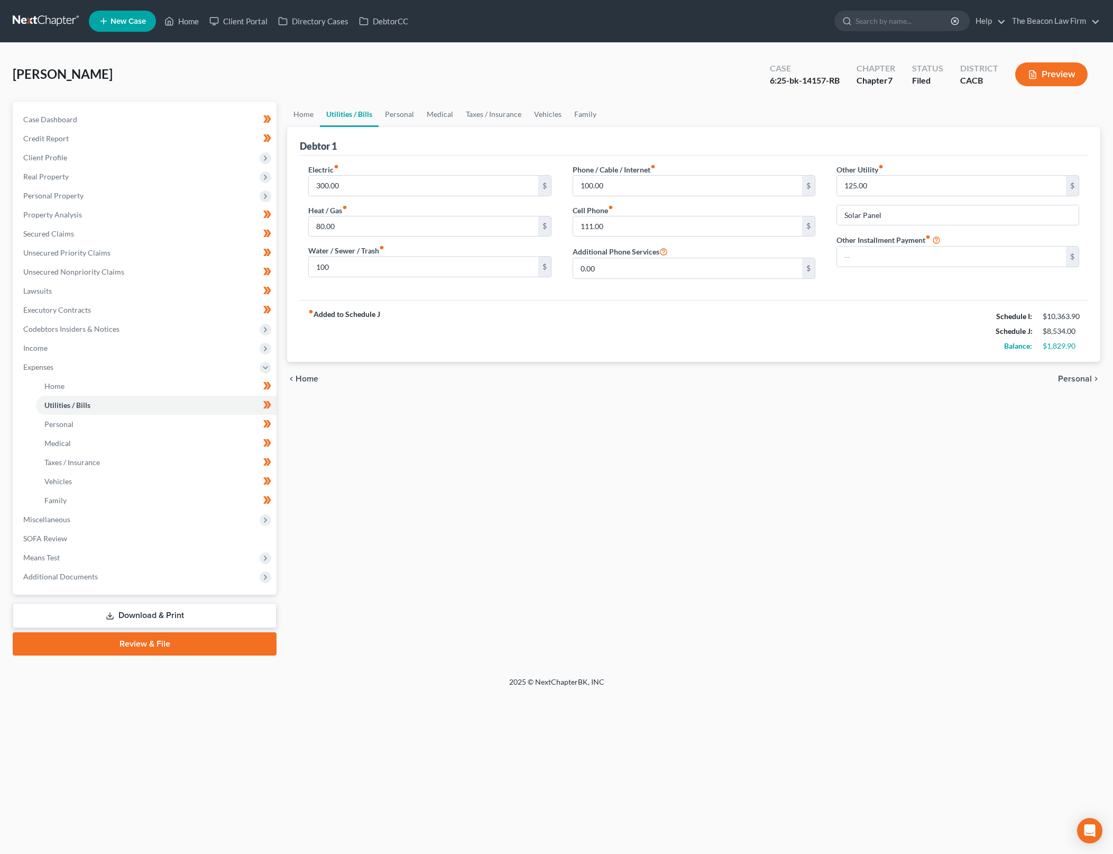
click at [874, 506] on div "Home Utilities / Bills Personal Medical Taxes / Insurance Vehicles Family Debto…" at bounding box center [694, 379] width 824 height 554
click at [399, 121] on link "Personal" at bounding box center [400, 114] width 42 height 25
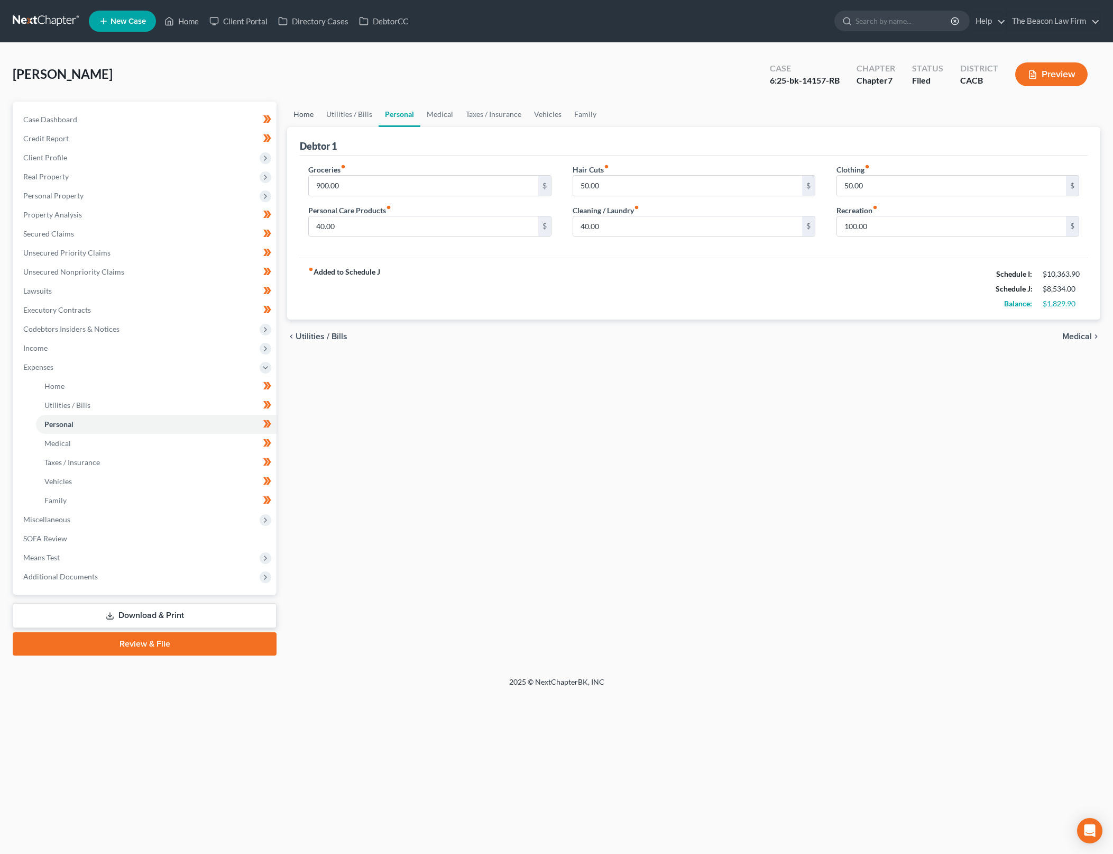
click at [299, 113] on link "Home" at bounding box center [303, 114] width 33 height 25
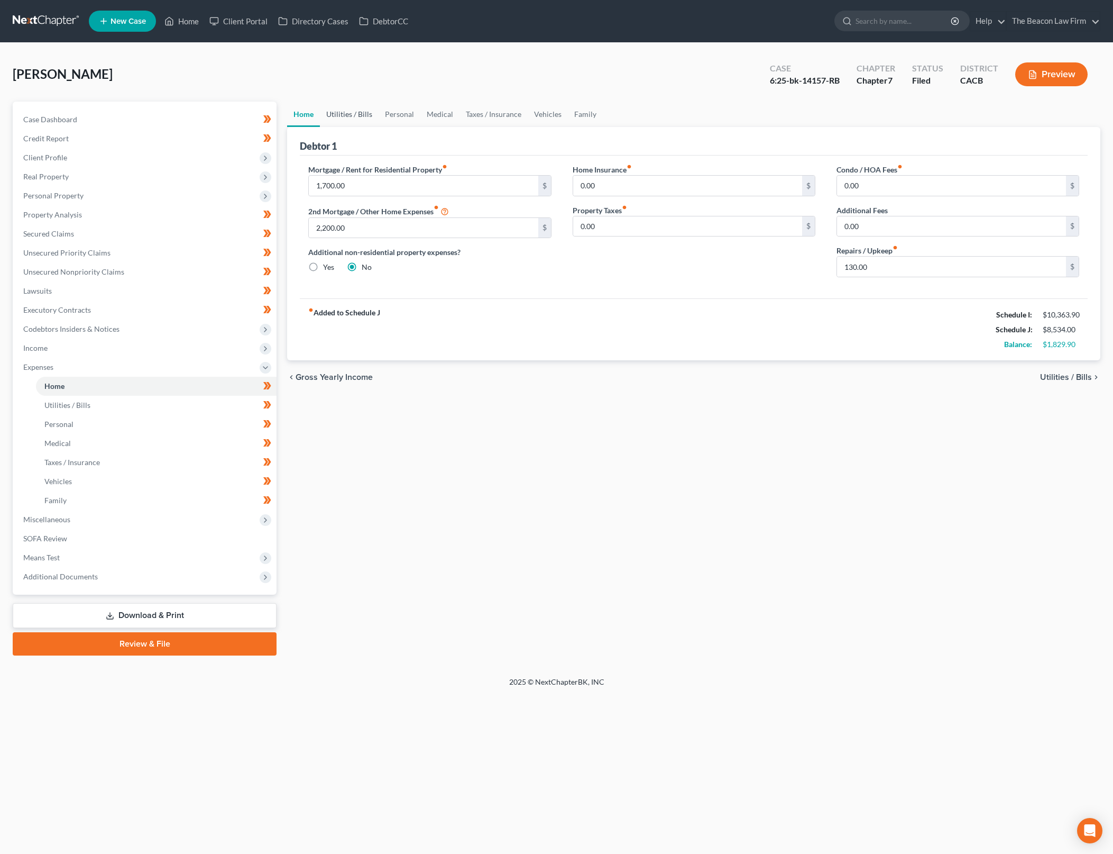
click at [364, 114] on link "Utilities / Bills" at bounding box center [349, 114] width 59 height 25
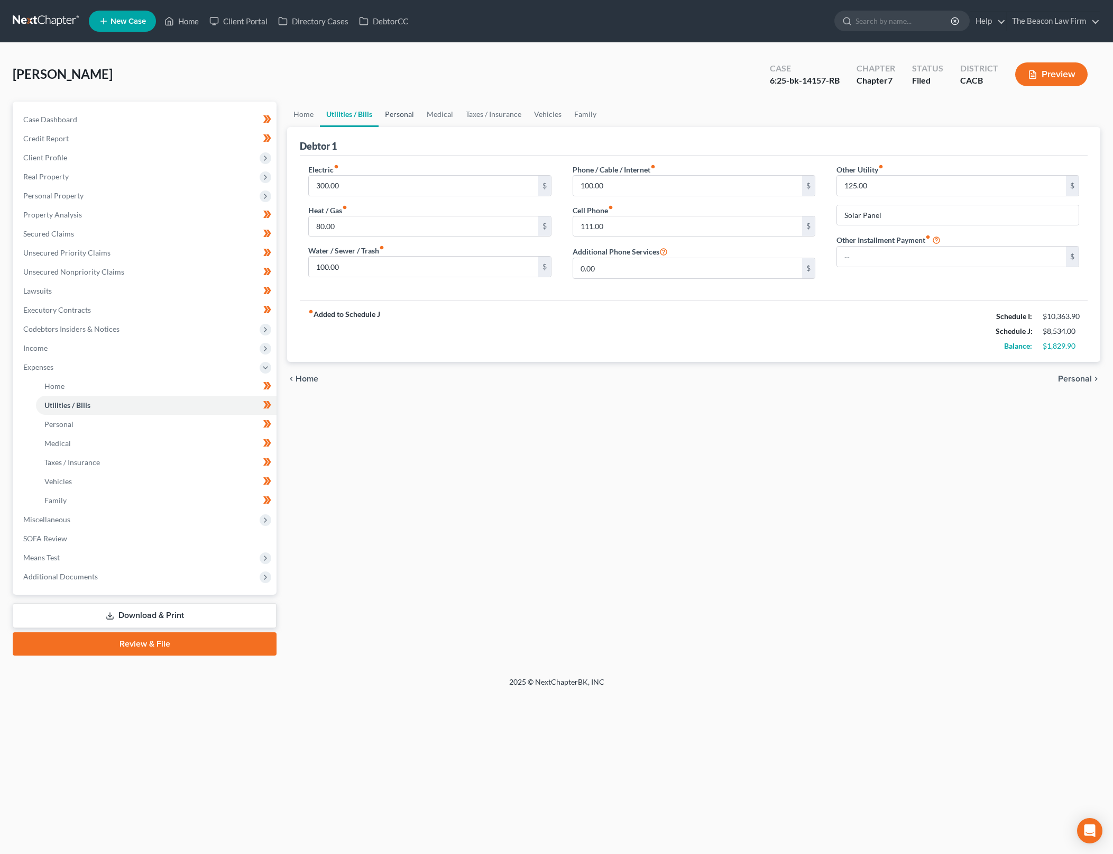
click at [392, 116] on link "Personal" at bounding box center [400, 114] width 42 height 25
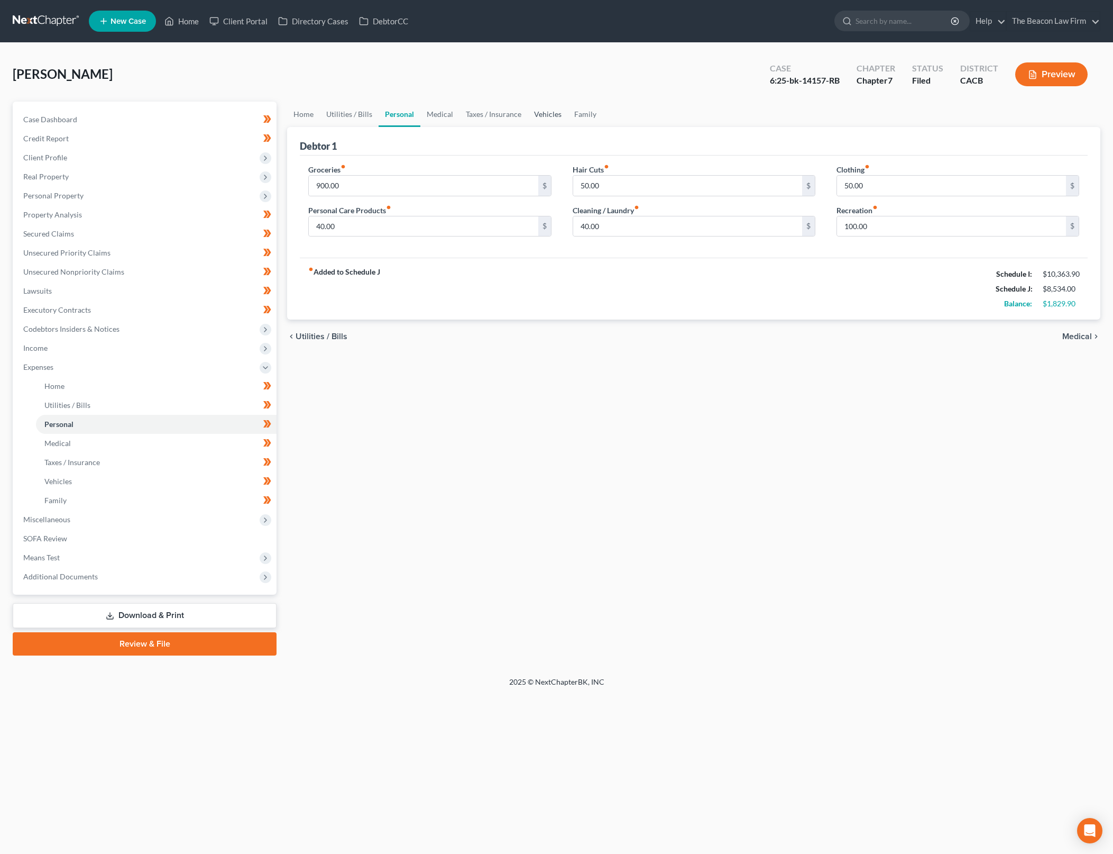
click at [551, 114] on link "Vehicles" at bounding box center [548, 114] width 40 height 25
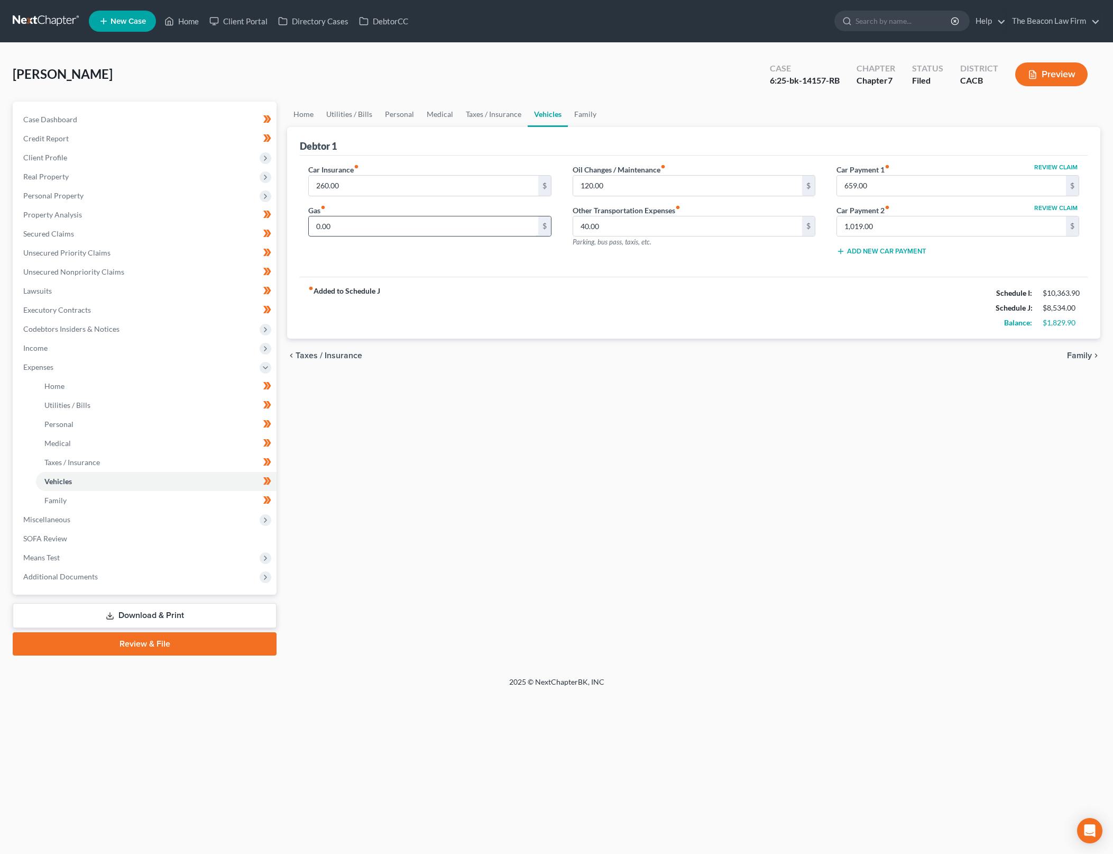
click at [442, 223] on input "0.00" at bounding box center [423, 226] width 229 height 20
type input "200"
click at [609, 320] on div "fiber_manual_record Added to Schedule J Schedule I: $10,363.90 Schedule J: $8,7…" at bounding box center [694, 308] width 788 height 62
click at [384, 116] on link "Personal" at bounding box center [400, 114] width 42 height 25
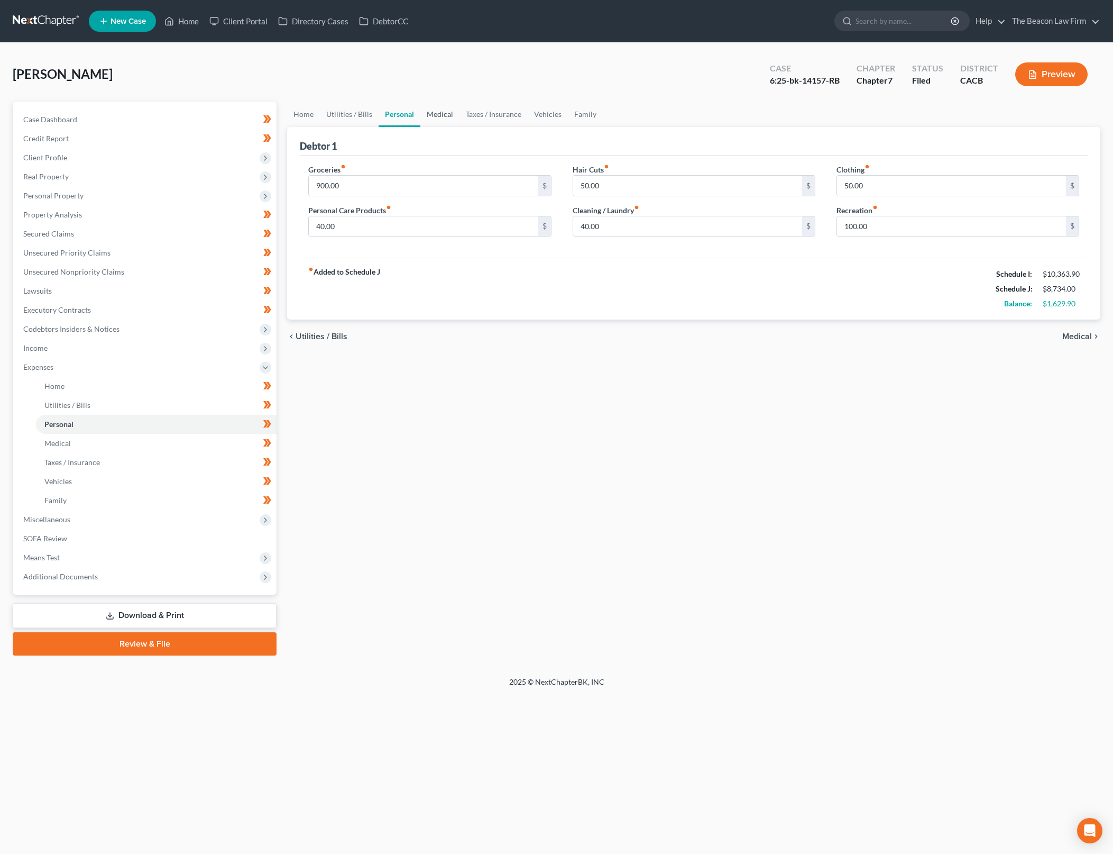
click at [440, 116] on link "Medical" at bounding box center [439, 114] width 39 height 25
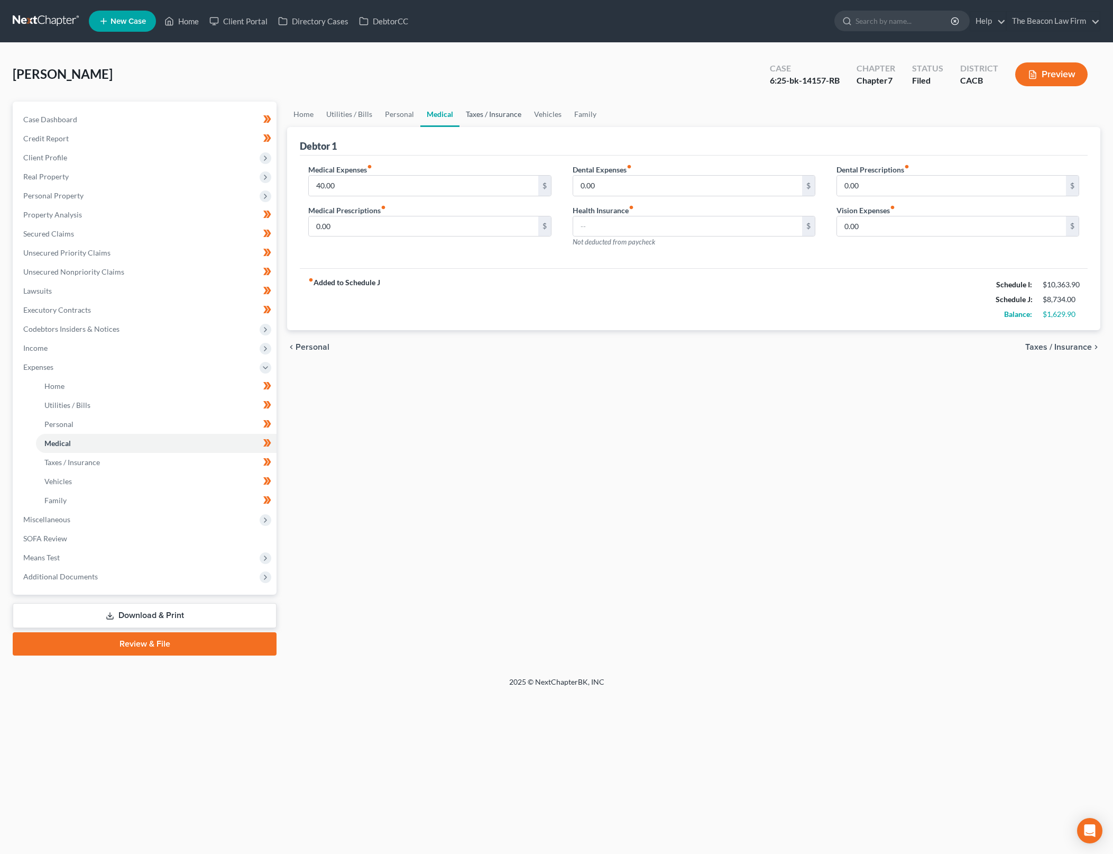
click at [491, 115] on link "Taxes / Insurance" at bounding box center [494, 114] width 68 height 25
click at [588, 116] on link "Family" at bounding box center [585, 114] width 35 height 25
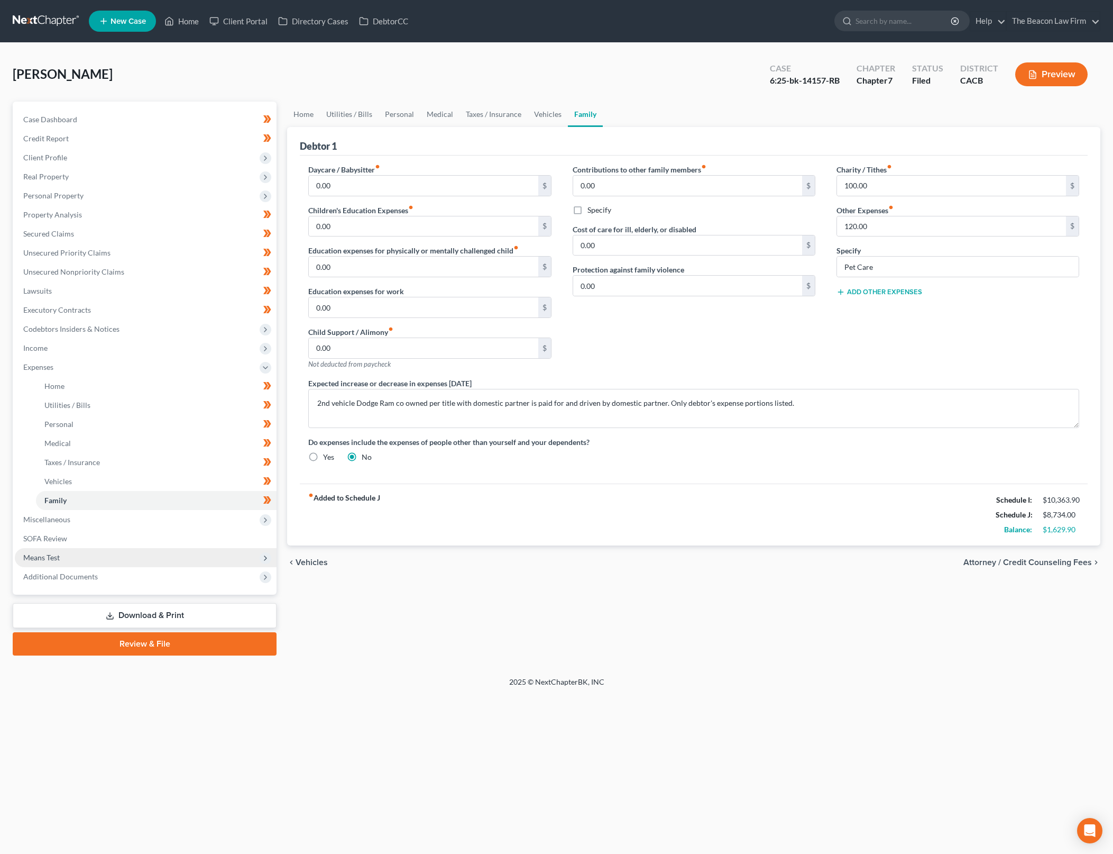
click at [161, 558] on span "Means Test" at bounding box center [146, 557] width 262 height 19
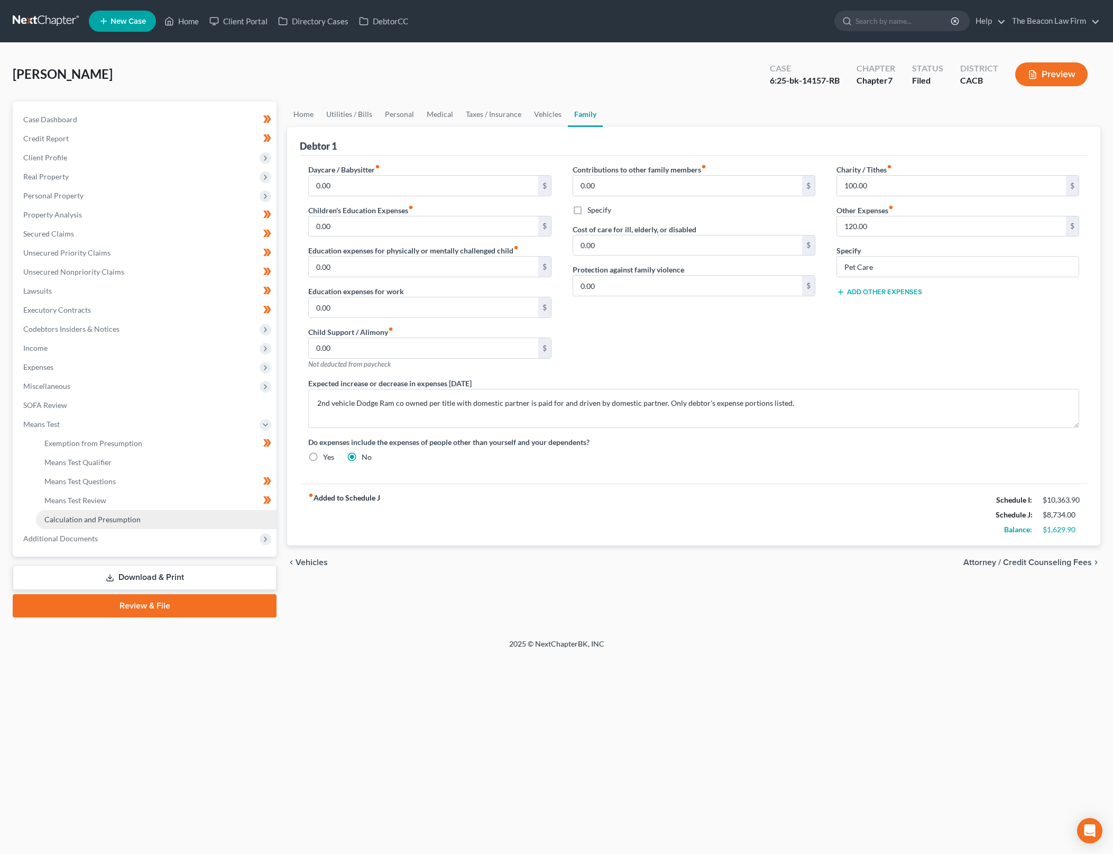
click at [222, 520] on link "Calculation and Presumption" at bounding box center [156, 519] width 241 height 19
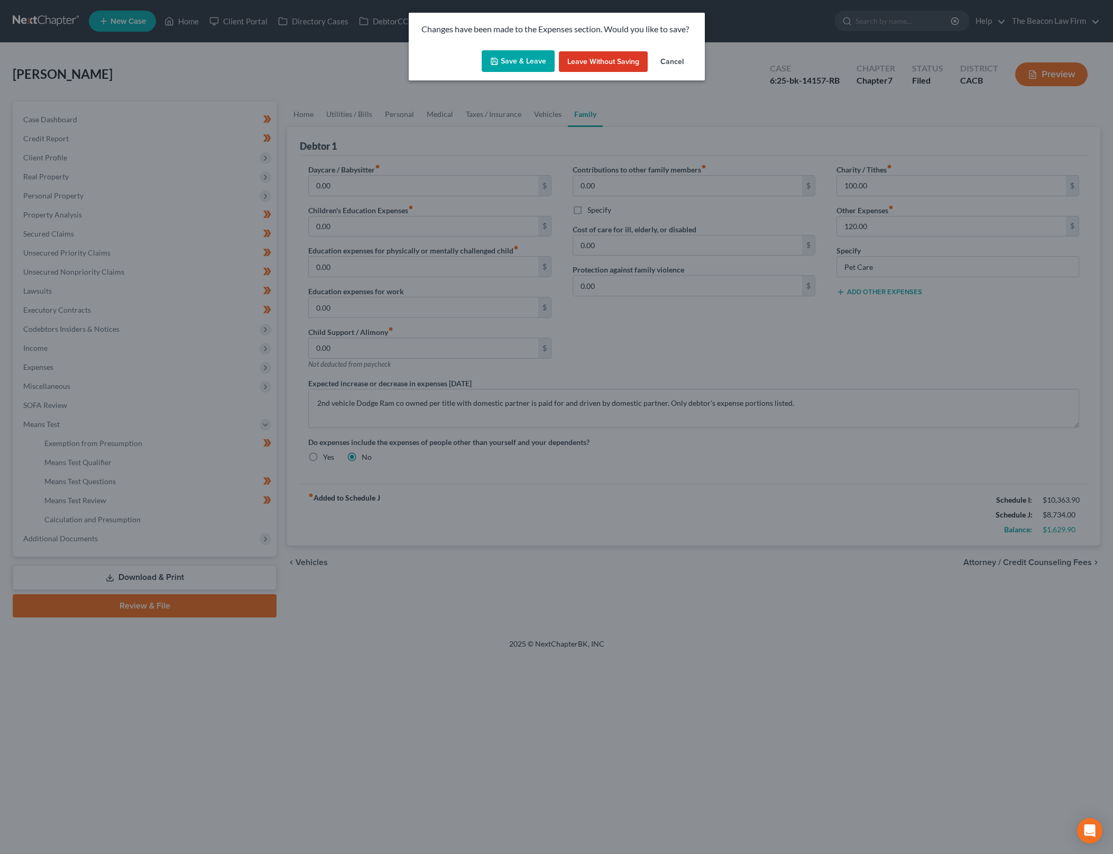
click at [530, 62] on button "Save & Leave" at bounding box center [518, 61] width 73 height 22
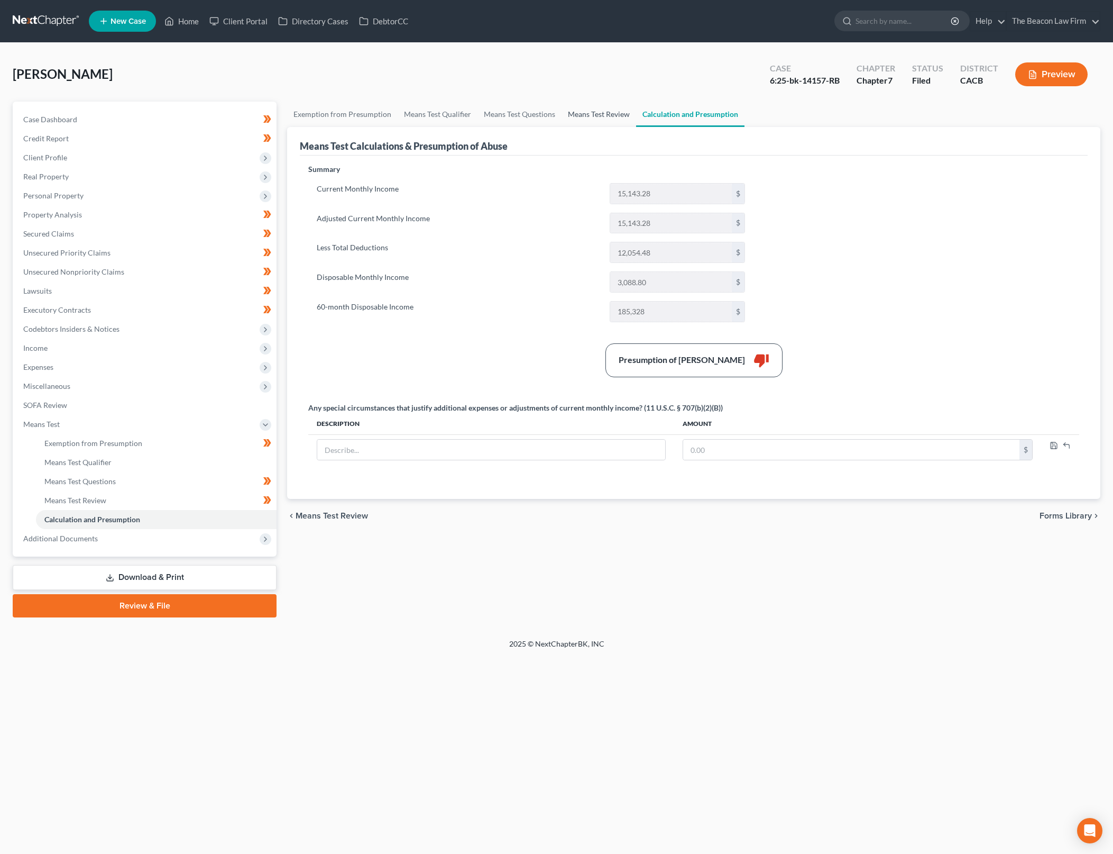
click at [593, 112] on link "Means Test Review" at bounding box center [599, 114] width 75 height 25
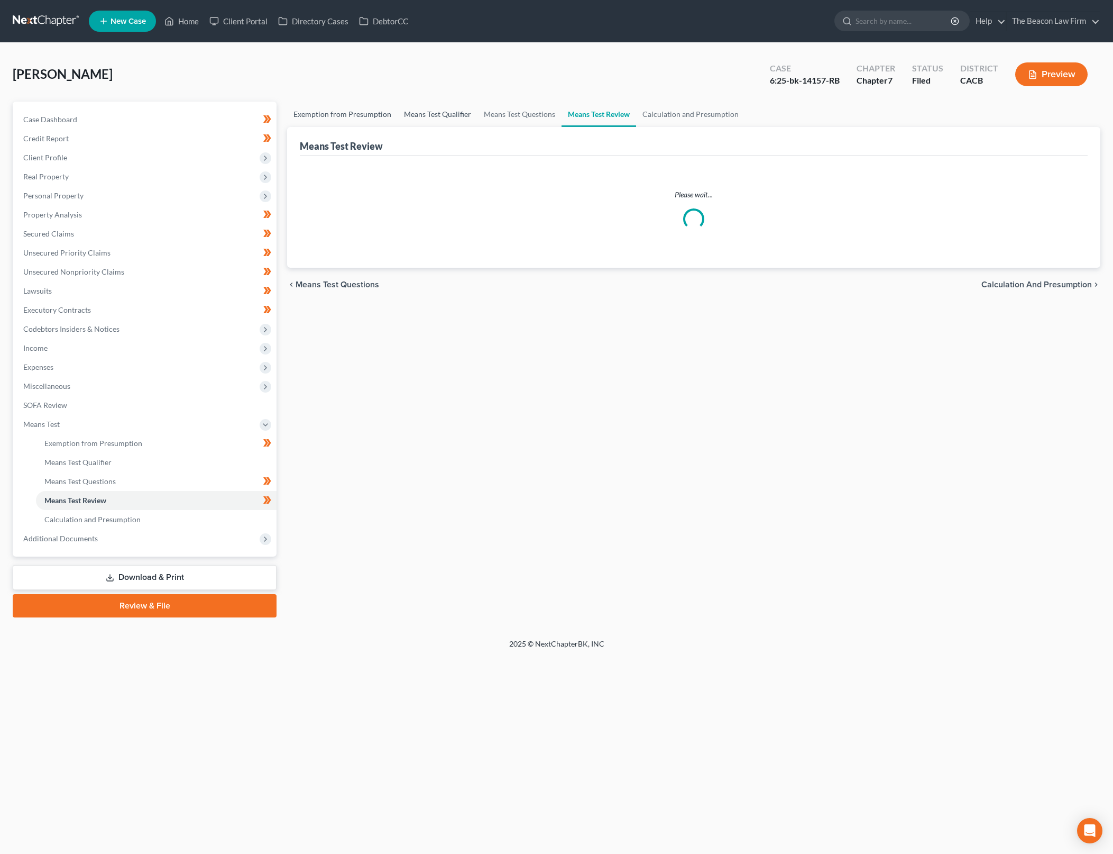
click at [367, 115] on link "Exemption from Presumption" at bounding box center [342, 114] width 111 height 25
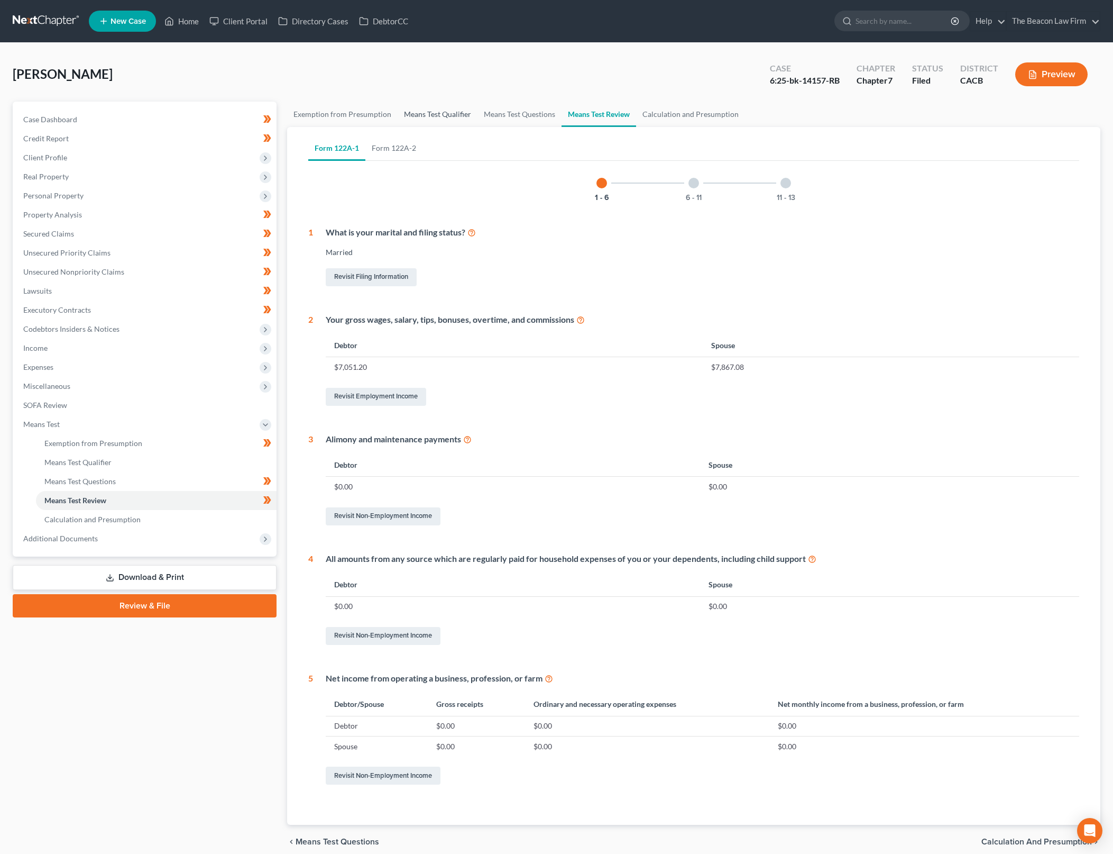
click at [450, 113] on link "Means Test Qualifier" at bounding box center [438, 114] width 80 height 25
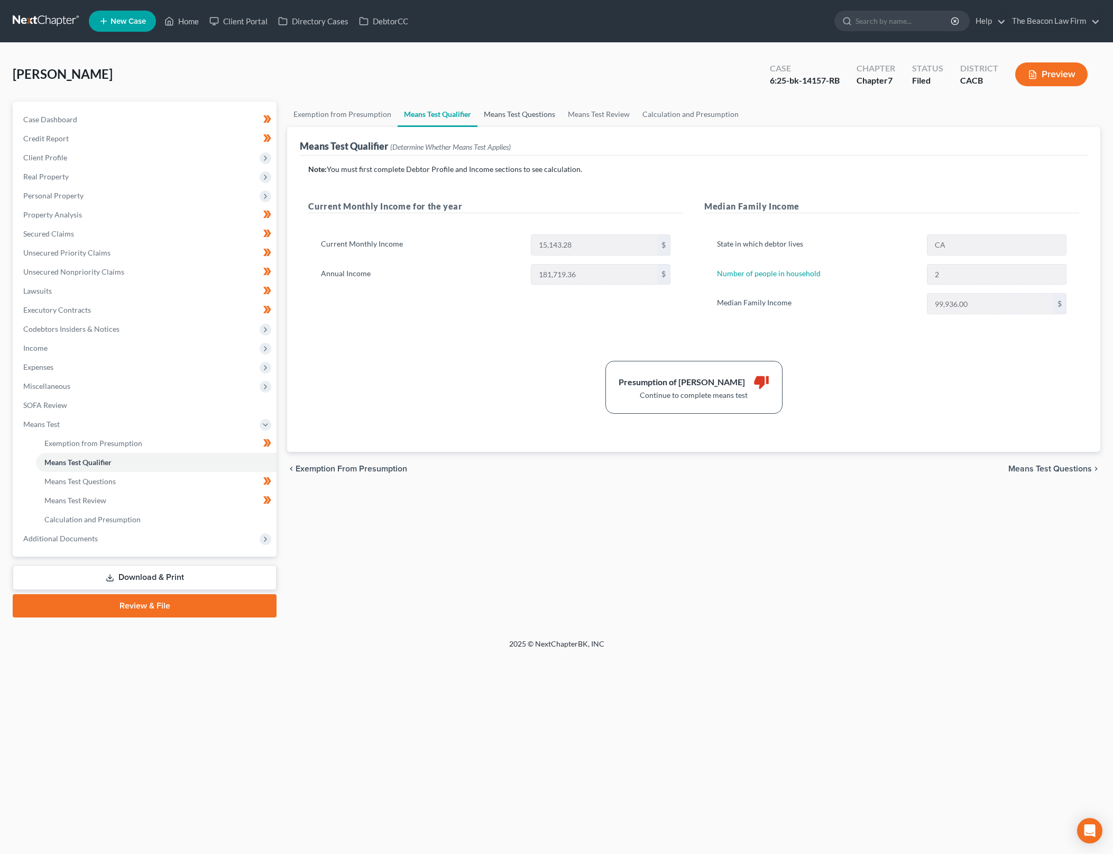
click at [515, 113] on link "Means Test Questions" at bounding box center [520, 114] width 84 height 25
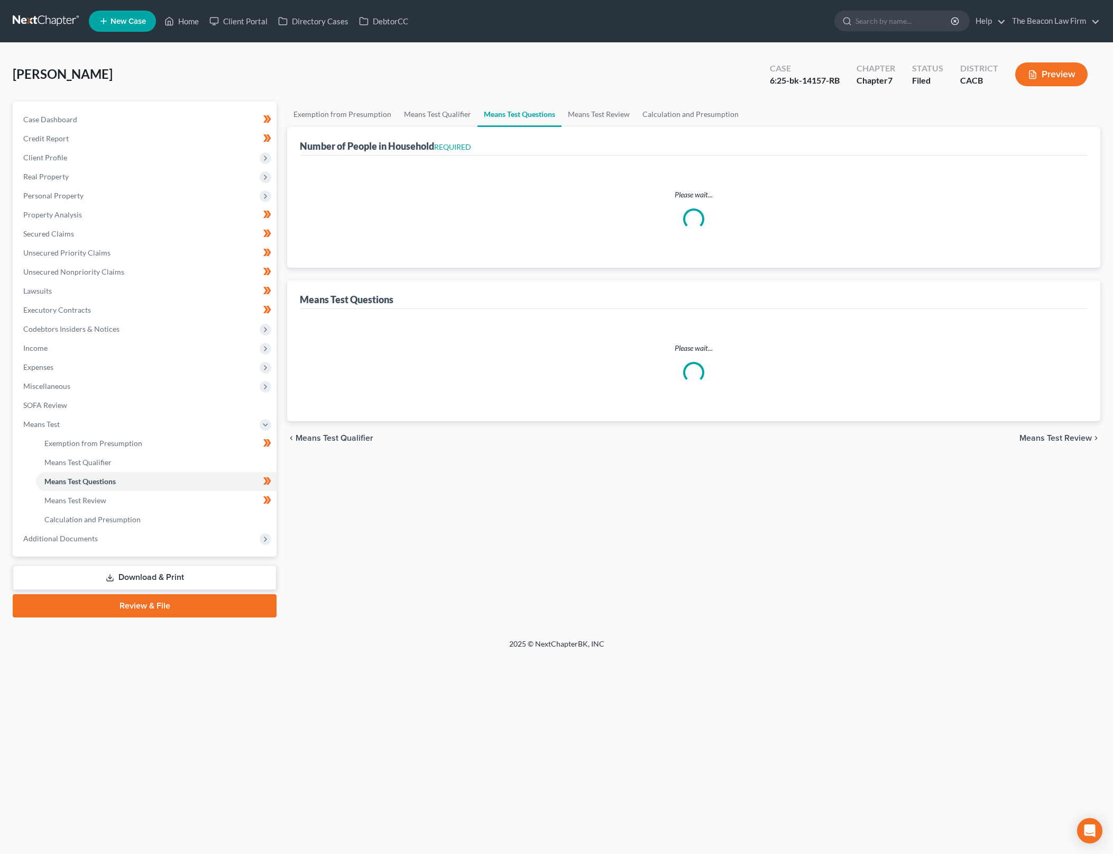
select select "0"
select select "60"
select select "0"
select select "60"
select select "1"
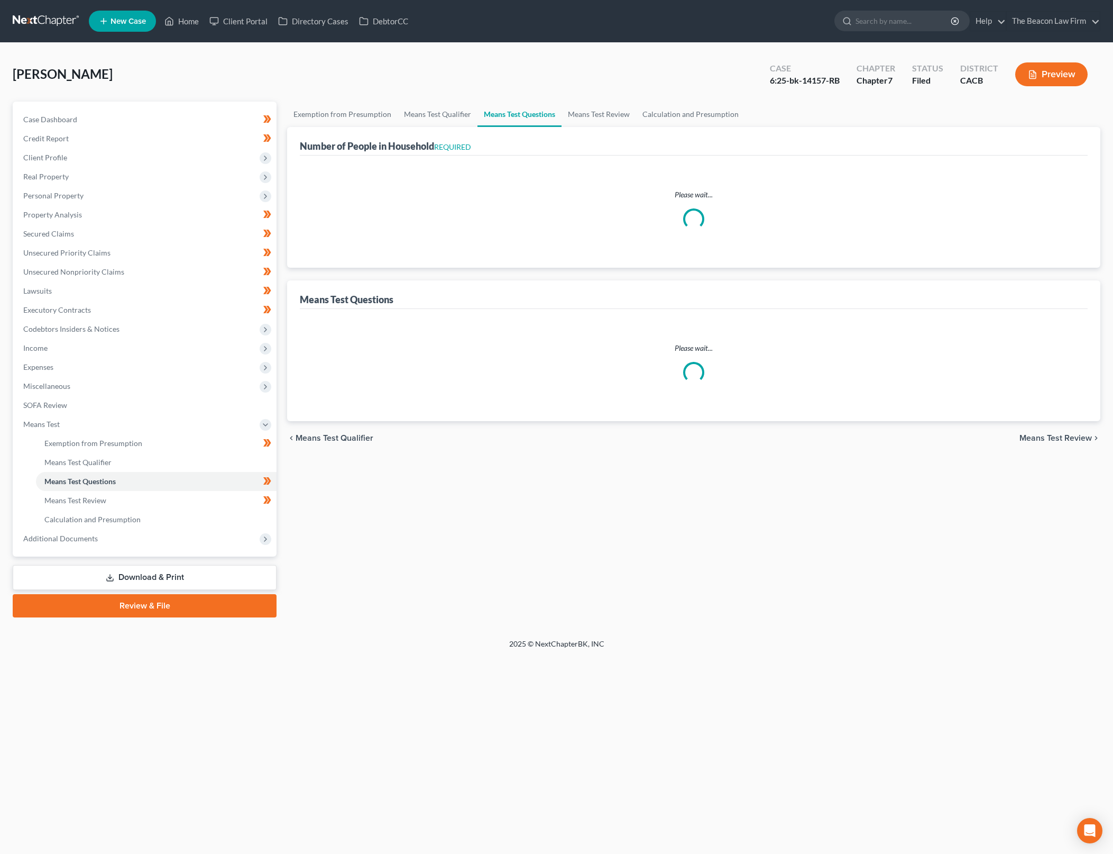
select select "60"
select select "1"
select select "27"
select select "60"
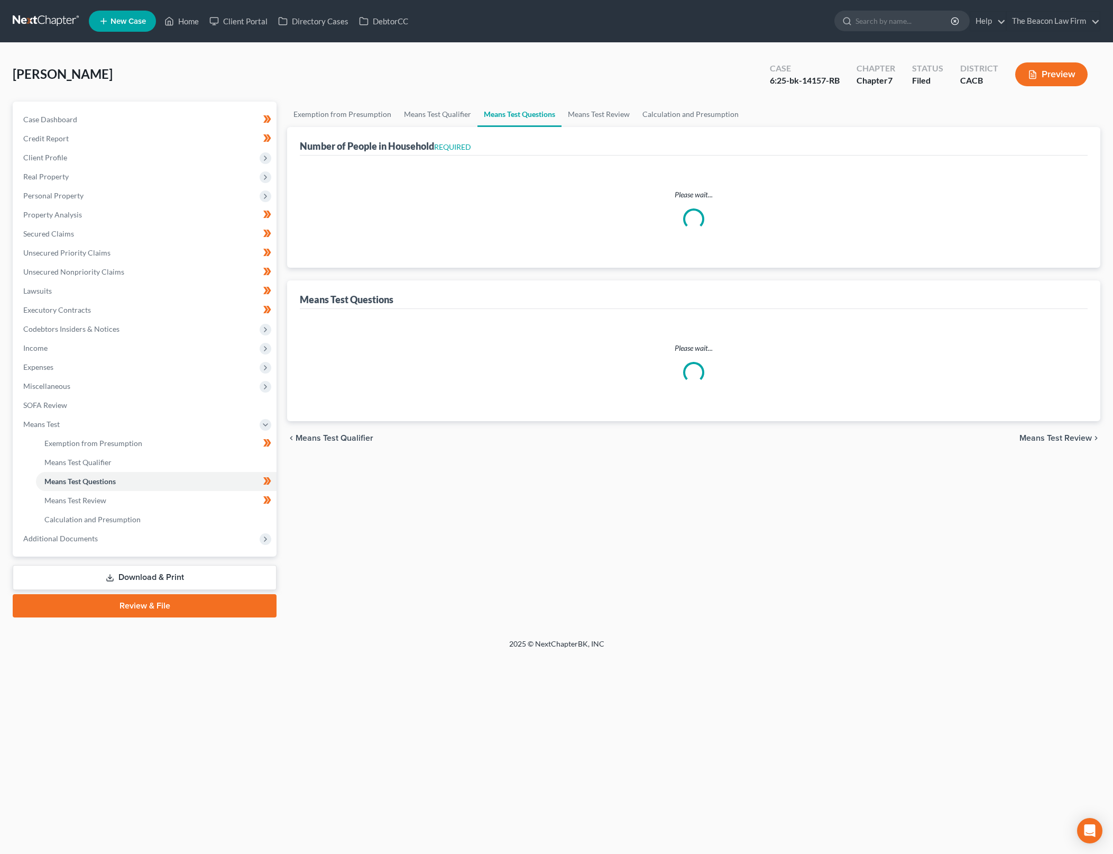
select select "60"
select select "0"
select select "60"
select select "0"
select select "60"
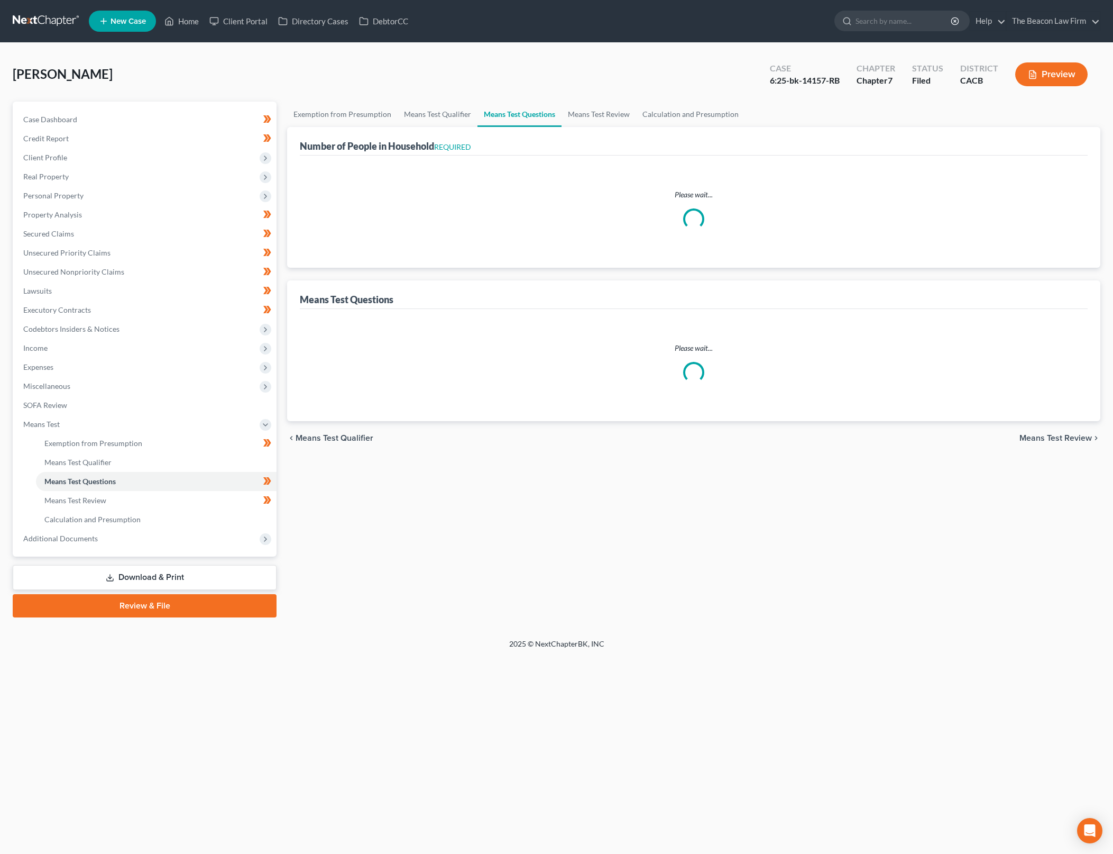
select select "2"
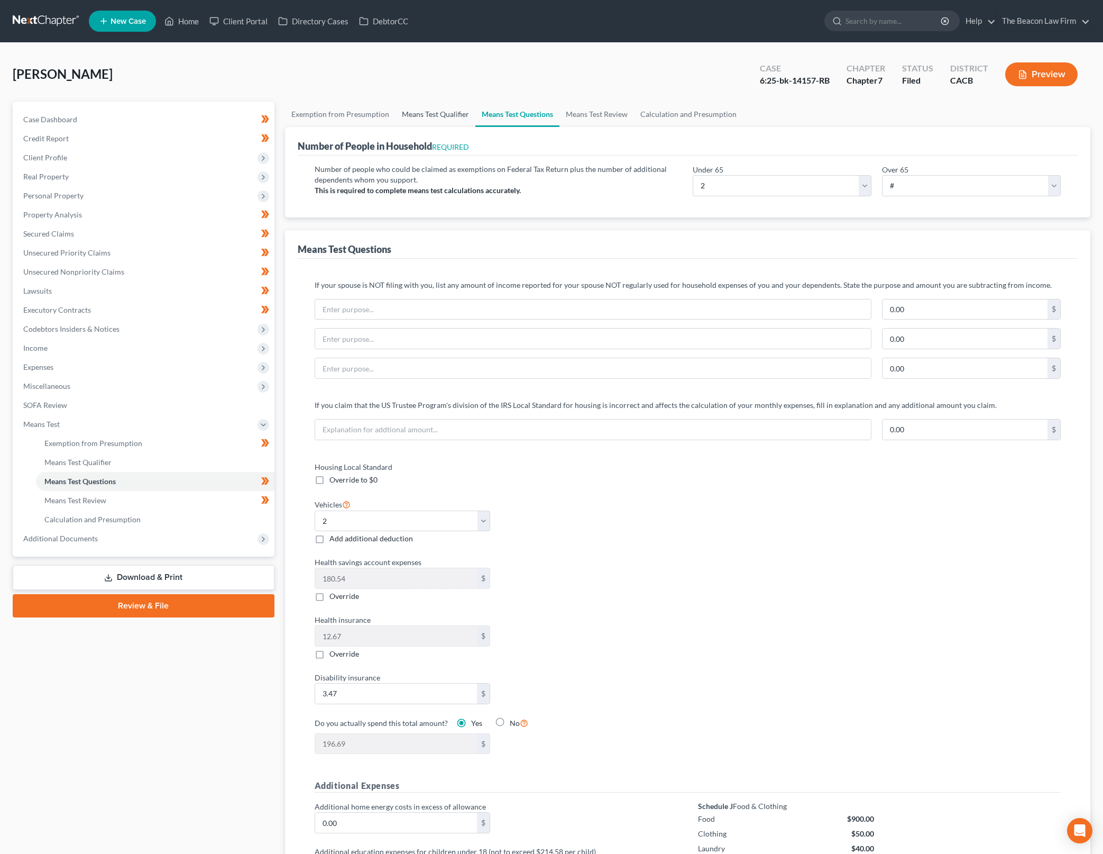
drag, startPoint x: 446, startPoint y: 112, endPoint x: 542, endPoint y: 351, distance: 257.3
click at [446, 112] on link "Means Test Qualifier" at bounding box center [436, 114] width 80 height 25
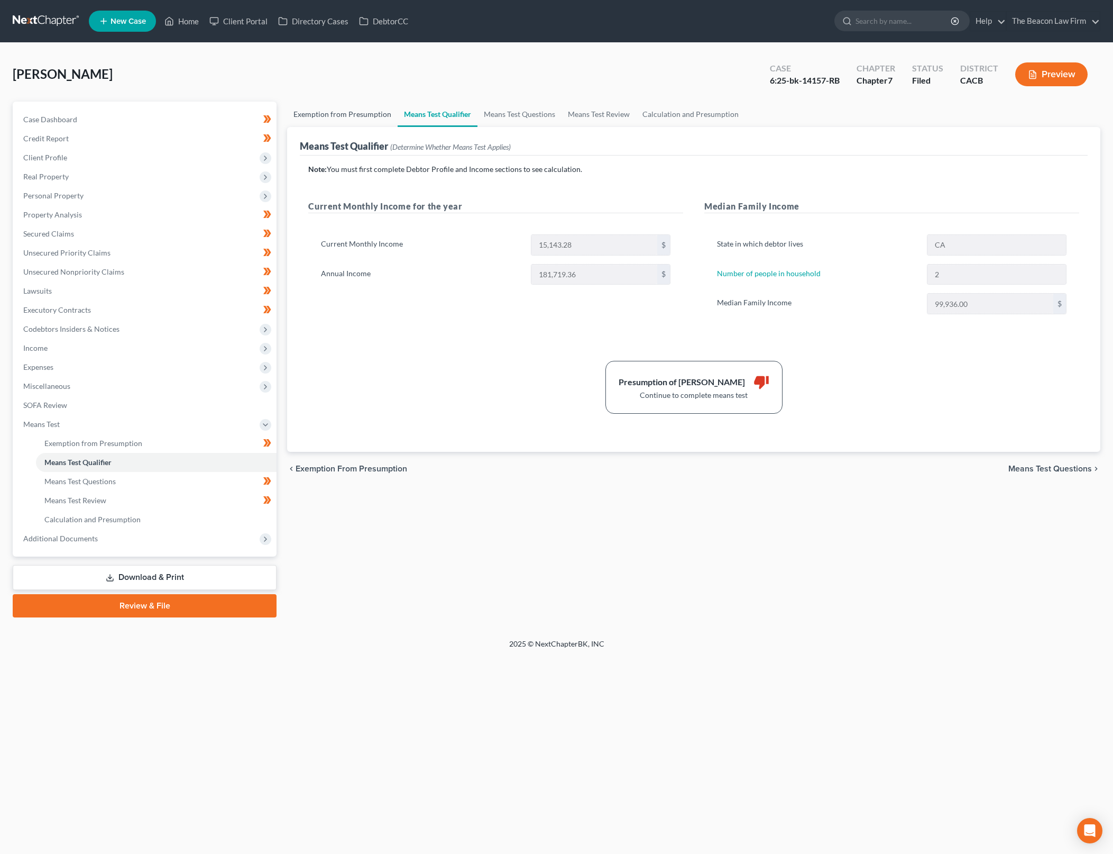
click at [361, 116] on link "Exemption from Presumption" at bounding box center [342, 114] width 111 height 25
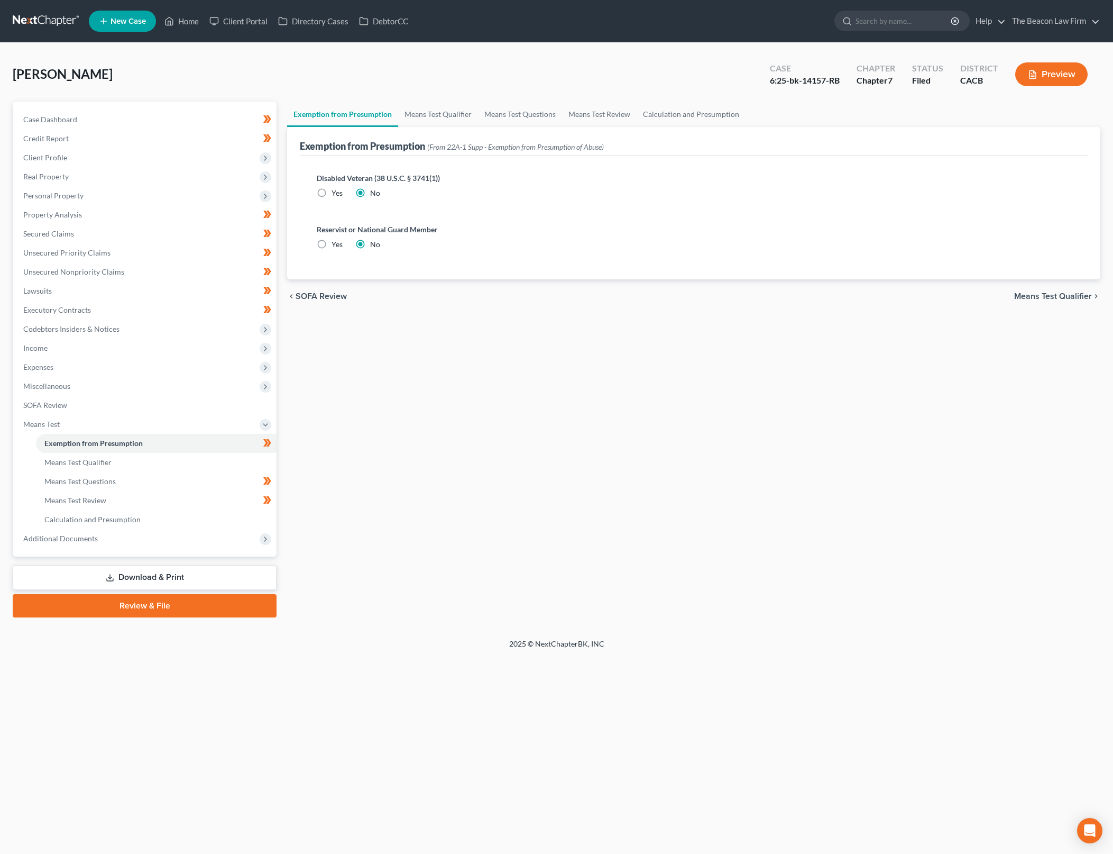
drag, startPoint x: 933, startPoint y: 428, endPoint x: 645, endPoint y: 227, distance: 351.1
click at [933, 428] on div "Exemption from Presumption Means Test Qualifier Means Test Questions Means Test…" at bounding box center [694, 360] width 824 height 516
click at [454, 109] on link "Means Test Qualifier" at bounding box center [438, 114] width 80 height 25
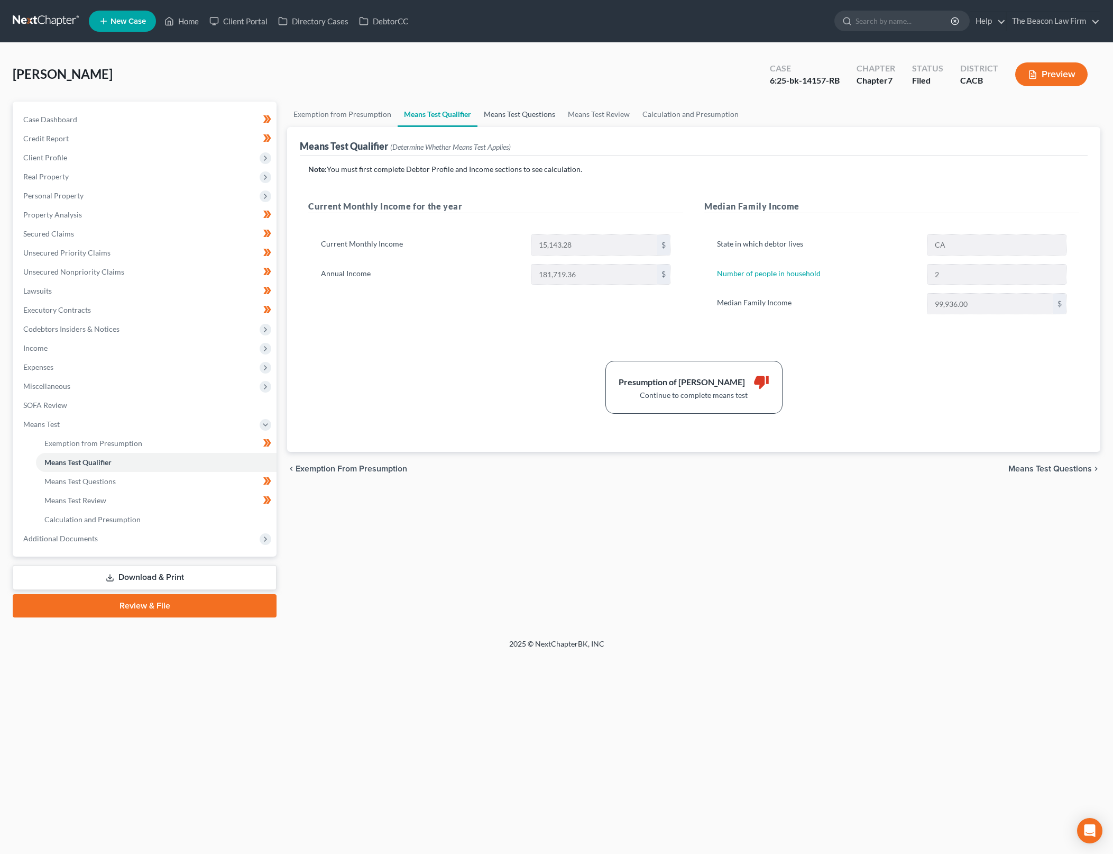
click at [531, 105] on link "Means Test Questions" at bounding box center [520, 114] width 84 height 25
click at [521, 118] on link "Means Test Questions" at bounding box center [520, 114] width 84 height 25
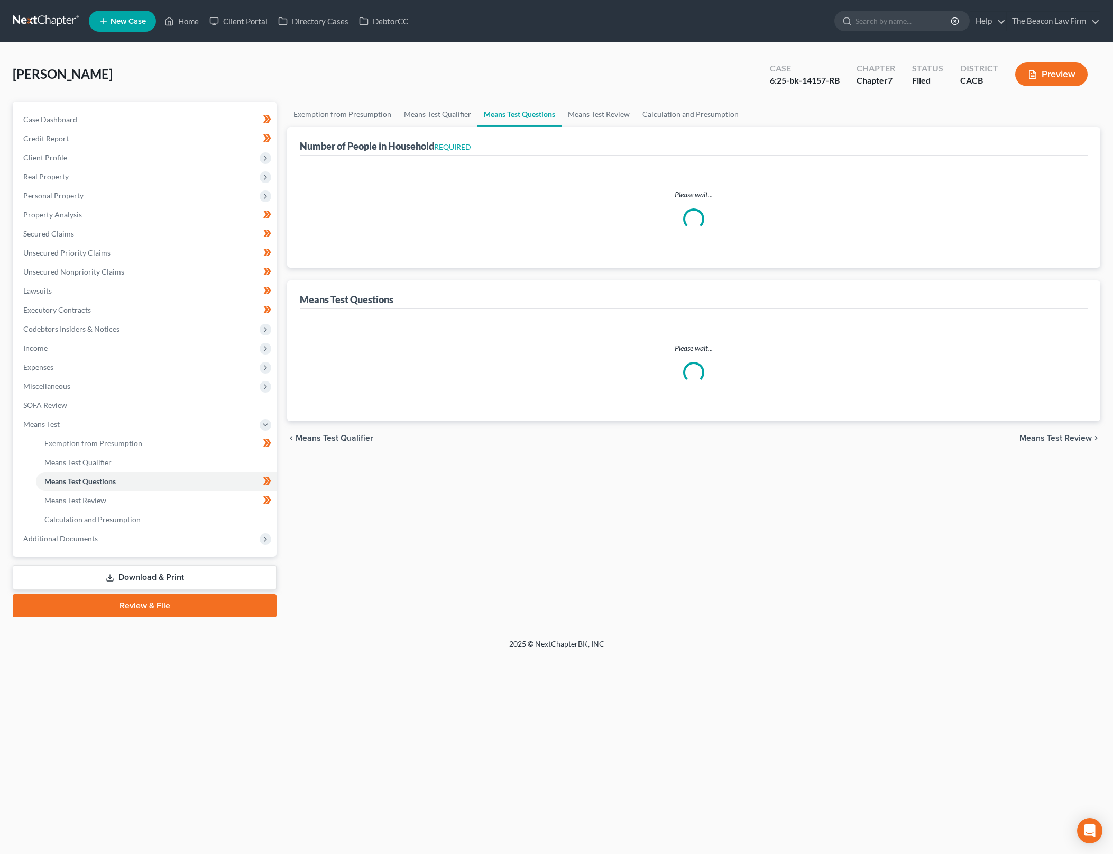
click at [536, 112] on link "Means Test Questions" at bounding box center [520, 114] width 84 height 25
select select "0"
select select "60"
select select "0"
select select "60"
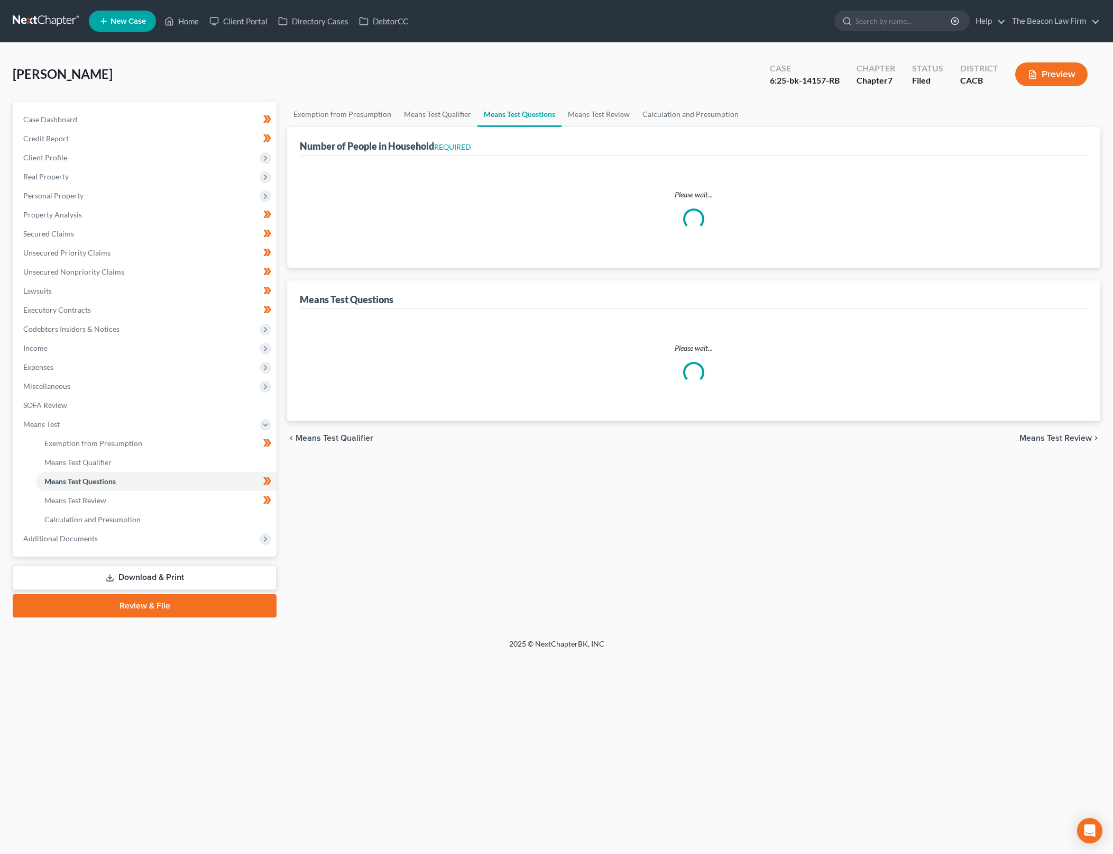
select select "1"
select select "60"
select select "1"
select select "27"
select select "60"
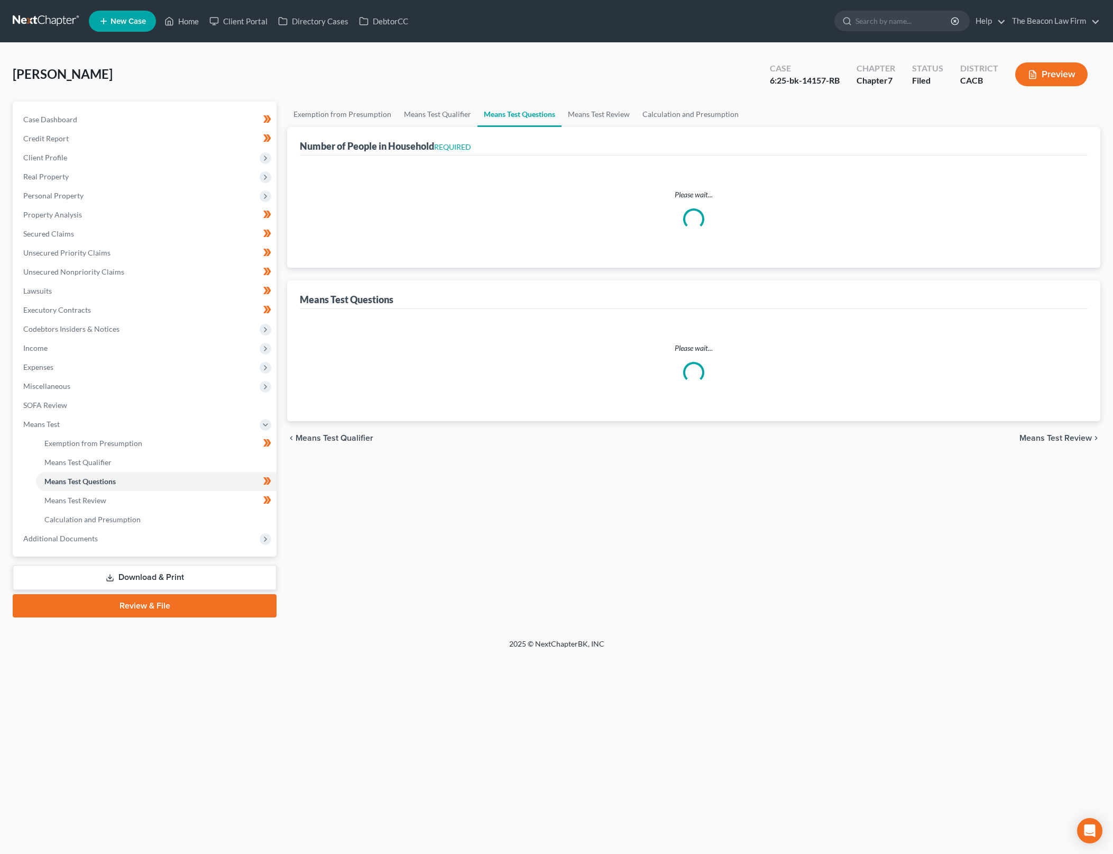
select select "60"
select select "0"
select select "60"
select select "0"
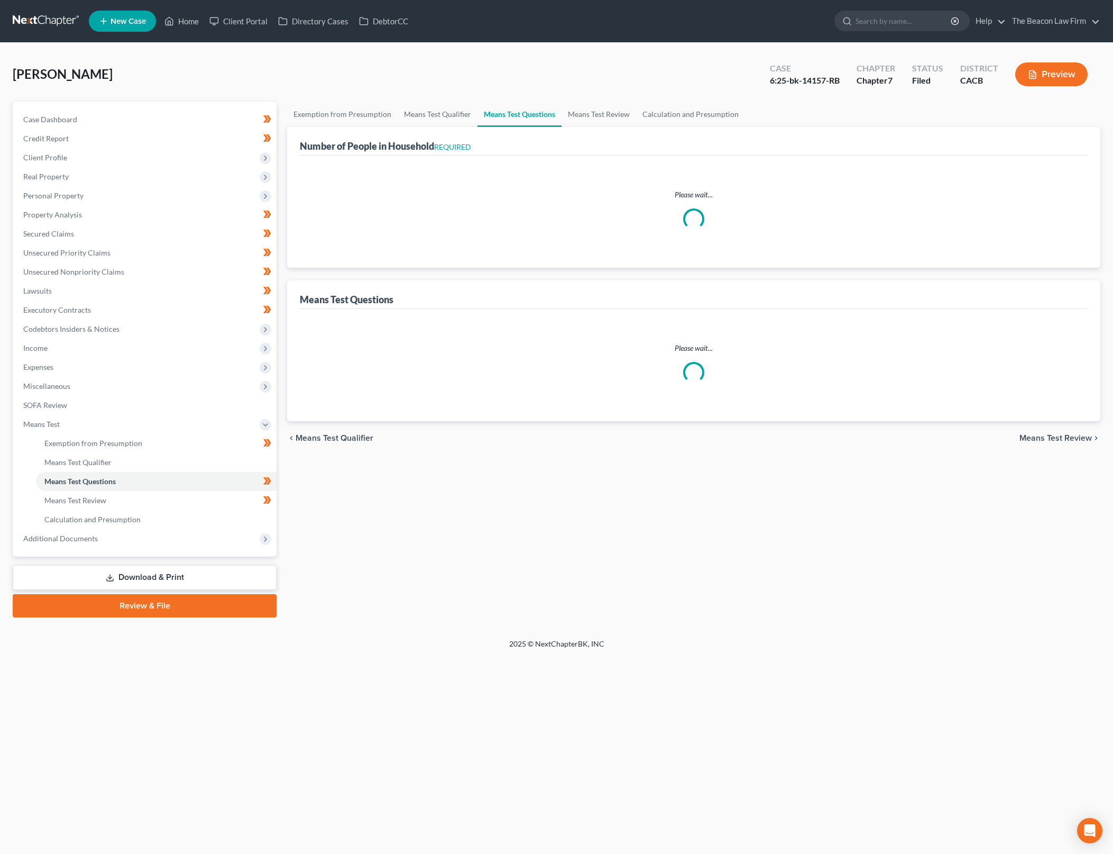
select select "60"
select select "2"
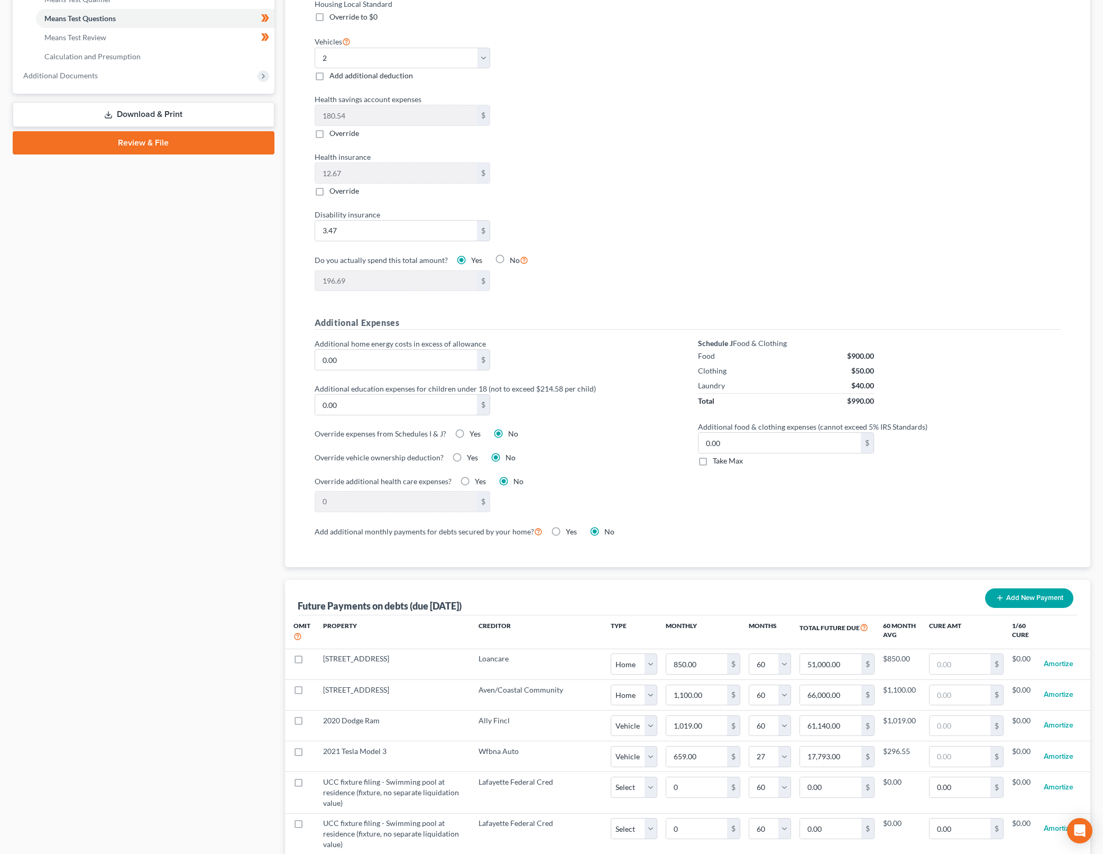
scroll to position [661, 0]
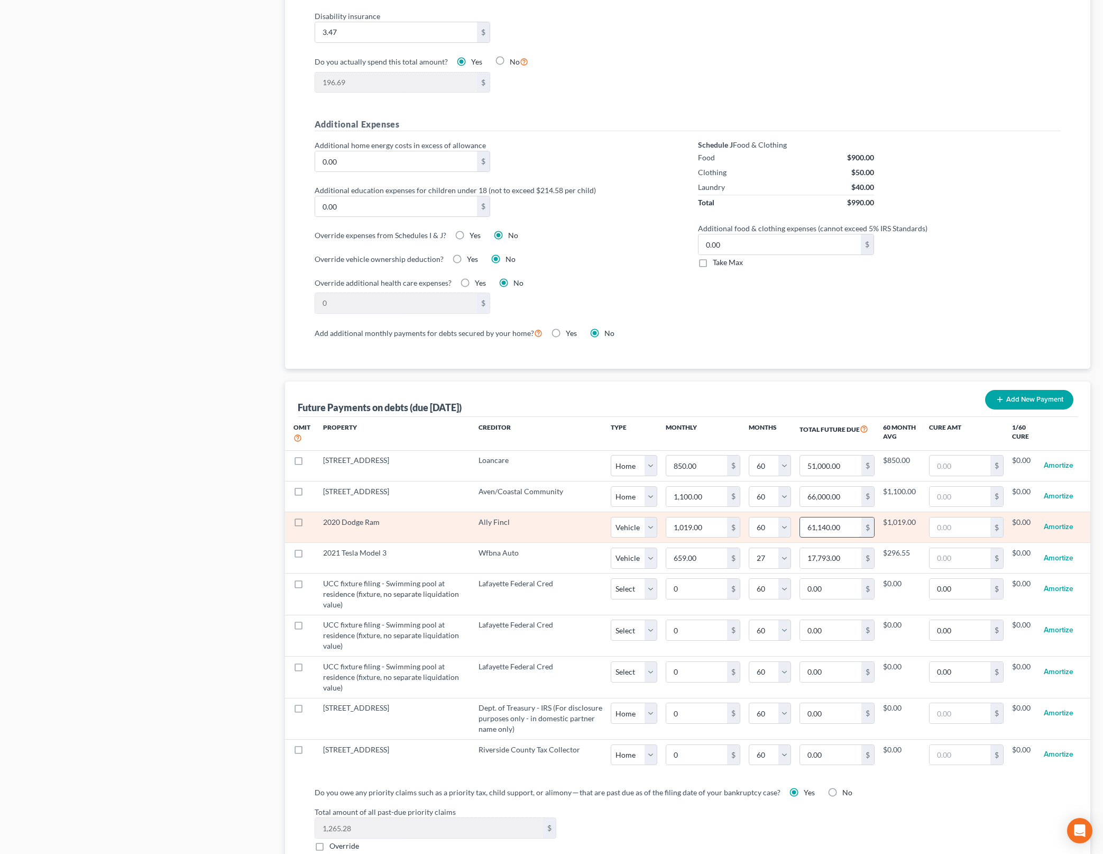
drag, startPoint x: 855, startPoint y: 528, endPoint x: 847, endPoint y: 525, distance: 8.3
click at [855, 528] on input "61,140.00" at bounding box center [830, 527] width 61 height 20
click at [848, 526] on input "61,140.00" at bounding box center [830, 527] width 61 height 20
type input "61,140.00"
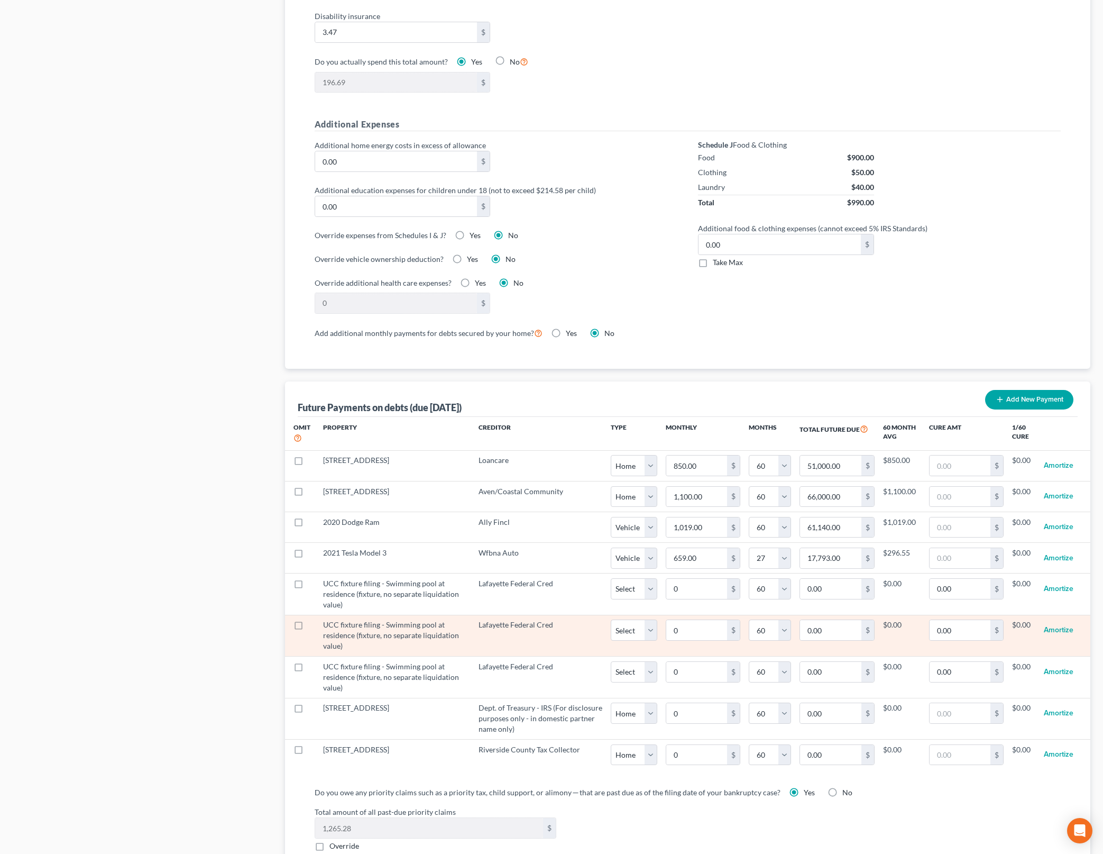
select select "1"
select select "60"
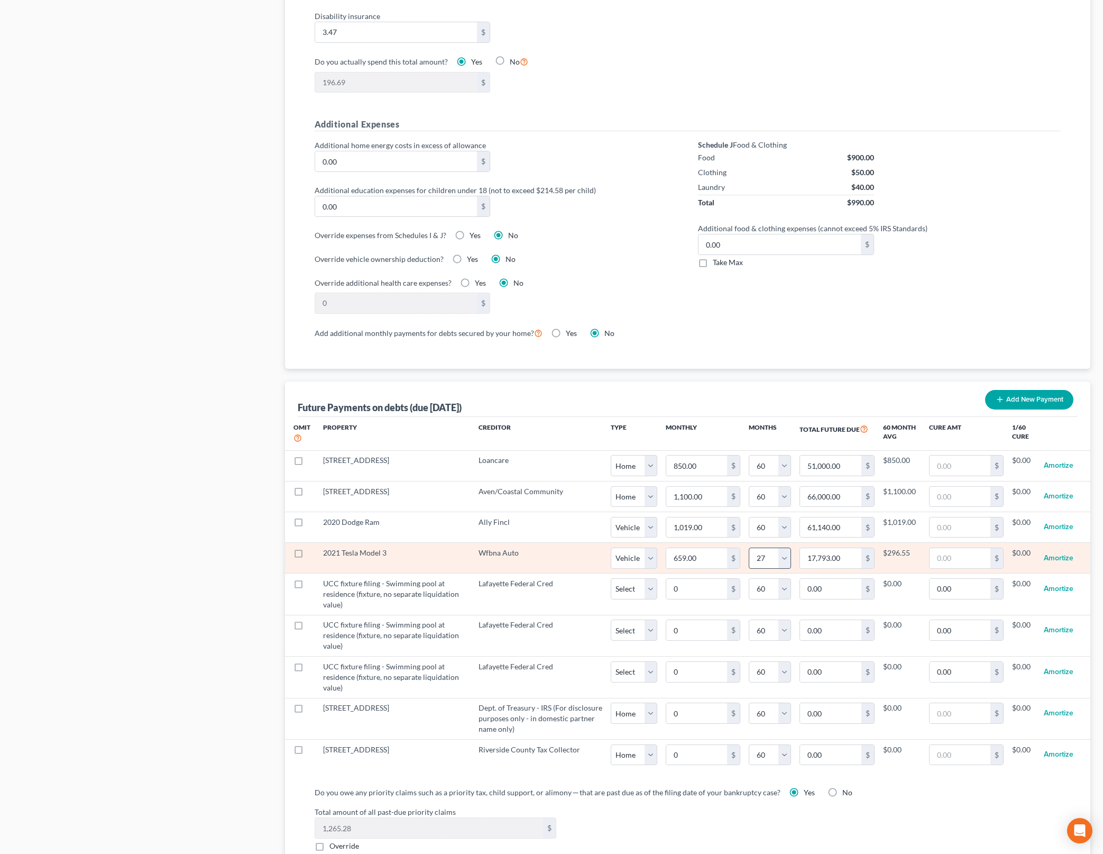
select select "1"
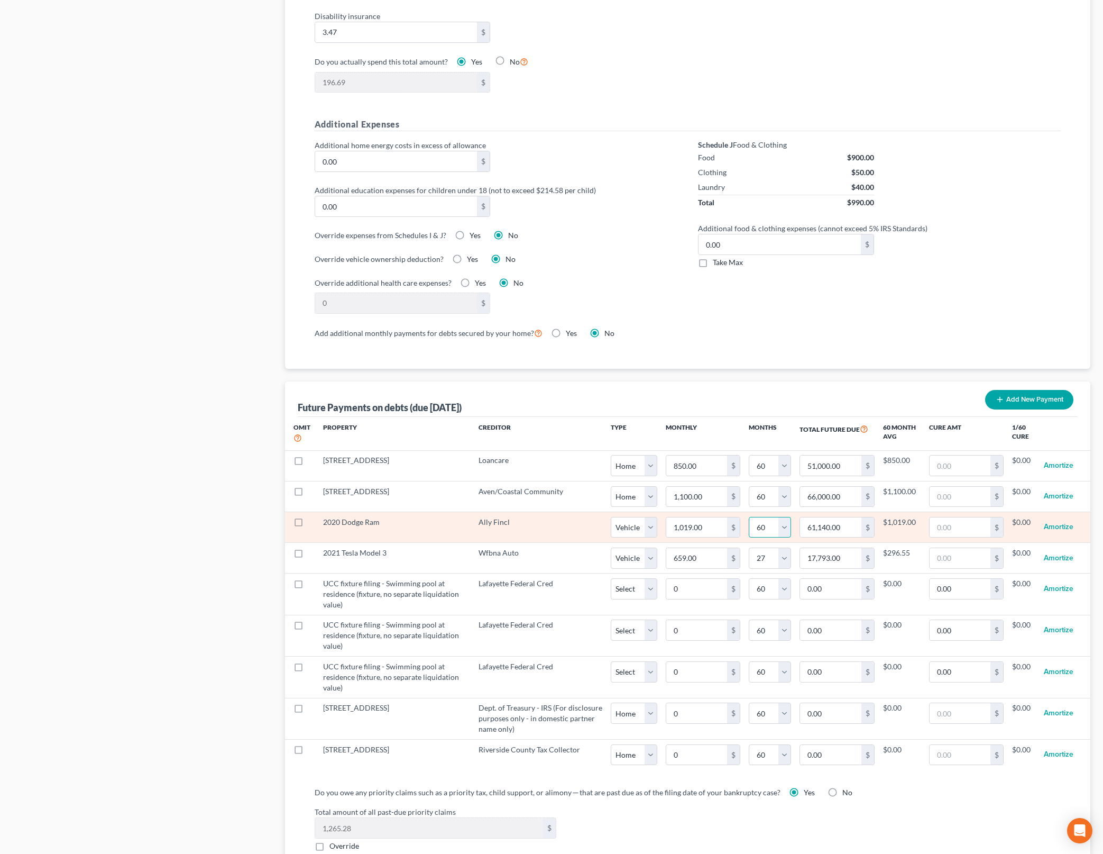
click at [778, 525] on select "0 1 2 3 4 5 6 7 8 9 10 11 12 13 14 15 16 17 18 19 20 21 22 23 24 25 26 27 28 29…" at bounding box center [770, 527] width 42 height 21
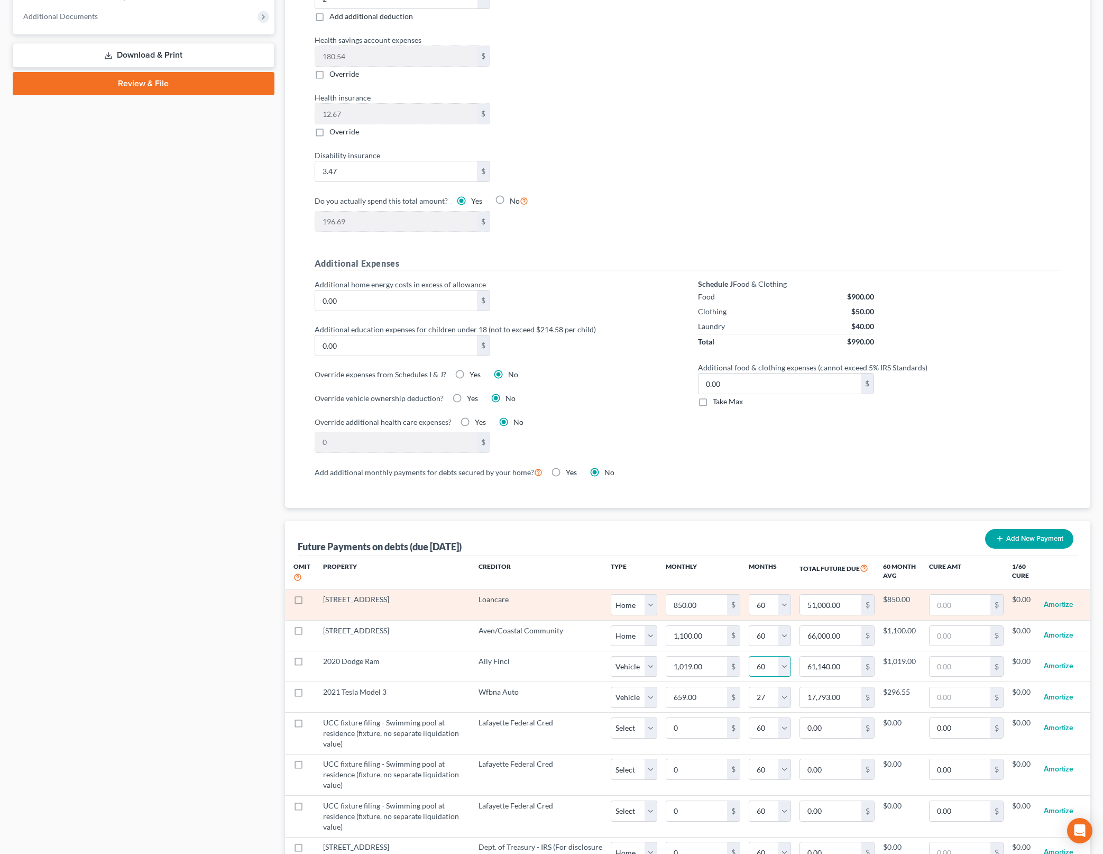
scroll to position [529, 0]
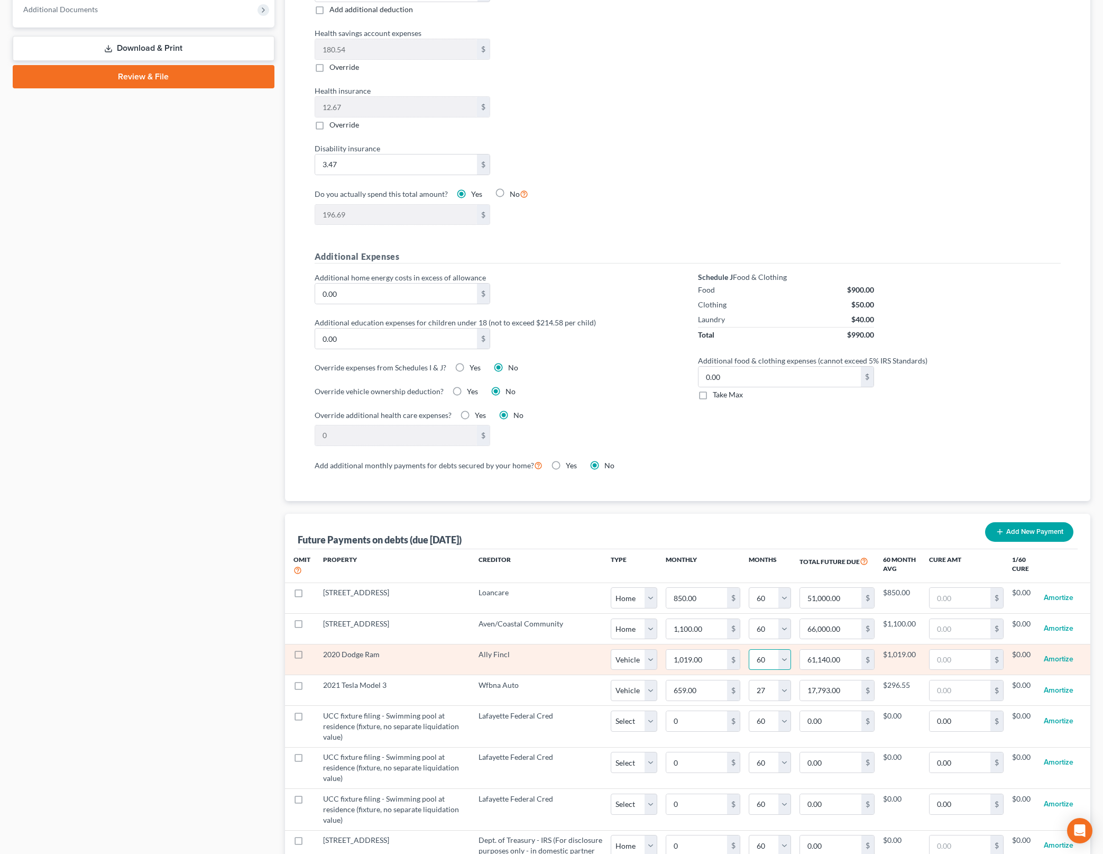
drag, startPoint x: 783, startPoint y: 665, endPoint x: 786, endPoint y: 659, distance: 6.6
click at [783, 665] on select "0 1 2 3 4 5 6 7 8 9 10 11 12 13 14 15 16 17 18 19 20 21 22 23 24 25 26 27 28 29…" at bounding box center [770, 659] width 42 height 21
select select "26"
click at [749, 649] on select "0 1 2 3 4 5 6 7 8 9 10 11 12 13 14 15 16 17 18 19 20 21 22 23 24 25 26 27 28 29…" at bounding box center [770, 659] width 42 height 21
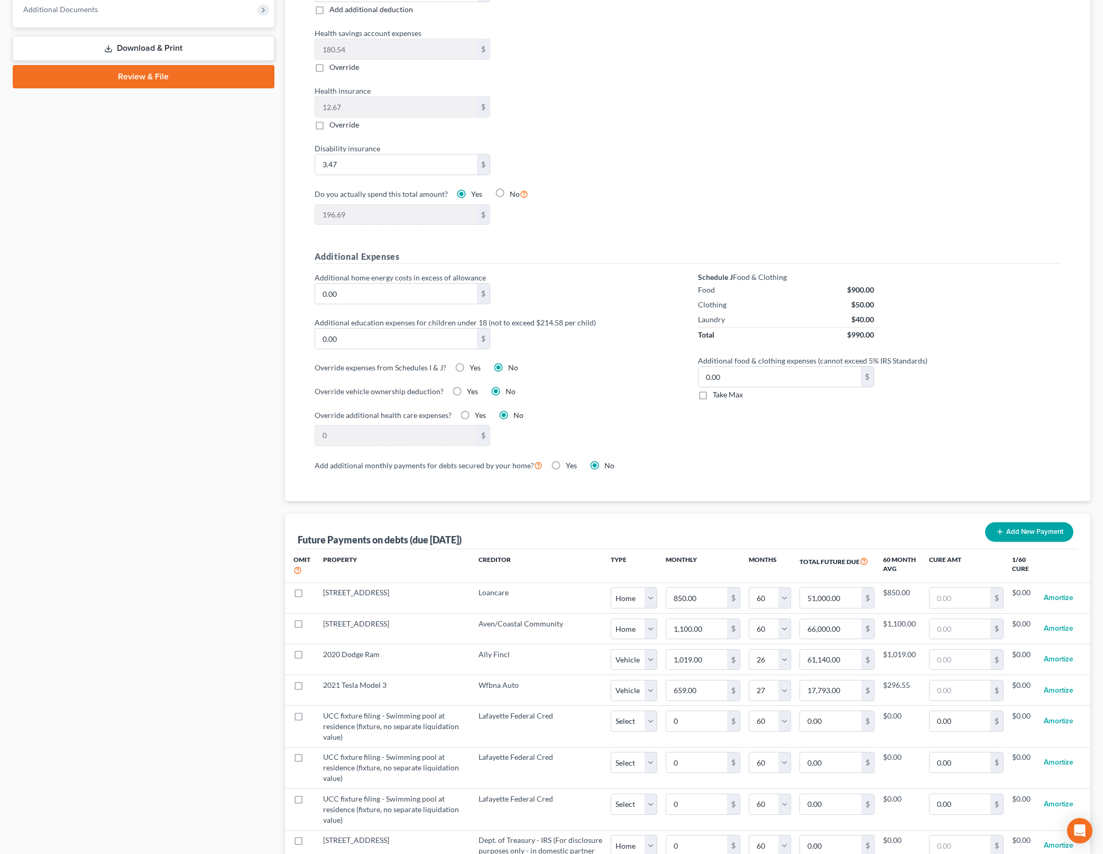
click at [924, 435] on div "Schedule J Food & Clothing Food $900.00 Clothing $50.00 Laundry $40.00 Total $9…" at bounding box center [880, 365] width 384 height 186
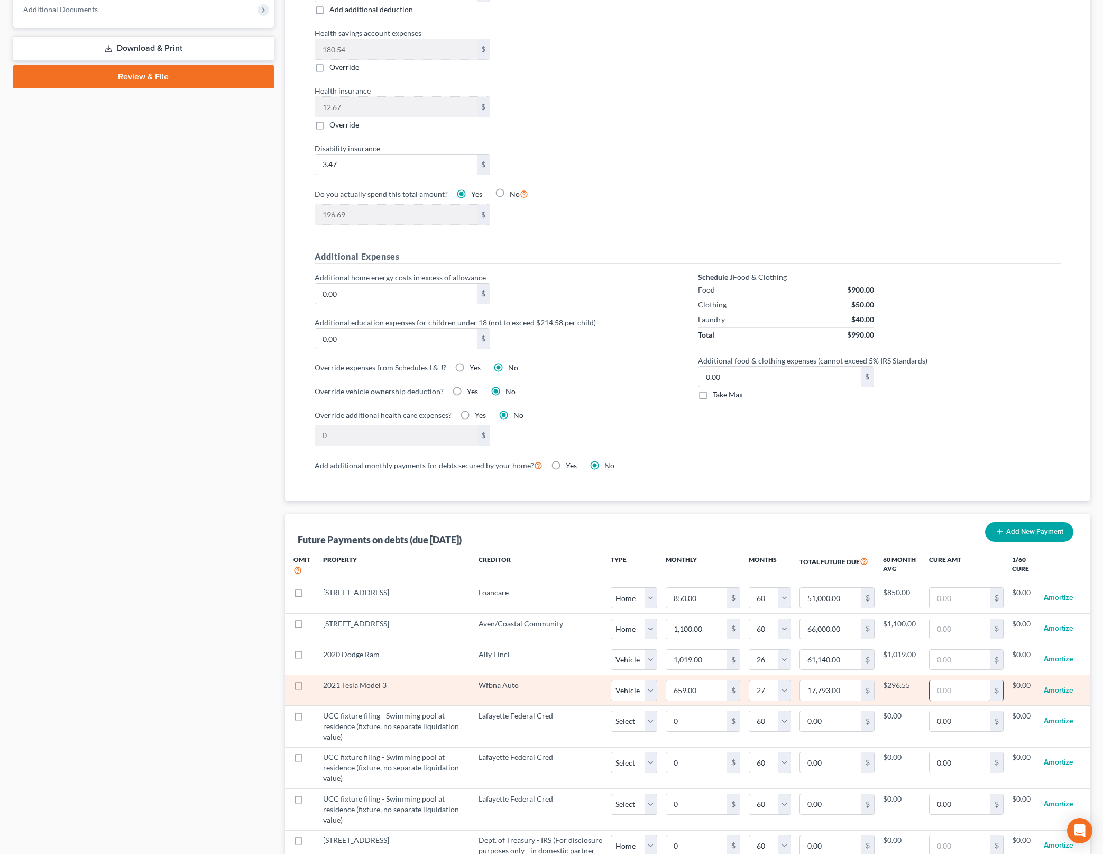
select select "1"
select select "26"
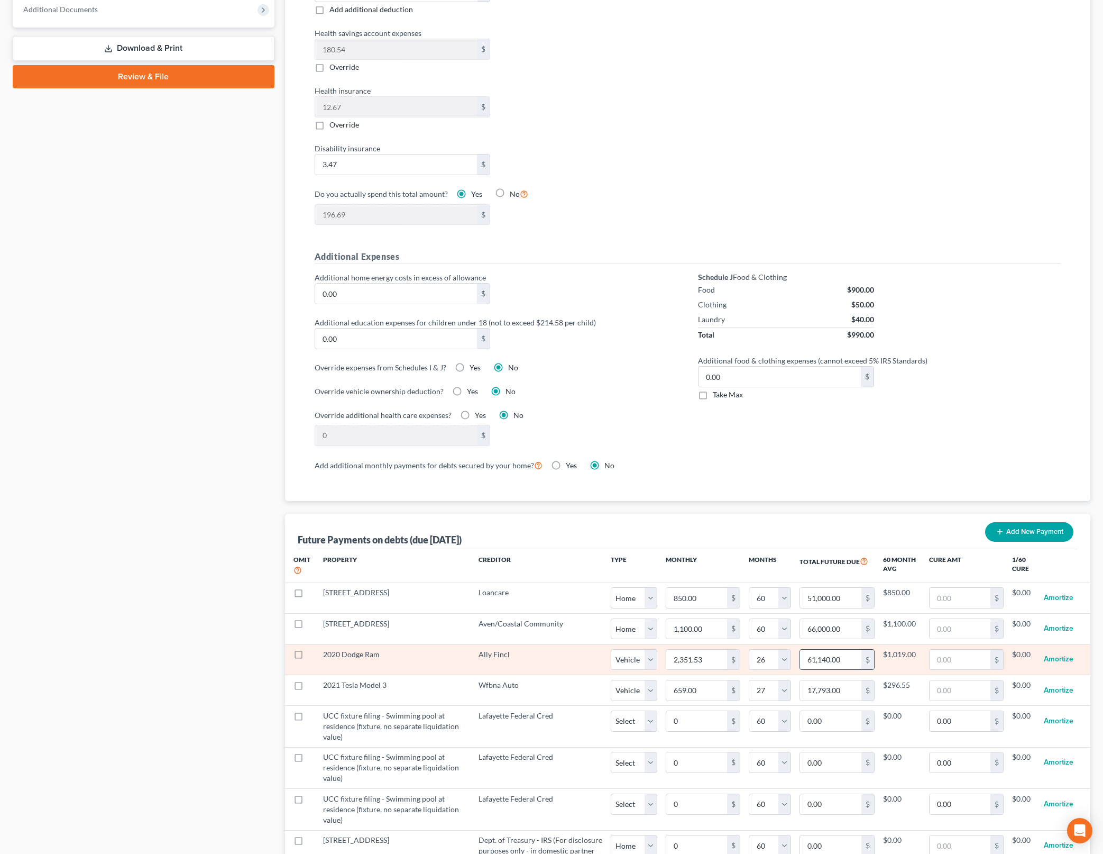
click at [850, 661] on input "61,140.00" at bounding box center [830, 659] width 61 height 20
type input "2,784"
select select "1"
select select "26"
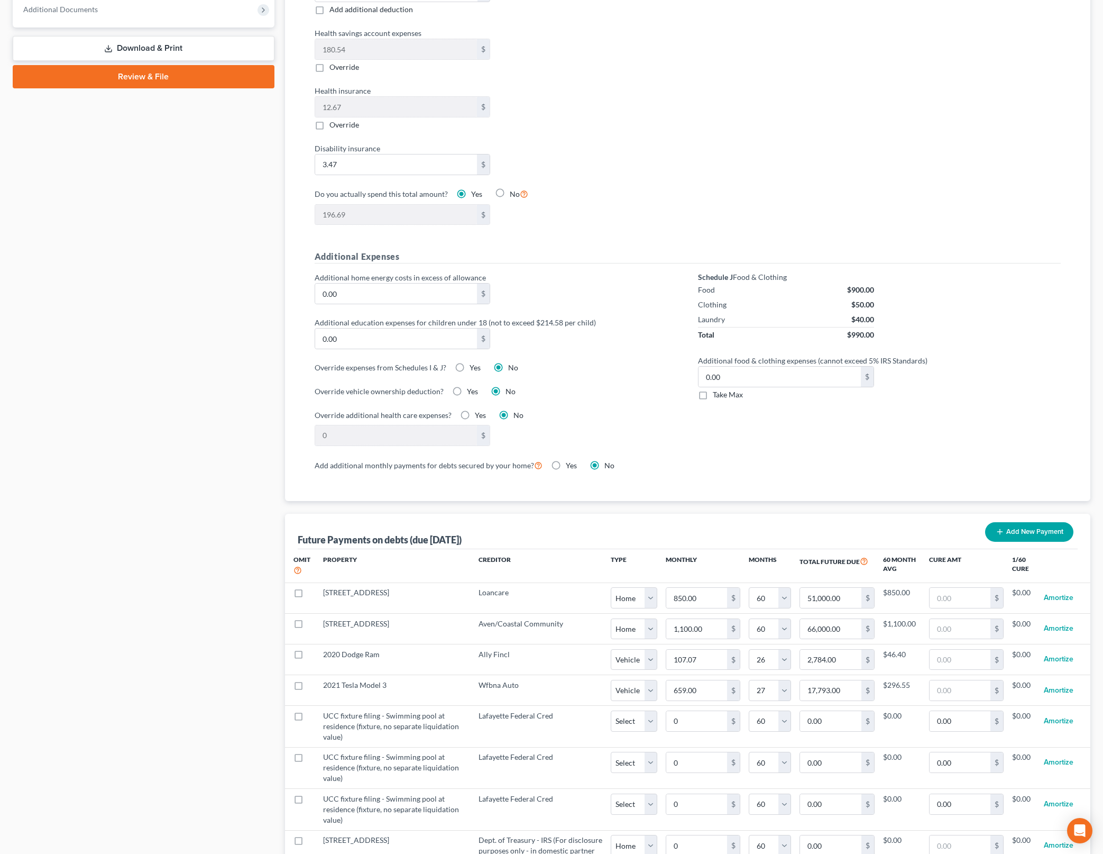
select select "1"
select select "26"
click at [850, 661] on input "2,784.00" at bounding box center [830, 659] width 61 height 20
click at [850, 661] on input "27,874" at bounding box center [830, 659] width 61 height 20
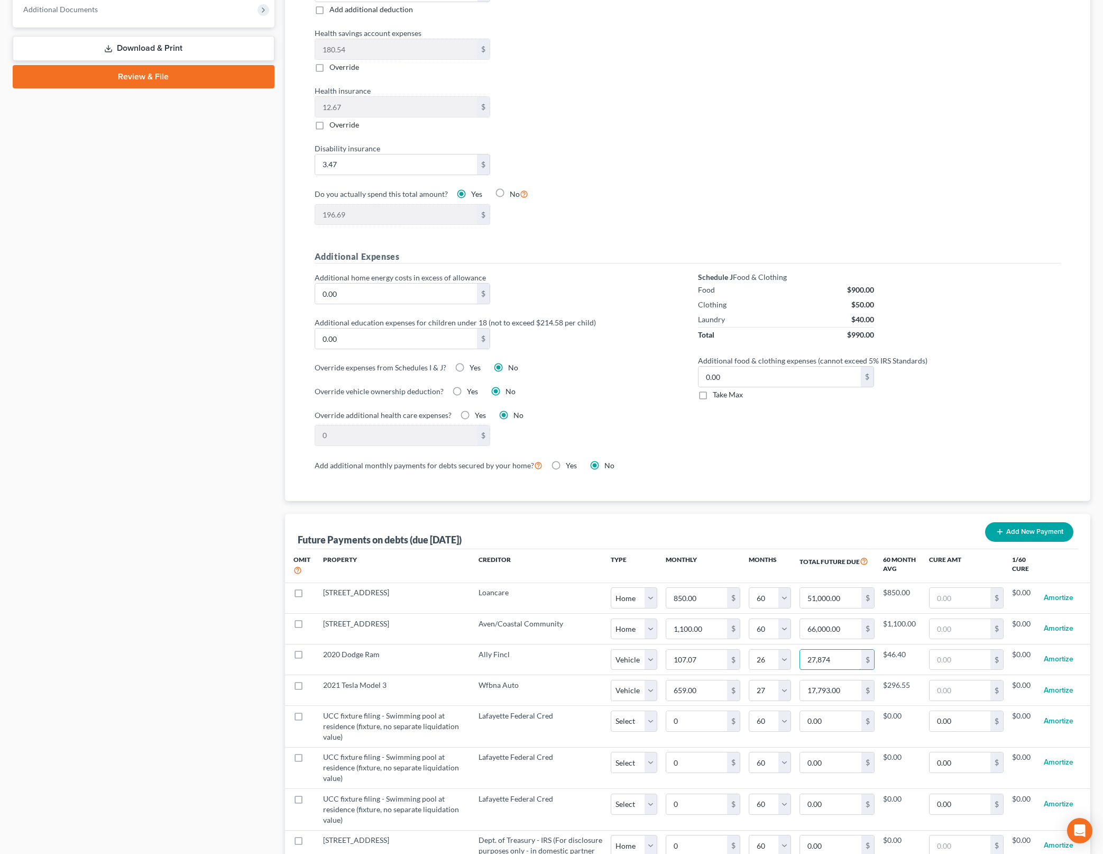
type input "27,874"
click at [1004, 393] on div "Additional food & clothing expenses (cannot exceed 5% IRS Standards) 0.00 $ Tak…" at bounding box center [879, 377] width 373 height 45
select select "1"
select select "26"
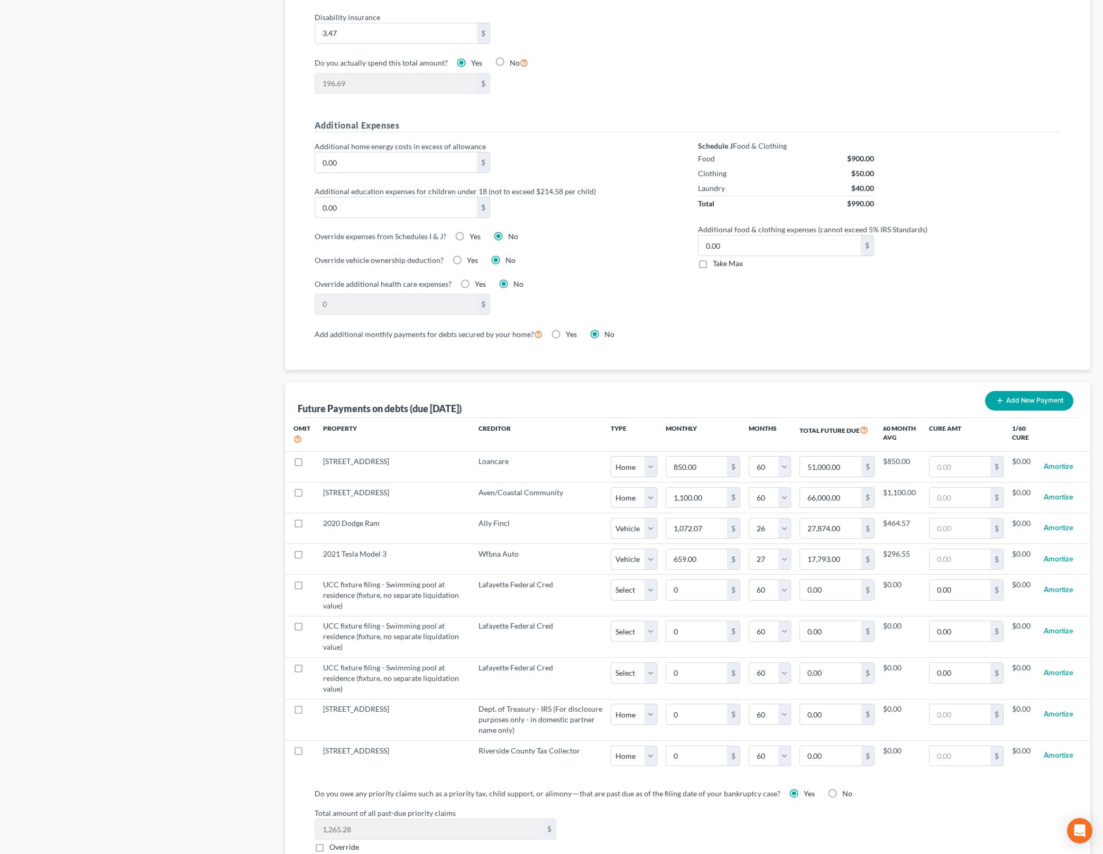
scroll to position [661, 0]
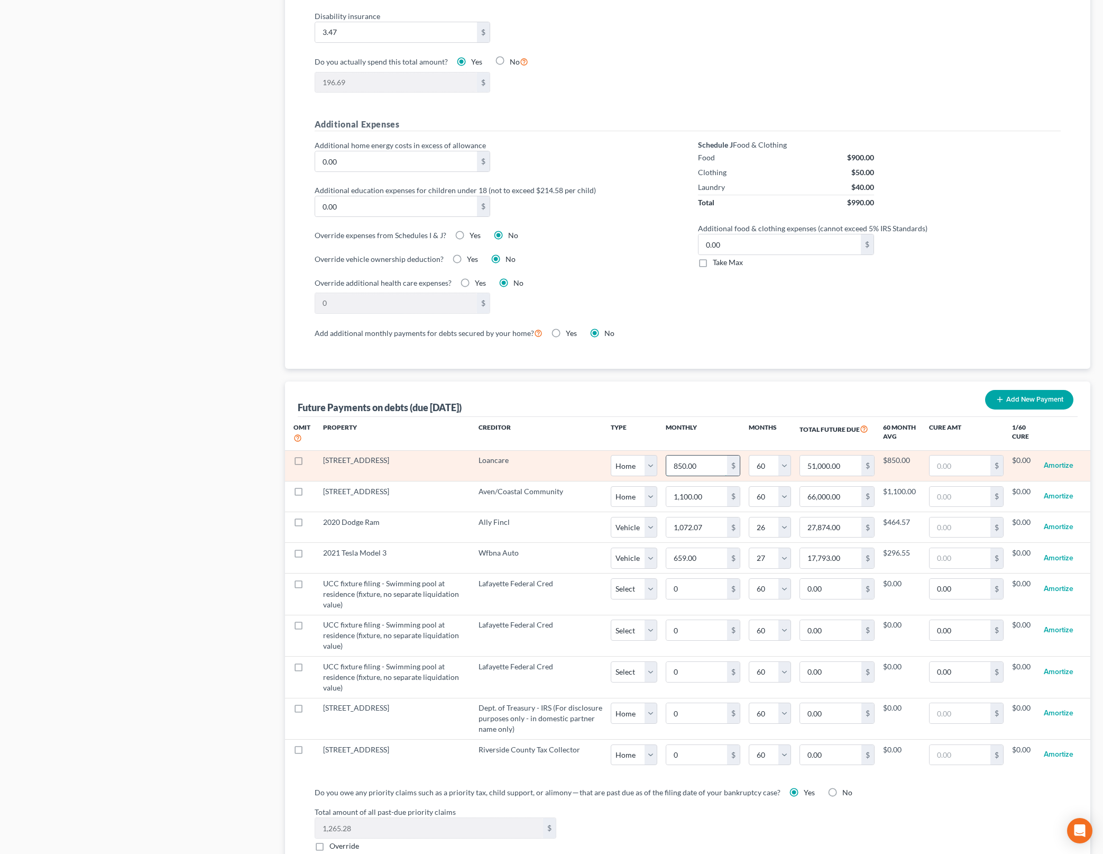
click at [713, 468] on input "850.00" at bounding box center [696, 465] width 61 height 20
type input "1,700"
type input "102,000.00"
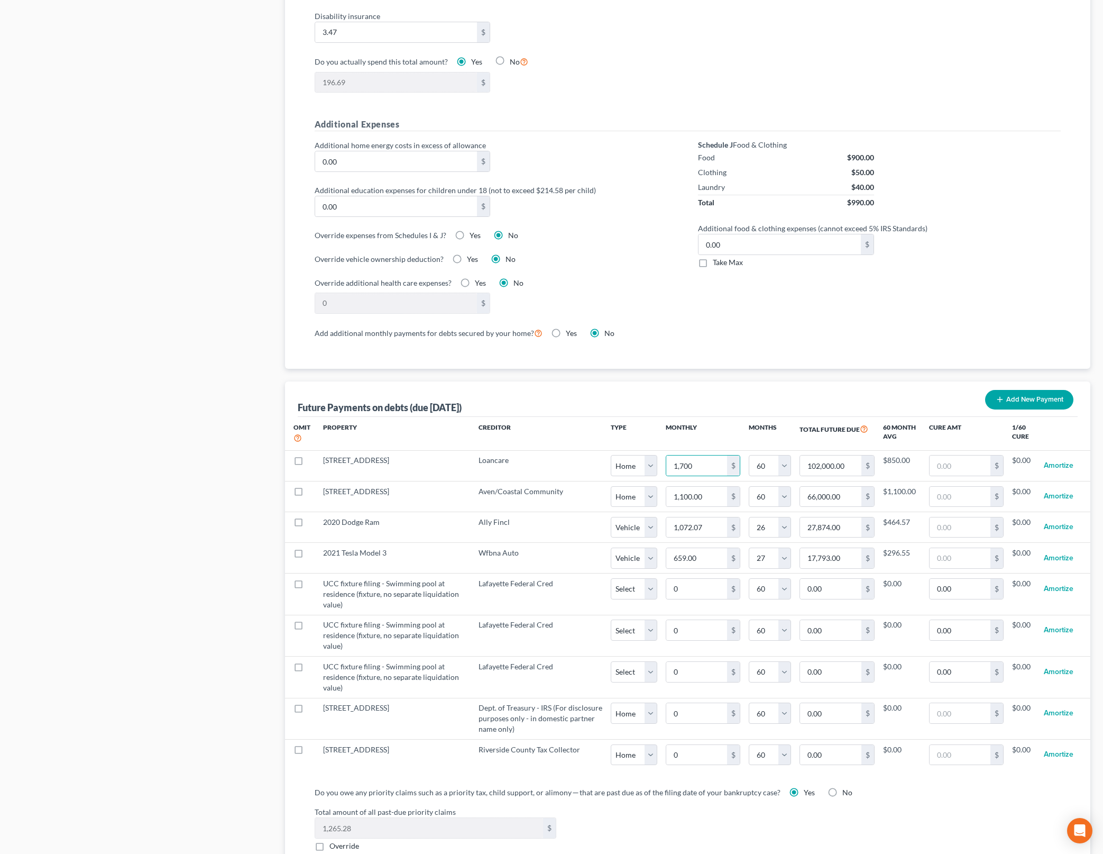
select select "0"
select select "60"
click at [718, 378] on ui-view "Number of People in Household REQUIRED Number of people who could be claimed as…" at bounding box center [688, 240] width 806 height 1548
click at [705, 498] on input "1,100.00" at bounding box center [696, 497] width 61 height 20
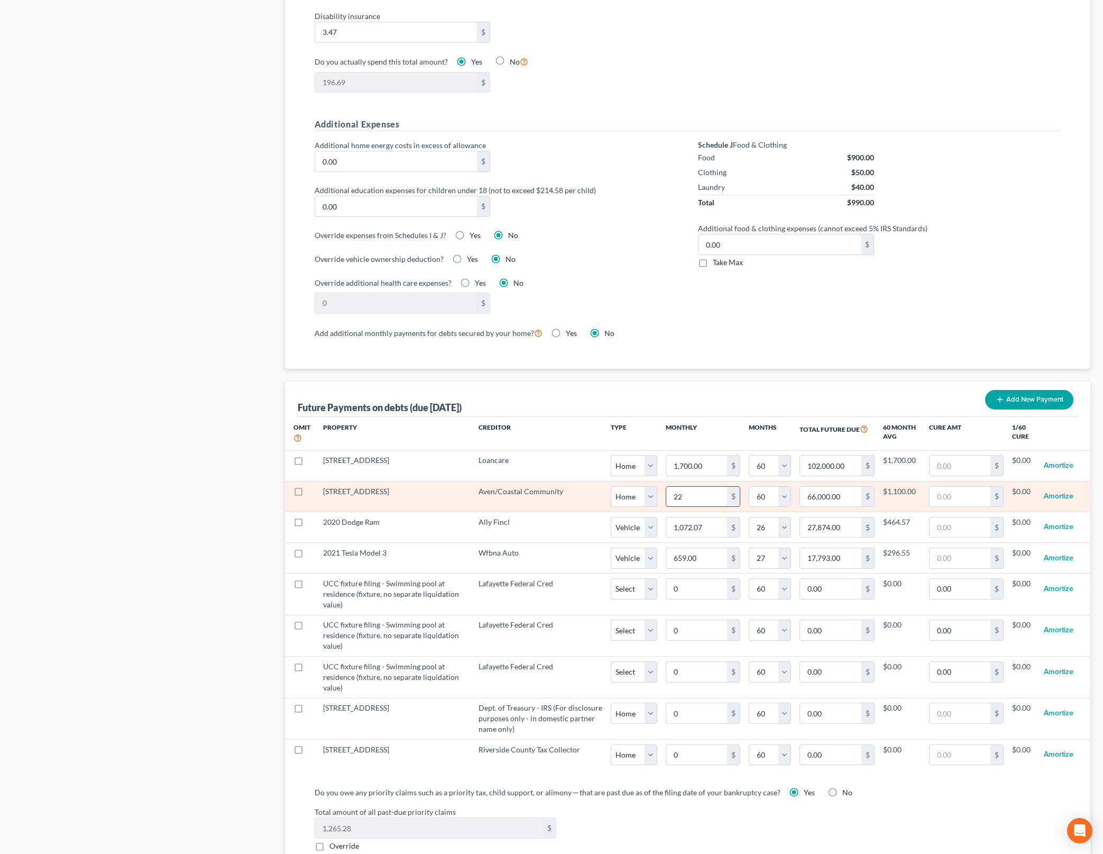
type input "220"
type input "13,200.00"
type input "2200"
type input "132,000.00"
type input "2,200"
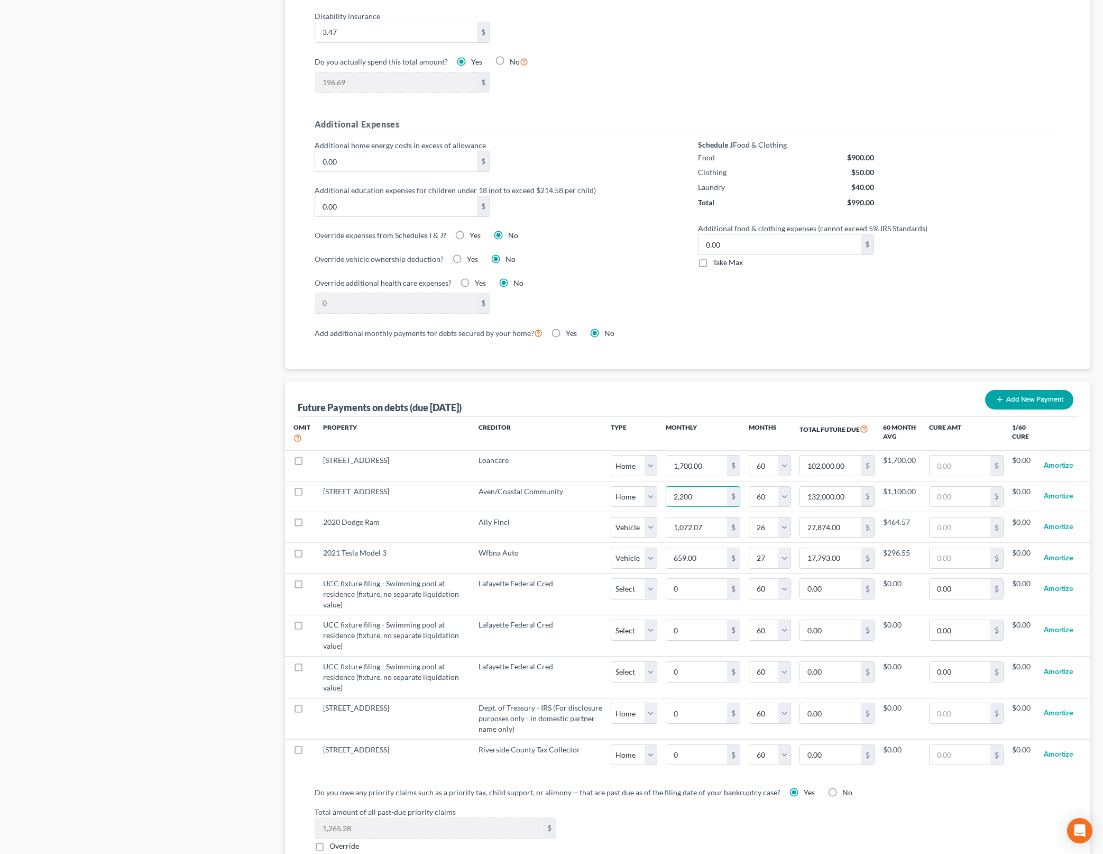
select select "0"
select select "60"
select select "0"
select select "60"
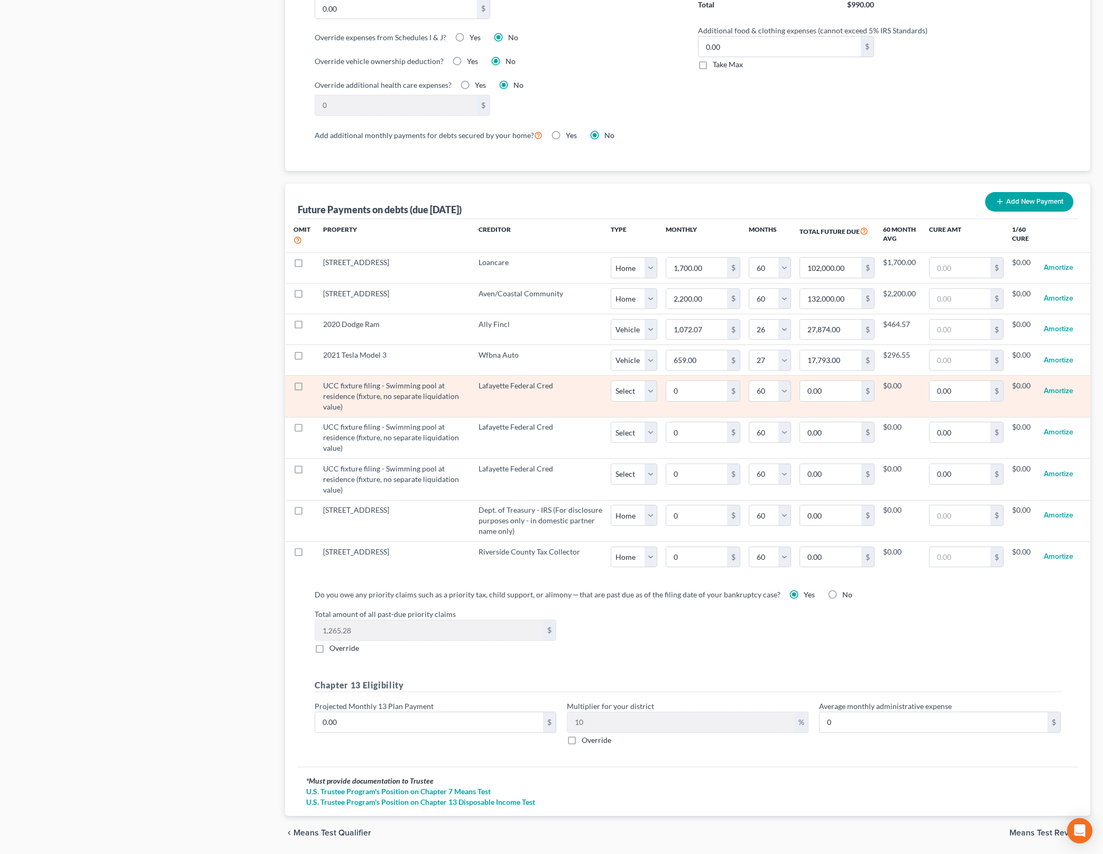
scroll to position [859, 0]
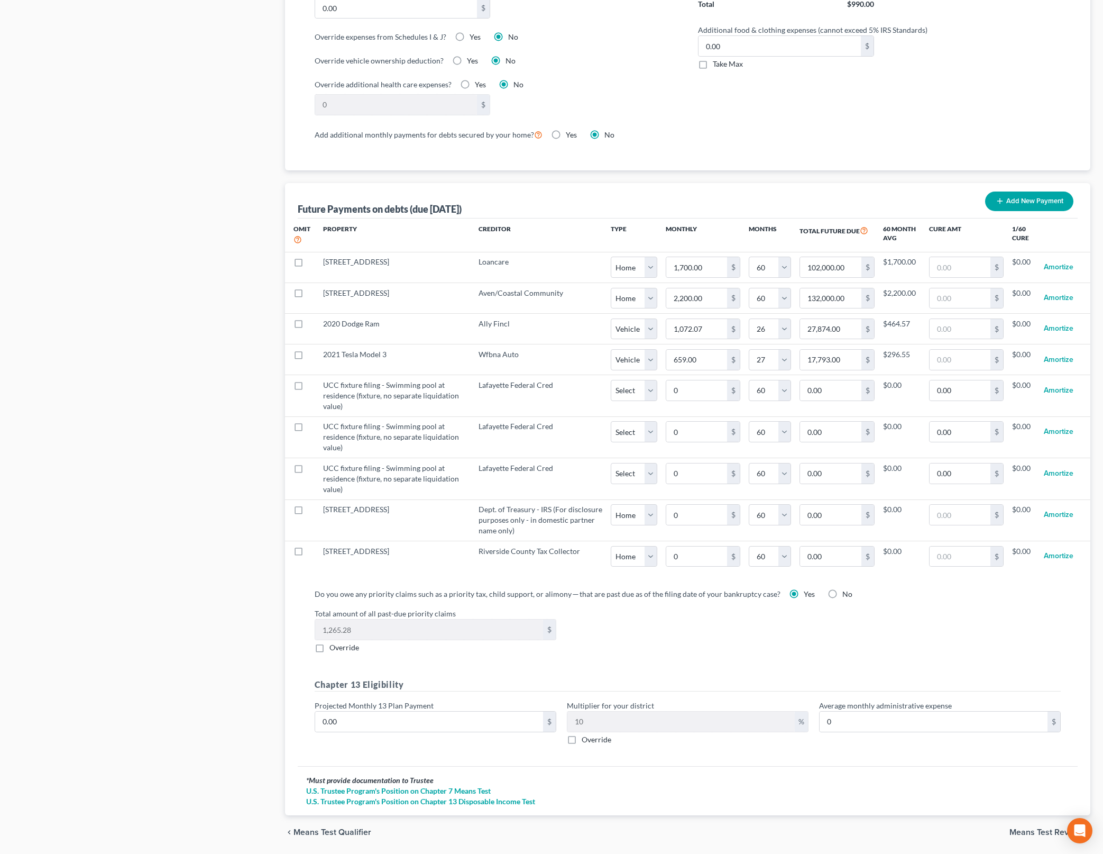
click at [807, 622] on div "Total amount of all past-due priority claims 1,265.28 $ Override" at bounding box center [687, 630] width 757 height 45
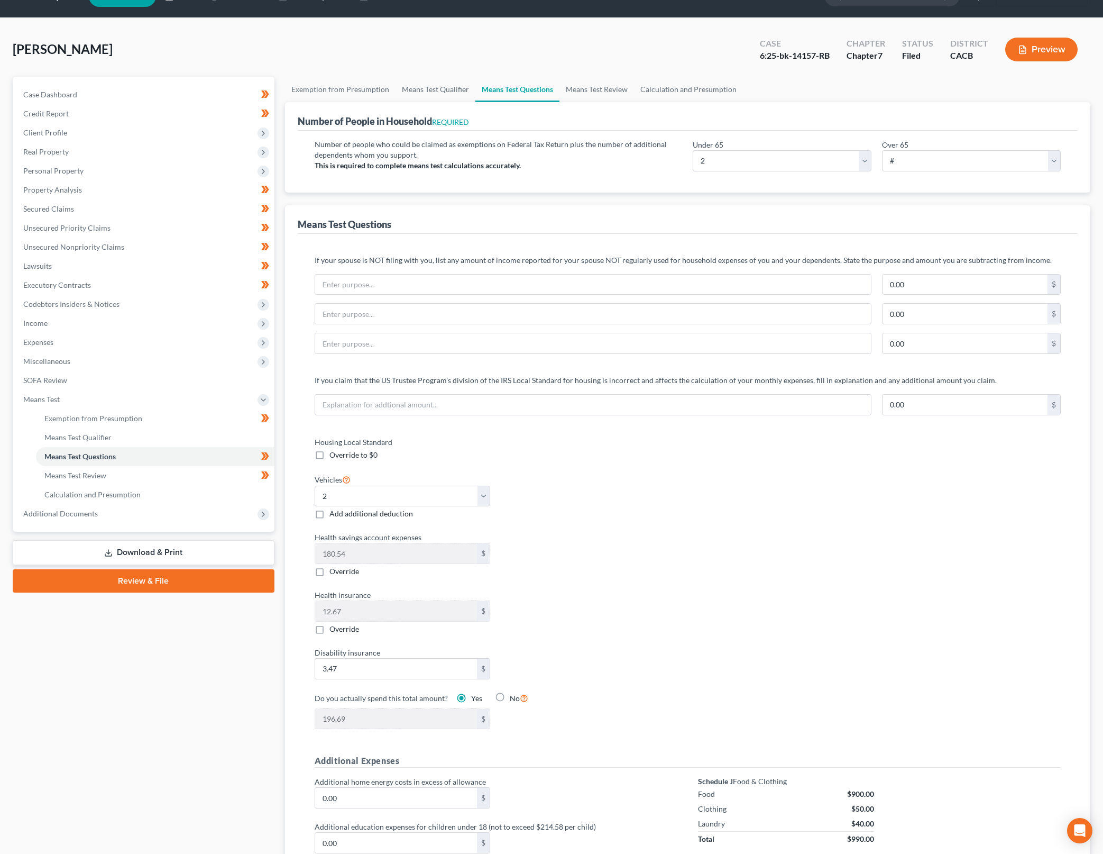
scroll to position [0, 0]
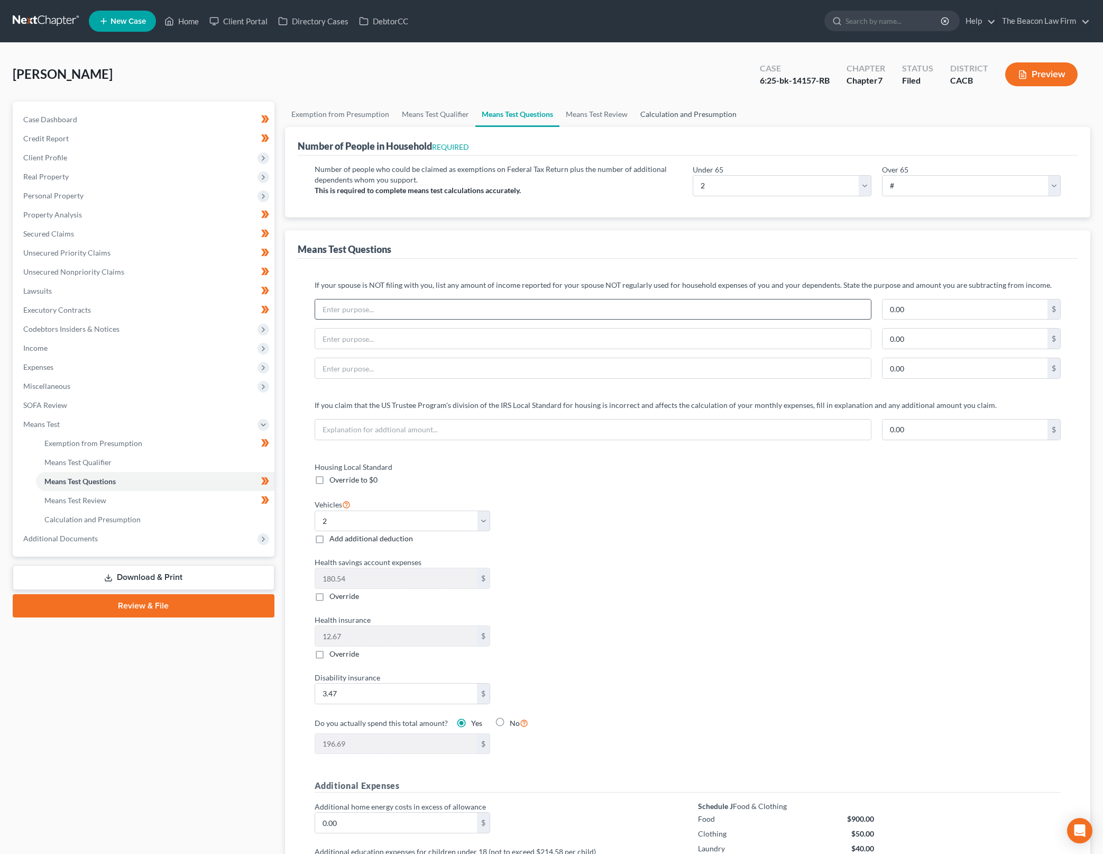
drag, startPoint x: 711, startPoint y: 104, endPoint x: 848, endPoint y: 309, distance: 246.7
click at [711, 104] on link "Calculation and Presumption" at bounding box center [688, 114] width 109 height 25
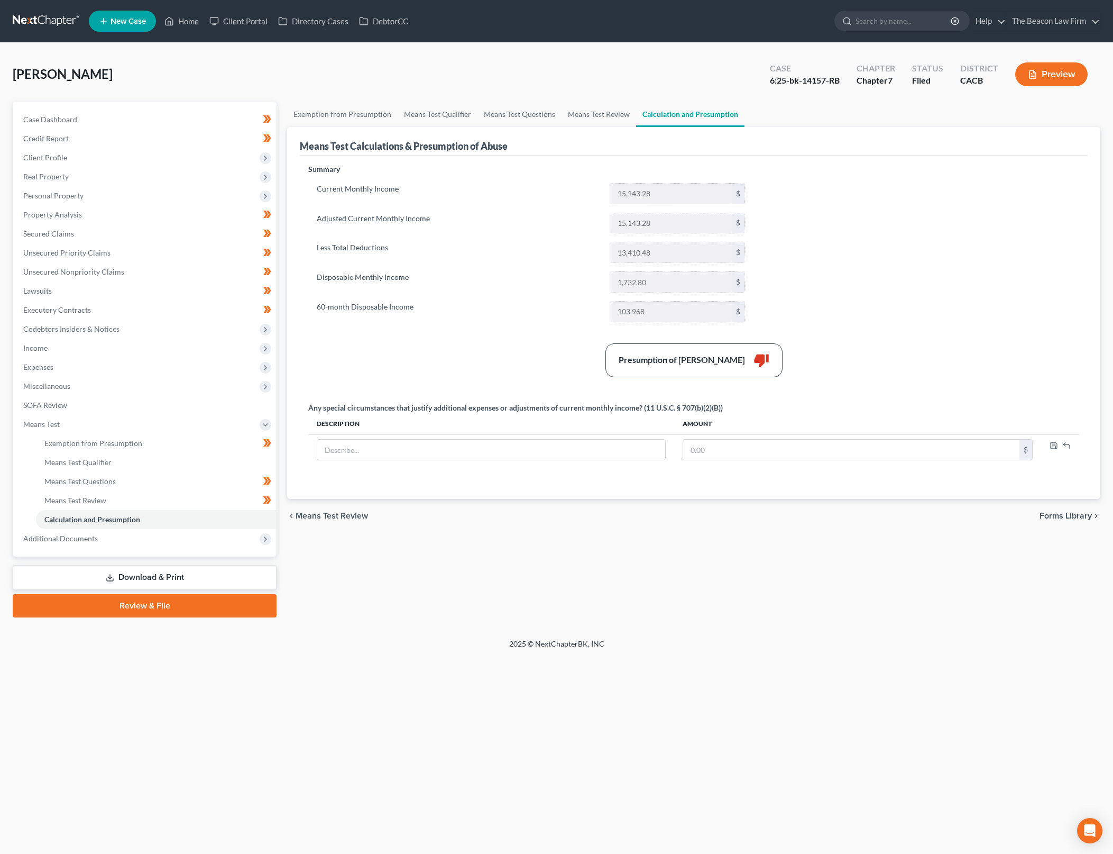
click at [855, 317] on div "Summary Current Monthly Income 15,143.28 $ Adjusted Current Monthly Income 15,1…" at bounding box center [694, 325] width 782 height 322
click at [187, 111] on link "Case Dashboard" at bounding box center [146, 119] width 262 height 19
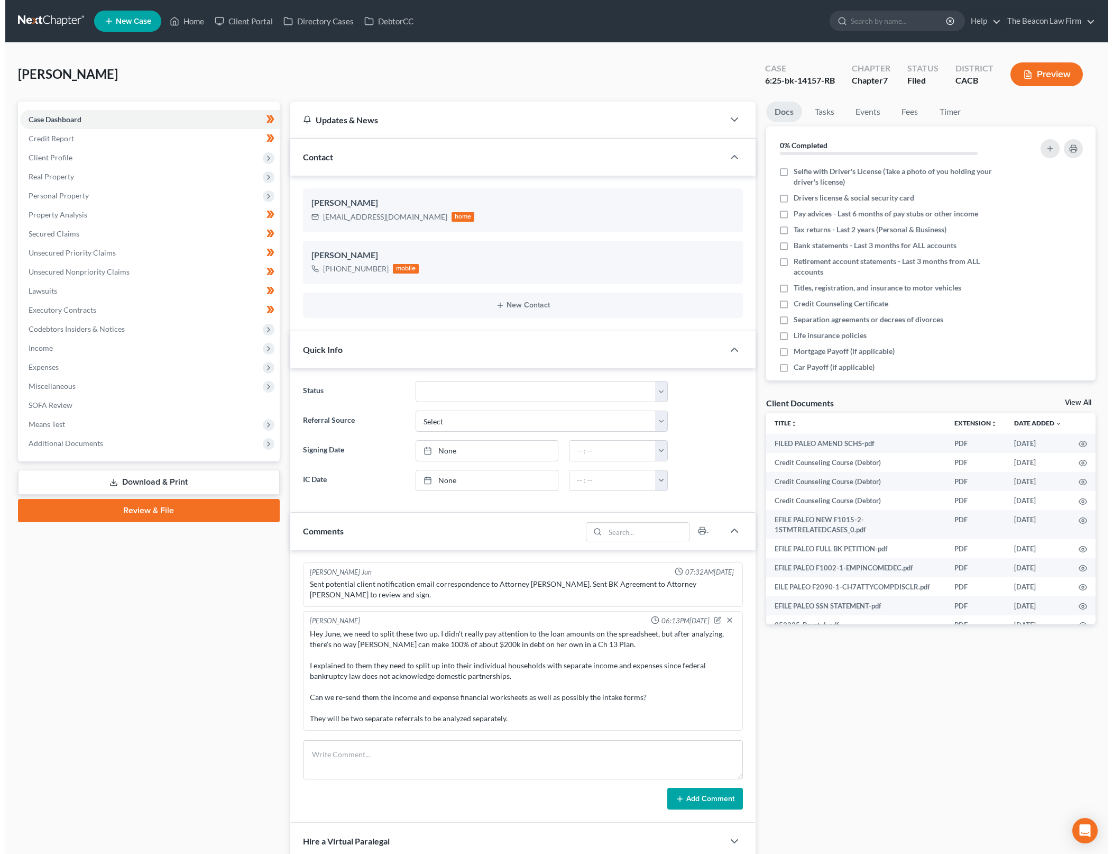
scroll to position [1350, 0]
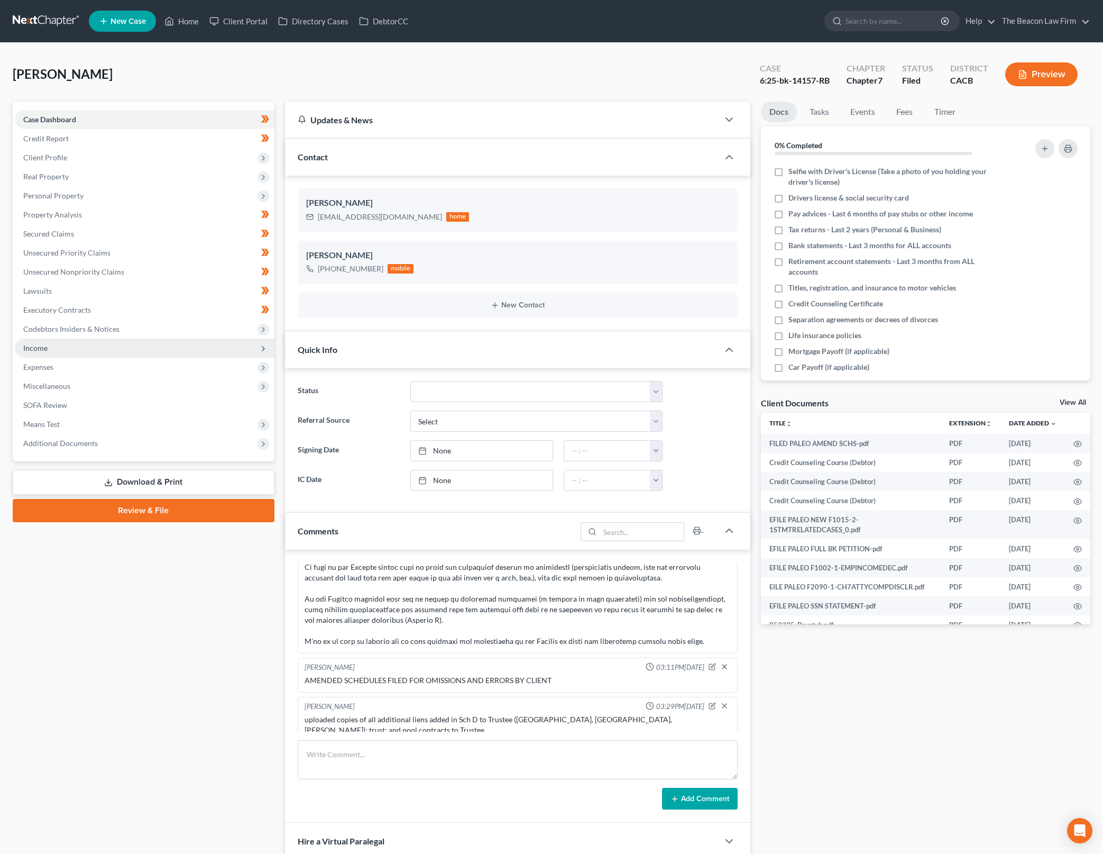
click at [182, 339] on span "Income" at bounding box center [145, 347] width 260 height 19
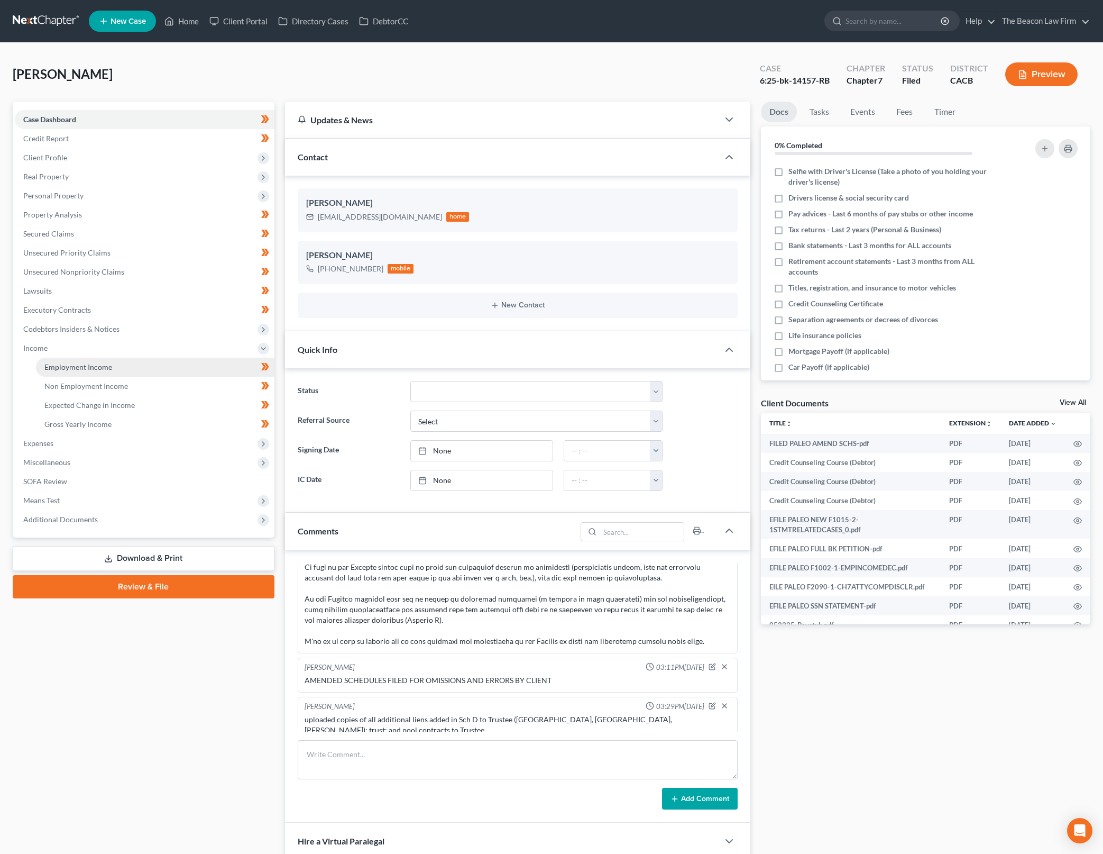
click at [191, 368] on link "Employment Income" at bounding box center [155, 367] width 239 height 19
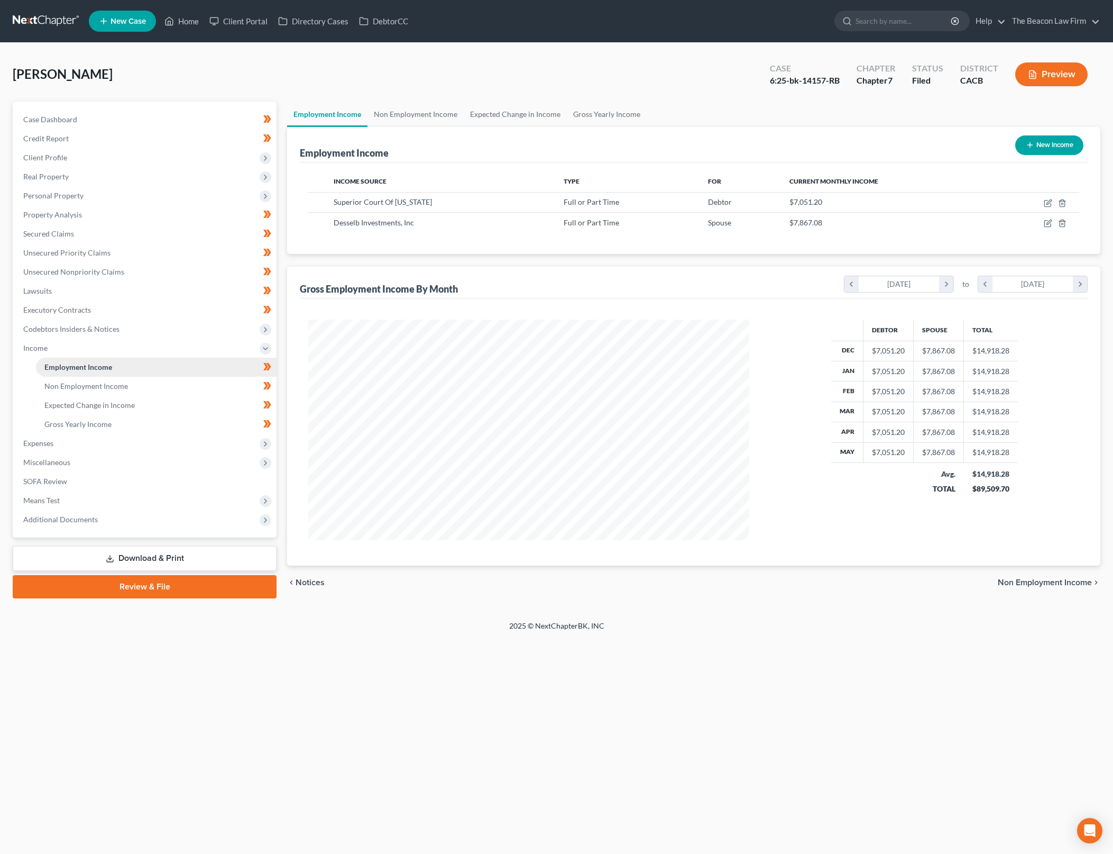
scroll to position [221, 462]
drag, startPoint x: 188, startPoint y: 440, endPoint x: 190, endPoint y: 462, distance: 21.8
click at [188, 440] on span "Expenses" at bounding box center [146, 443] width 262 height 19
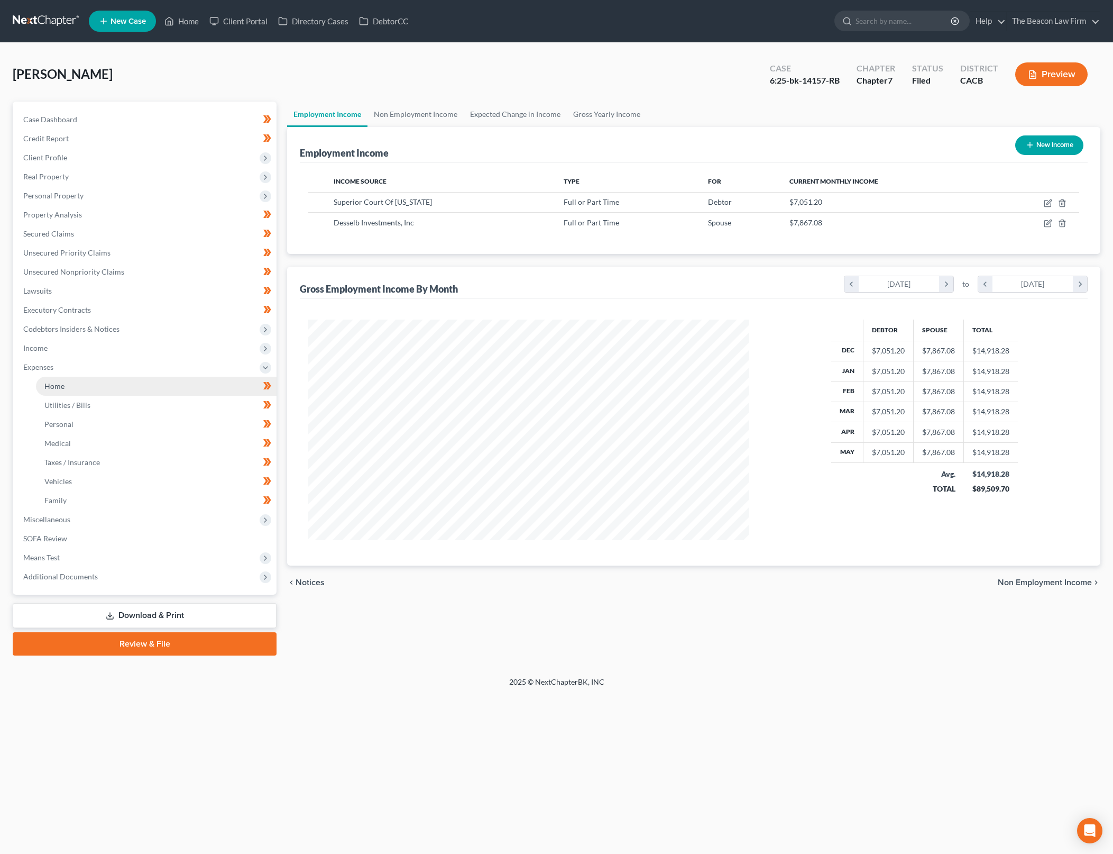
click at [178, 388] on link "Home" at bounding box center [156, 386] width 241 height 19
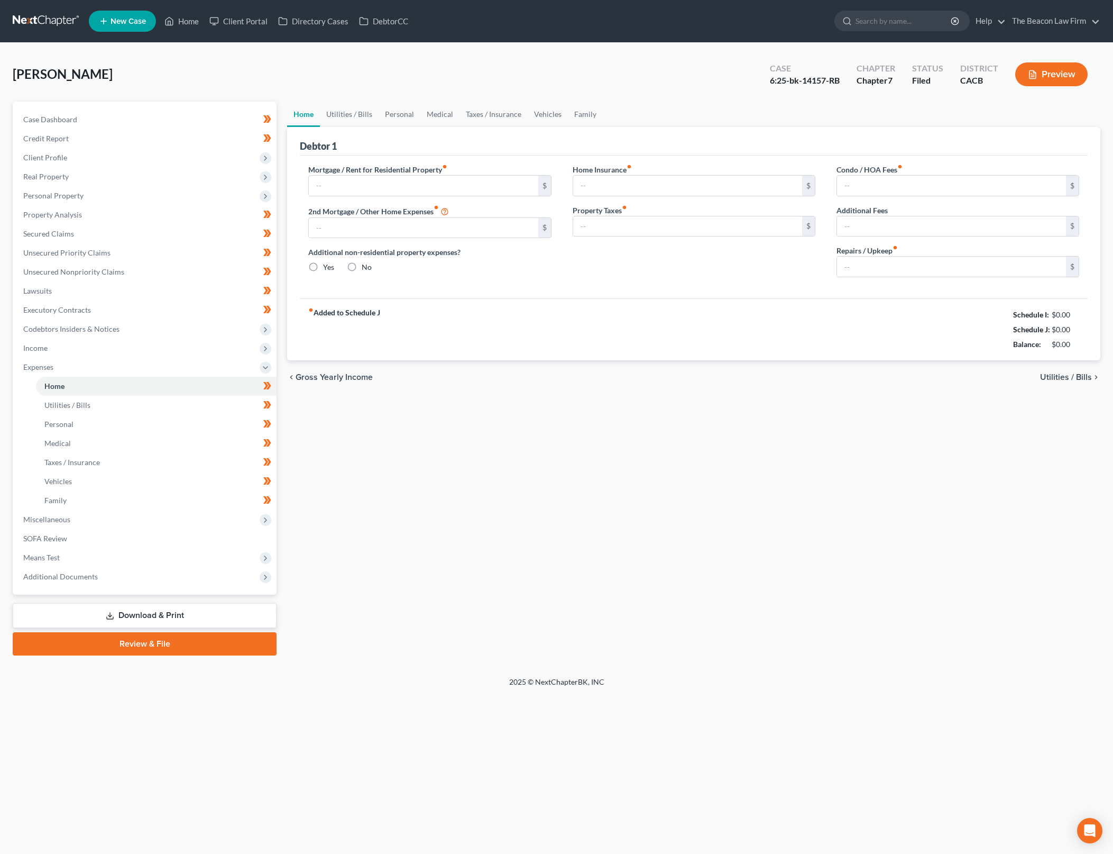
type input "1,700.00"
type input "2,200.00"
radio input "true"
type input "0.00"
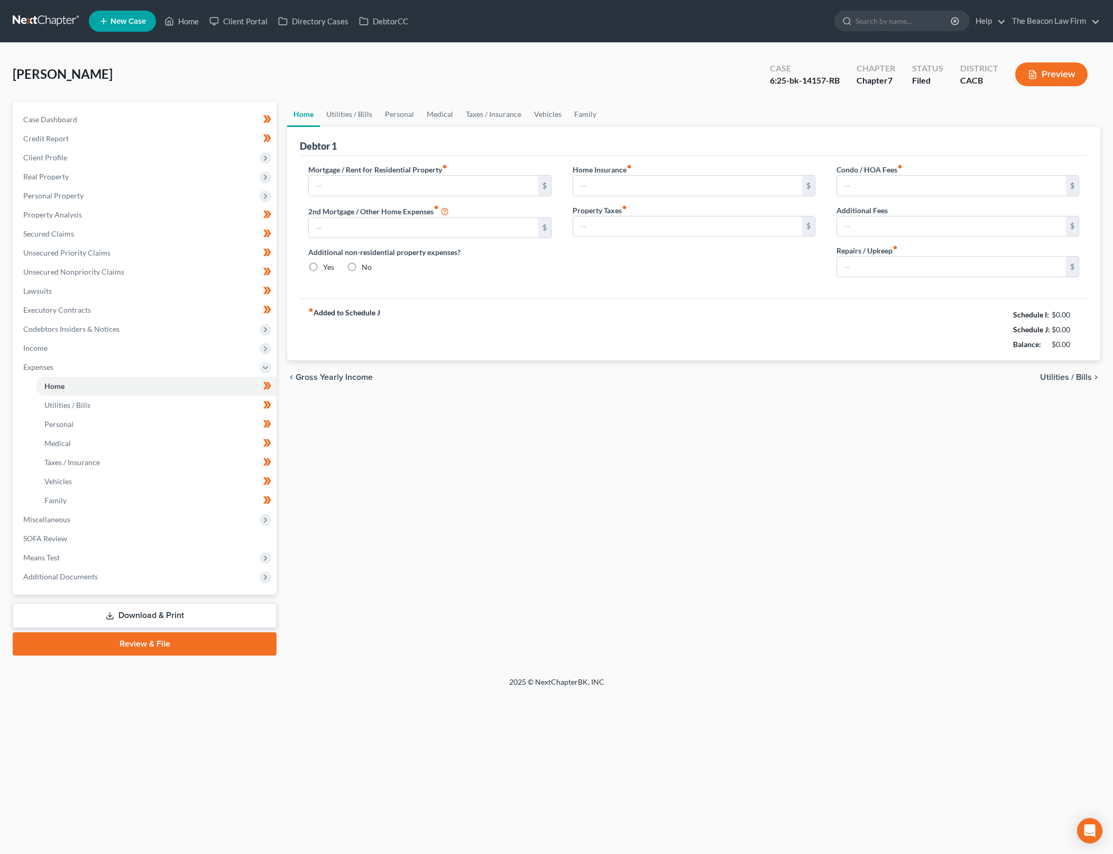
type input "0.00"
type input "130.00"
click at [359, 116] on link "Utilities / Bills" at bounding box center [349, 114] width 59 height 25
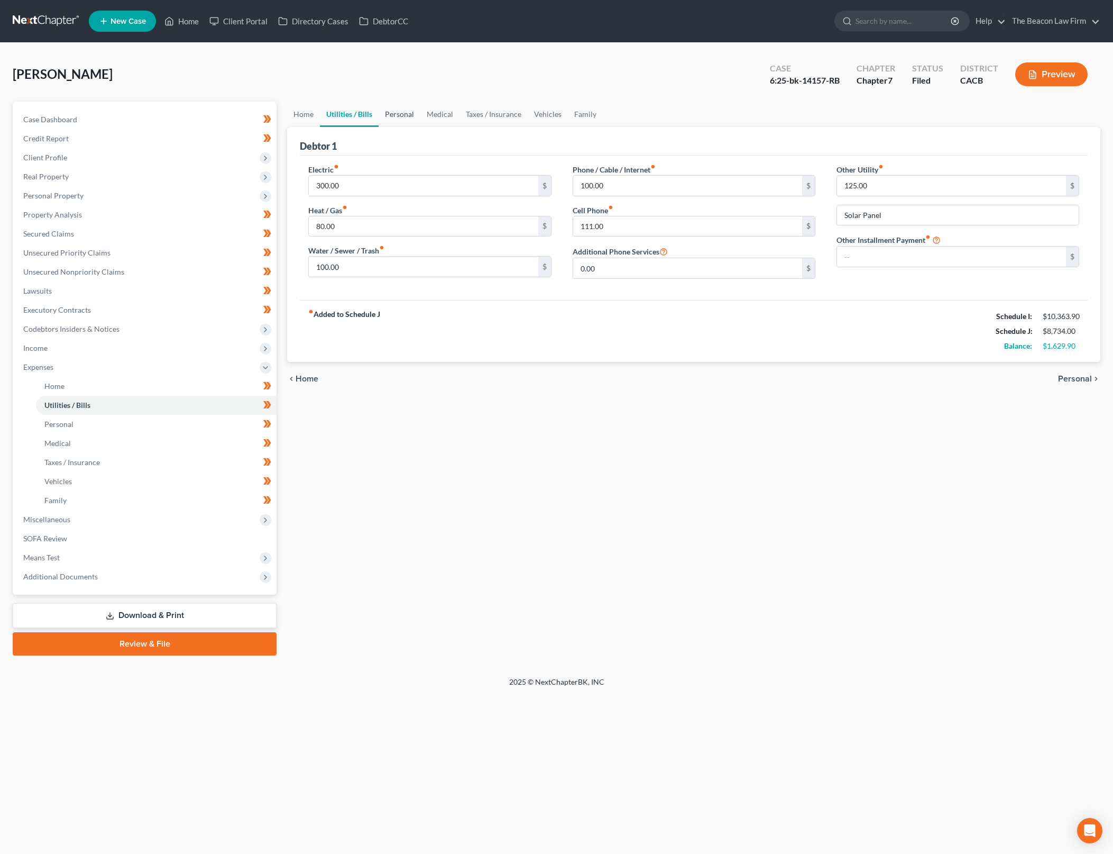
click at [398, 114] on link "Personal" at bounding box center [400, 114] width 42 height 25
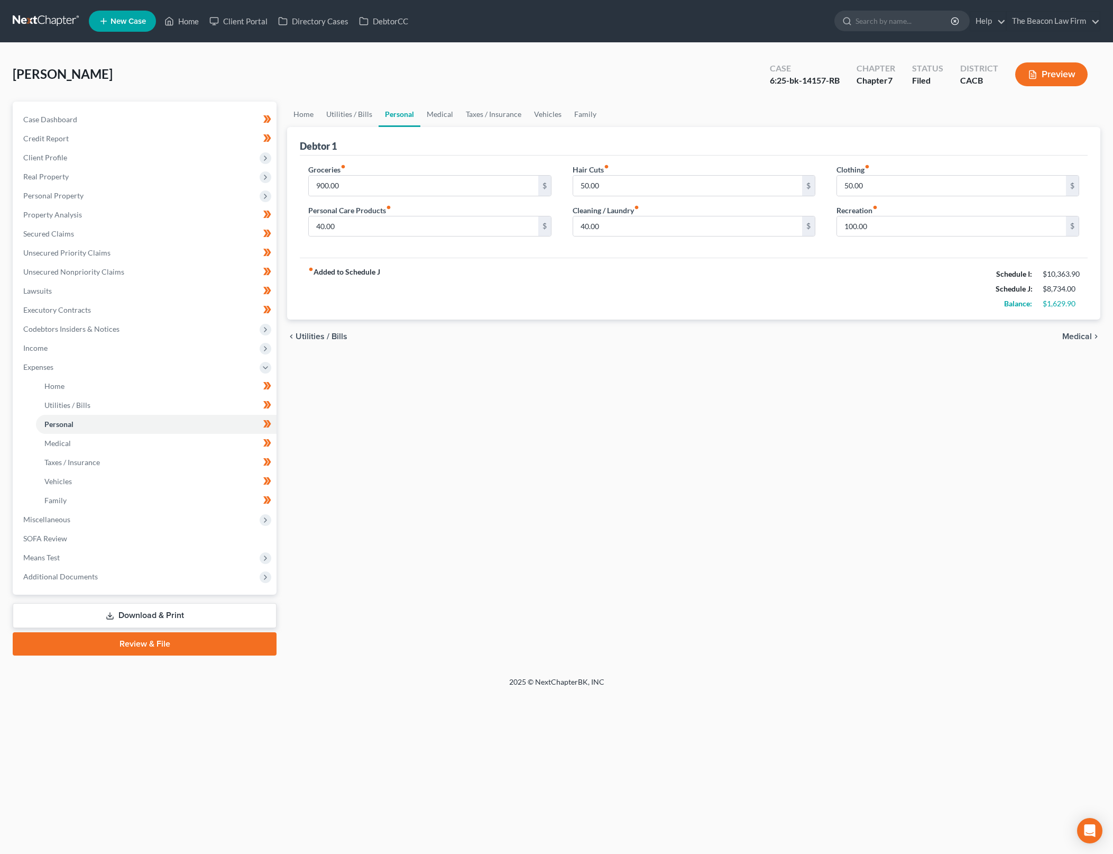
click at [529, 302] on div "fiber_manual_record Added to Schedule J Schedule I: $10,363.90 Schedule J: $8,7…" at bounding box center [694, 289] width 788 height 62
click at [429, 114] on link "Medical" at bounding box center [439, 114] width 39 height 25
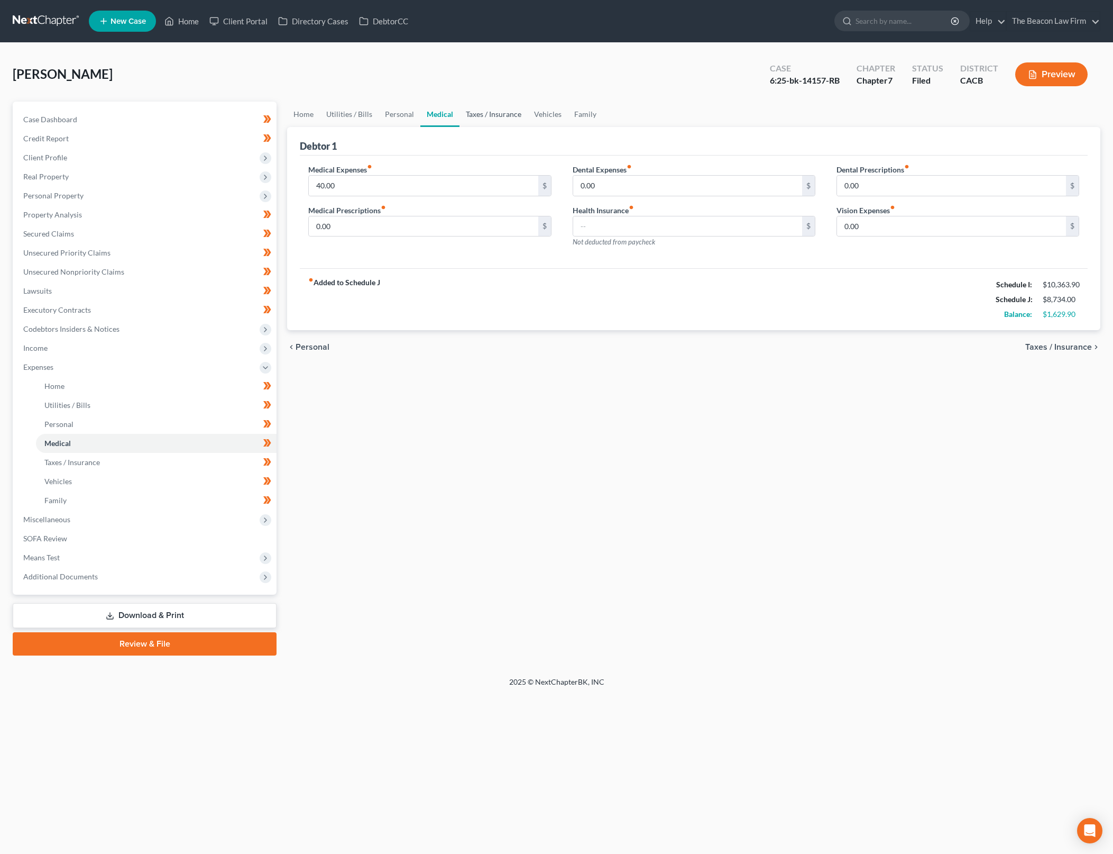
click at [480, 111] on link "Taxes / Insurance" at bounding box center [494, 114] width 68 height 25
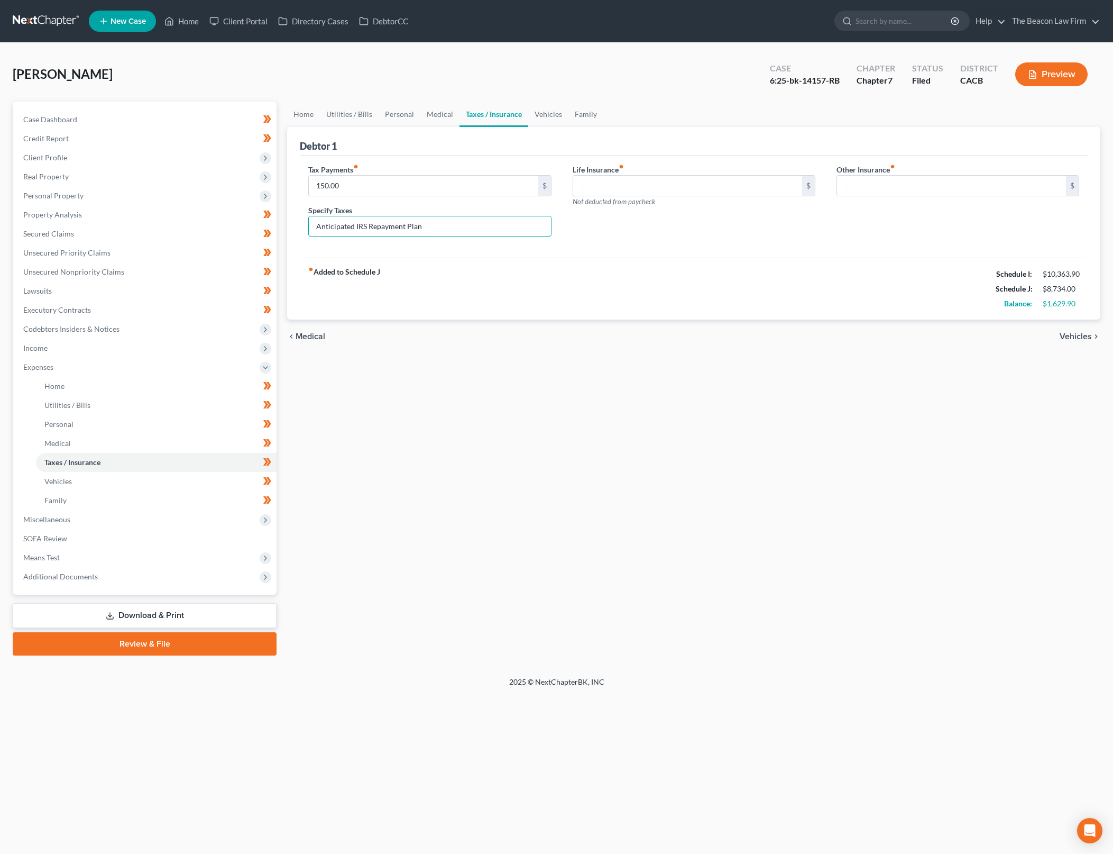
drag, startPoint x: 441, startPoint y: 221, endPoint x: 284, endPoint y: 224, distance: 157.1
click at [284, 224] on div "Home Utilities / Bills Personal Medical Taxes / Insurance Vehicles Family Debto…" at bounding box center [694, 379] width 824 height 554
click at [397, 181] on input "150.00" at bounding box center [423, 186] width 229 height 20
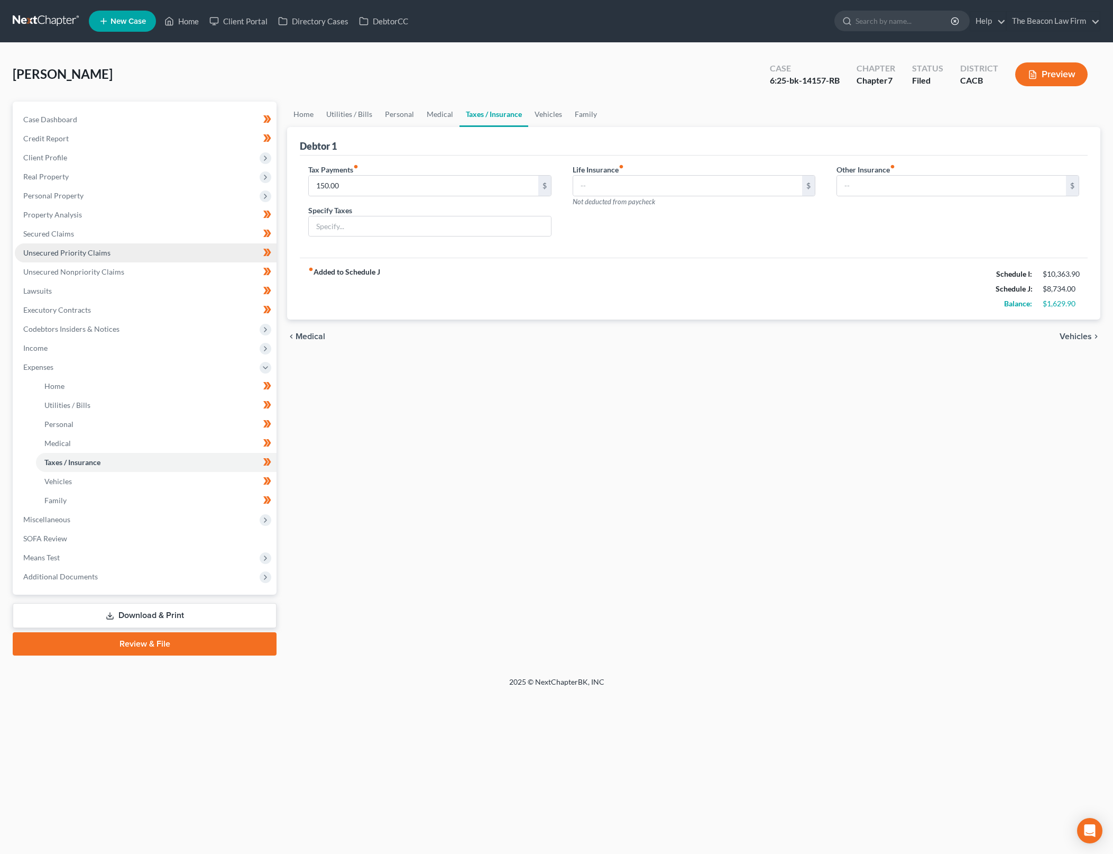
click at [77, 255] on span "Unsecured Priority Claims" at bounding box center [66, 252] width 87 height 9
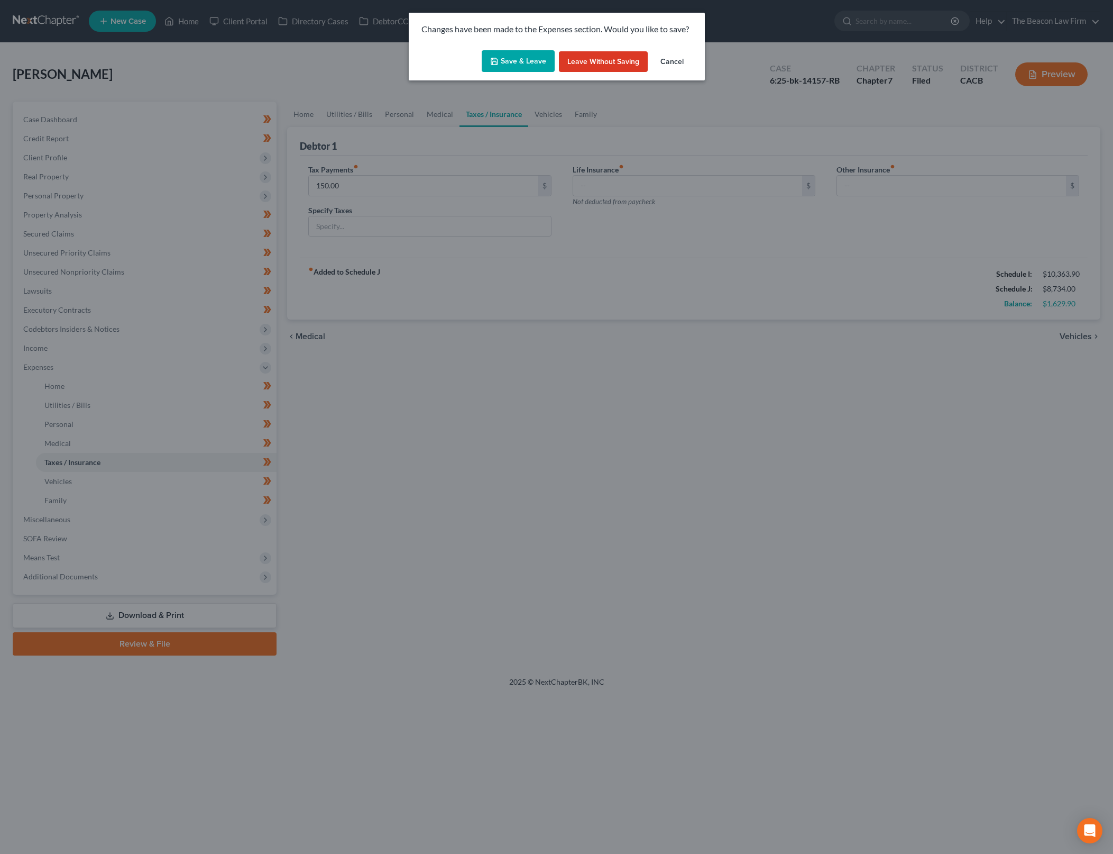
click at [500, 66] on button "Save & Leave" at bounding box center [518, 61] width 73 height 22
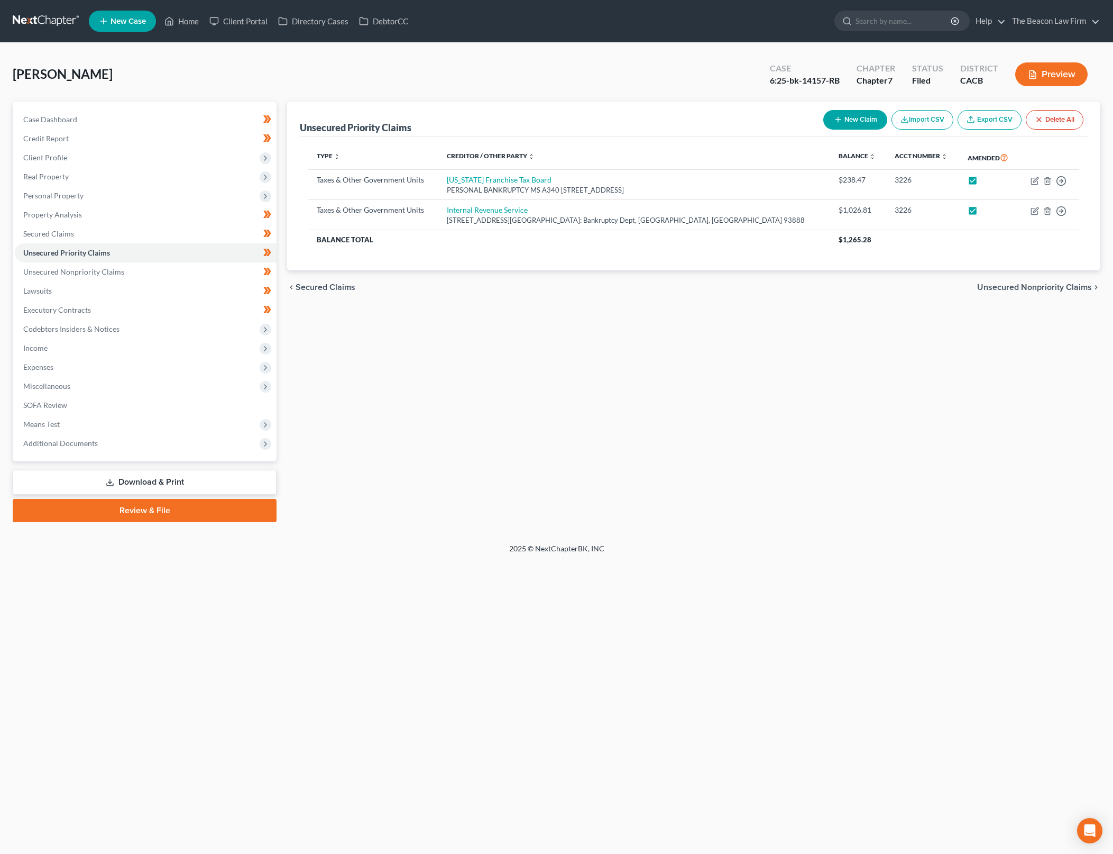
drag, startPoint x: 1030, startPoint y: 429, endPoint x: 873, endPoint y: 474, distance: 162.7
click at [1030, 429] on div "Unsecured Priority Claims New Claim Import CSV Export CSV Delete All Type expan…" at bounding box center [694, 312] width 824 height 420
click at [212, 369] on span "Expenses" at bounding box center [146, 367] width 262 height 19
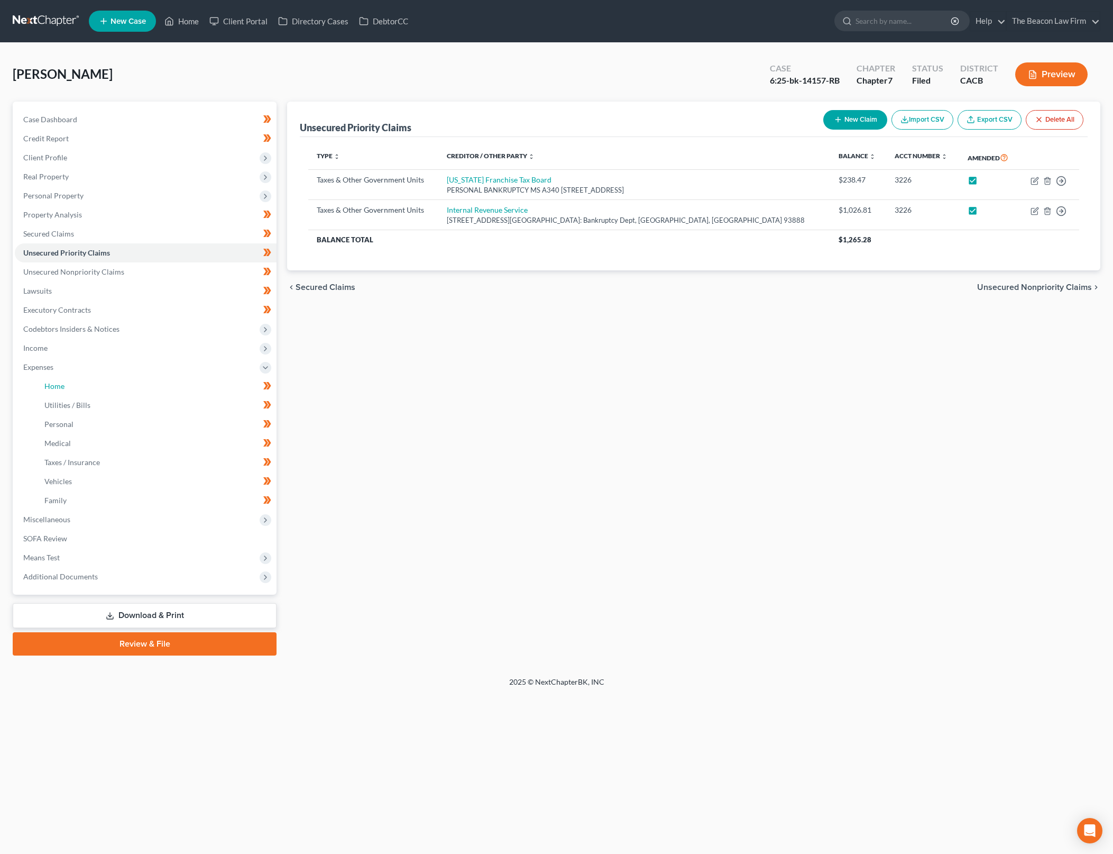
drag, startPoint x: 130, startPoint y: 382, endPoint x: 668, endPoint y: 591, distance: 577.7
click at [130, 382] on link "Home" at bounding box center [156, 386] width 241 height 19
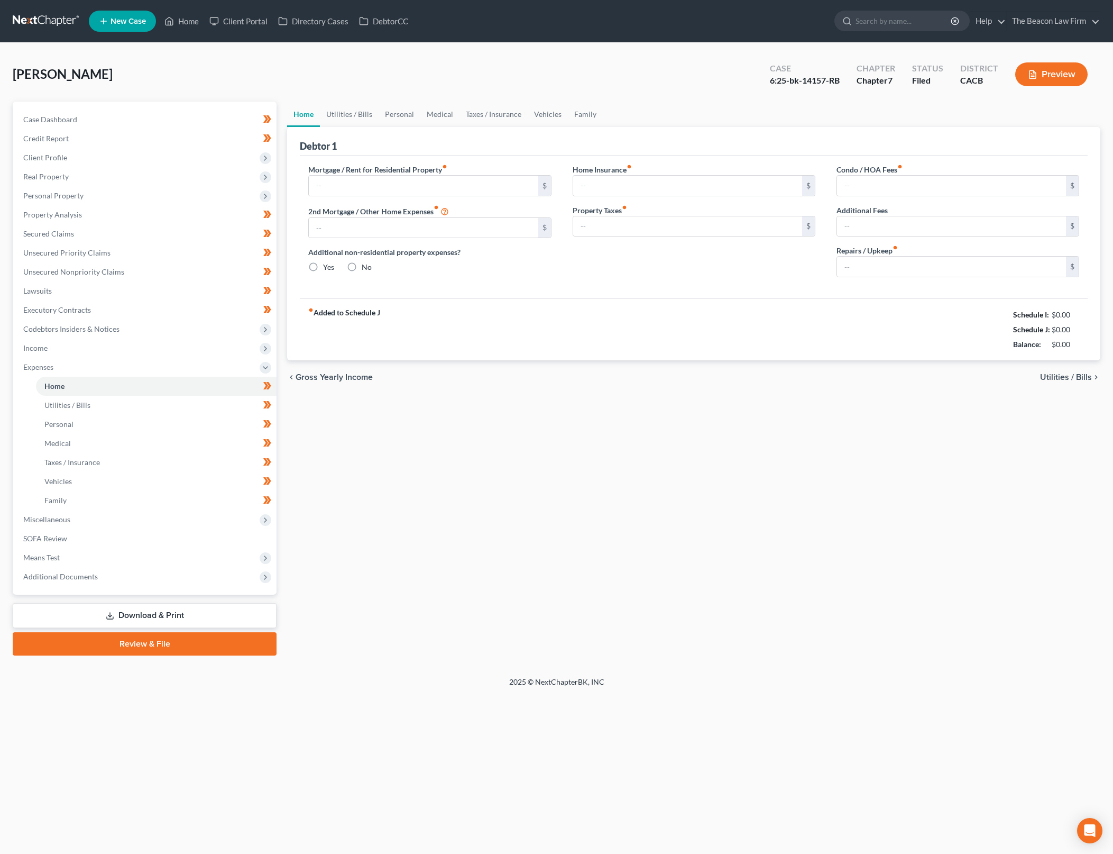
type input "1,700.00"
type input "2,200.00"
radio input "true"
type input "0.00"
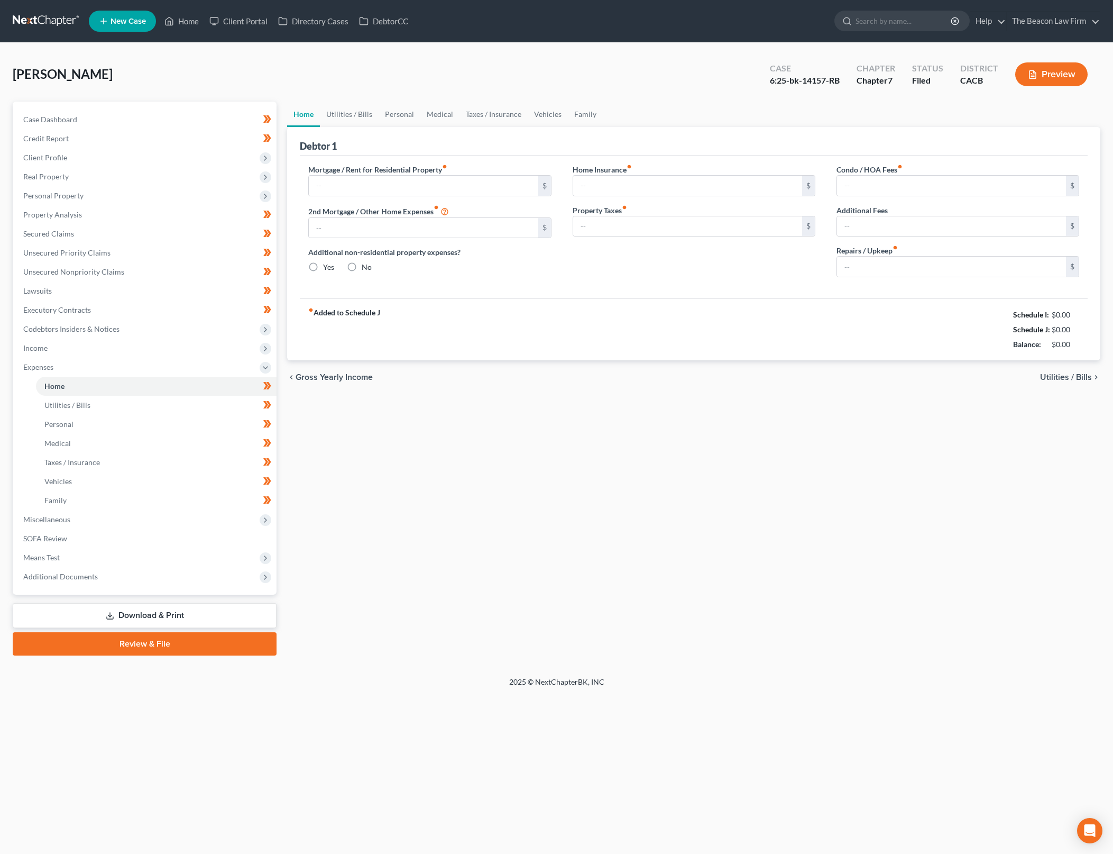
type input "0.00"
type input "130.00"
click at [349, 117] on link "Utilities / Bills" at bounding box center [349, 114] width 59 height 25
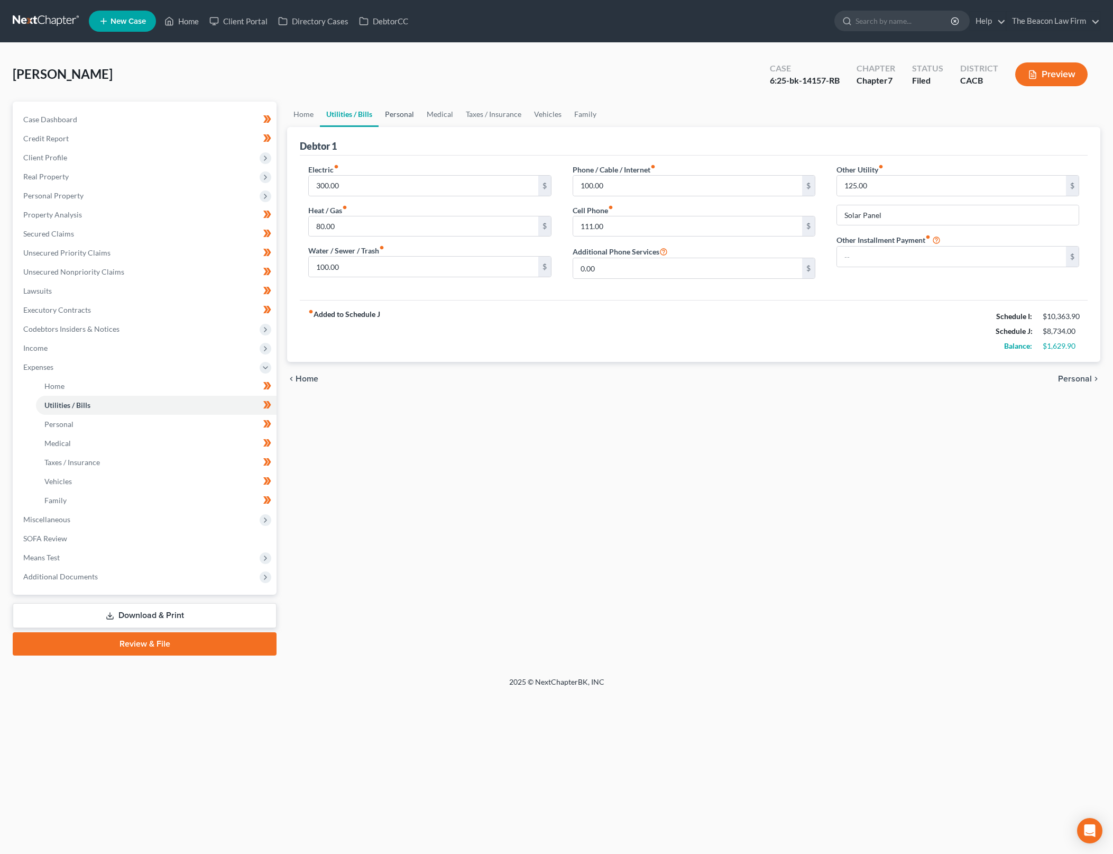
click at [402, 113] on link "Personal" at bounding box center [400, 114] width 42 height 25
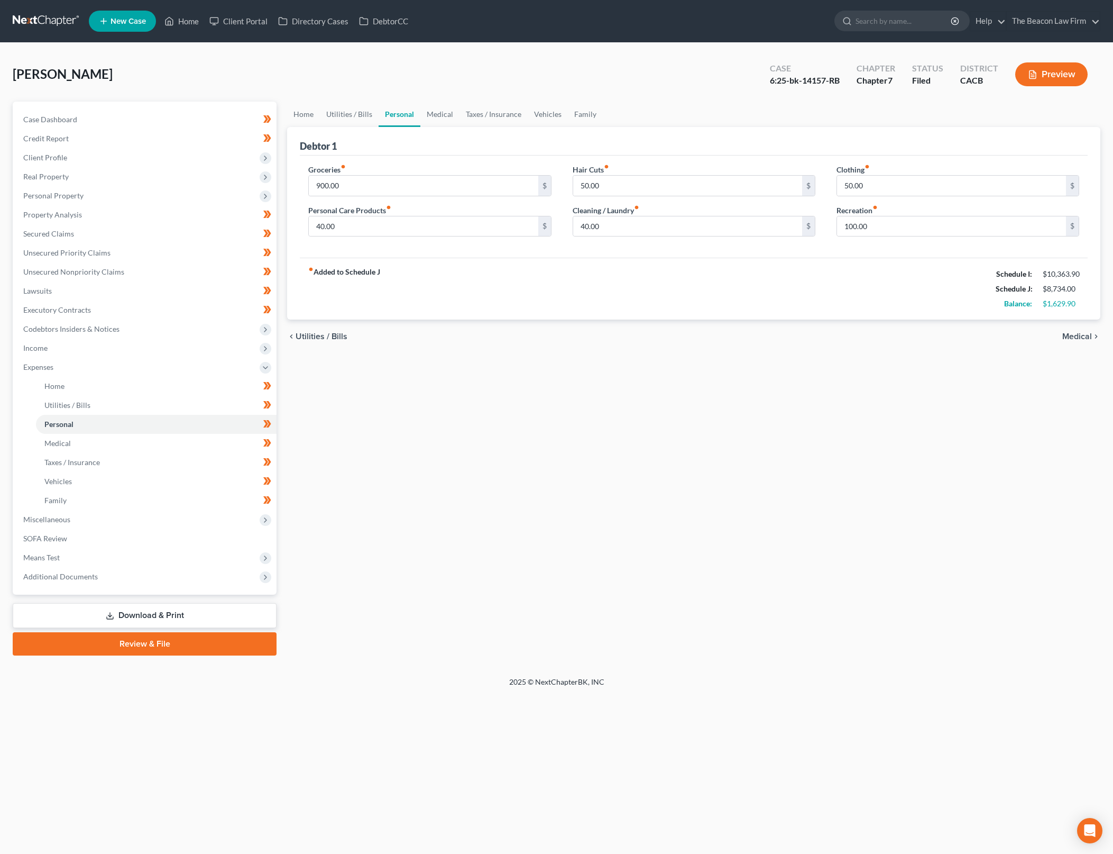
click at [599, 447] on div "Home Utilities / Bills Personal Medical Taxes / Insurance Vehicles Family Debto…" at bounding box center [694, 379] width 824 height 554
drag, startPoint x: 719, startPoint y: 396, endPoint x: 417, endPoint y: 337, distance: 307.5
click at [719, 396] on div "Home Utilities / Bills Personal Medical Taxes / Insurance Vehicles Family Debto…" at bounding box center [694, 379] width 824 height 554
click at [636, 240] on div "Hair Cuts fiber_manual_record 50.00 $ Cleaning / Laundry fiber_manual_record 40…" at bounding box center [694, 204] width 264 height 81
click at [637, 230] on input "40.00" at bounding box center [687, 226] width 229 height 20
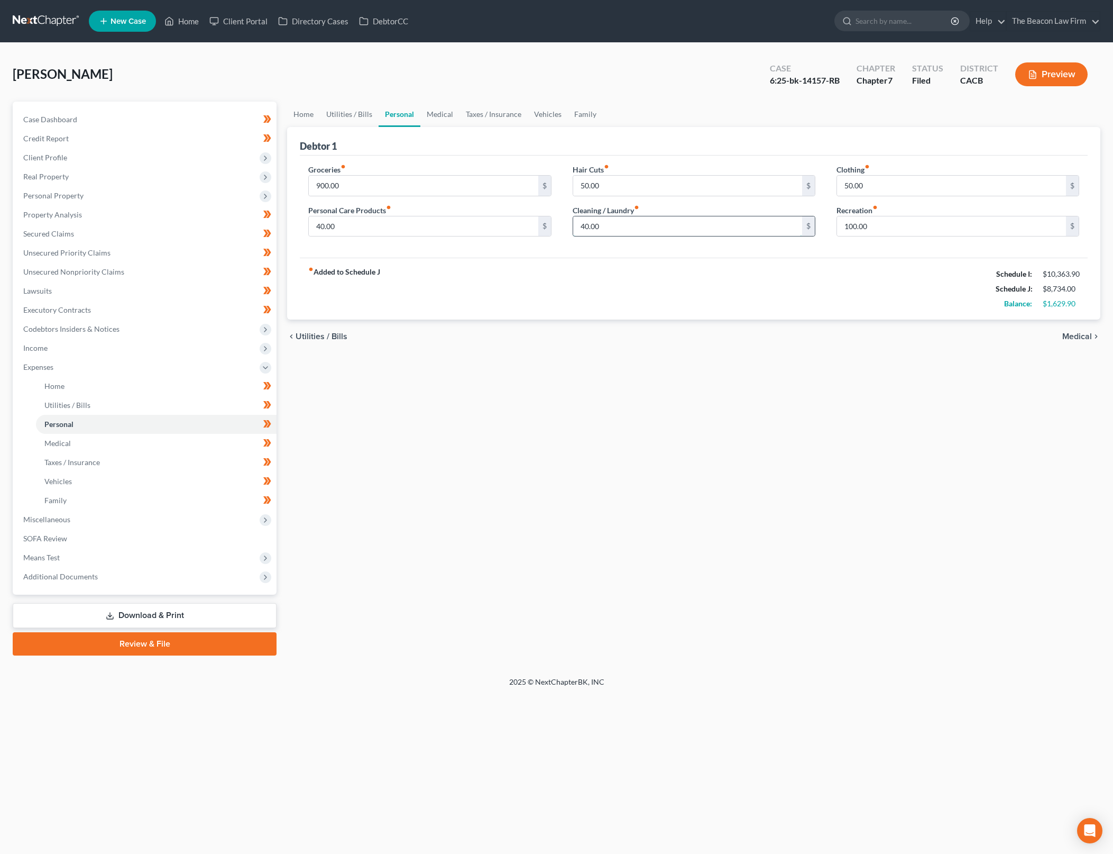
click at [637, 230] on input "40.00" at bounding box center [687, 226] width 229 height 20
click at [868, 190] on input "50.00" at bounding box center [951, 186] width 229 height 20
click at [868, 187] on input "50.00" at bounding box center [951, 186] width 229 height 20
drag, startPoint x: 677, startPoint y: 324, endPoint x: 663, endPoint y: 383, distance: 60.4
click at [677, 324] on div "chevron_left Utilities / Bills Medical chevron_right" at bounding box center [693, 336] width 813 height 34
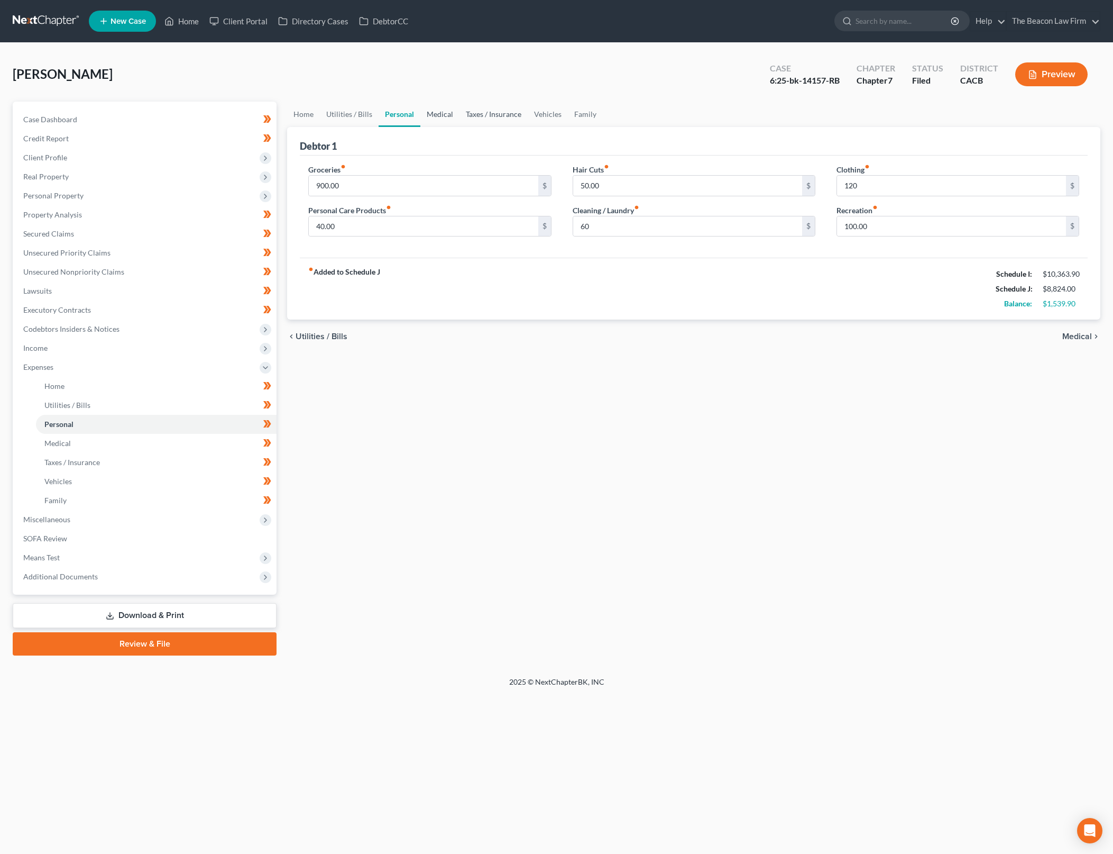
click at [435, 117] on link "Medical" at bounding box center [439, 114] width 39 height 25
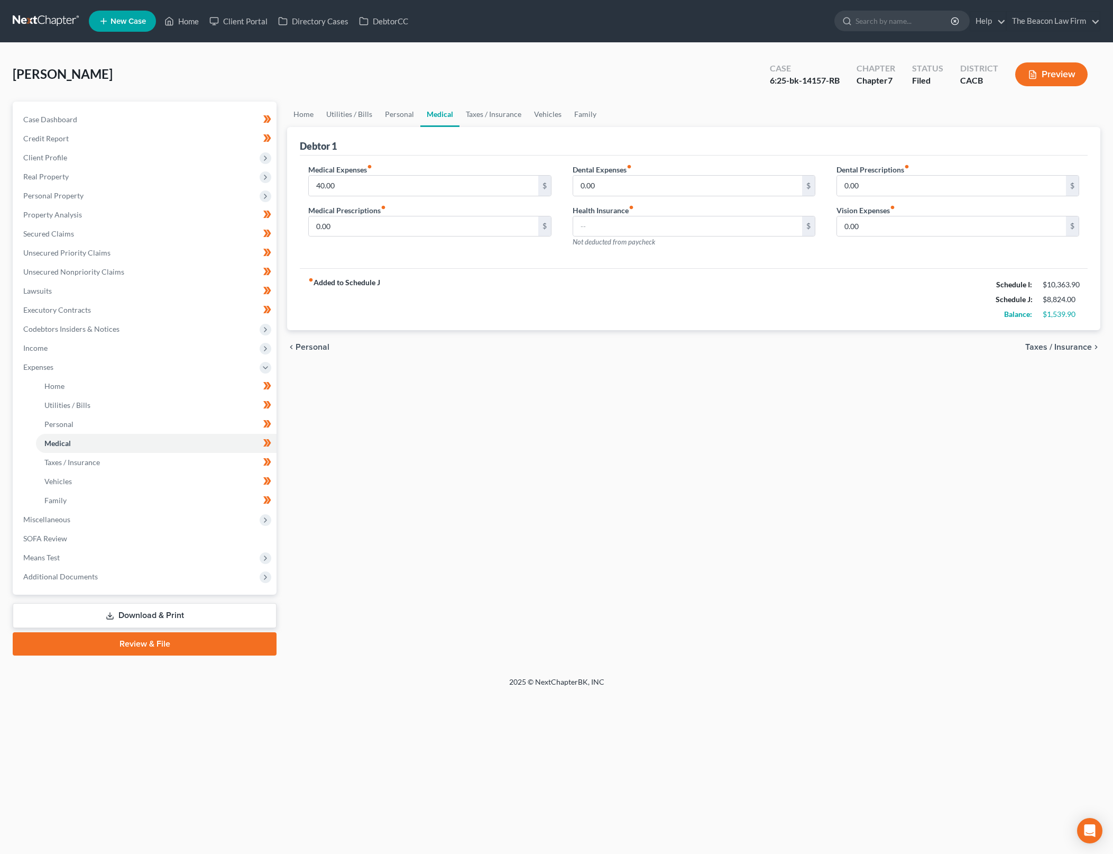
click at [639, 451] on div "Home Utilities / Bills Personal Medical Taxes / Insurance Vehicles Family Debto…" at bounding box center [694, 379] width 824 height 554
click at [653, 433] on div "Home Utilities / Bills Personal Medical Taxes / Insurance Vehicles Family Debto…" at bounding box center [694, 379] width 824 height 554
click at [507, 120] on link "Taxes / Insurance" at bounding box center [494, 114] width 68 height 25
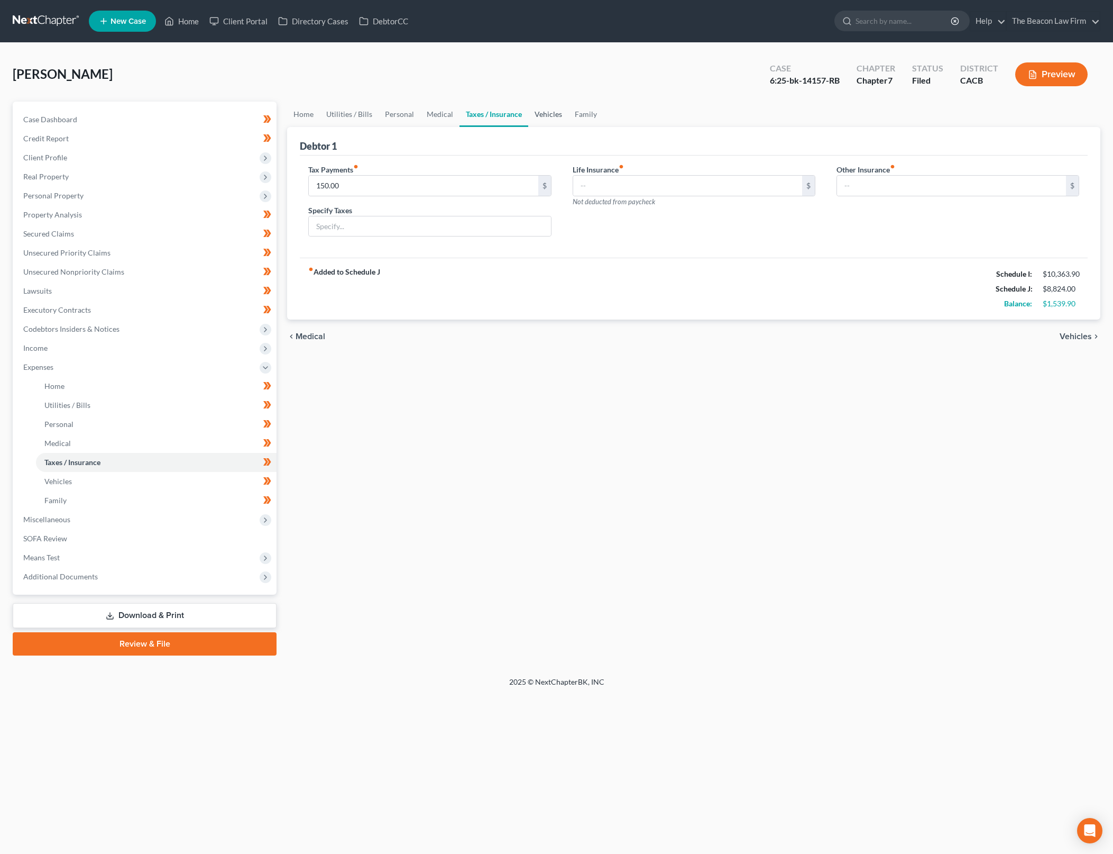
click at [548, 113] on link "Vehicles" at bounding box center [548, 114] width 40 height 25
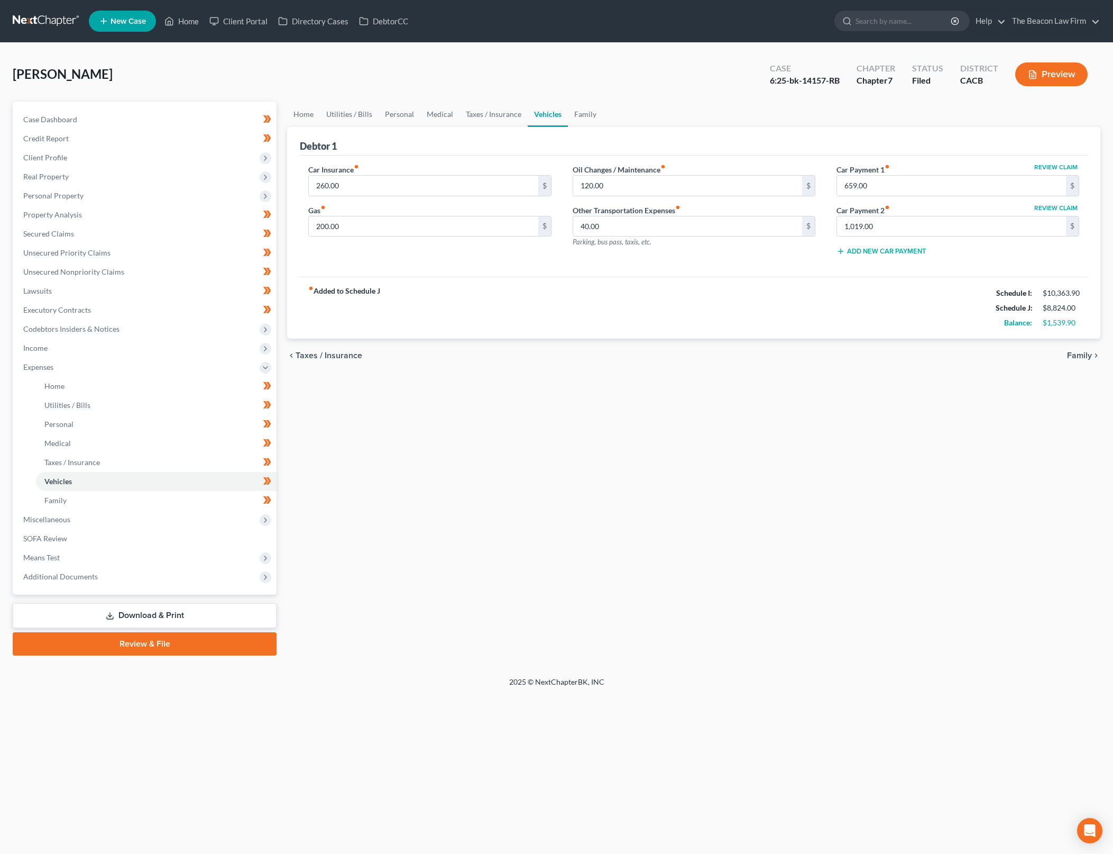
click at [617, 360] on div "chevron_left Taxes / Insurance Family chevron_right" at bounding box center [693, 355] width 813 height 34
click at [579, 115] on link "Family" at bounding box center [585, 114] width 35 height 25
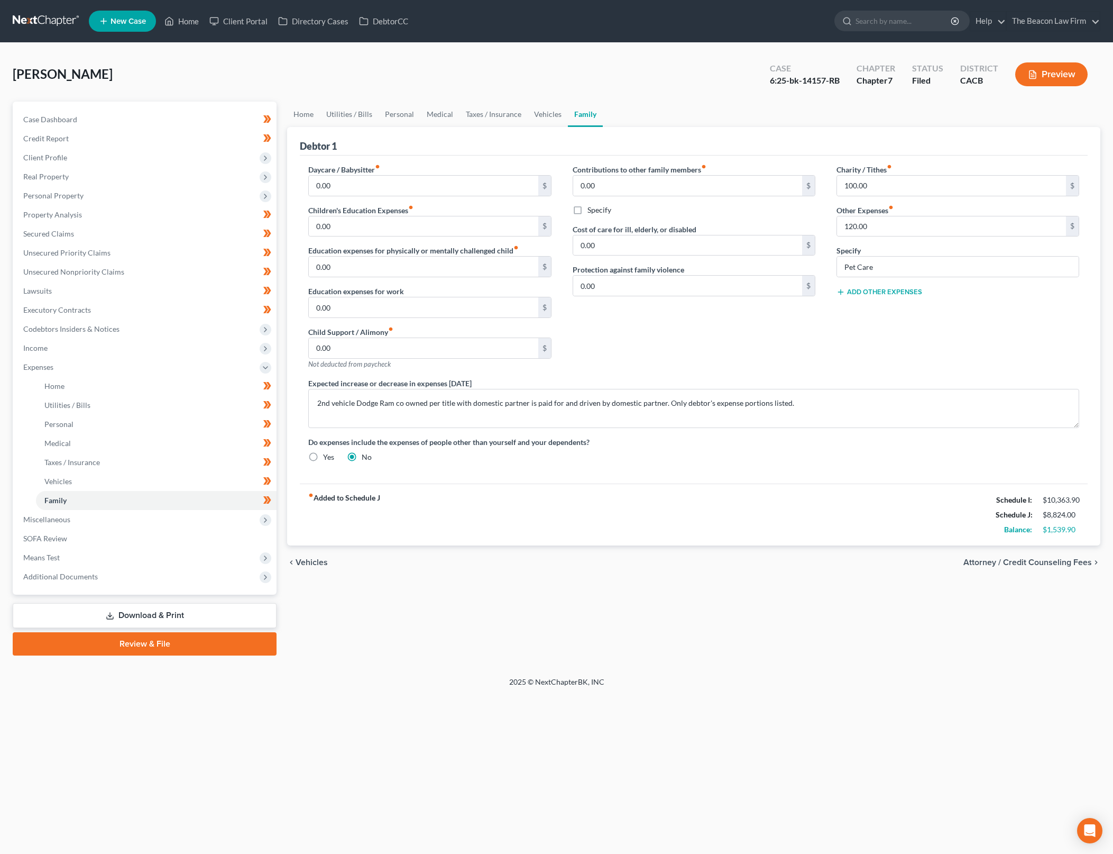
click at [626, 322] on div "Contributions to other family members fiber_manual_record 0.00 $ Specify Cost o…" at bounding box center [694, 271] width 264 height 214
click at [169, 558] on span "Means Test" at bounding box center [146, 557] width 262 height 19
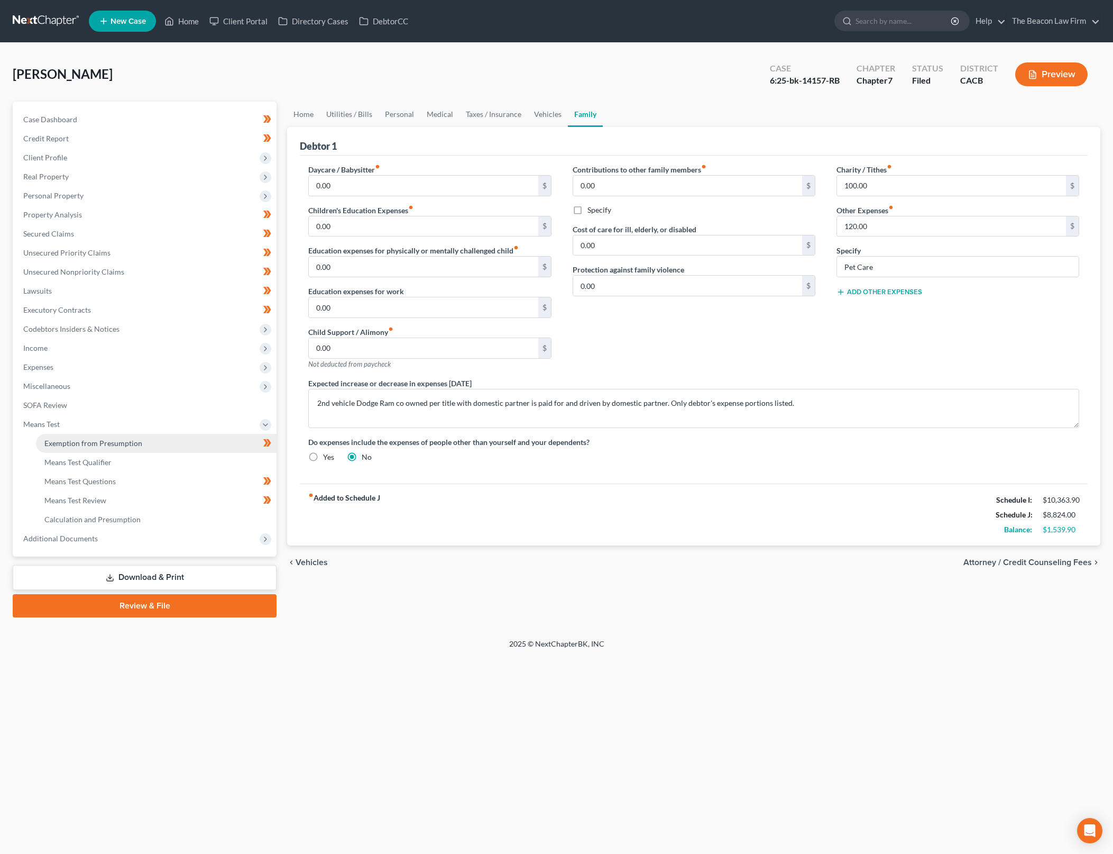
click at [175, 438] on link "Exemption from Presumption" at bounding box center [156, 443] width 241 height 19
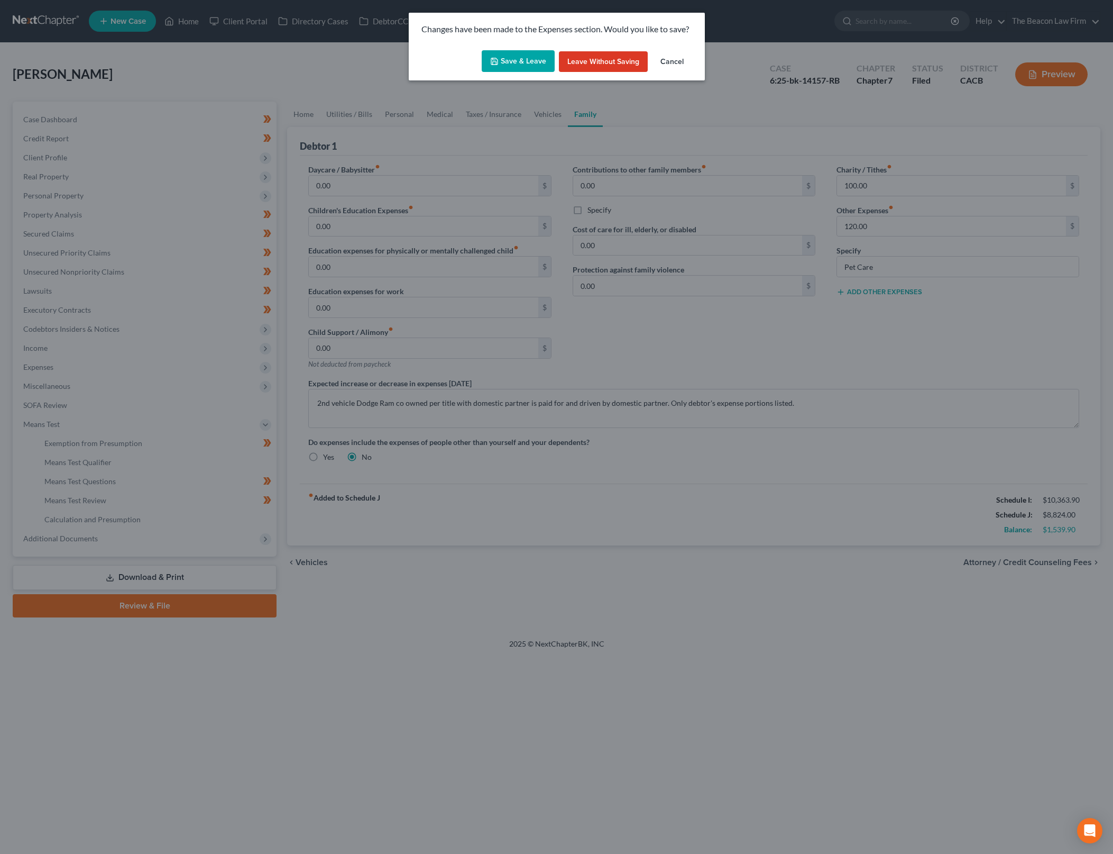
click at [523, 49] on div "Save & Leave Leave without Saving Cancel" at bounding box center [557, 63] width 296 height 35
click at [527, 64] on button "Save & Leave" at bounding box center [518, 61] width 73 height 22
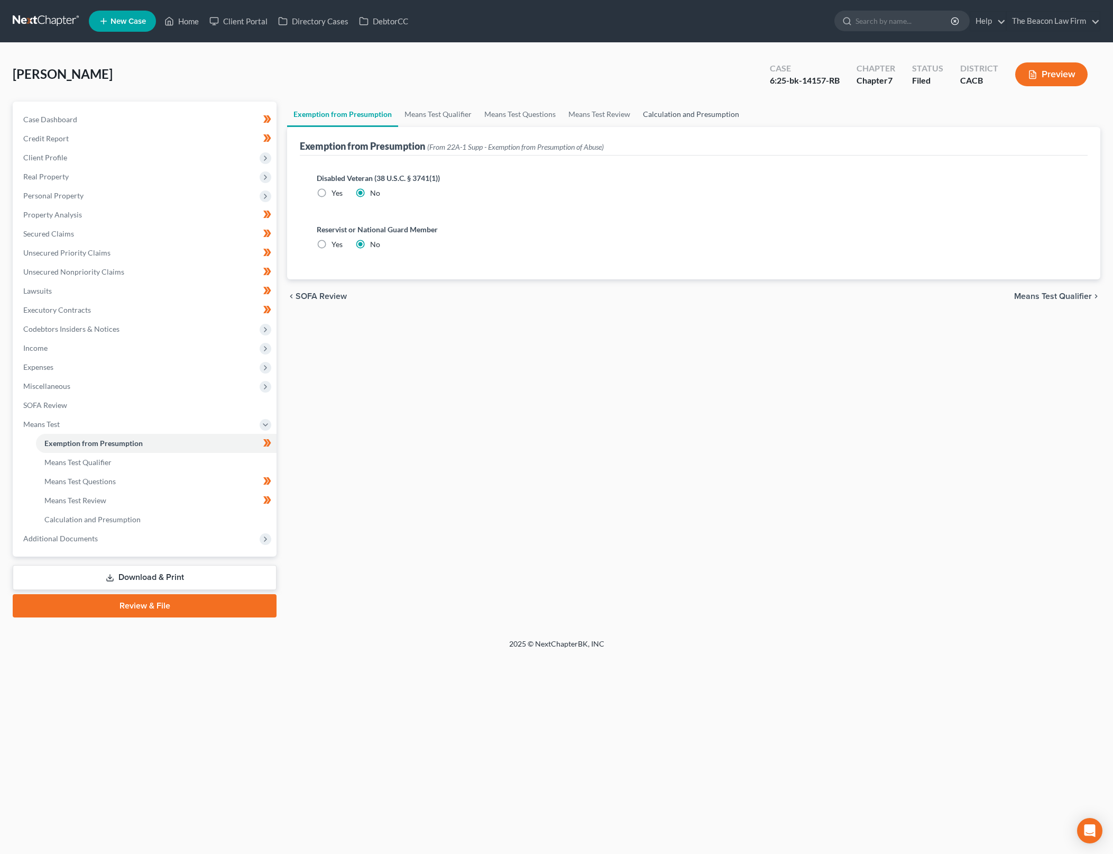
click at [647, 104] on link "Calculation and Presumption" at bounding box center [691, 114] width 109 height 25
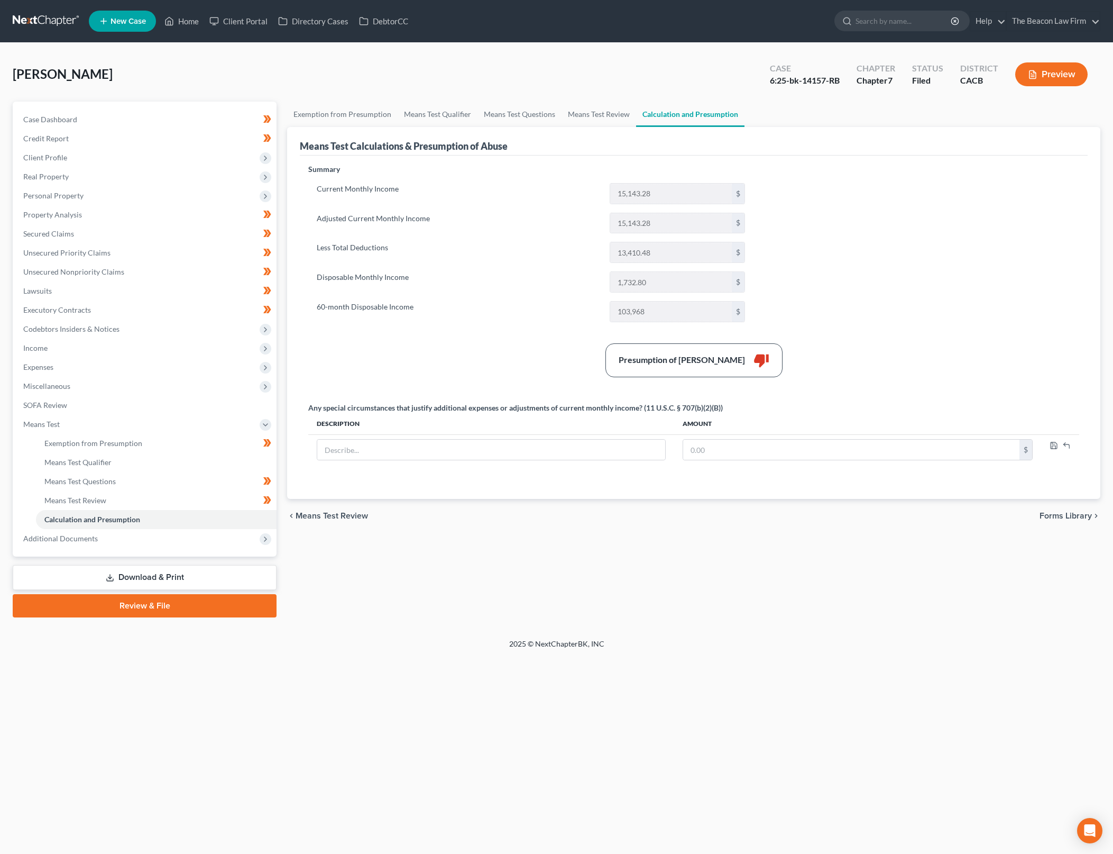
click at [830, 259] on div "Summary Current Monthly Income 15,143.28 $ Adjusted Current Monthly Income 15,1…" at bounding box center [694, 325] width 782 height 322
click at [322, 115] on link "Exemption from Presumption" at bounding box center [342, 114] width 111 height 25
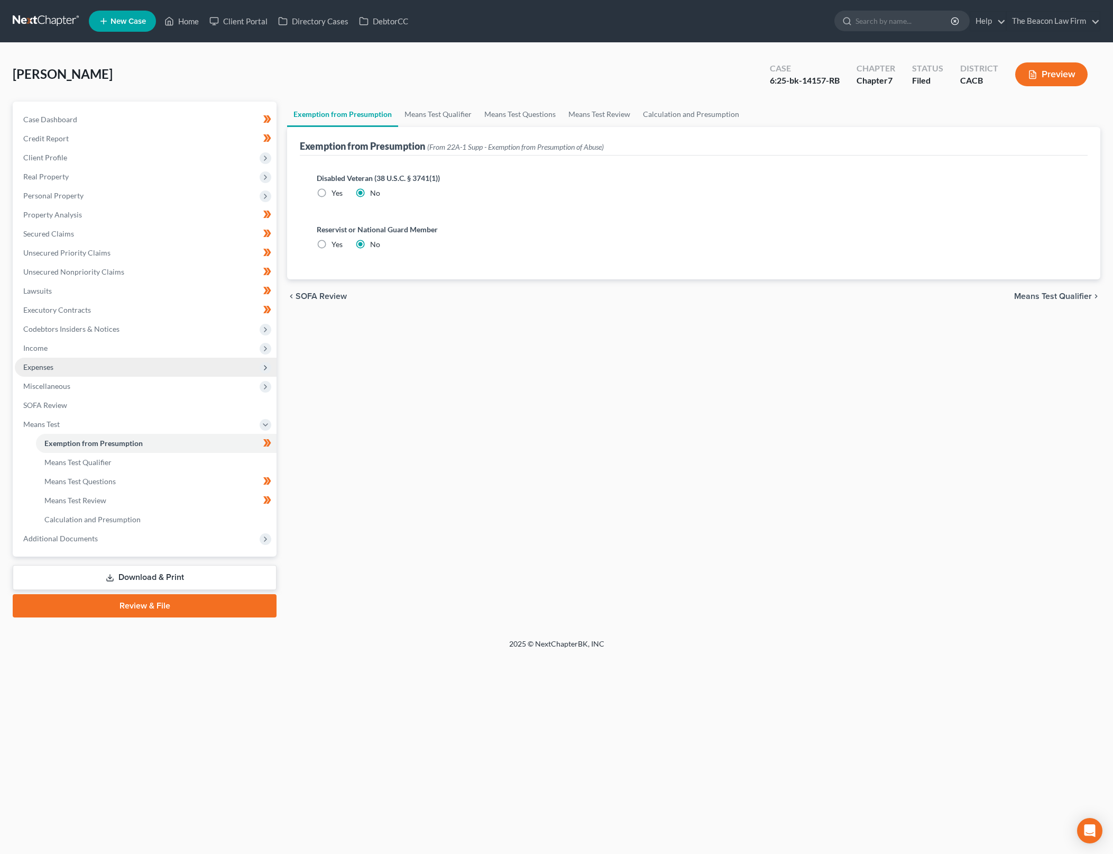
click at [187, 369] on span "Expenses" at bounding box center [146, 367] width 262 height 19
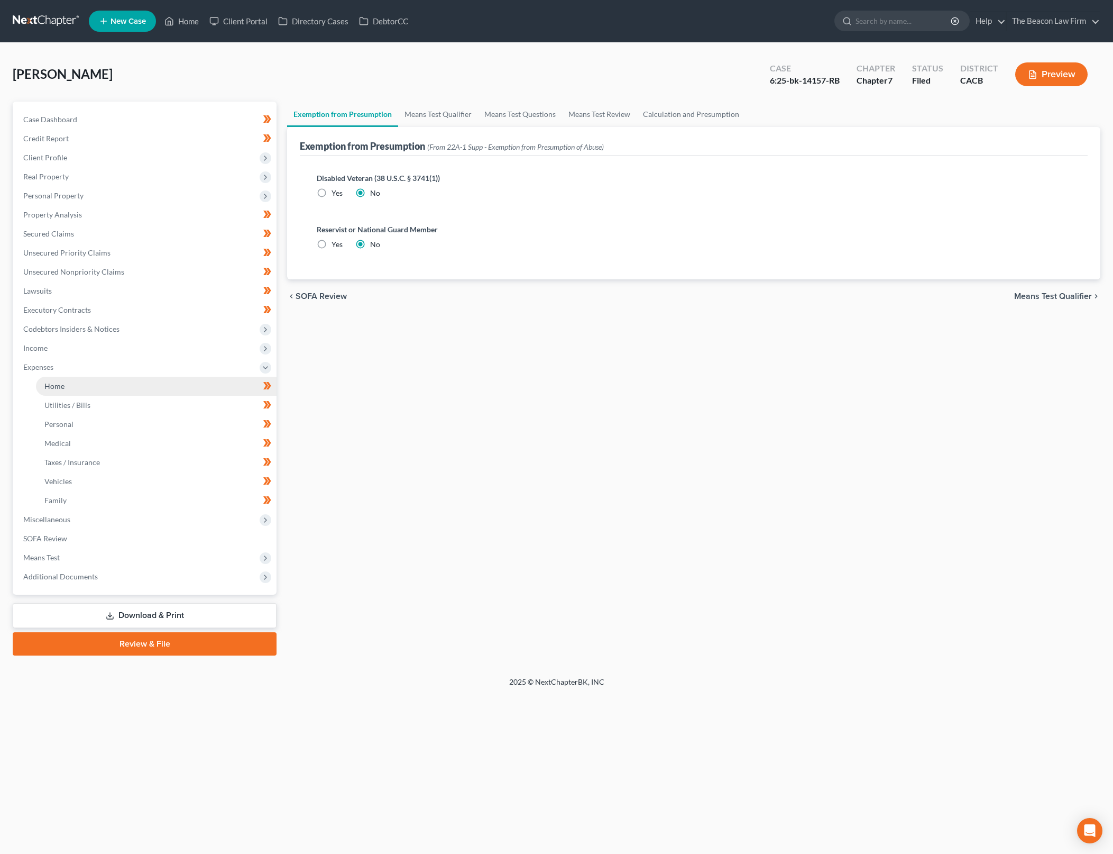
click at [186, 379] on link "Home" at bounding box center [156, 386] width 241 height 19
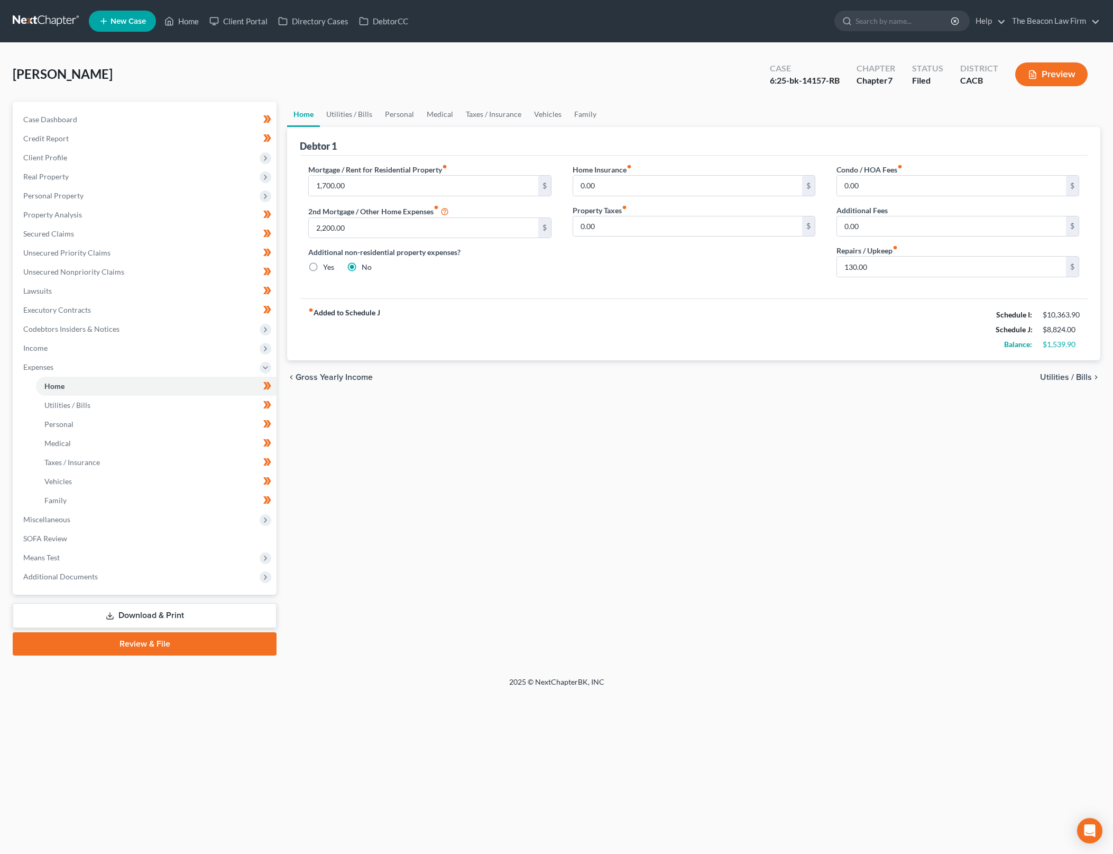
click at [505, 305] on div "fiber_manual_record Added to Schedule J Schedule I: $10,363.90 Schedule J: $8,8…" at bounding box center [694, 329] width 788 height 62
click at [167, 155] on span "Client Profile" at bounding box center [146, 157] width 262 height 19
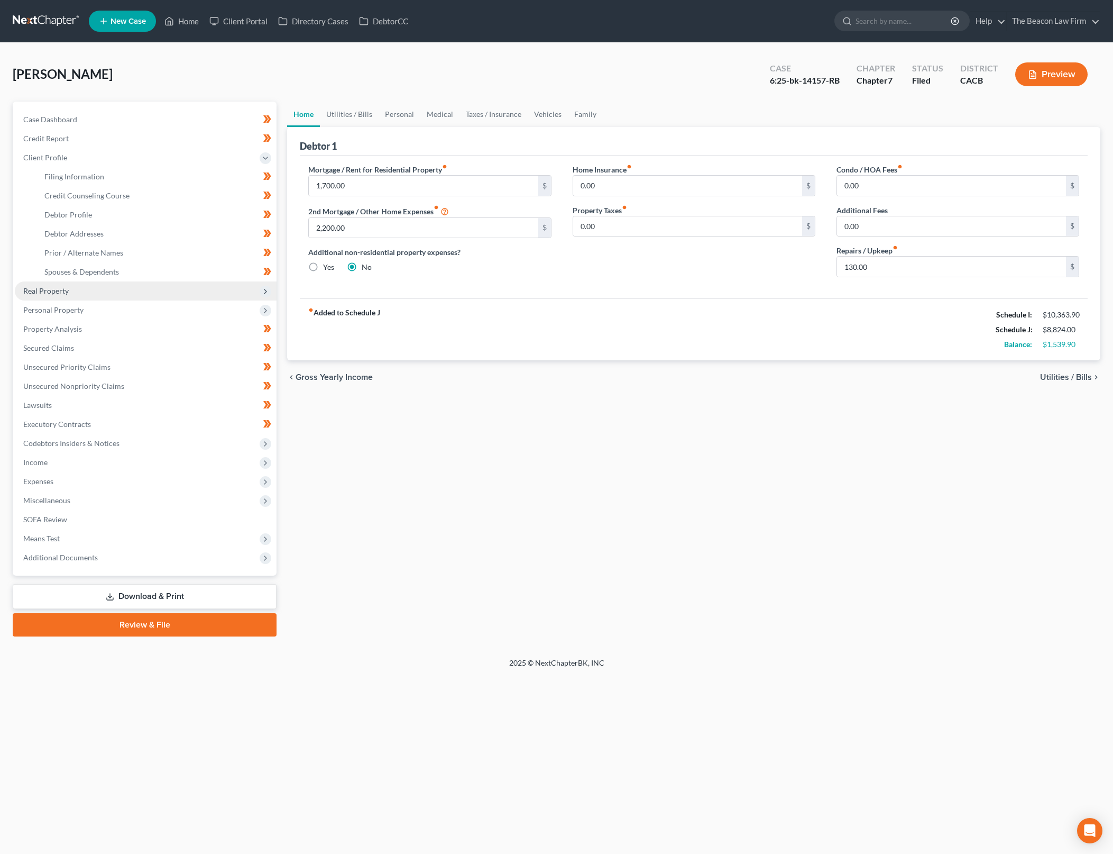
click at [151, 293] on span "Real Property" at bounding box center [146, 290] width 262 height 19
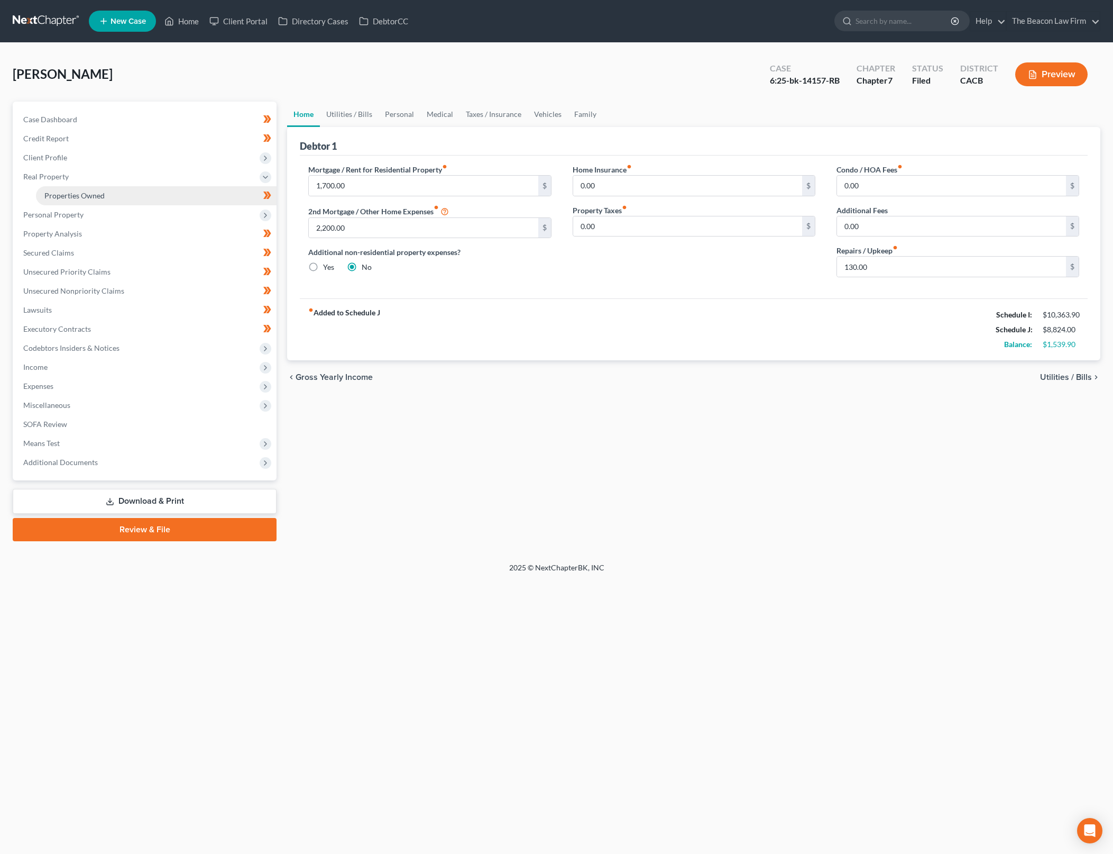
click at [194, 194] on link "Properties Owned" at bounding box center [156, 195] width 241 height 19
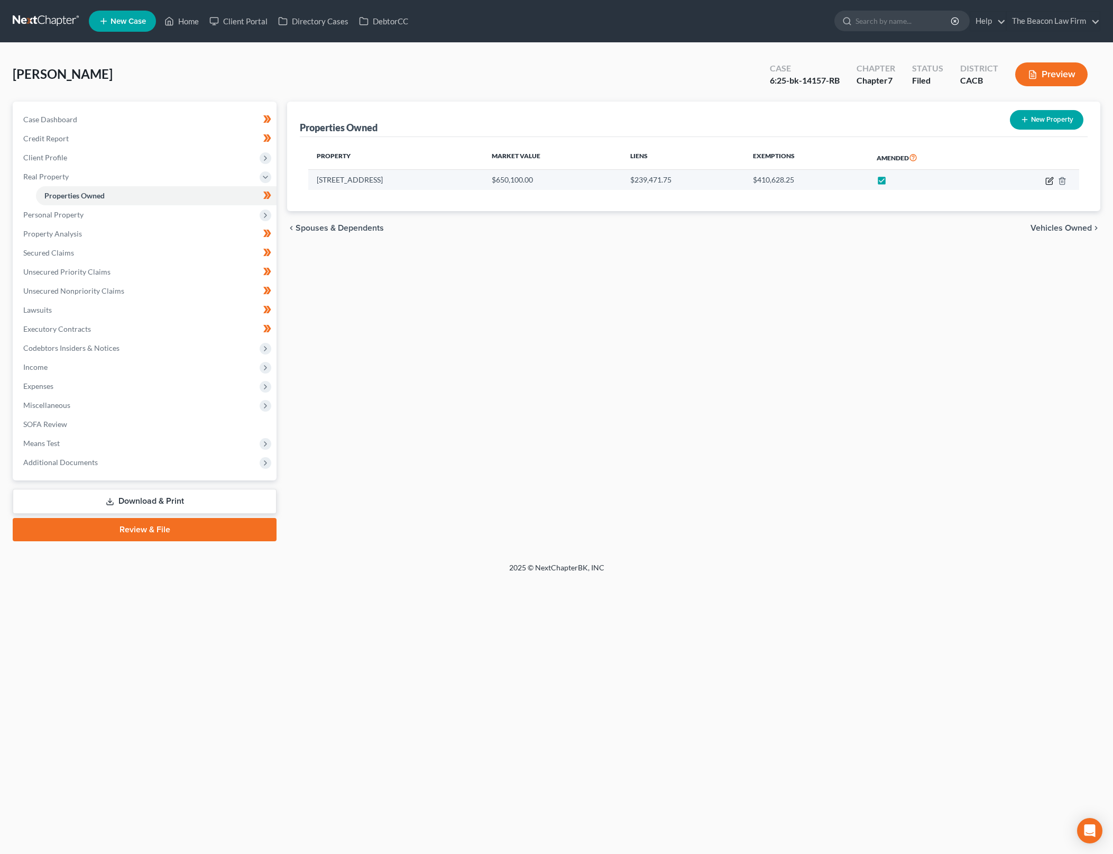
click at [1049, 181] on icon "button" at bounding box center [1050, 179] width 5 height 5
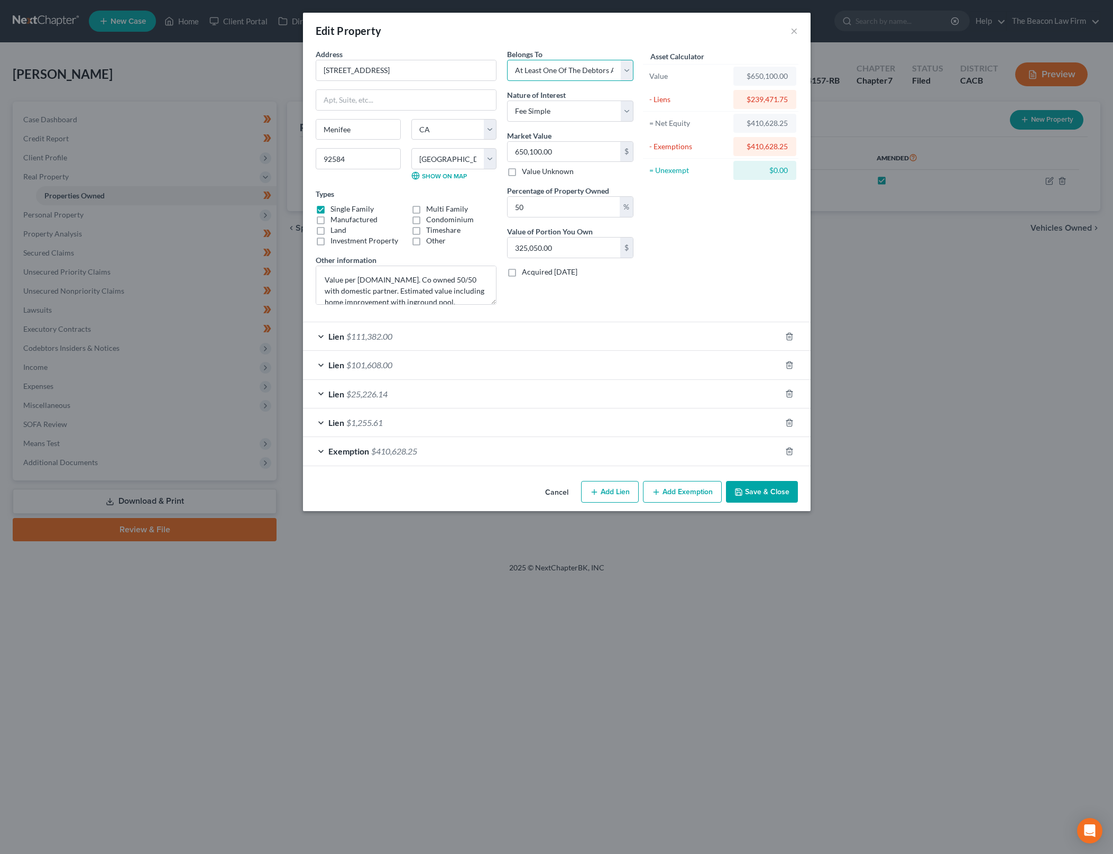
click at [632, 65] on select "Select Debtor 1 Only Debtor 2 Only Debtor 1 And Debtor 2 Only At Least One Of T…" at bounding box center [570, 70] width 126 height 21
click at [507, 60] on select "Select Debtor 1 Only Debtor 2 Only Debtor 1 And Debtor 2 Only At Least One Of T…" at bounding box center [570, 70] width 126 height 21
click at [708, 216] on div "Asset Calculator Value $650,100.00 - Liens $239,471.75 = Net Equity $410,628.25…" at bounding box center [721, 181] width 164 height 264
click at [722, 260] on div "Asset Calculator Value $650,100.00 - Liens $239,471.75 = Net Equity $410,628.25…" at bounding box center [721, 181] width 164 height 264
click at [591, 202] on input "50" at bounding box center [564, 207] width 112 height 20
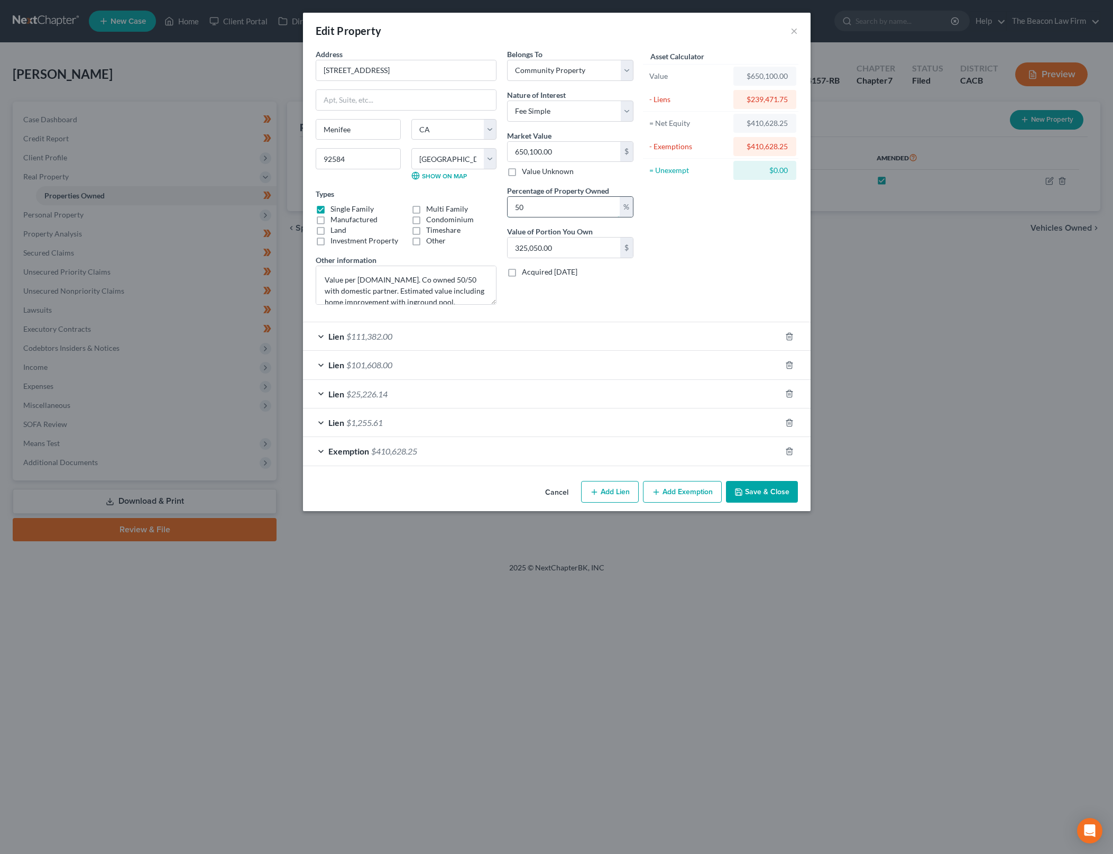
click at [591, 202] on input "50" at bounding box center [564, 207] width 112 height 20
click at [729, 208] on div "Asset Calculator Value $650,100.00 - Liens $239,471.75 = Net Equity $410,628.25…" at bounding box center [721, 181] width 164 height 264
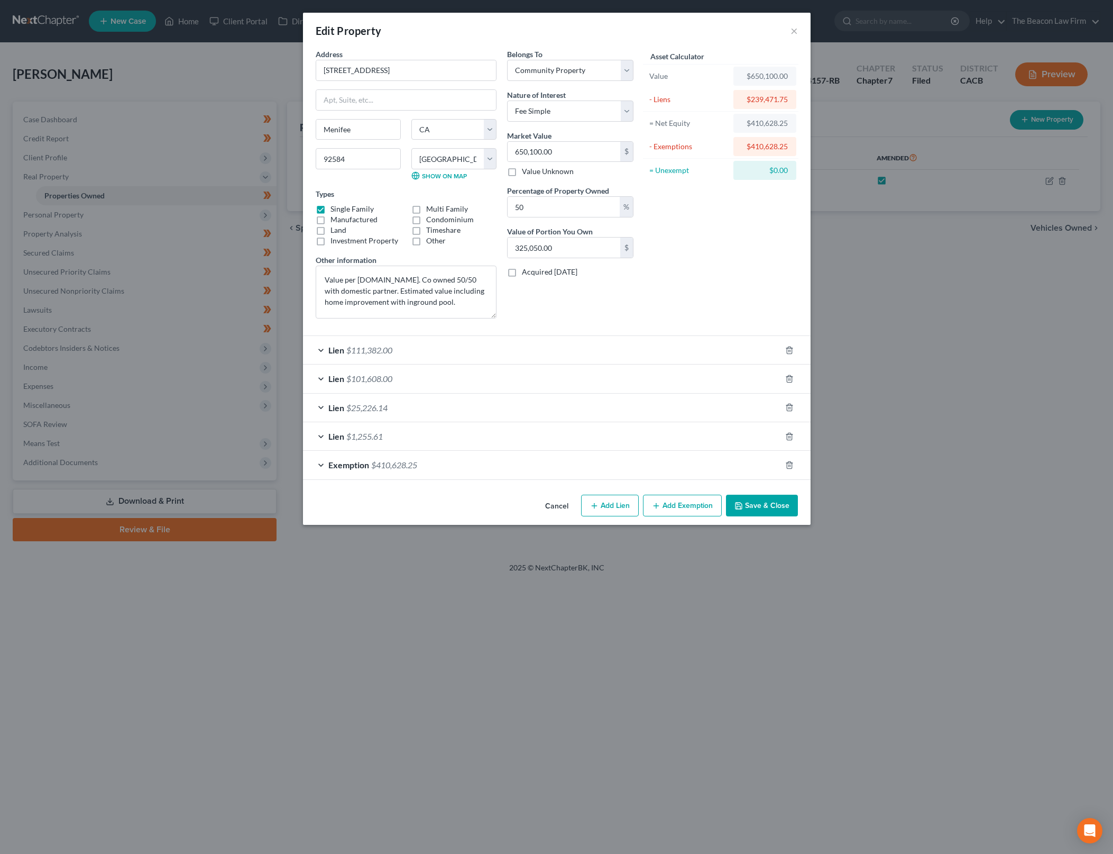
drag, startPoint x: 490, startPoint y: 299, endPoint x: 562, endPoint y: 398, distance: 121.9
click at [503, 320] on div "Address * 28393 Overland Court [GEOGRAPHIC_DATA] [US_STATE][GEOGRAPHIC_DATA] [G…" at bounding box center [474, 188] width 328 height 278
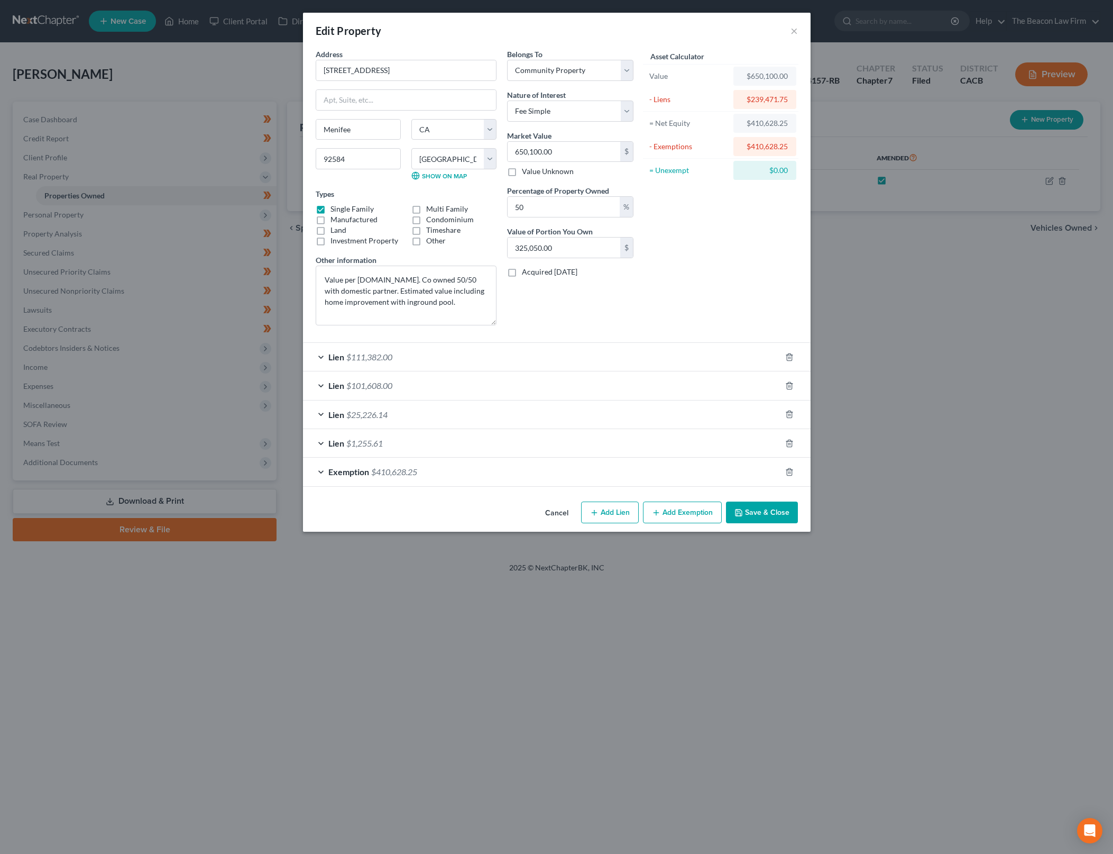
click at [754, 518] on button "Save & Close" at bounding box center [762, 512] width 72 height 22
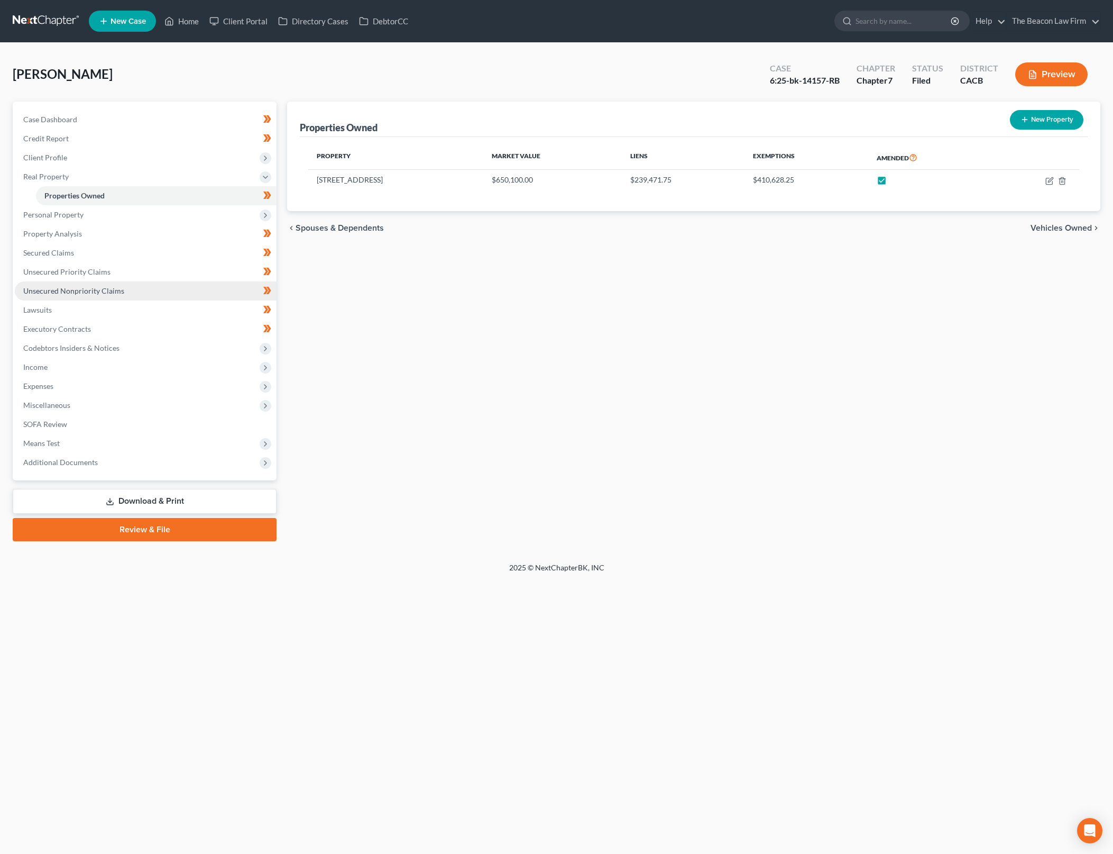
click at [151, 290] on link "Unsecured Nonpriority Claims" at bounding box center [146, 290] width 262 height 19
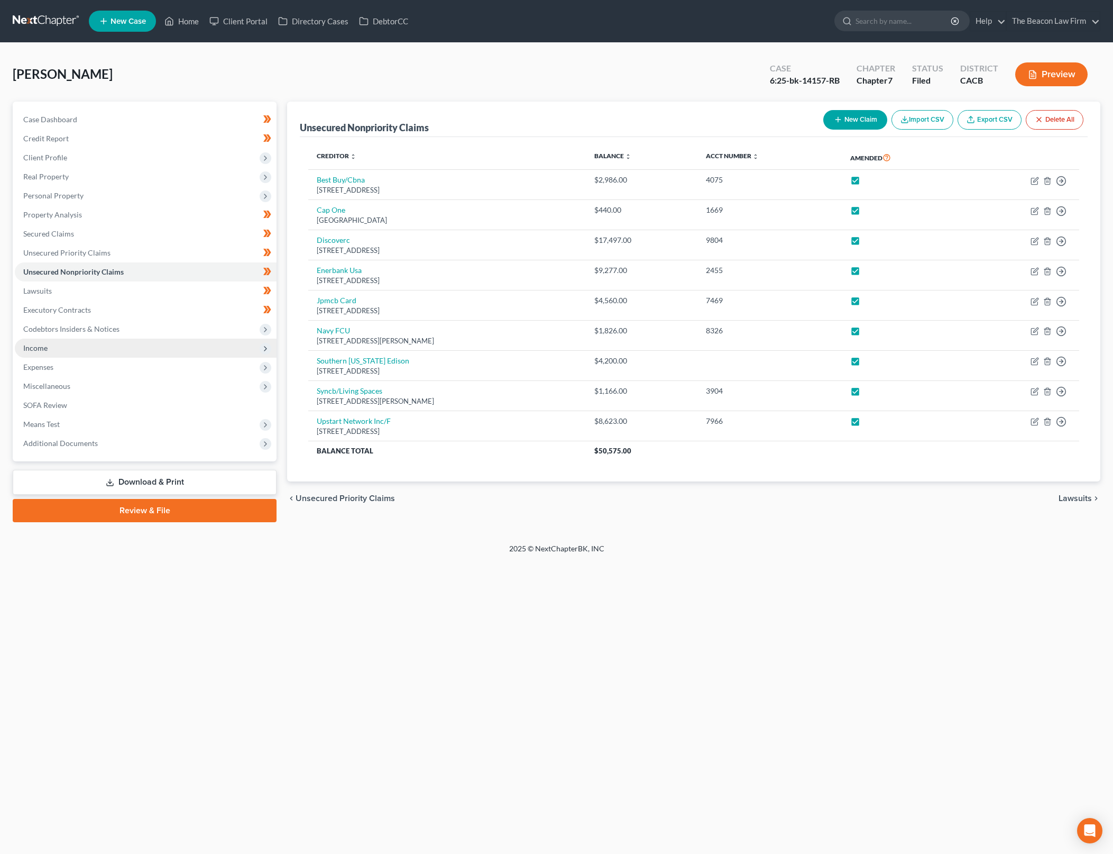
click at [145, 346] on span "Income" at bounding box center [146, 347] width 262 height 19
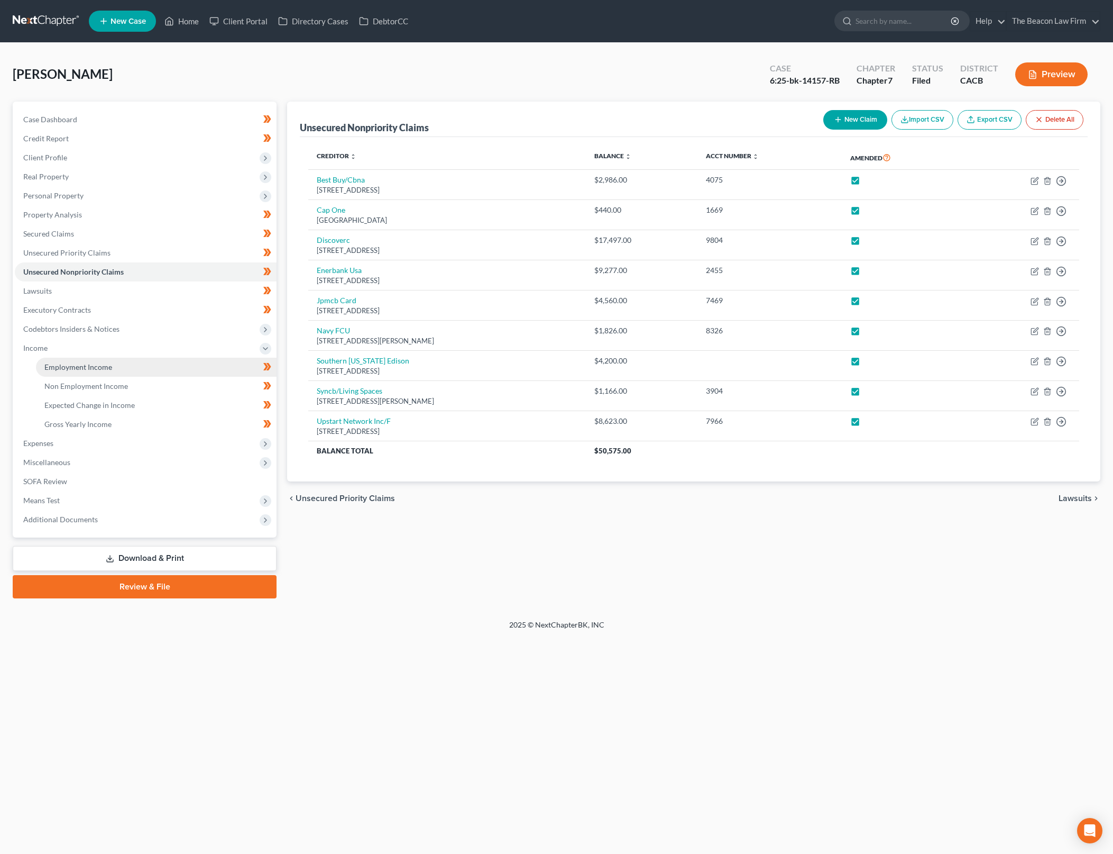
click at [149, 362] on link "Employment Income" at bounding box center [156, 367] width 241 height 19
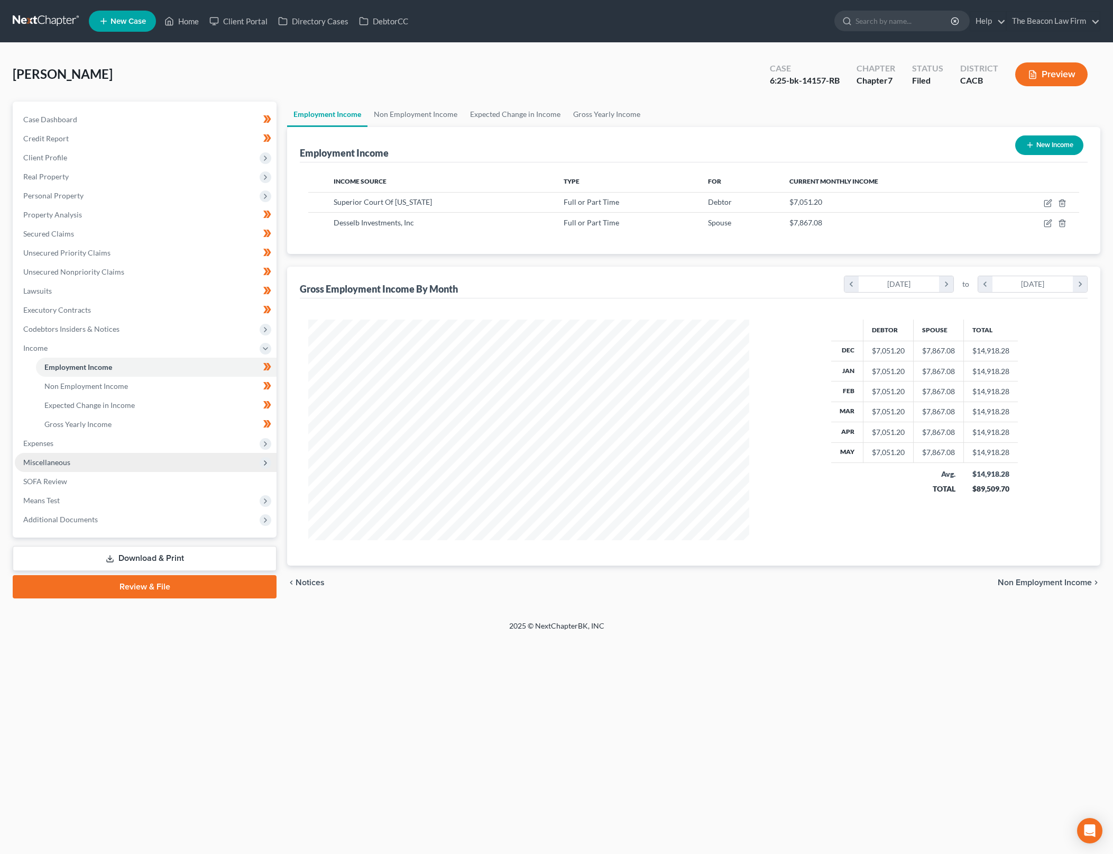
scroll to position [221, 462]
click at [175, 418] on link "Gross Yearly Income" at bounding box center [156, 424] width 241 height 19
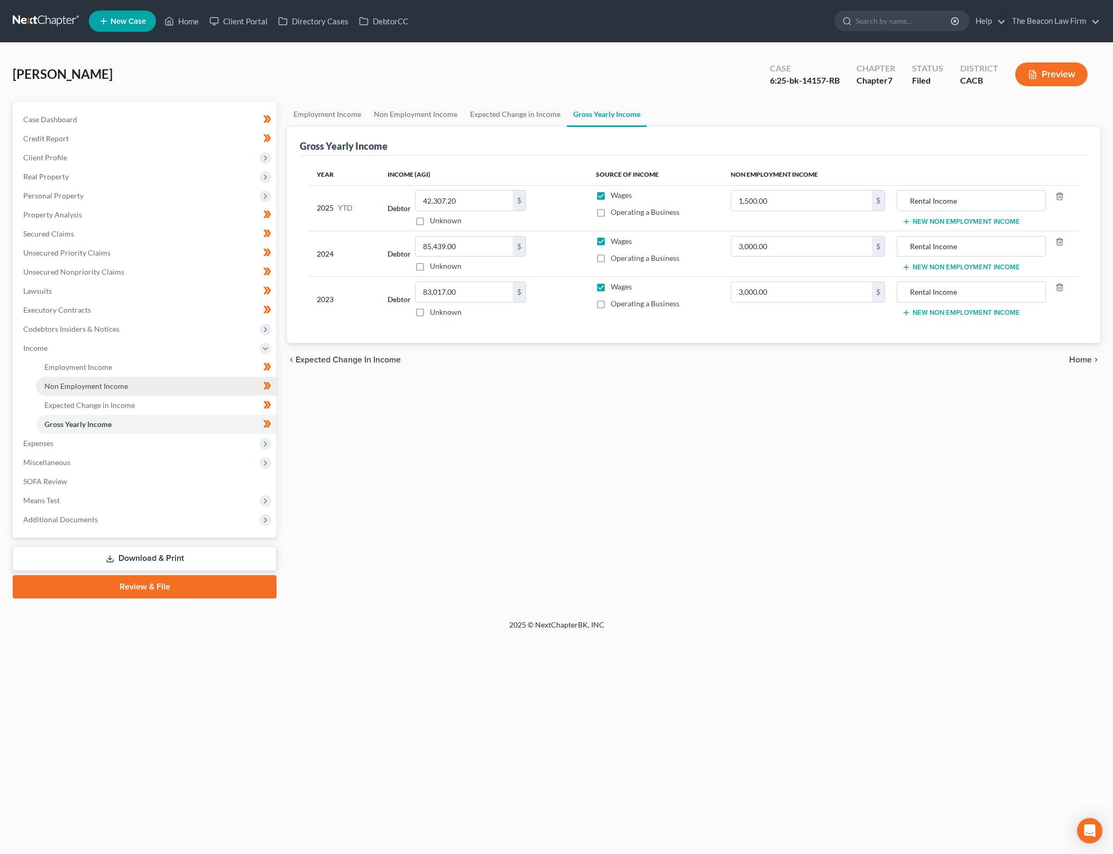
click at [198, 388] on link "Non Employment Income" at bounding box center [156, 386] width 241 height 19
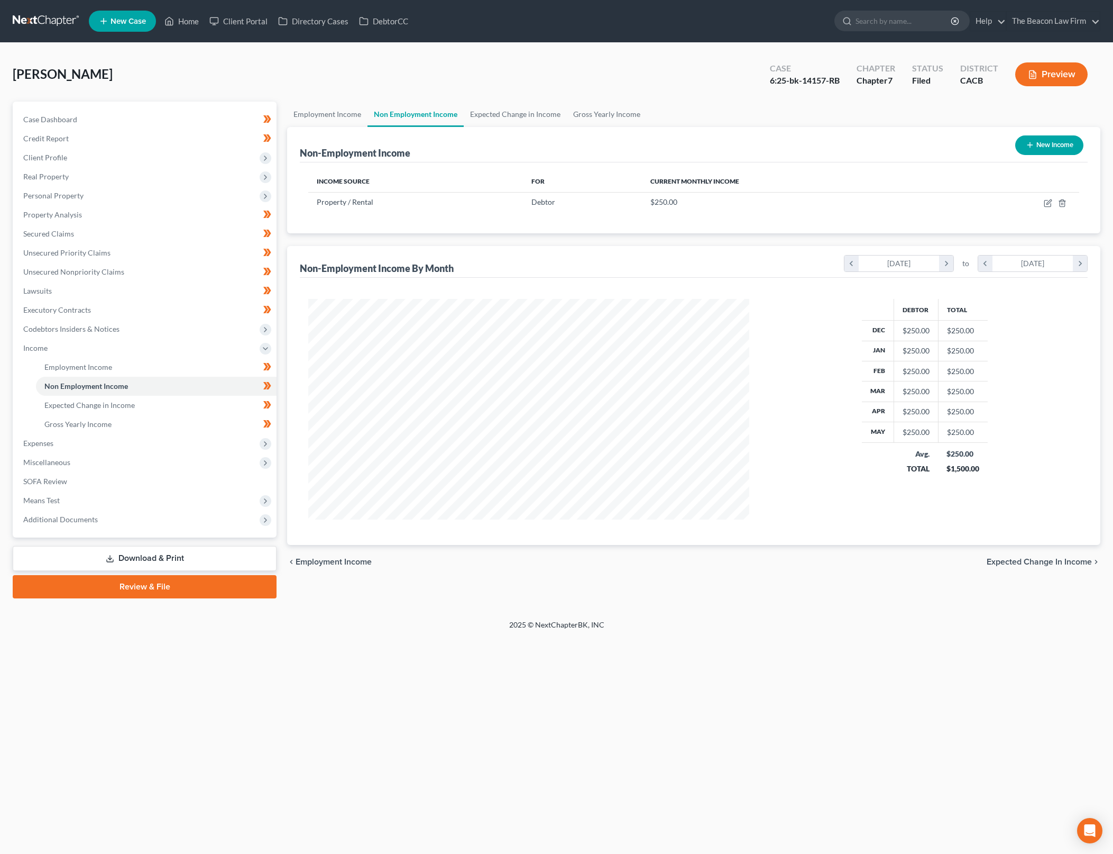
scroll to position [221, 462]
click at [1049, 204] on icon "button" at bounding box center [1048, 203] width 8 height 8
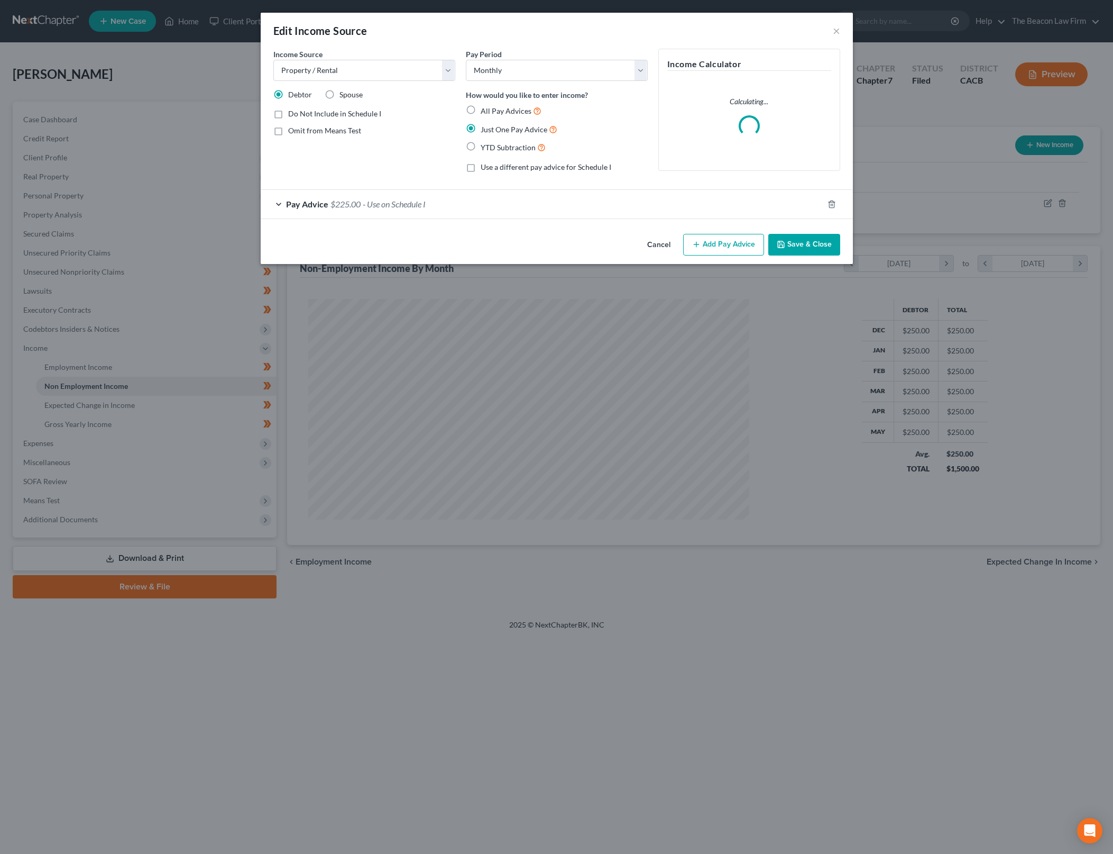
click at [381, 210] on div "Pay Advice $225.00 - Use on Schedule I" at bounding box center [542, 204] width 563 height 28
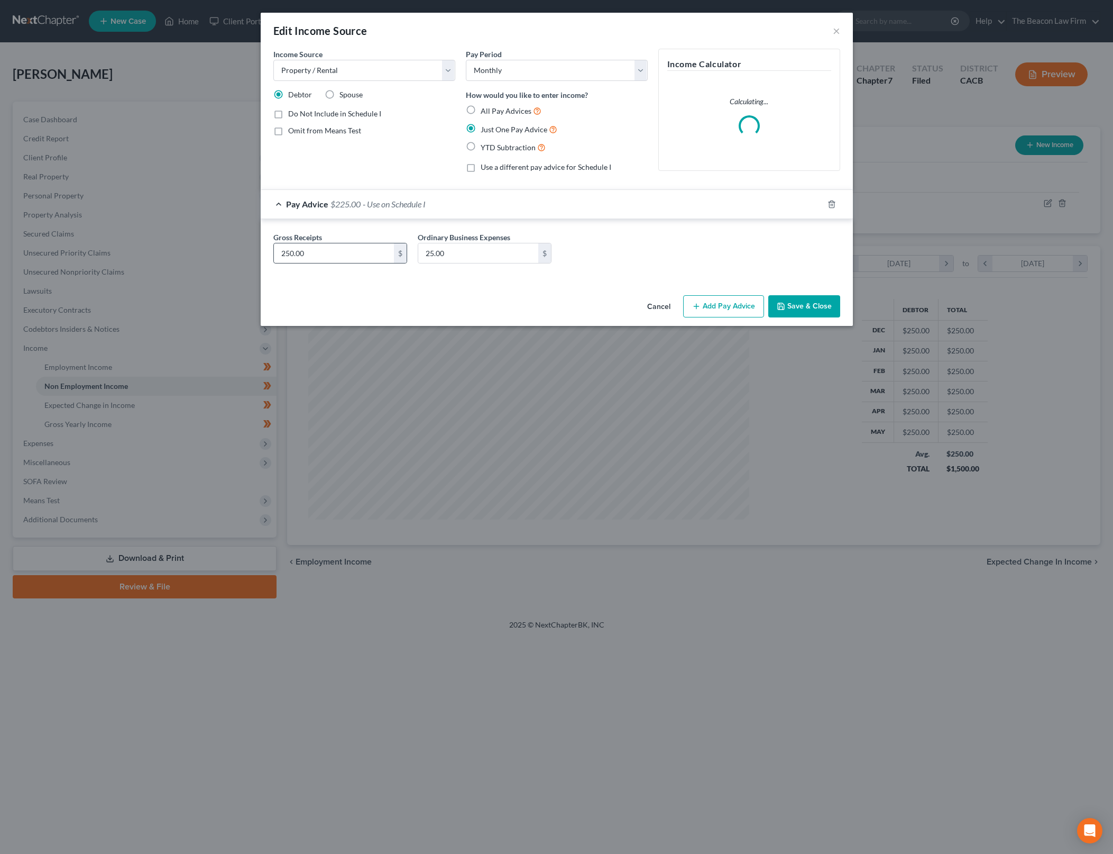
click at [332, 259] on input "250.00" at bounding box center [334, 253] width 120 height 20
click at [462, 251] on input "25.00" at bounding box center [478, 253] width 120 height 20
click at [788, 302] on button "Save & Close" at bounding box center [804, 306] width 72 height 22
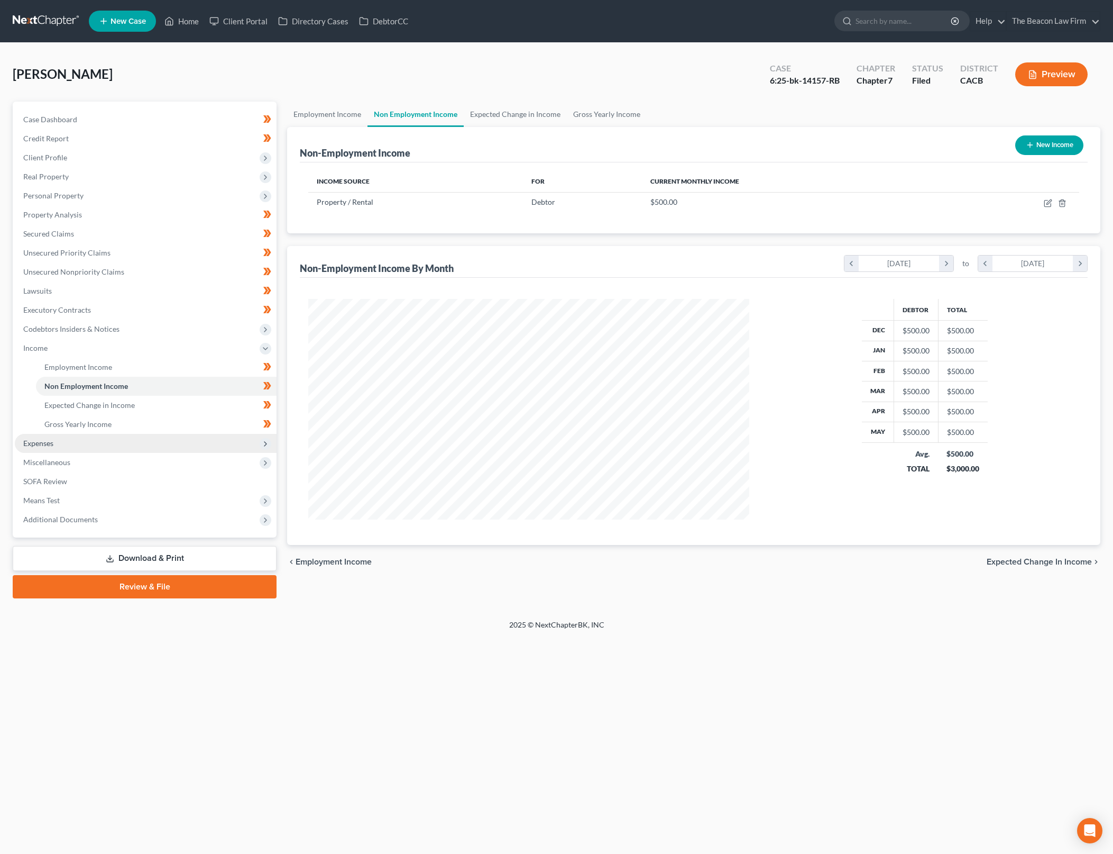
click at [109, 442] on span "Expenses" at bounding box center [146, 443] width 262 height 19
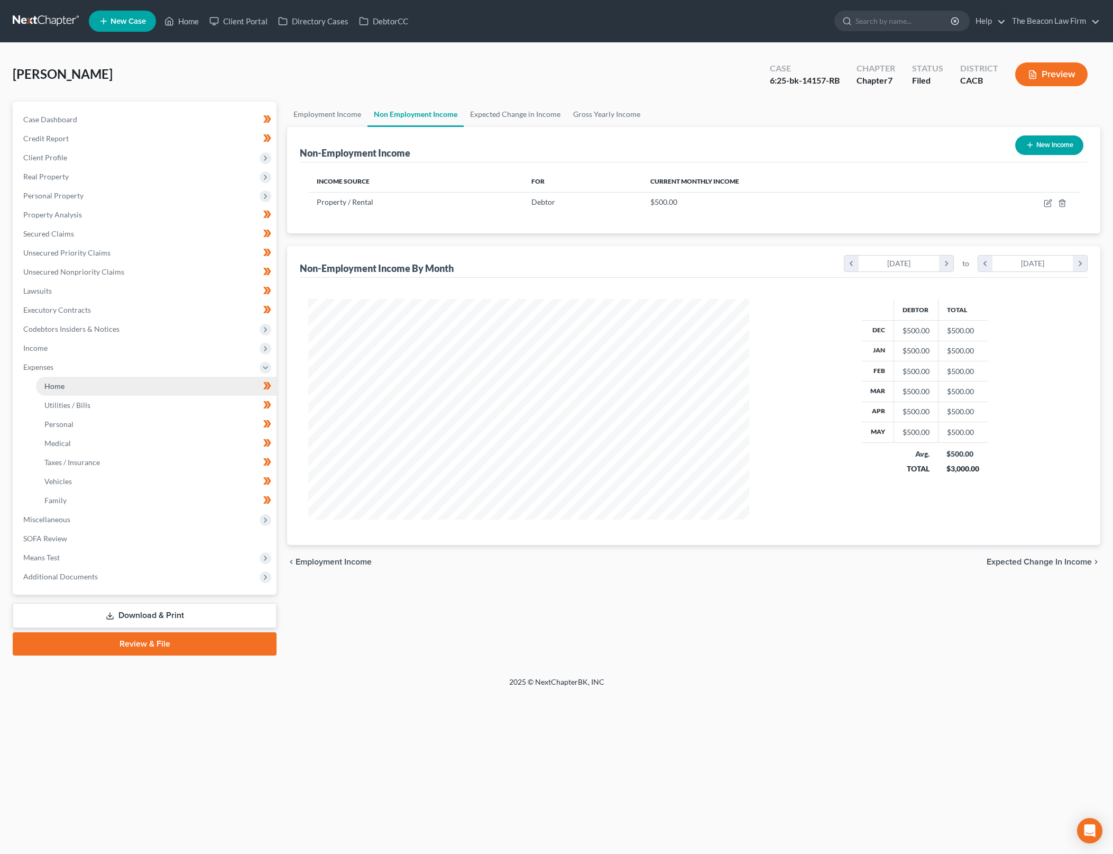
click at [144, 393] on link "Home" at bounding box center [156, 386] width 241 height 19
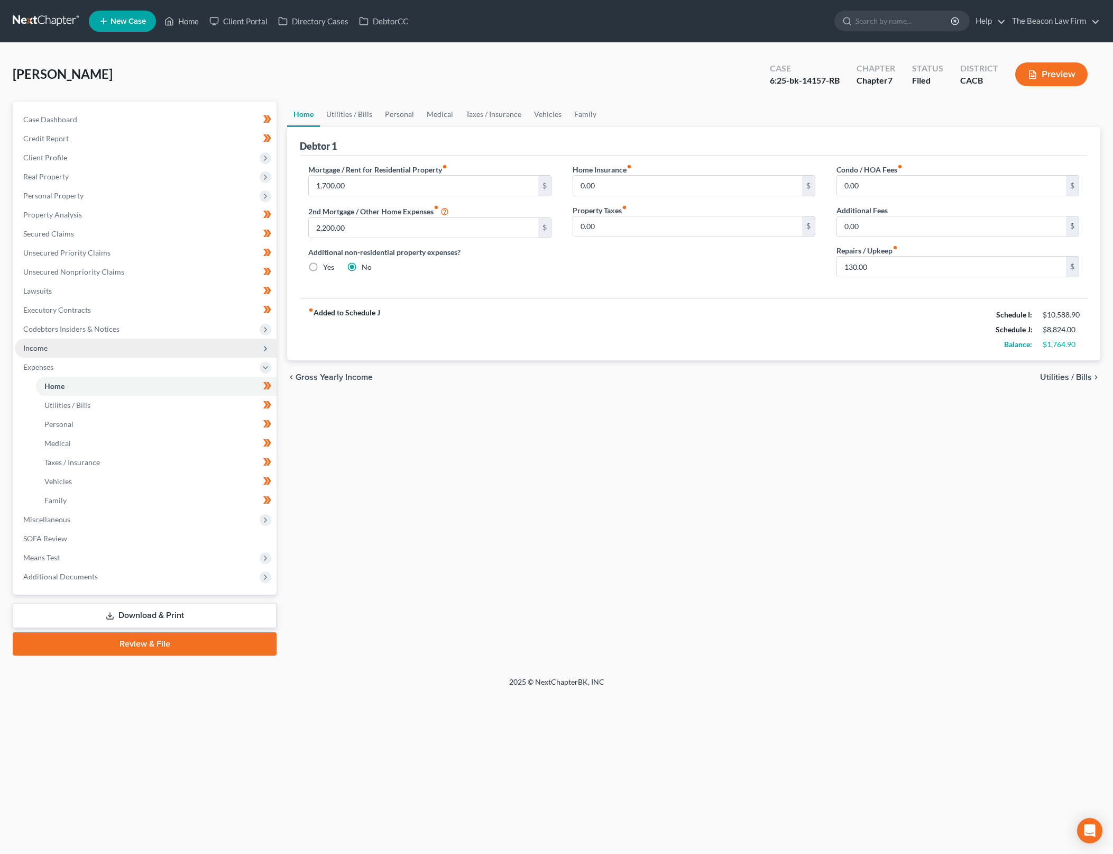
click at [154, 344] on span "Income" at bounding box center [146, 347] width 262 height 19
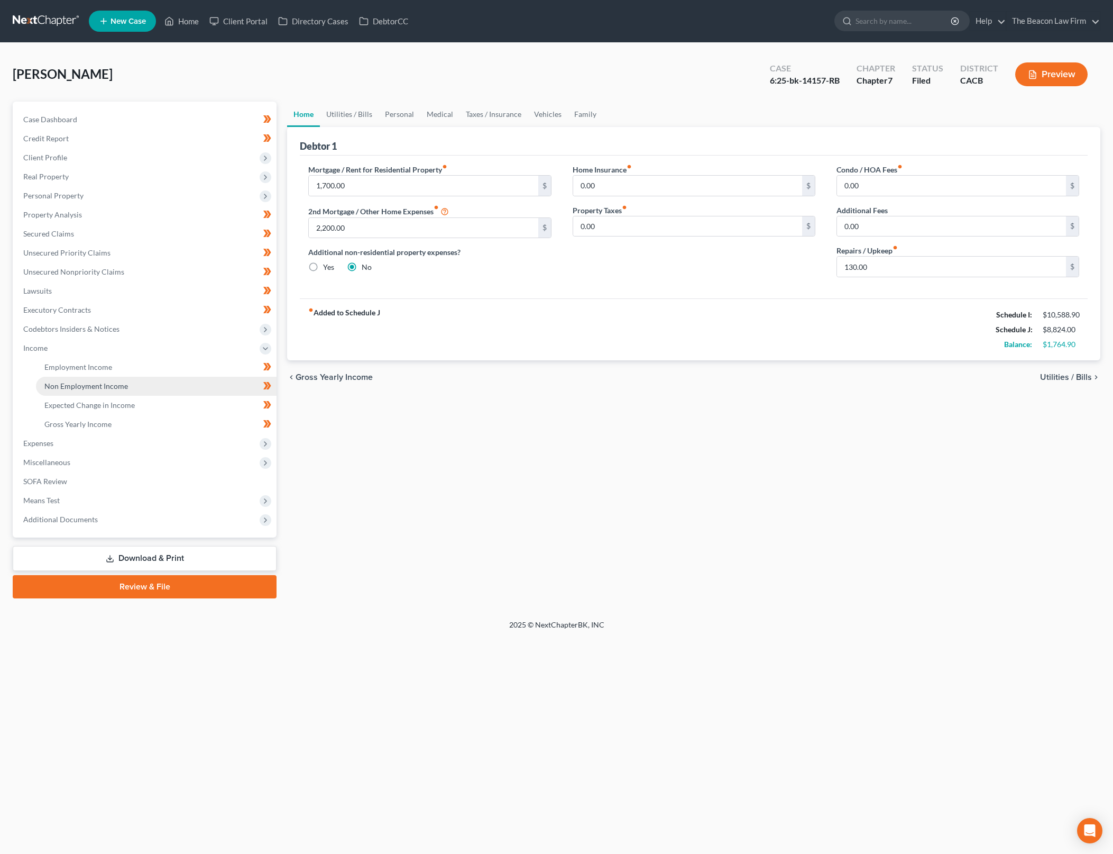
click at [166, 386] on link "Non Employment Income" at bounding box center [156, 386] width 241 height 19
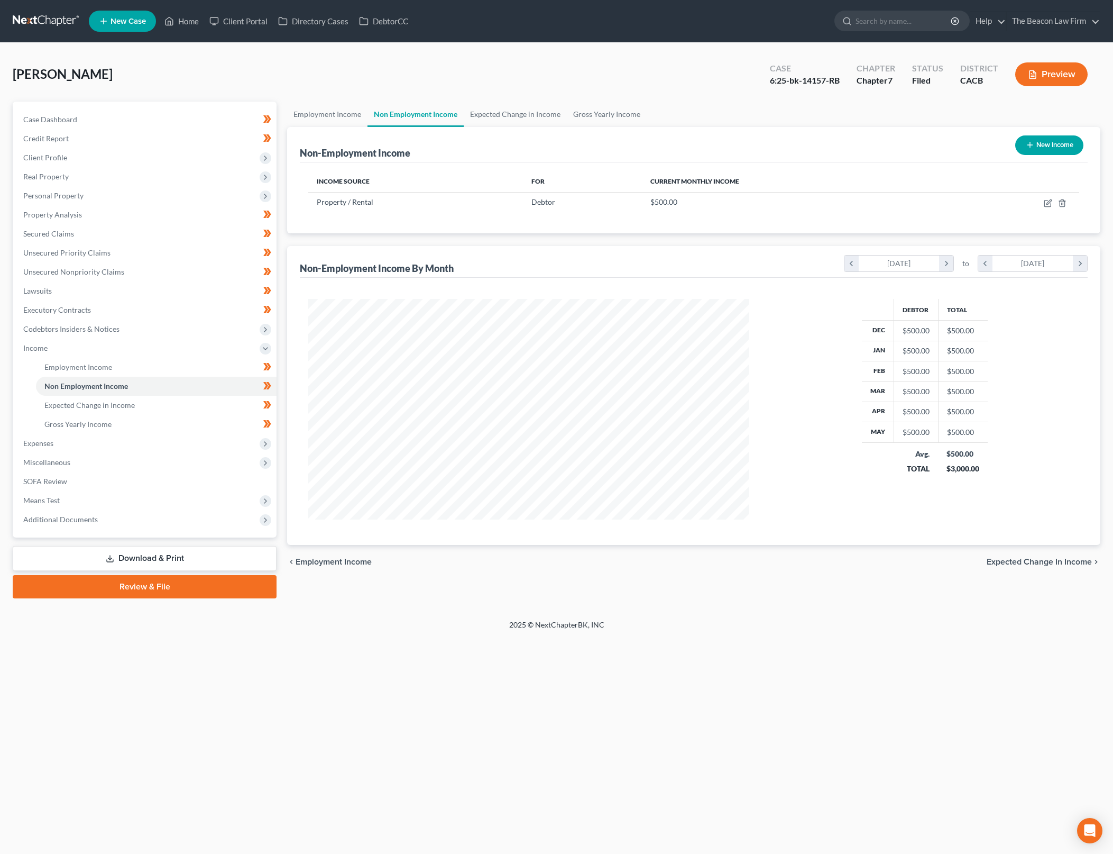
scroll to position [221, 462]
click at [1046, 206] on icon "button" at bounding box center [1048, 203] width 6 height 6
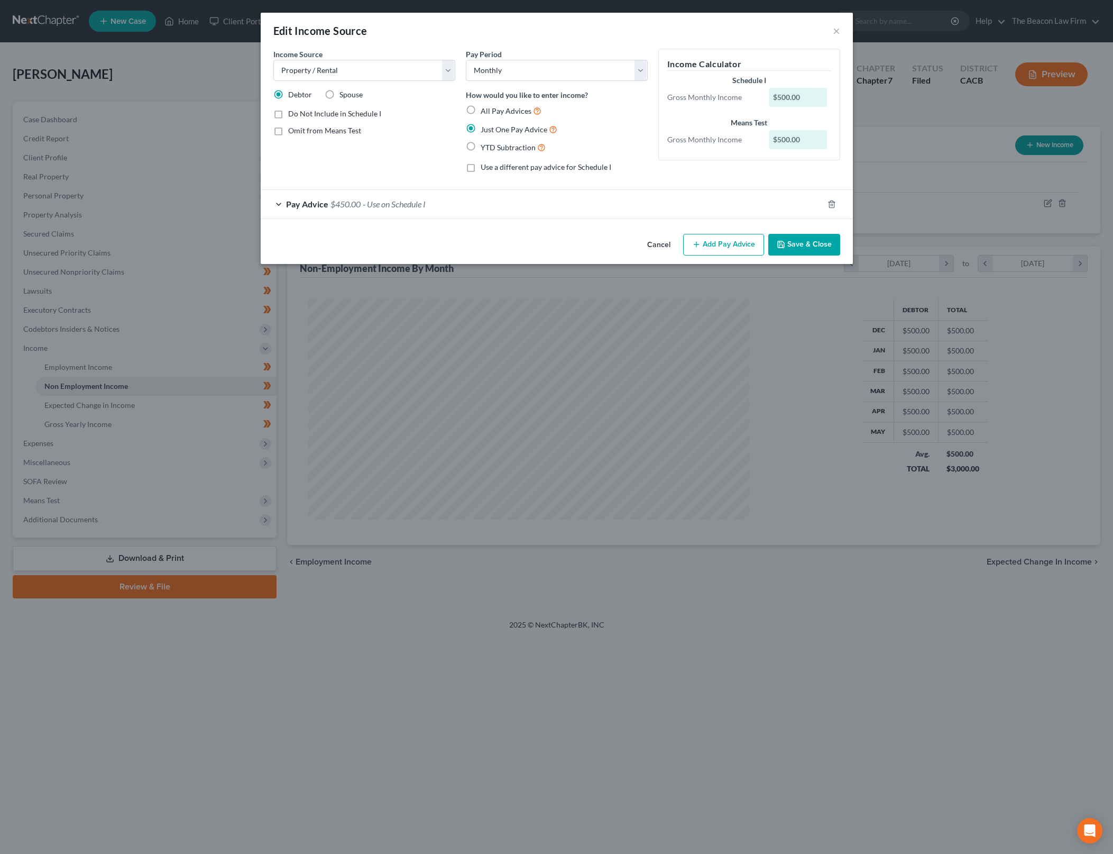
click at [807, 239] on button "Save & Close" at bounding box center [804, 245] width 72 height 22
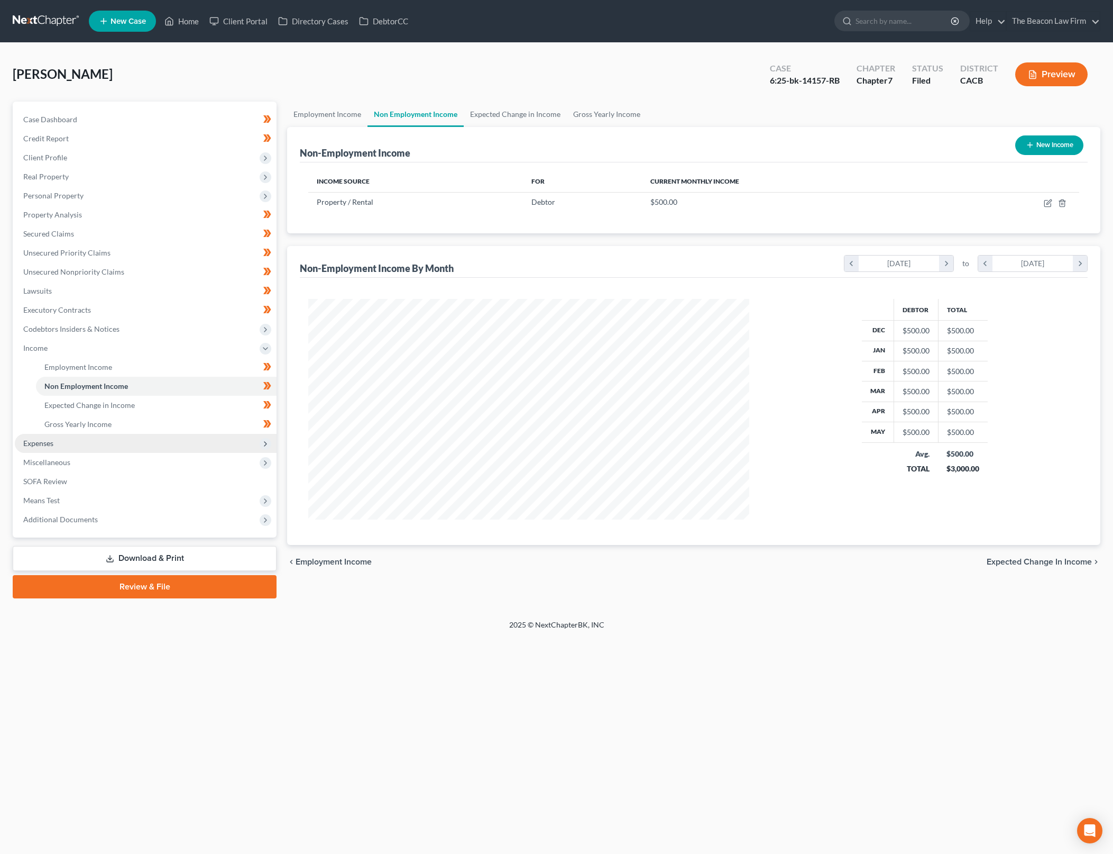
click at [169, 446] on span "Expenses" at bounding box center [146, 443] width 262 height 19
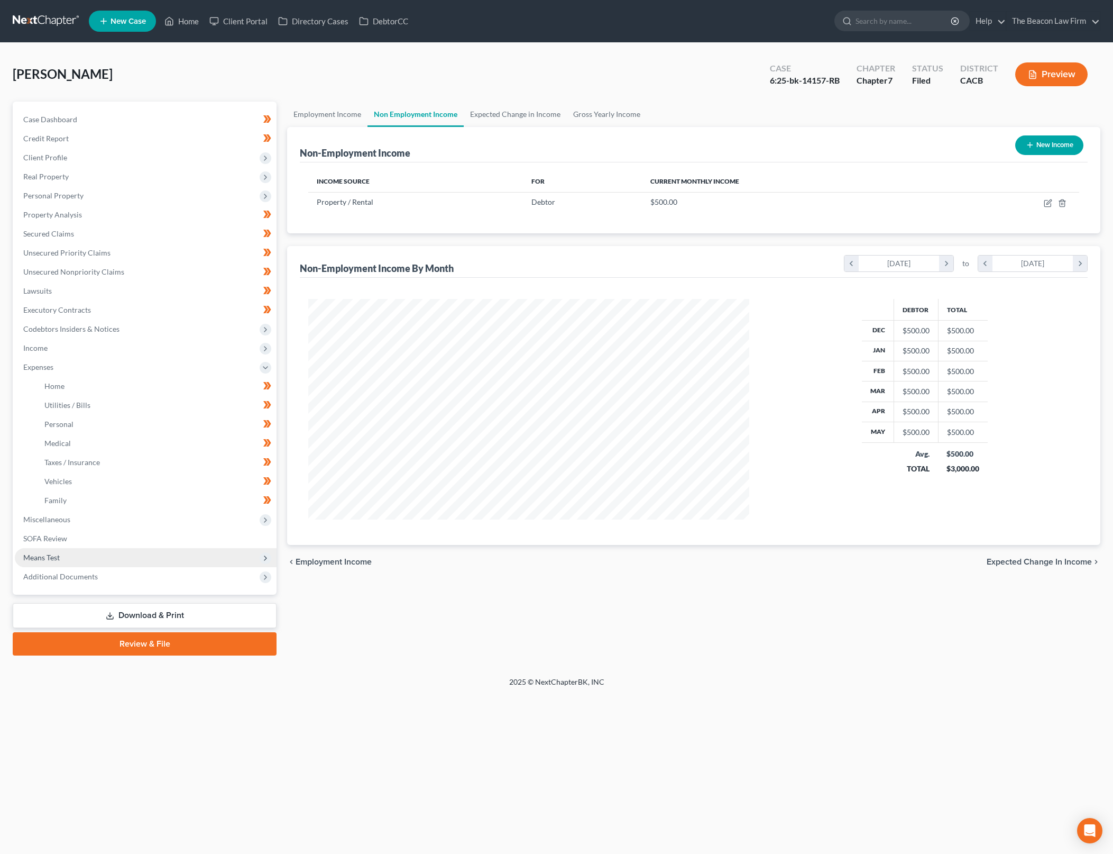
click at [196, 556] on span "Means Test" at bounding box center [146, 557] width 262 height 19
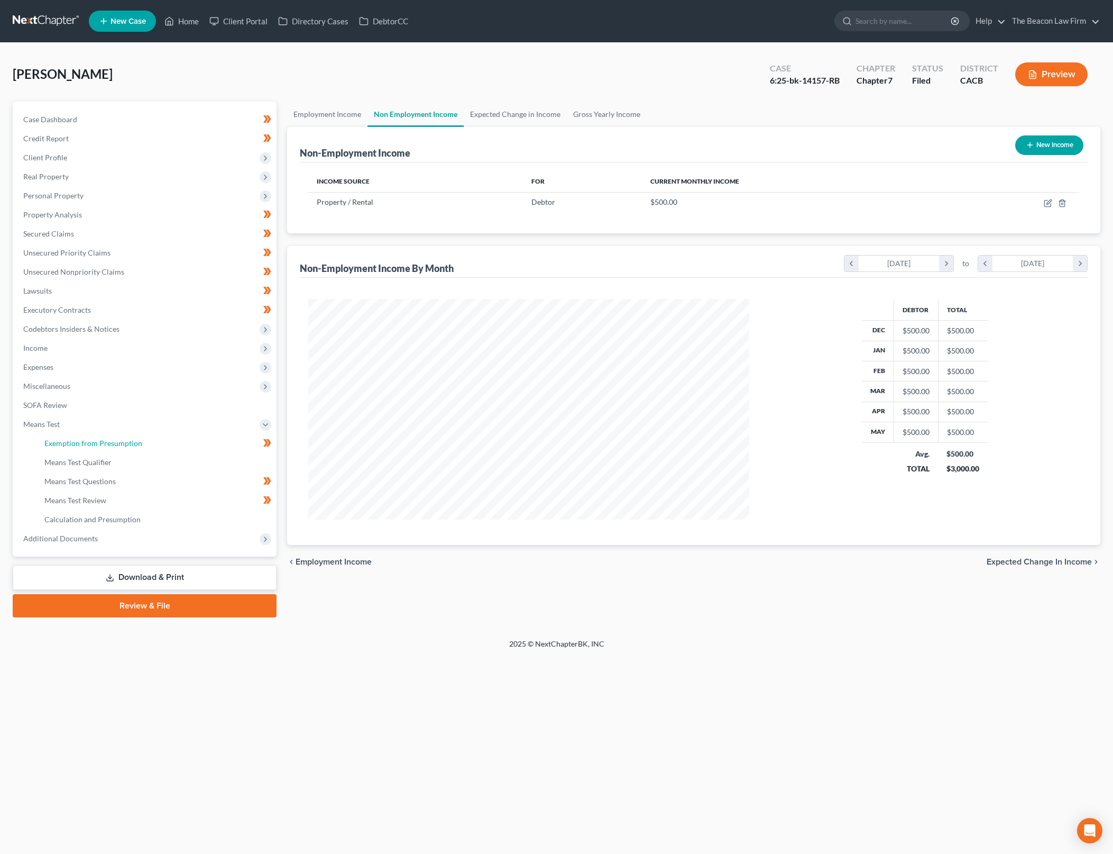
drag, startPoint x: 184, startPoint y: 439, endPoint x: 645, endPoint y: 132, distance: 553.7
click at [184, 439] on link "Exemption from Presumption" at bounding box center [156, 443] width 241 height 19
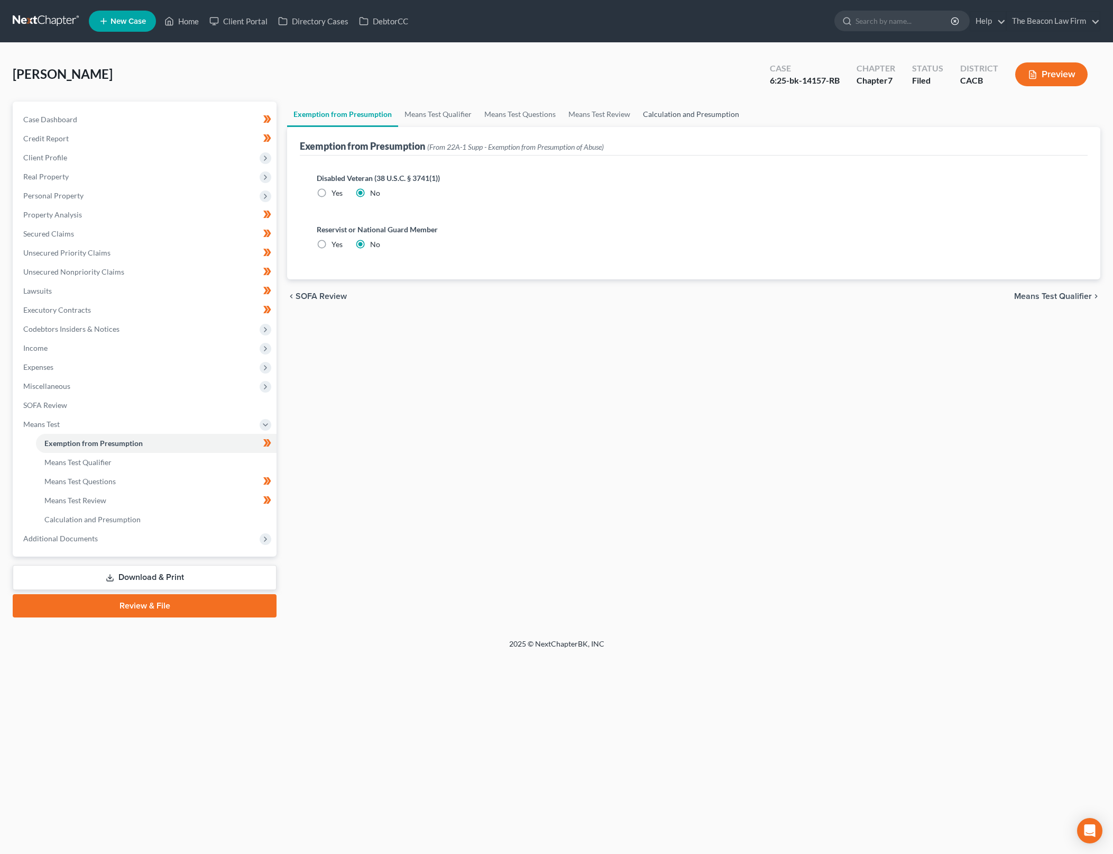
click at [662, 111] on link "Calculation and Presumption" at bounding box center [691, 114] width 109 height 25
